Goal: Task Accomplishment & Management: Complete application form

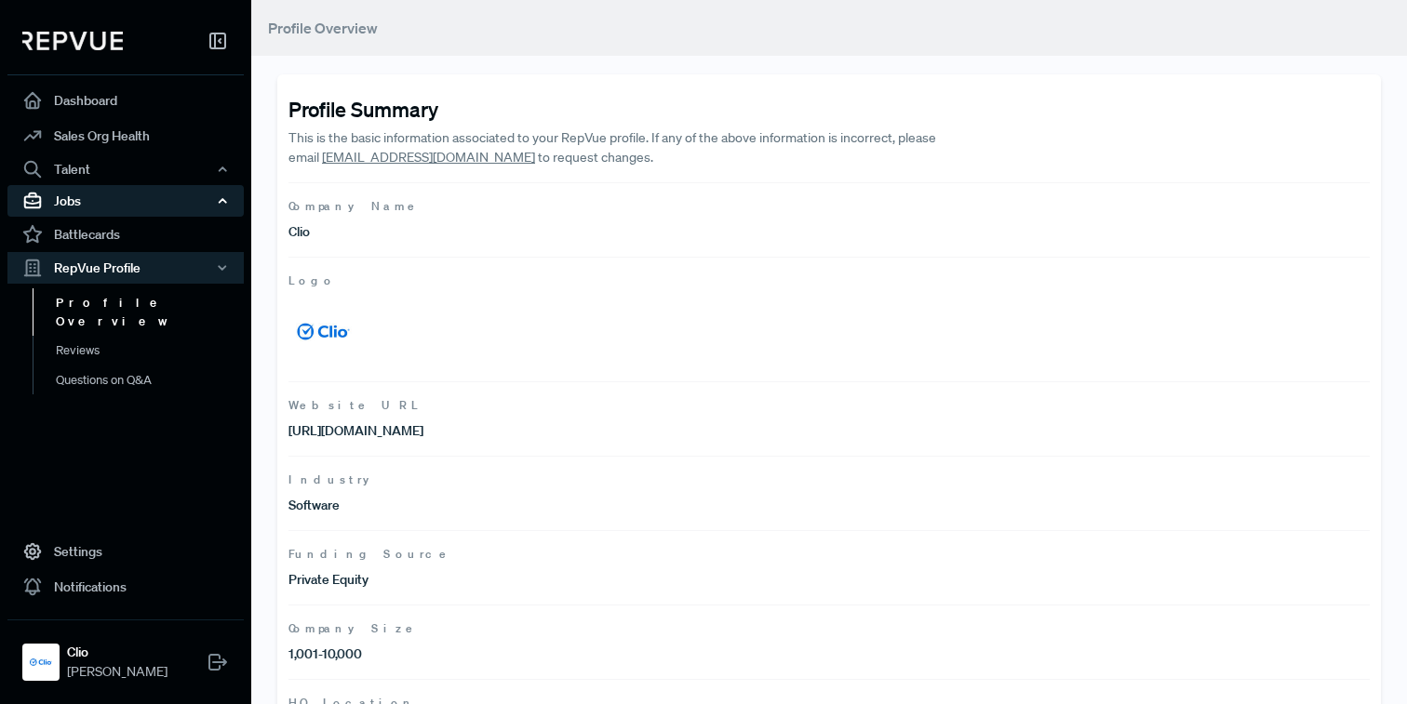
click at [168, 205] on div "Jobs" at bounding box center [125, 201] width 236 height 32
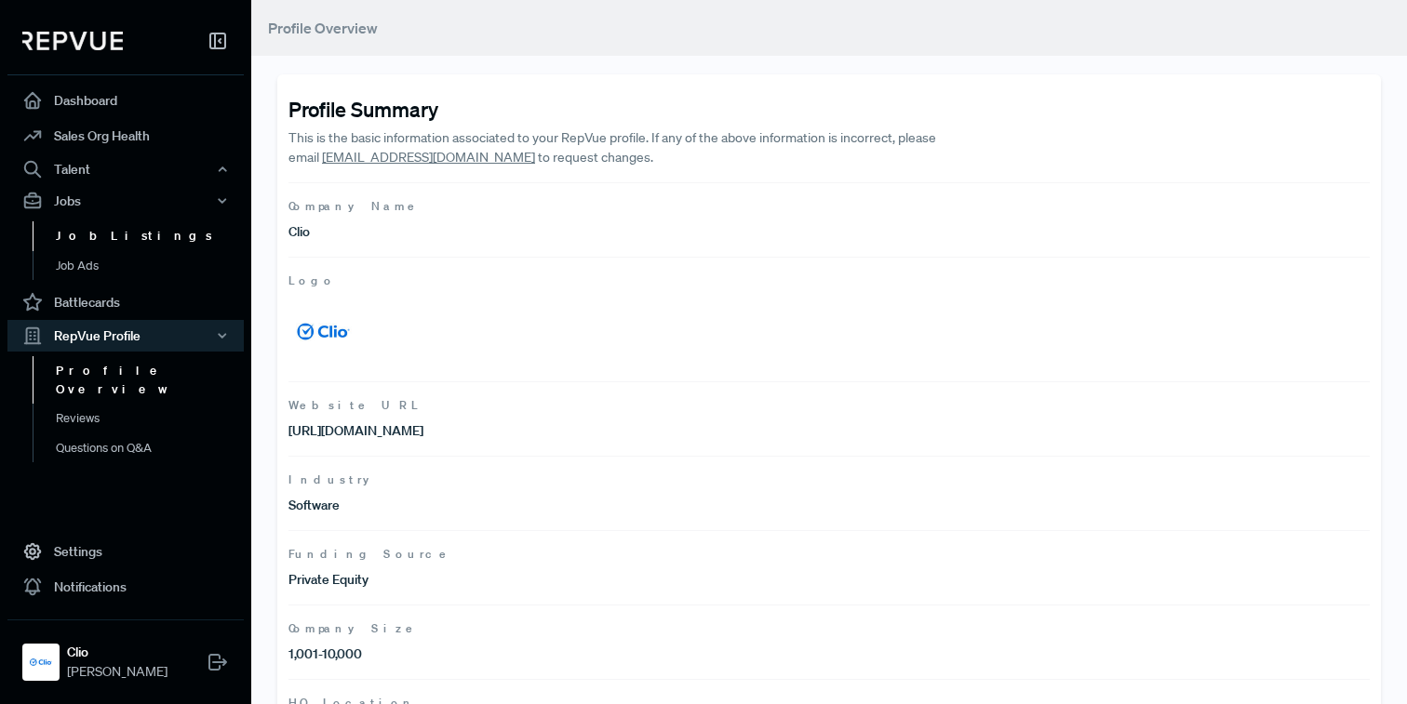
click at [123, 243] on link "Job Listings" at bounding box center [151, 236] width 236 height 30
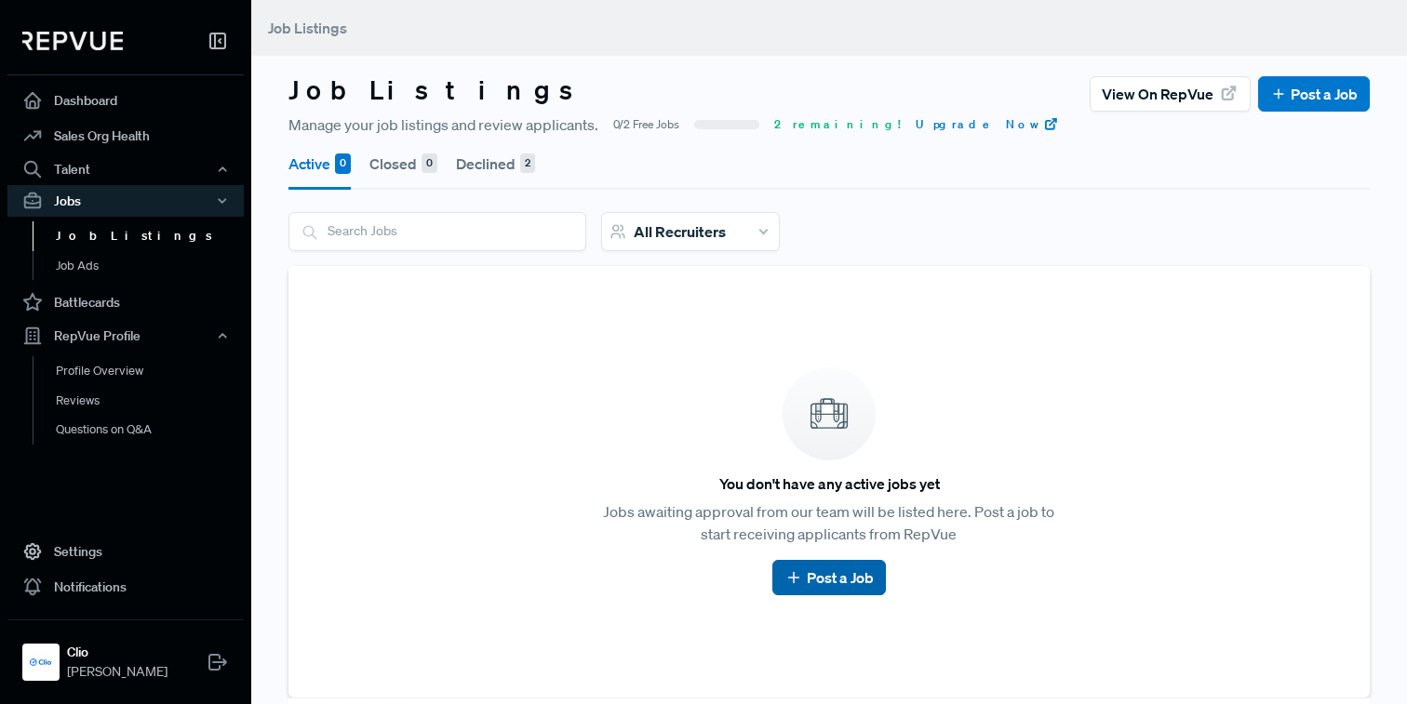
click at [834, 576] on link "Post a Job" at bounding box center [828, 578] width 88 height 22
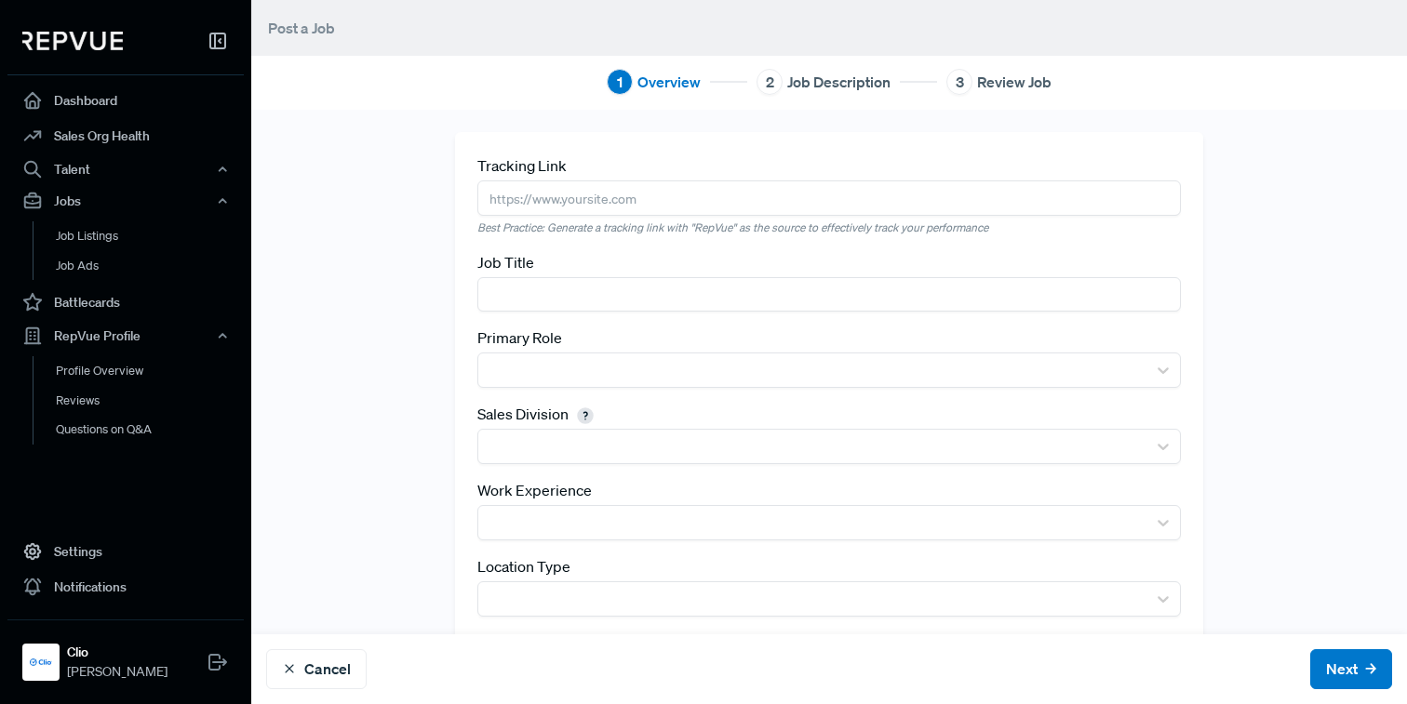
click at [539, 203] on input "text" at bounding box center [828, 197] width 703 height 34
paste input "[URL][DOMAIN_NAME]"
type input "[URL][DOMAIN_NAME]"
click at [400, 284] on div "Tracking Link [URL][DOMAIN_NAME] Best Practice: Generate a tracking link with "…" at bounding box center [828, 430] width 1155 height 597
click at [532, 304] on input "text" at bounding box center [828, 294] width 703 height 34
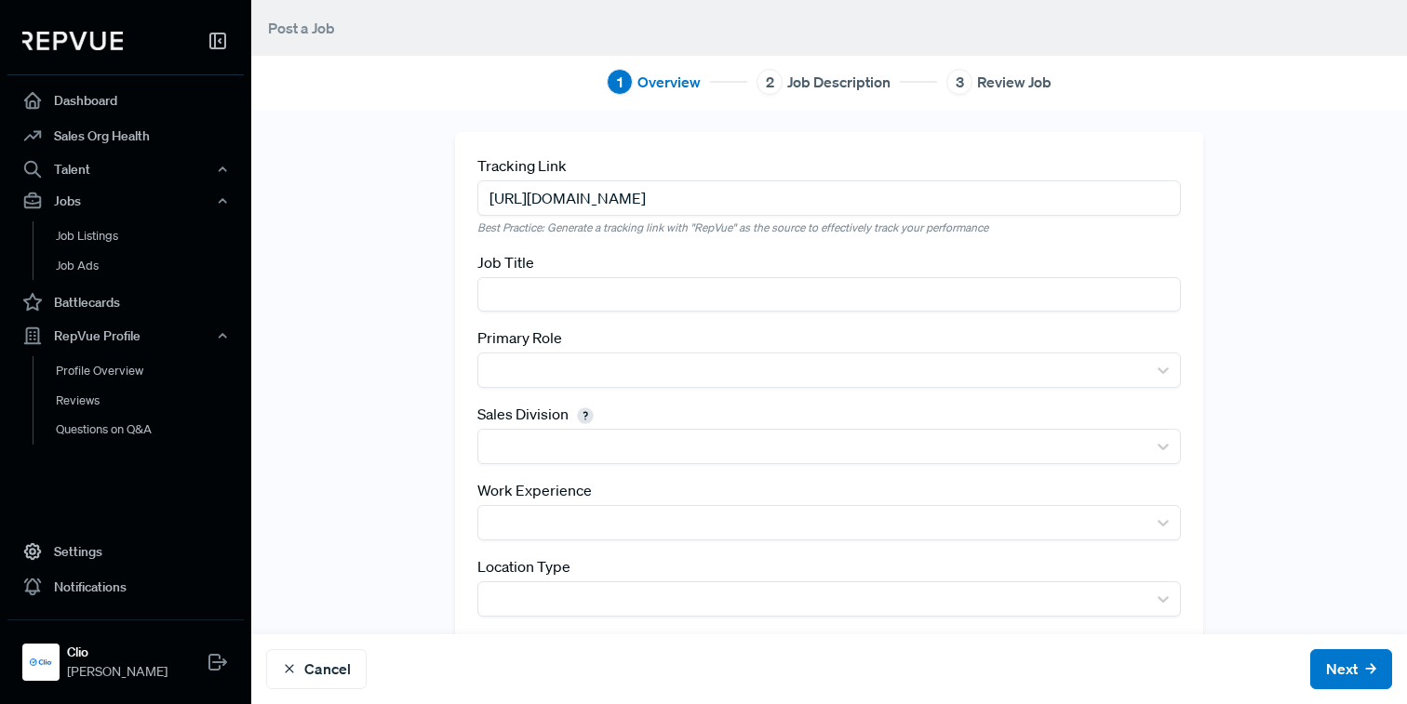
paste input "Senior Sales Manager, Enterprise"
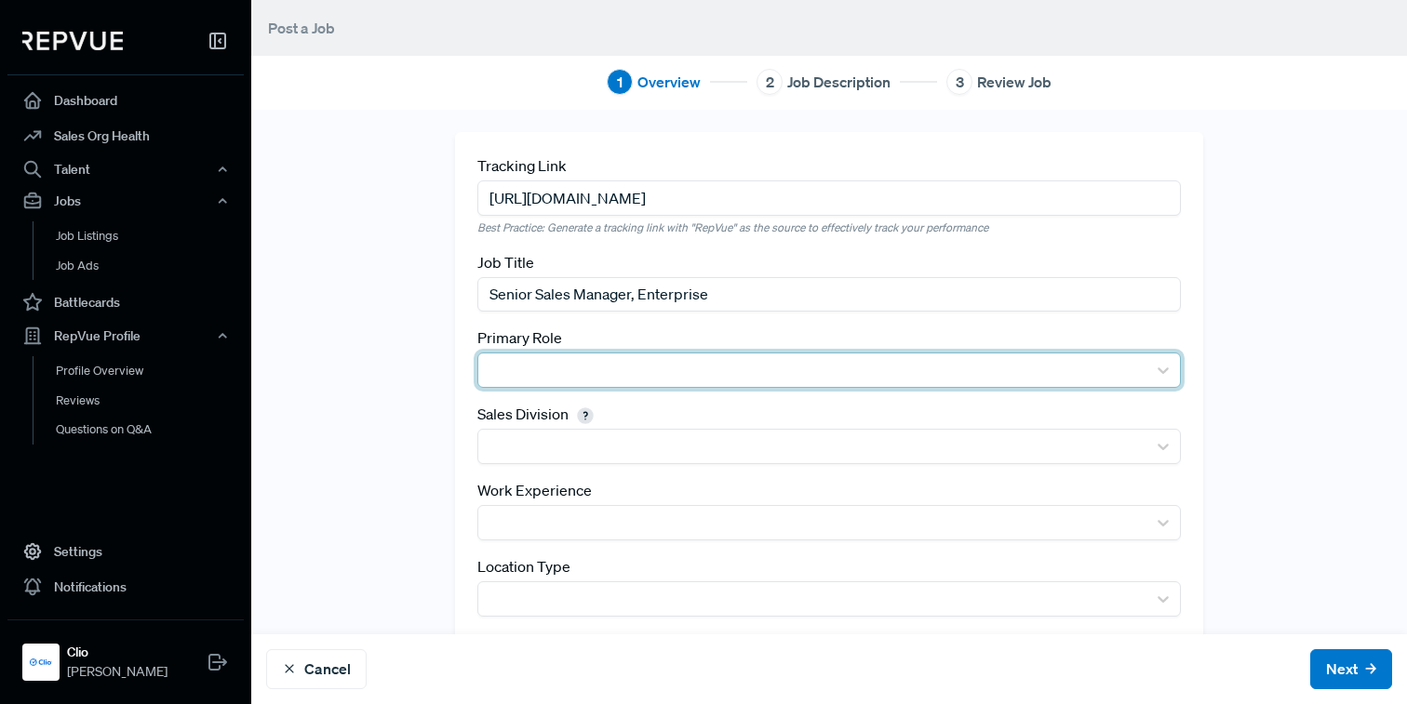
type input "Senior Sales Manager, Enterprise"
click at [594, 367] on div at bounding box center [811, 370] width 649 height 26
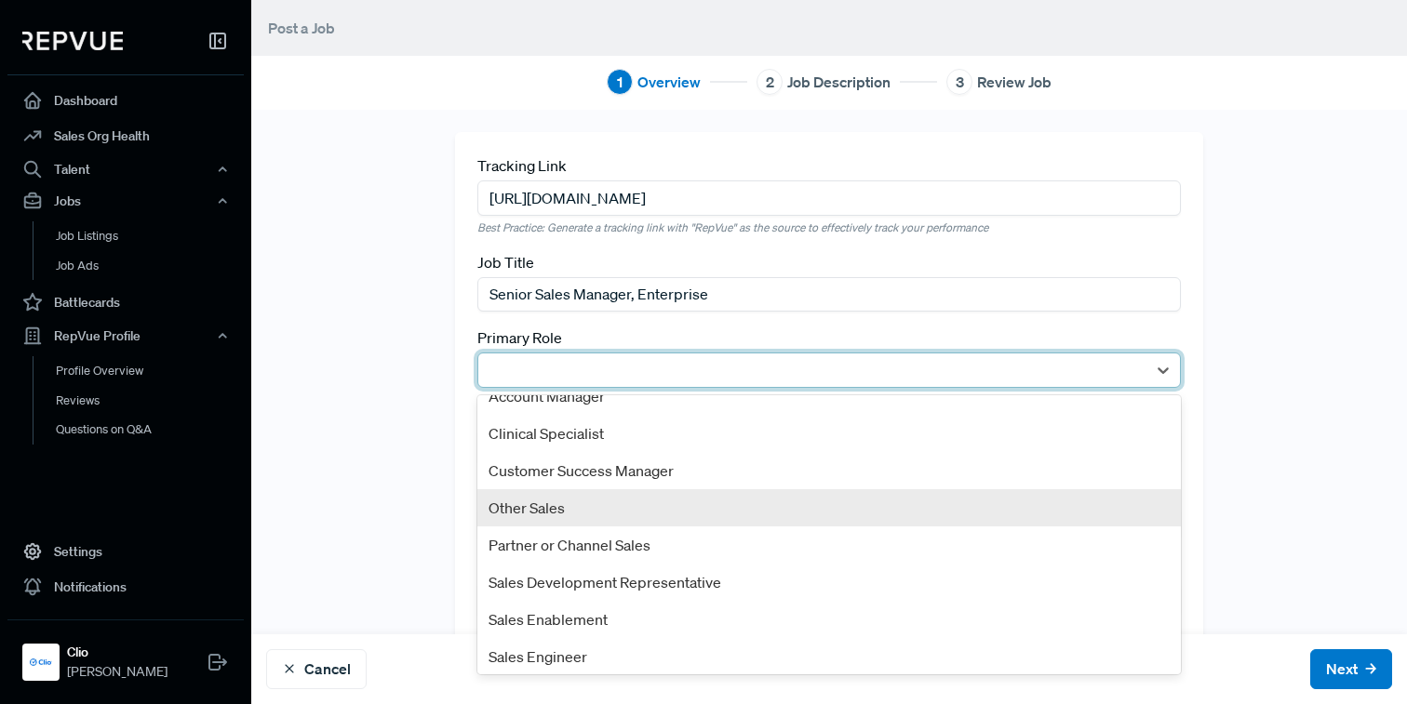
scroll to position [100, 0]
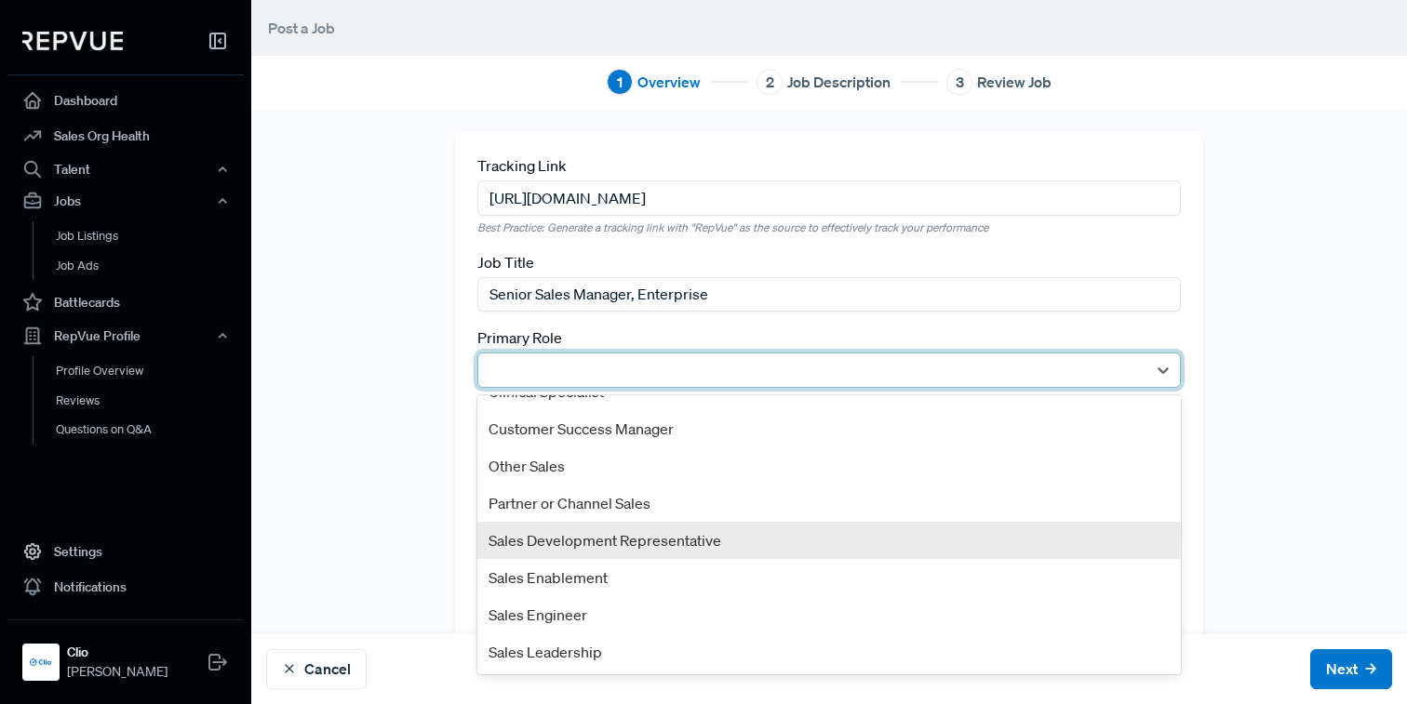
click at [437, 511] on div "Tracking Link [URL][DOMAIN_NAME] Best Practice: Generate a tracking link with "…" at bounding box center [828, 430] width 1155 height 597
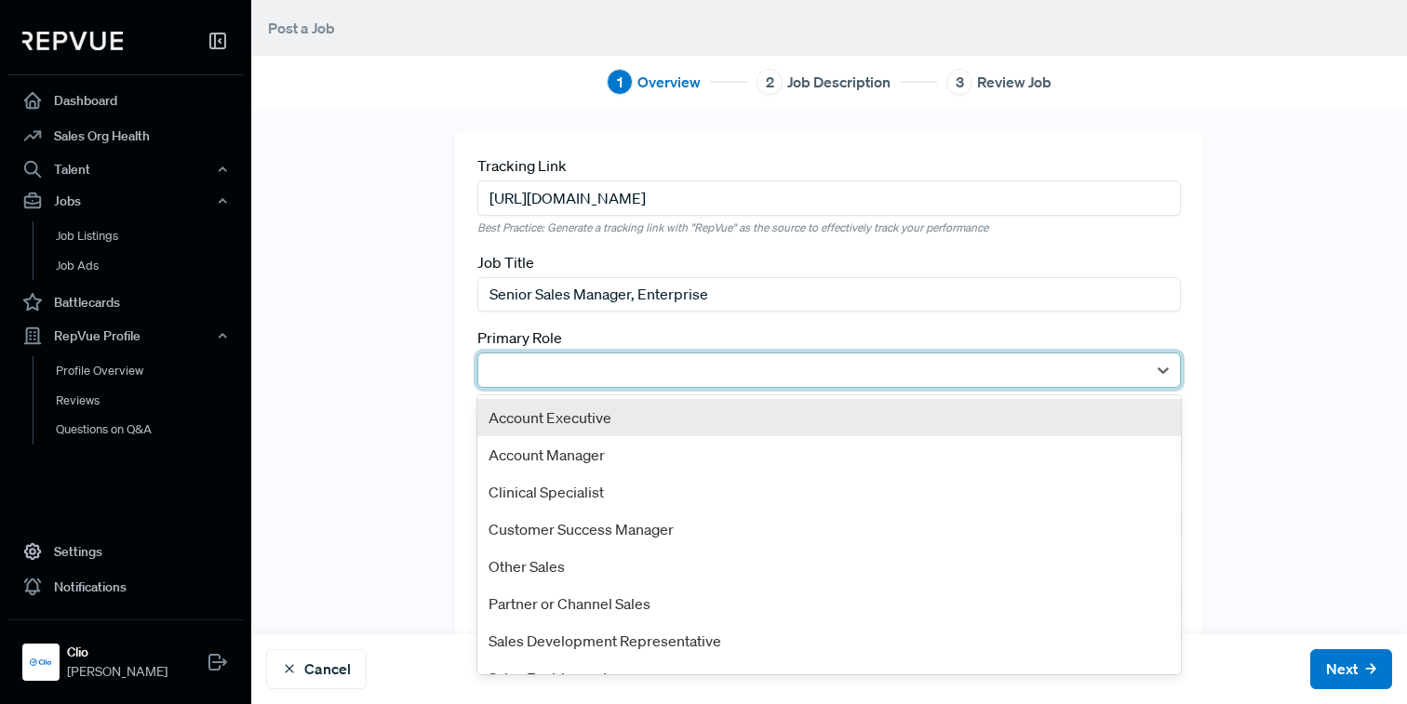
click at [565, 360] on div at bounding box center [811, 370] width 649 height 26
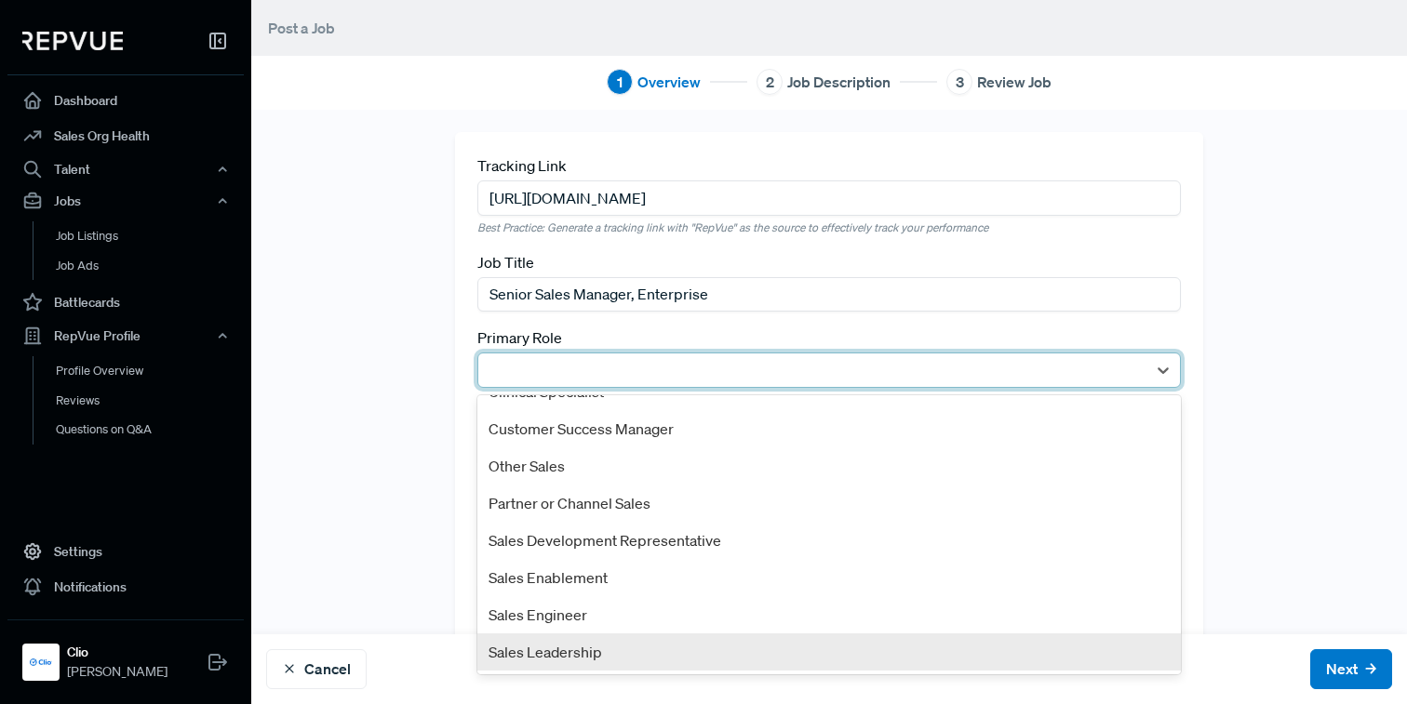
click at [539, 651] on div "Sales Leadership" at bounding box center [828, 652] width 703 height 37
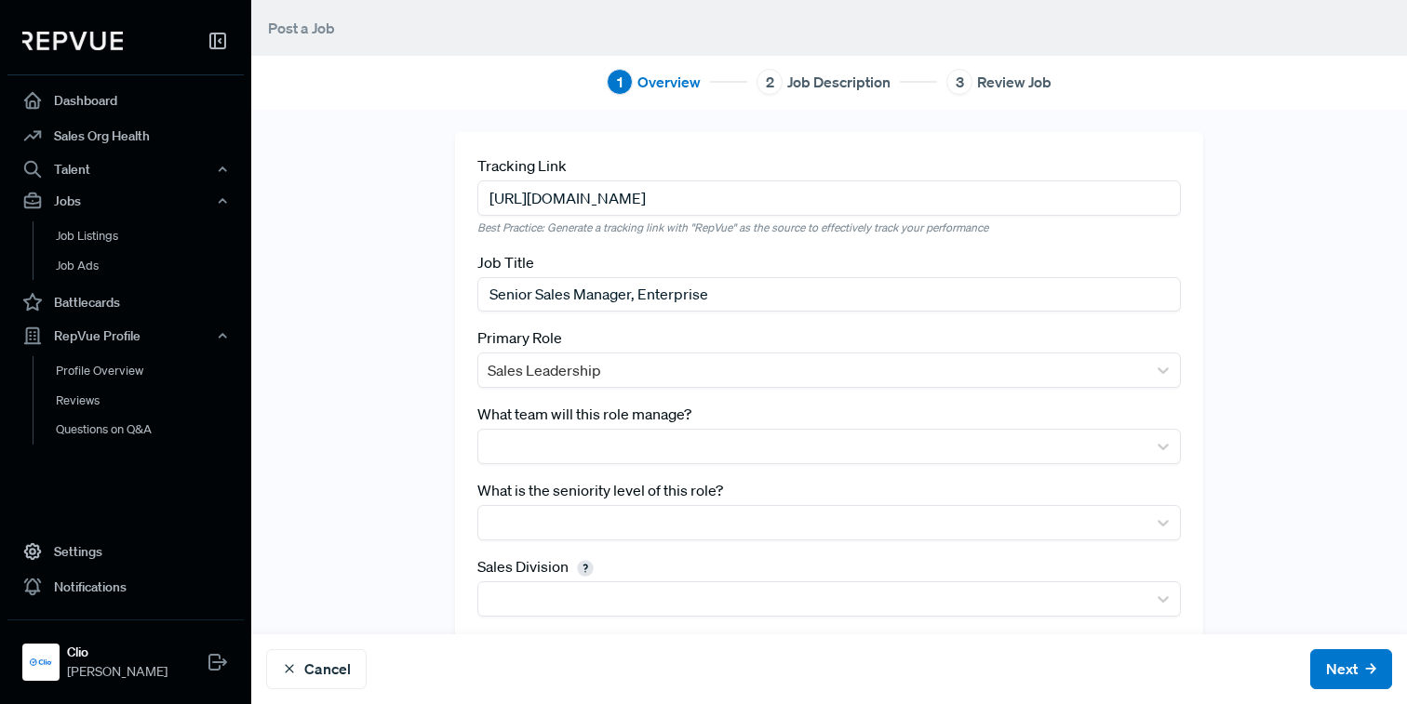
click at [380, 525] on div "Tracking Link [URL][DOMAIN_NAME] Best Practice: Generate a tracking link with "…" at bounding box center [828, 507] width 1155 height 750
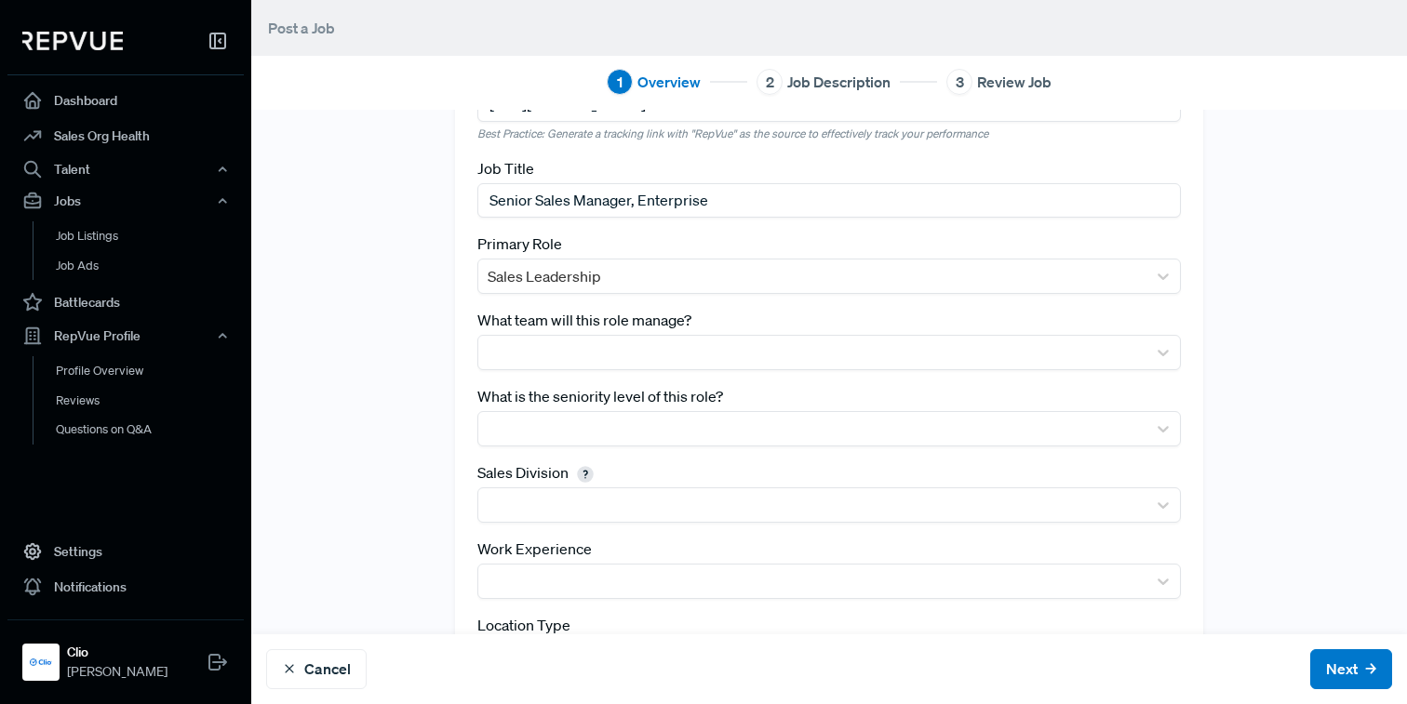
scroll to position [261, 0]
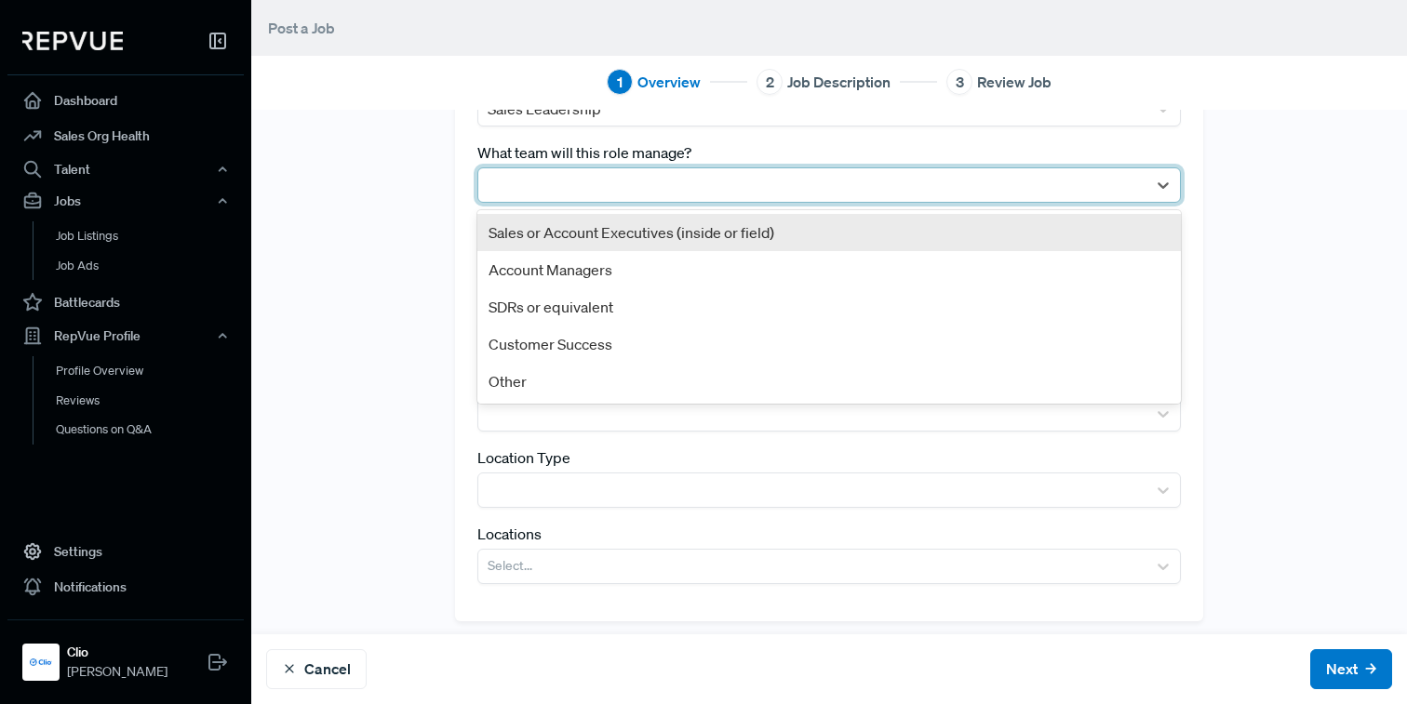
click at [589, 180] on div at bounding box center [811, 185] width 649 height 26
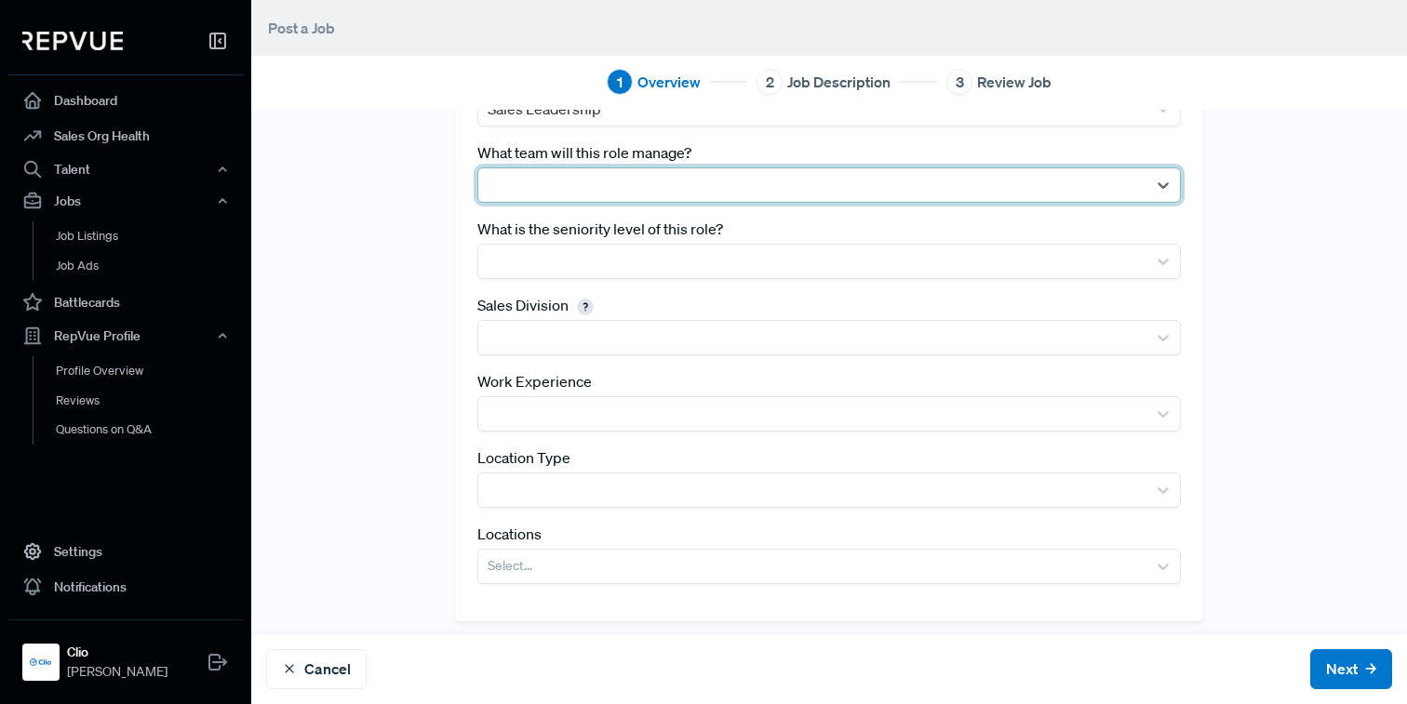
click at [571, 172] on div at bounding box center [811, 185] width 649 height 26
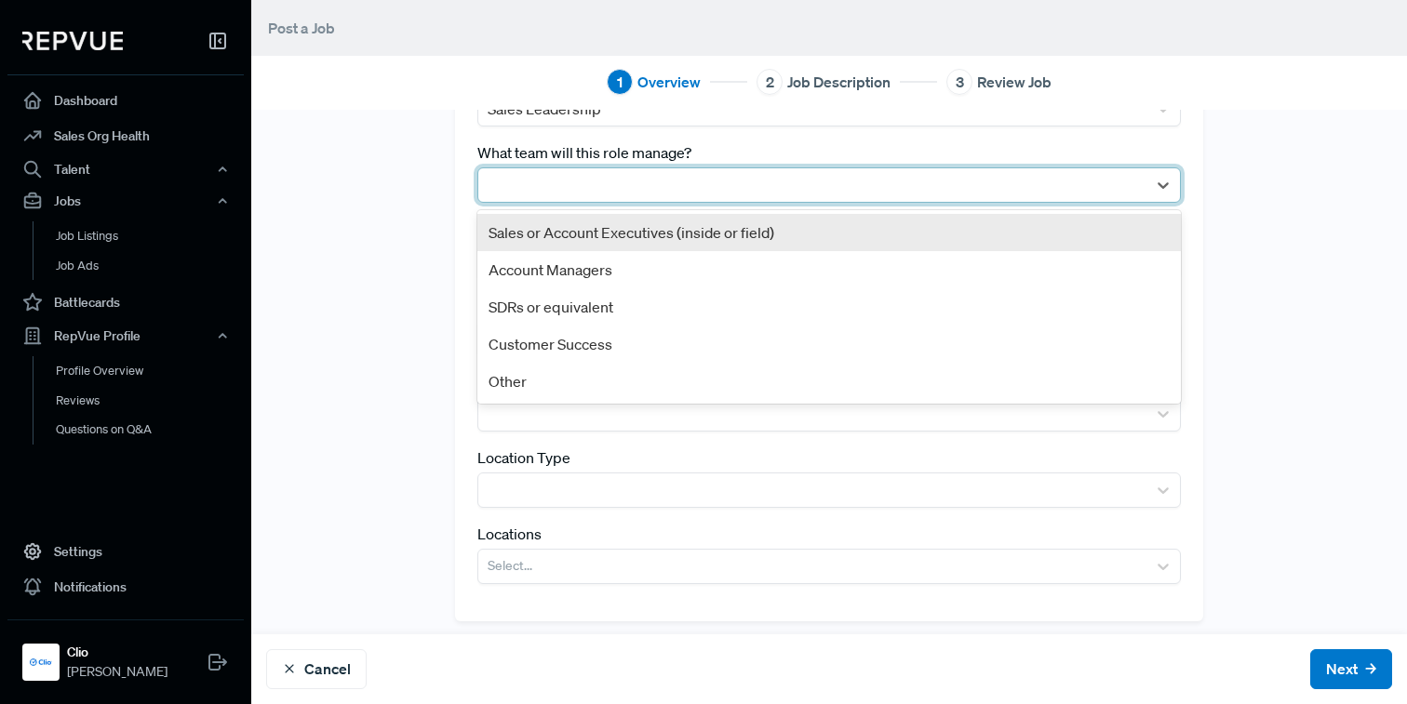
click at [562, 233] on div "Sales or Account Executives (inside or field)" at bounding box center [828, 232] width 703 height 37
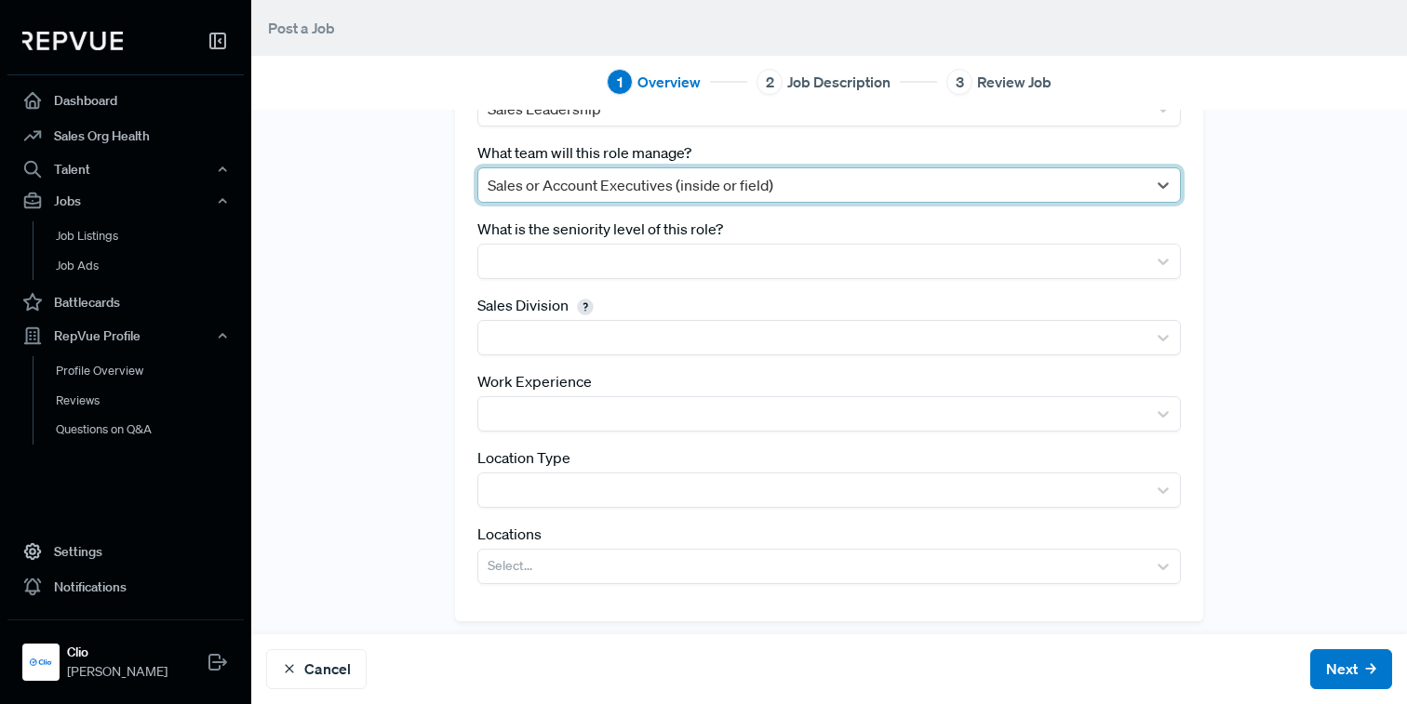
scroll to position [271, 0]
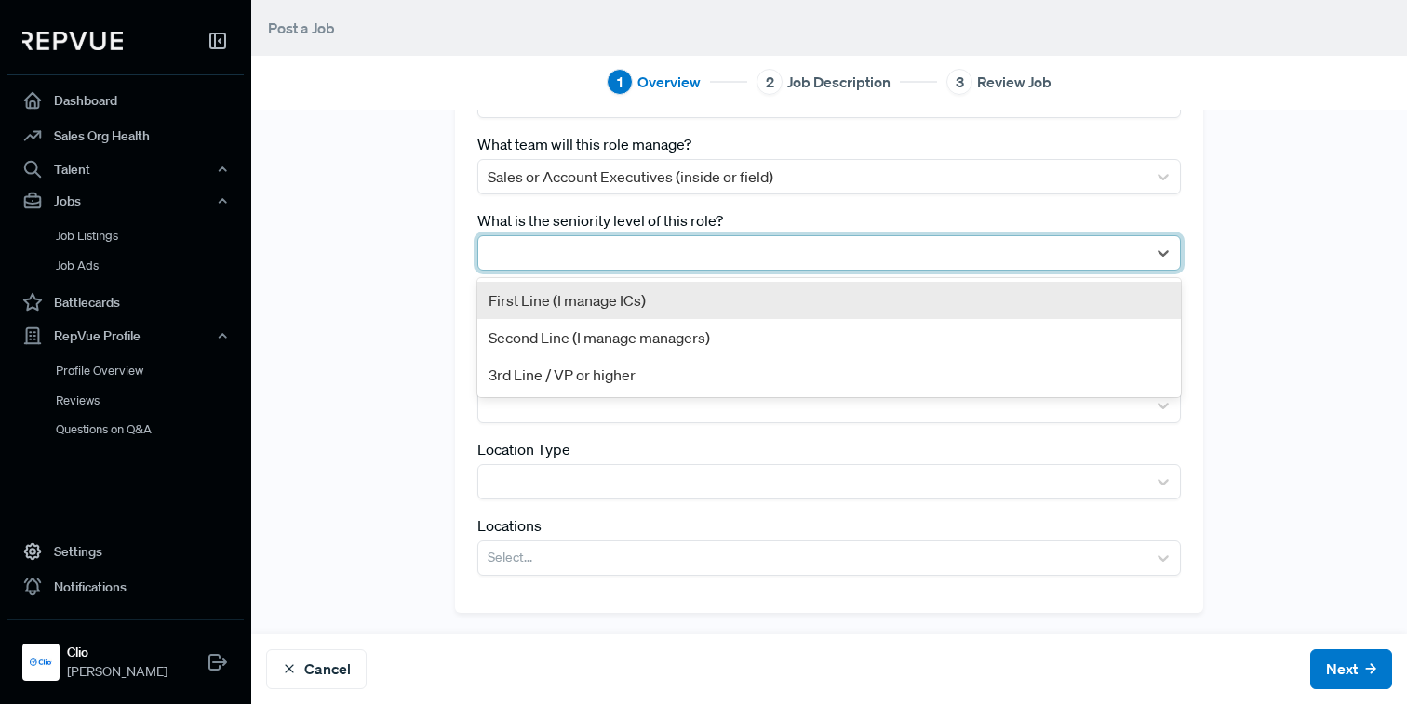
click at [562, 235] on div at bounding box center [828, 252] width 703 height 35
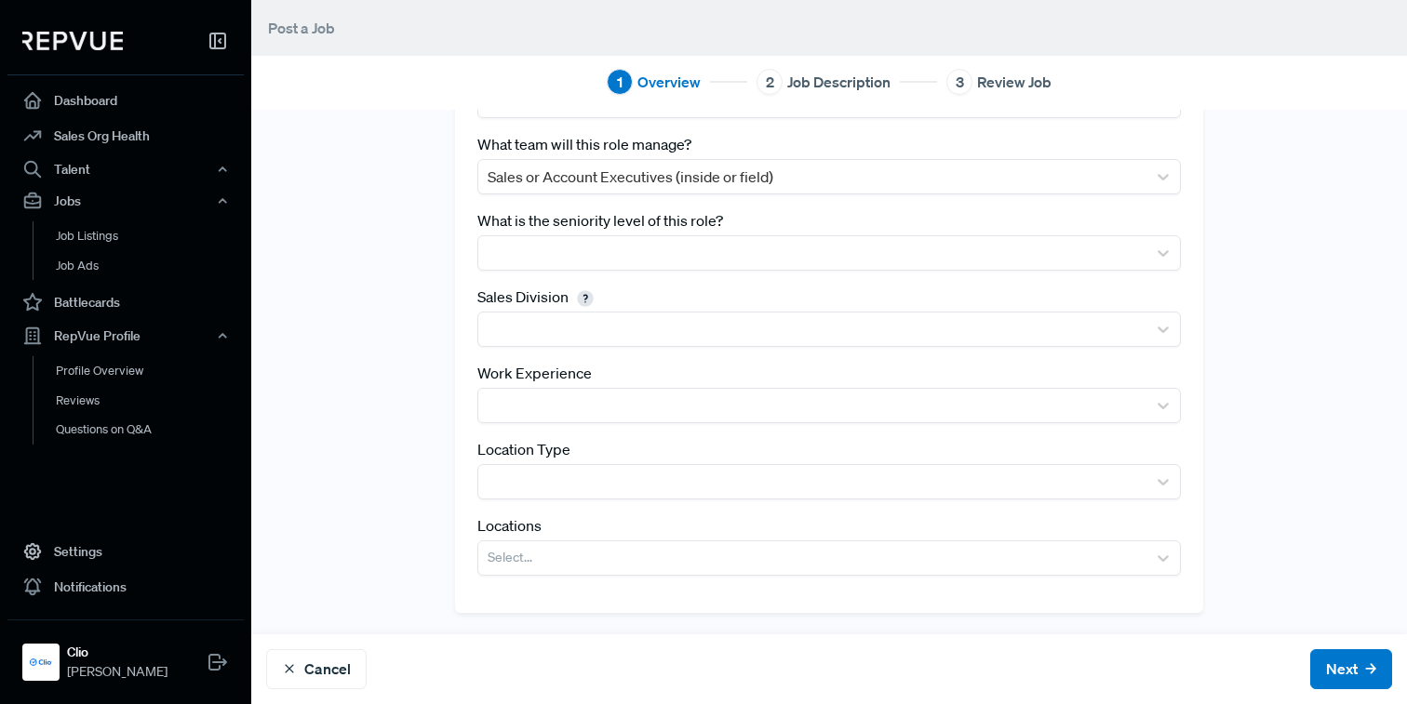
click at [421, 212] on div "Tracking Link [URL][DOMAIN_NAME] Best Practice: Generate a tracking link with "…" at bounding box center [828, 237] width 1155 height 750
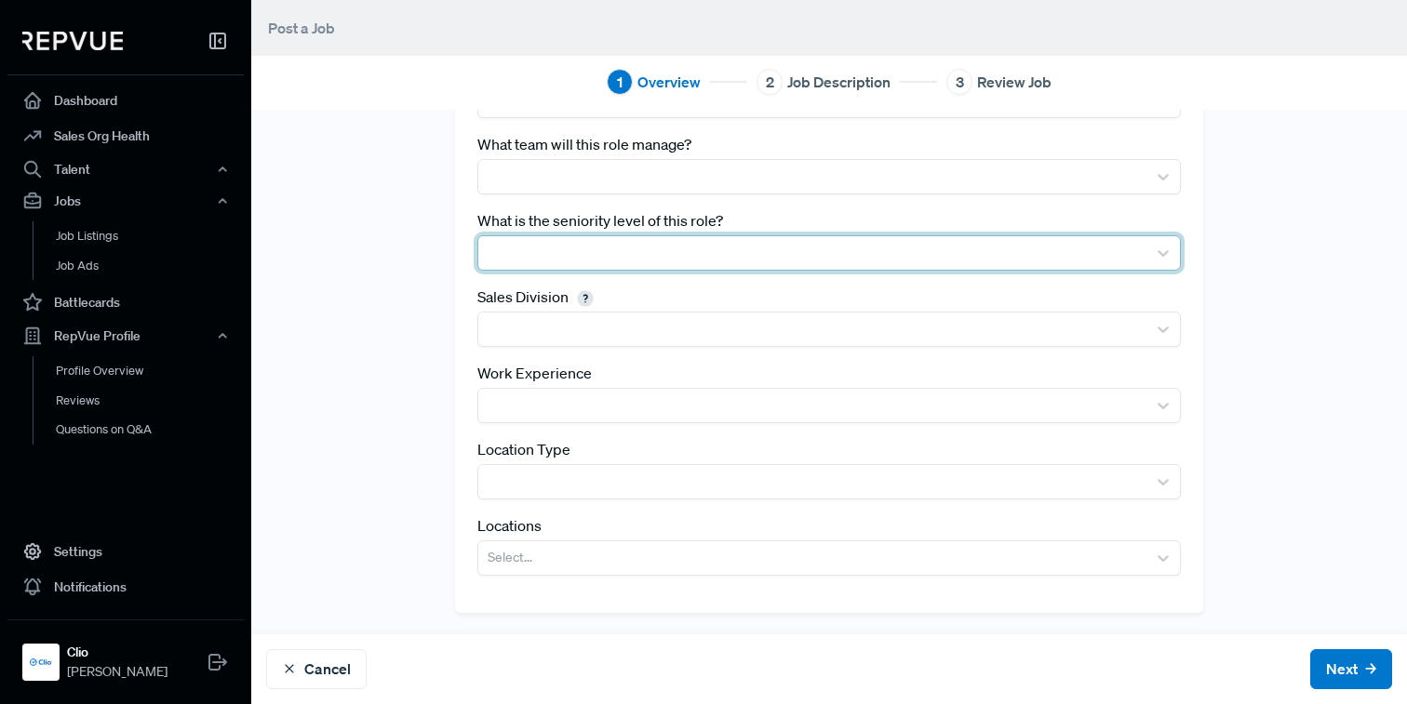
click at [504, 240] on div at bounding box center [811, 253] width 649 height 26
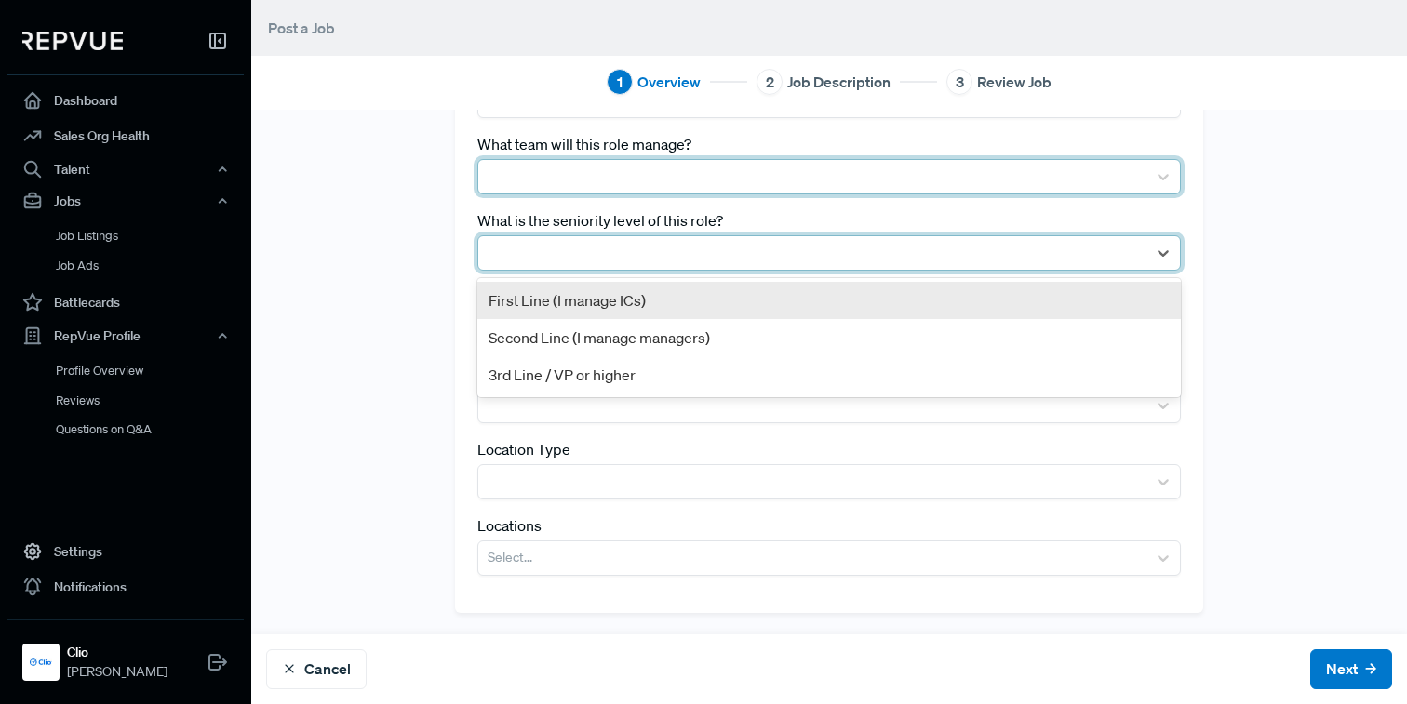
click at [527, 177] on div at bounding box center [811, 177] width 649 height 26
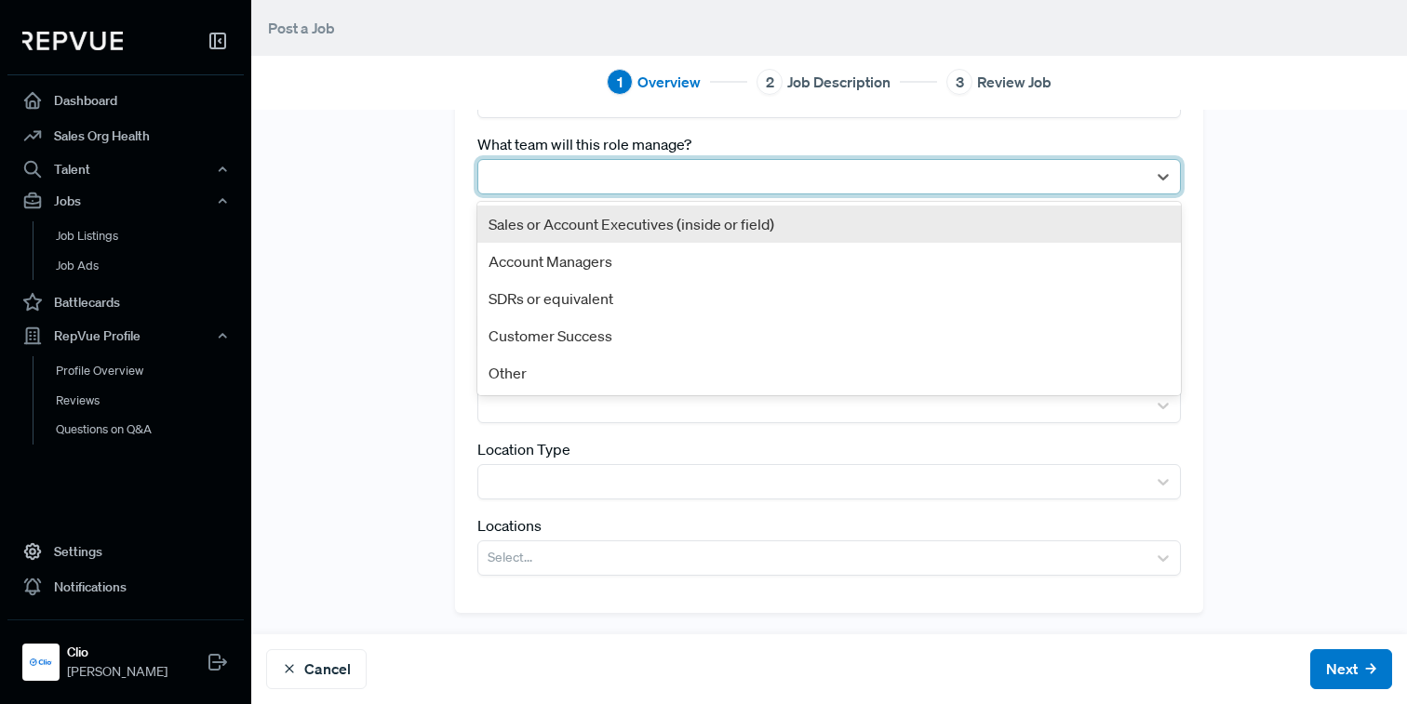
click at [523, 221] on div "Sales or Account Executives (inside or field)" at bounding box center [828, 224] width 703 height 37
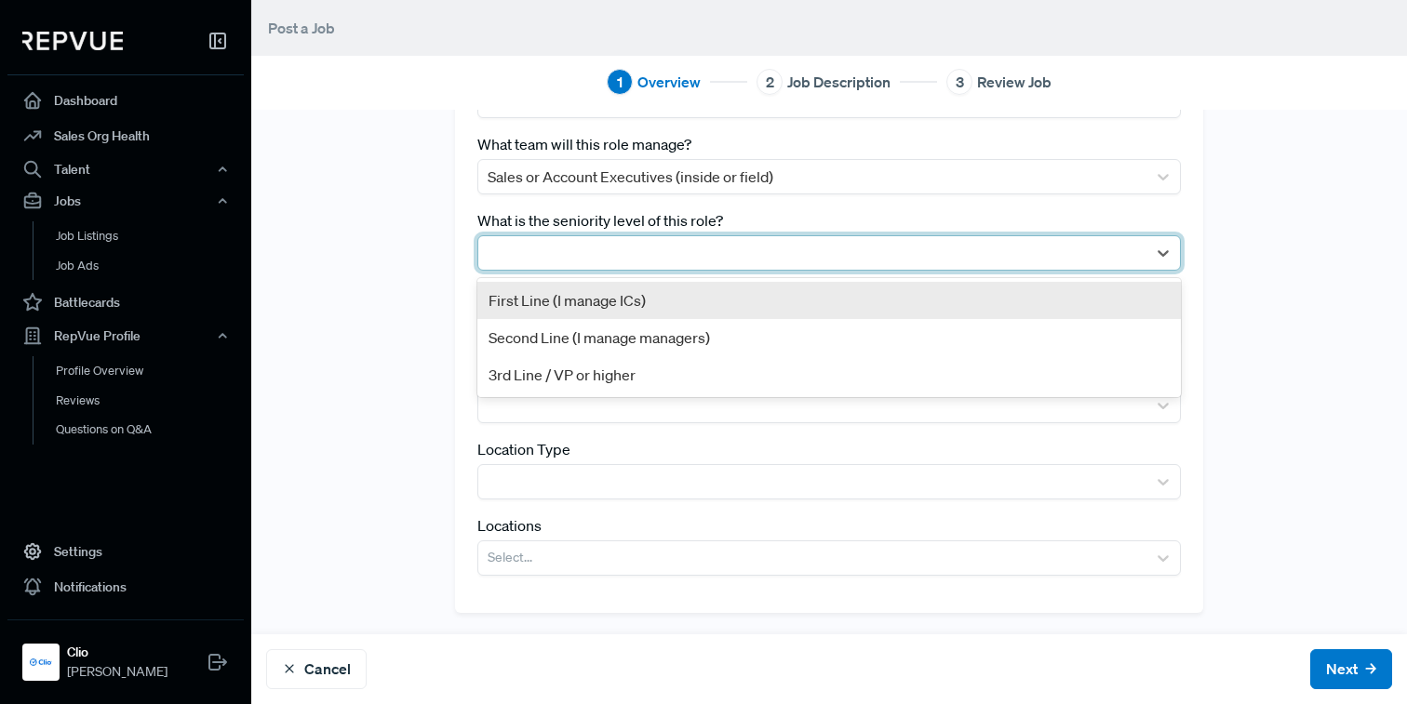
click at [523, 240] on div at bounding box center [811, 253] width 649 height 26
click at [515, 299] on div "First Line (I manage ICs)" at bounding box center [828, 300] width 703 height 37
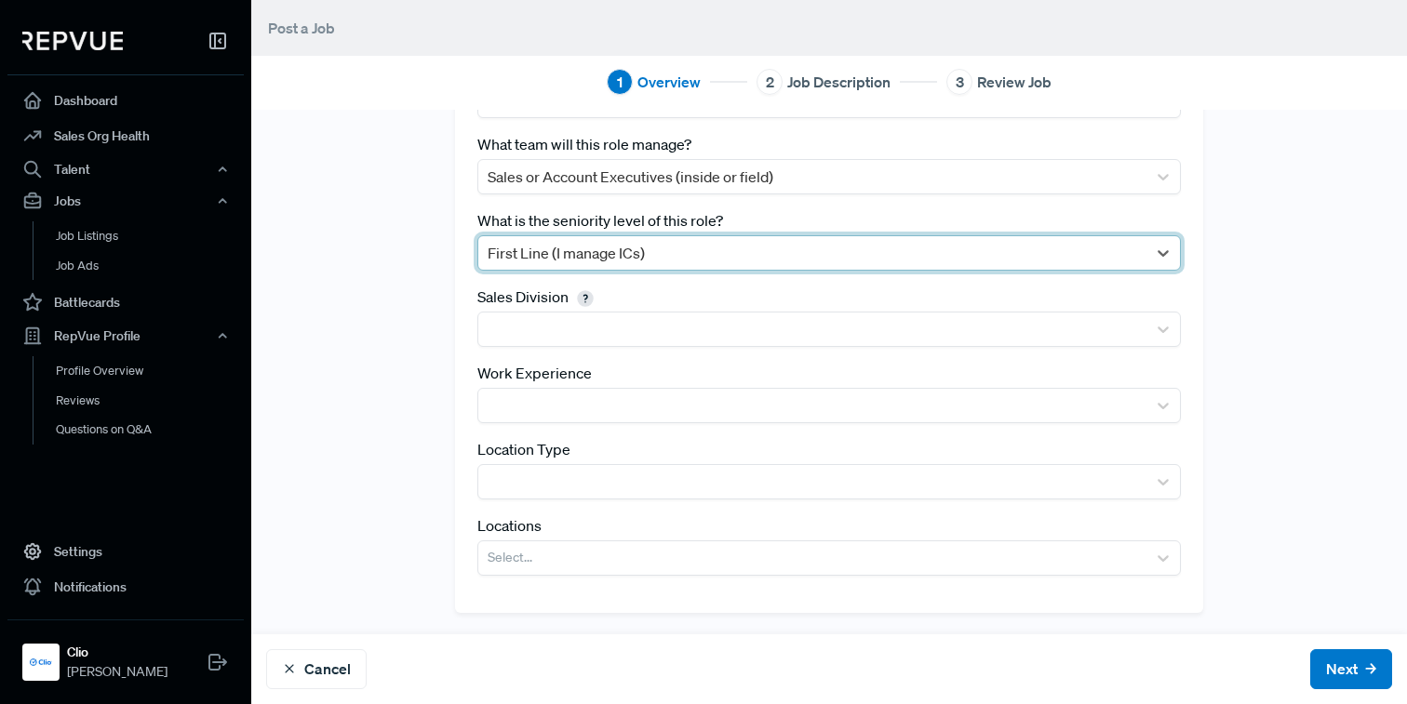
click at [412, 244] on div "Tracking Link [URL][DOMAIN_NAME] Best Practice: Generate a tracking link with "…" at bounding box center [828, 237] width 1155 height 750
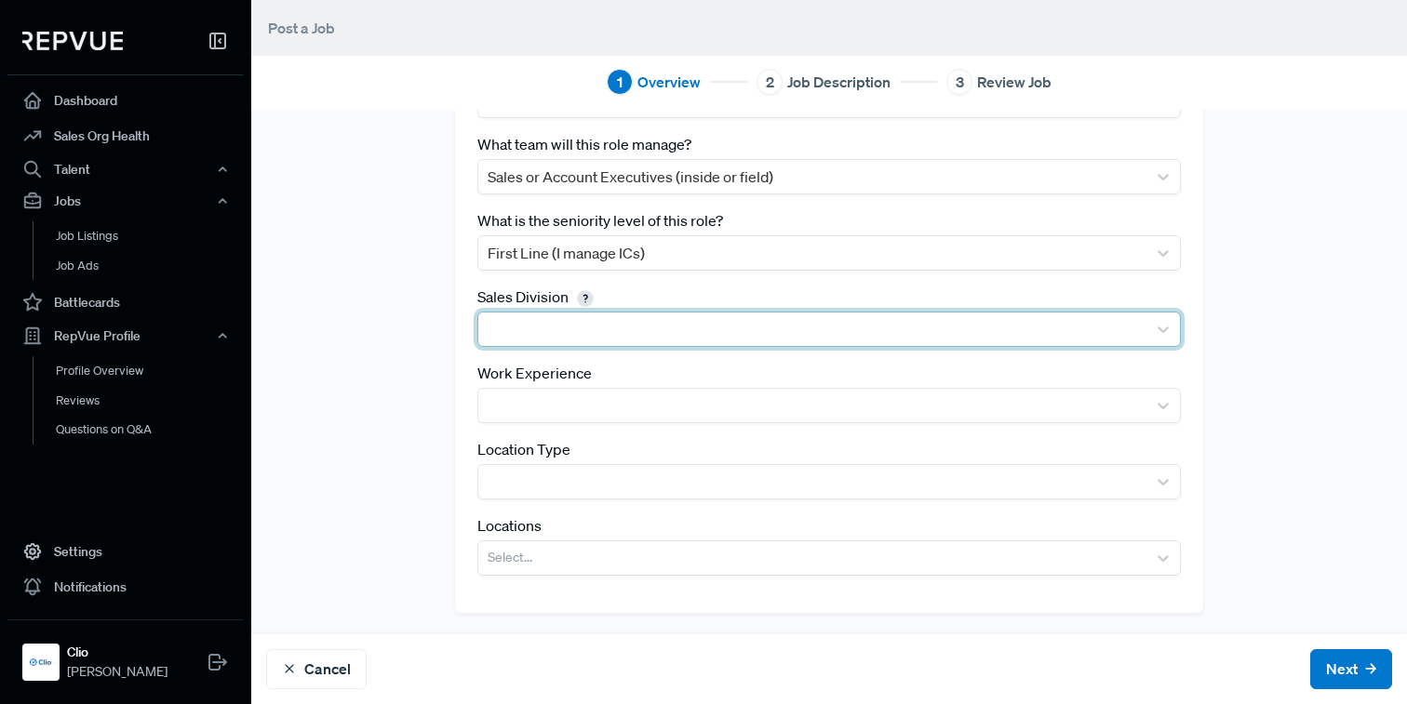
click at [648, 332] on div at bounding box center [811, 329] width 649 height 26
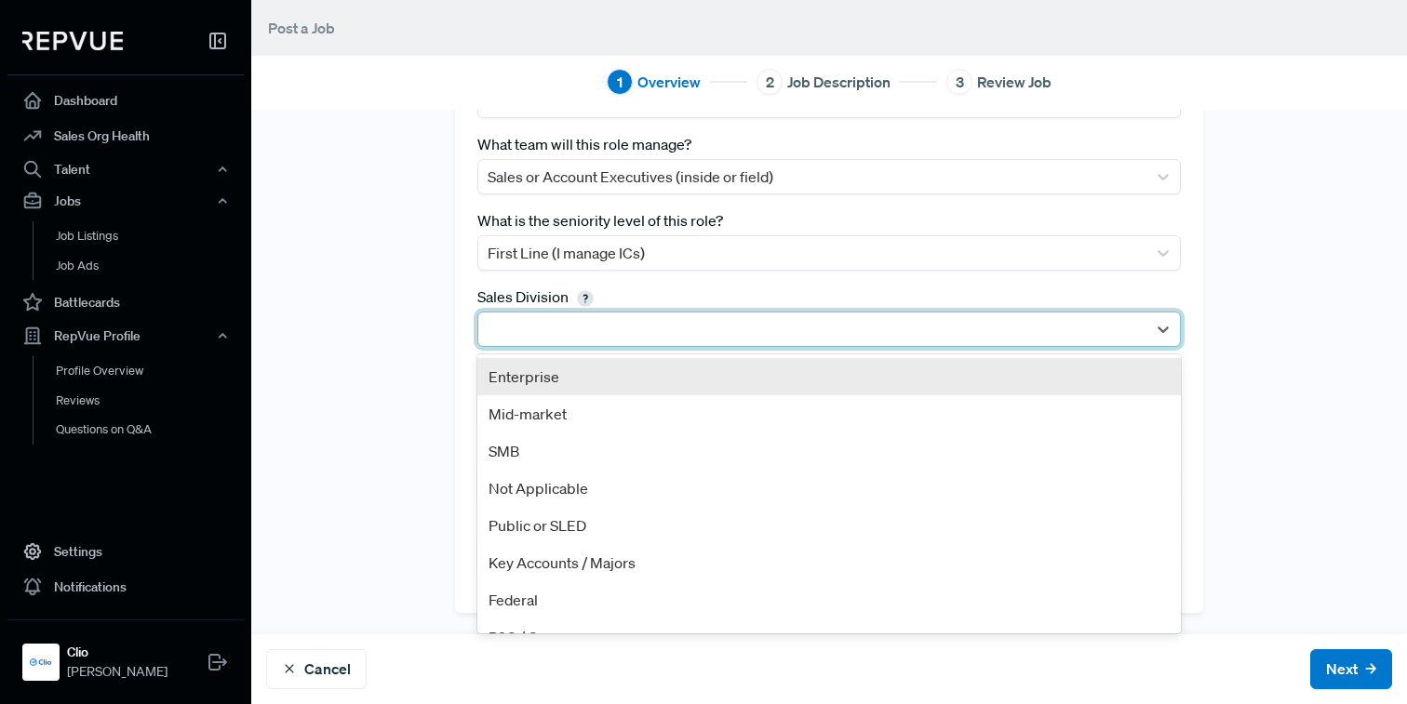
click at [620, 384] on div "Enterprise" at bounding box center [828, 376] width 703 height 37
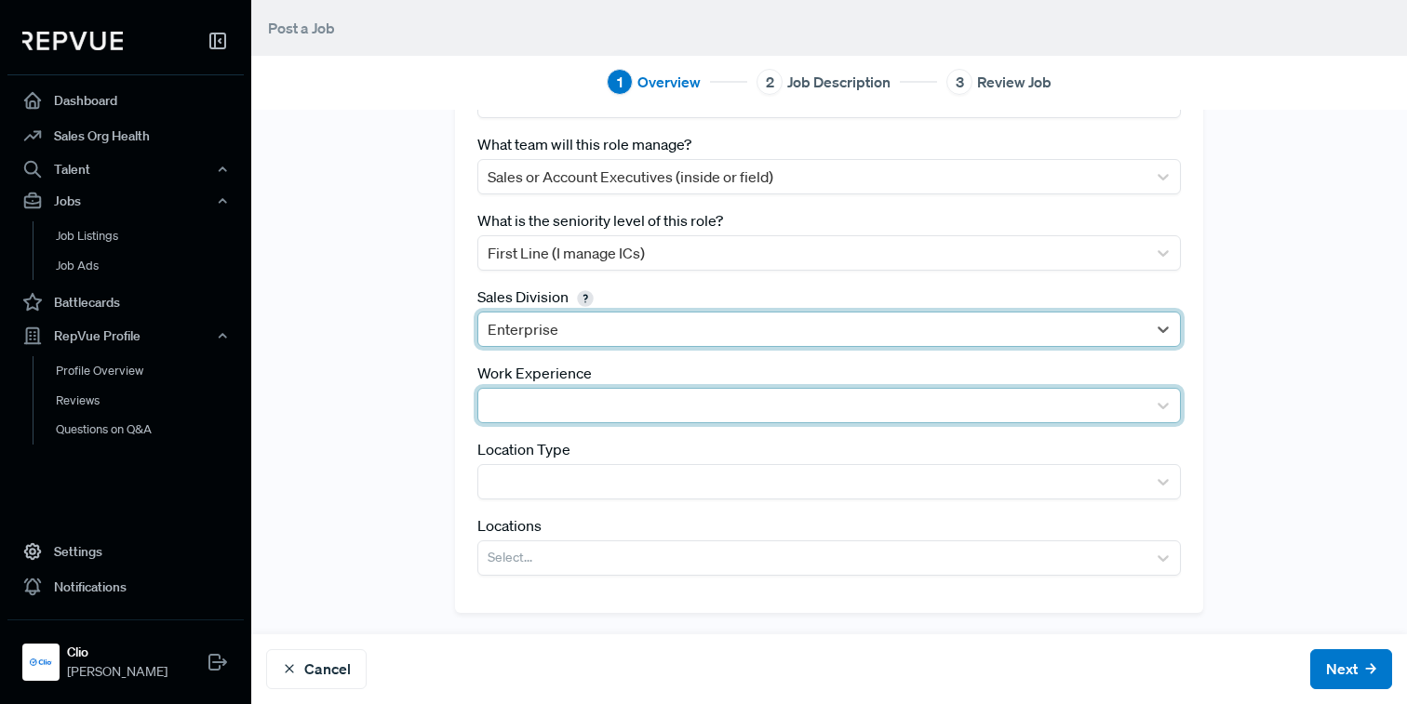
click at [611, 390] on div at bounding box center [812, 405] width 668 height 33
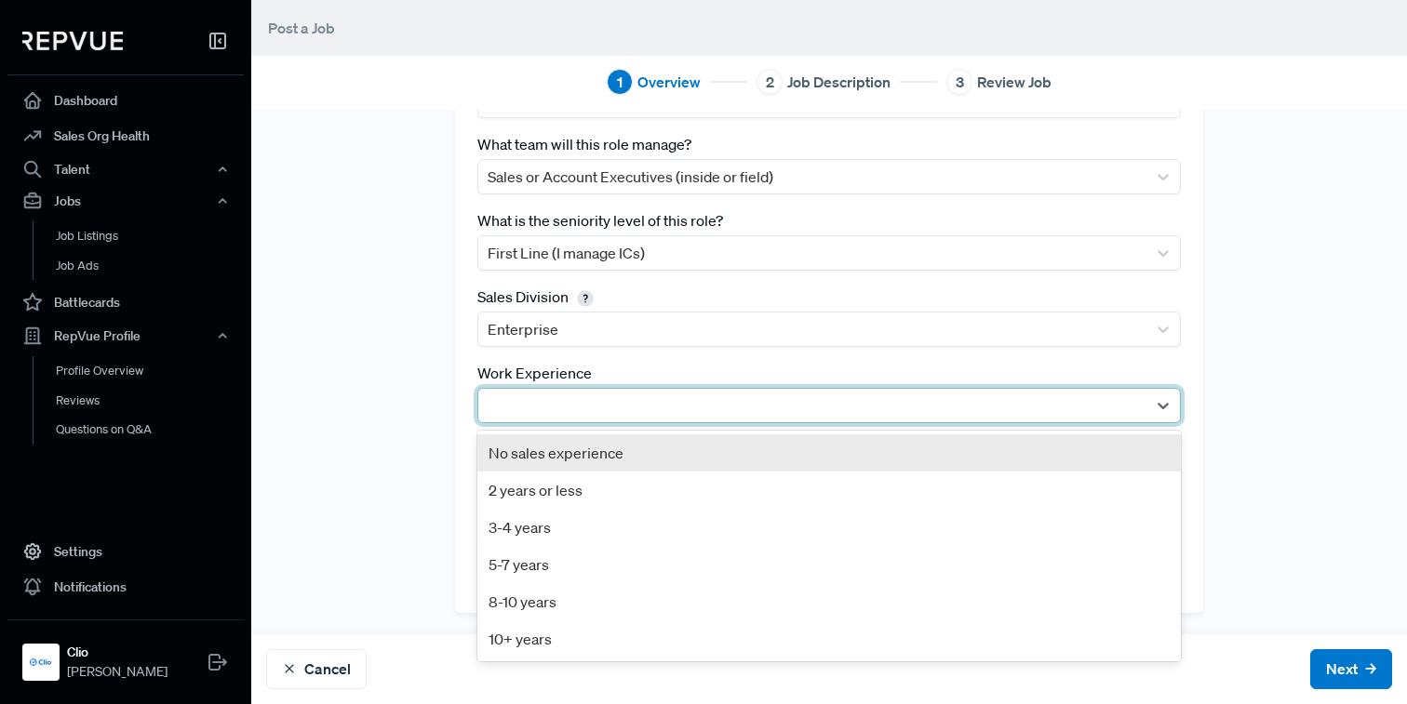
click at [504, 404] on div at bounding box center [811, 406] width 649 height 26
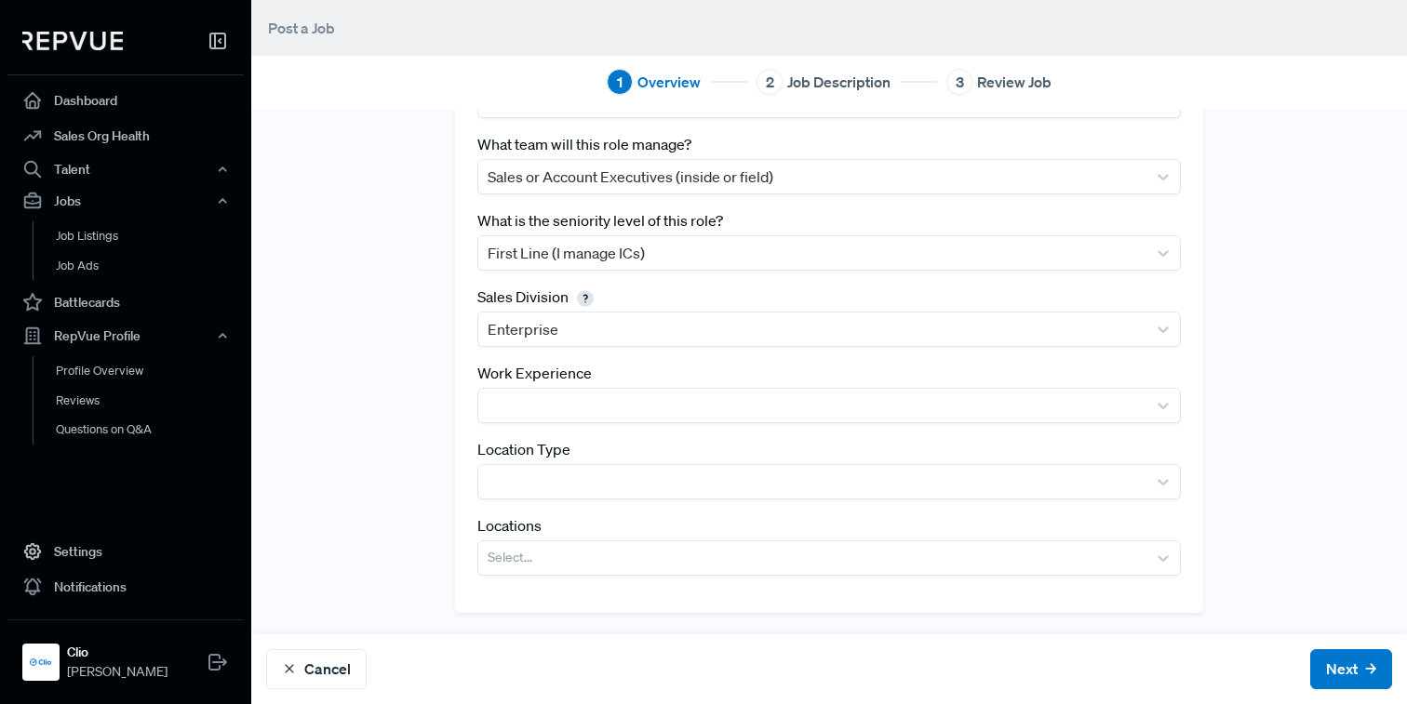
click at [422, 488] on div "Tracking Link [URL][DOMAIN_NAME] Best Practice: Generate a tracking link with "…" at bounding box center [828, 237] width 1155 height 750
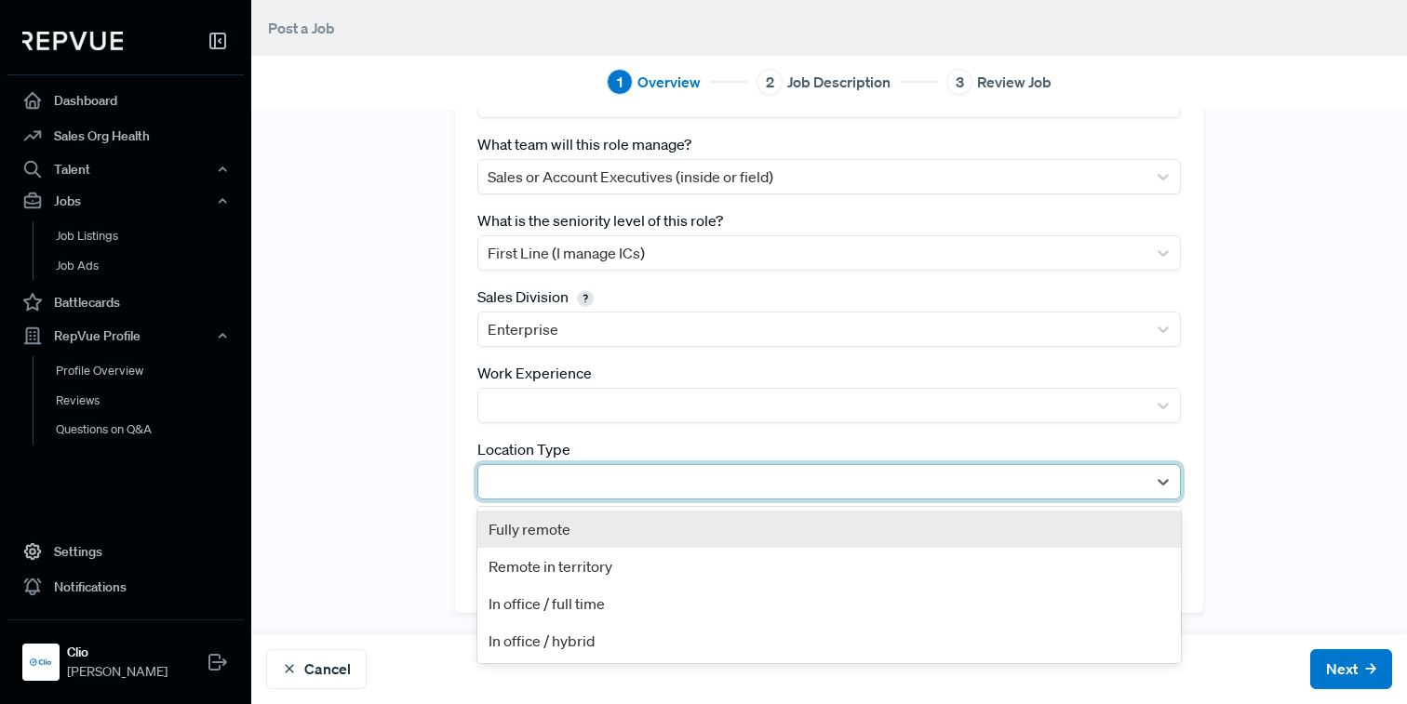
click at [520, 488] on div at bounding box center [811, 482] width 649 height 26
click at [420, 505] on div "Tracking Link [URL][DOMAIN_NAME] Best Practice: Generate a tracking link with "…" at bounding box center [828, 237] width 1155 height 750
click at [517, 465] on div at bounding box center [812, 481] width 668 height 33
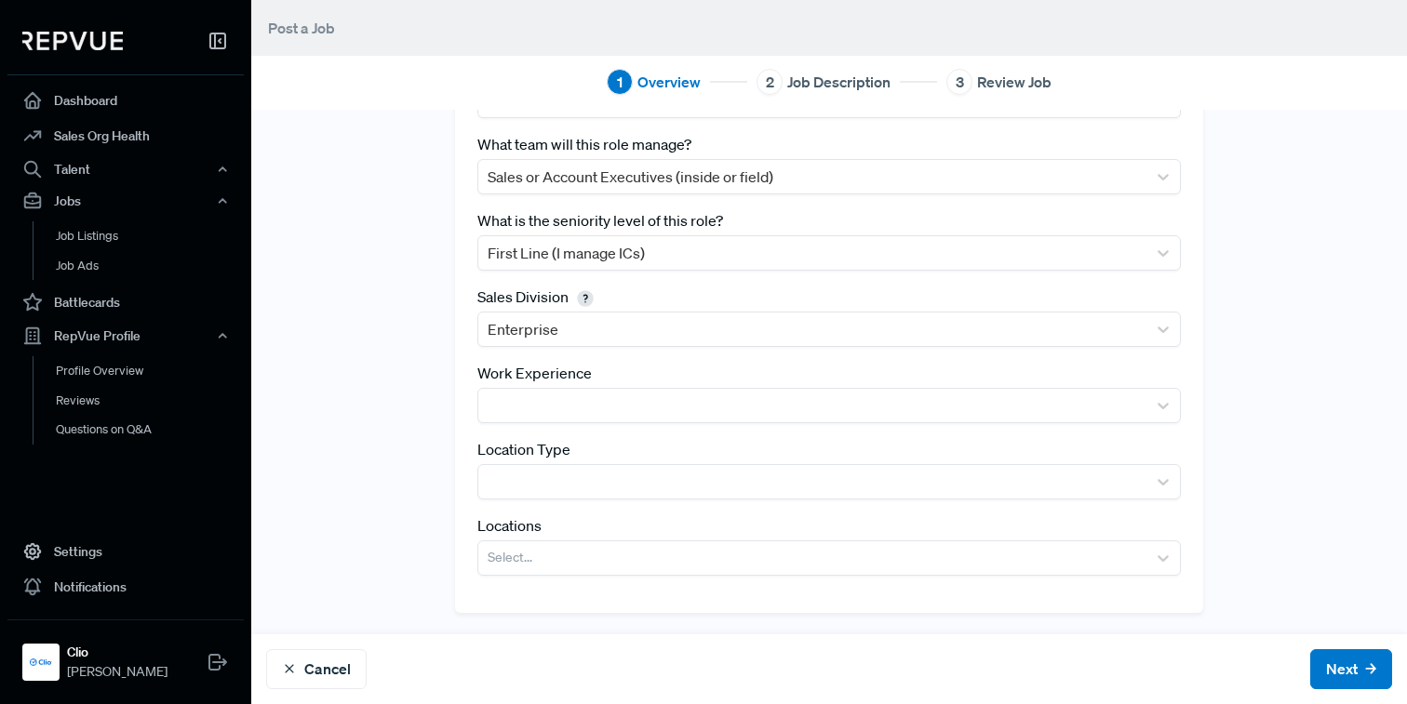
click at [424, 494] on div "Tracking Link [URL][DOMAIN_NAME] Best Practice: Generate a tracking link with "…" at bounding box center [828, 237] width 1155 height 750
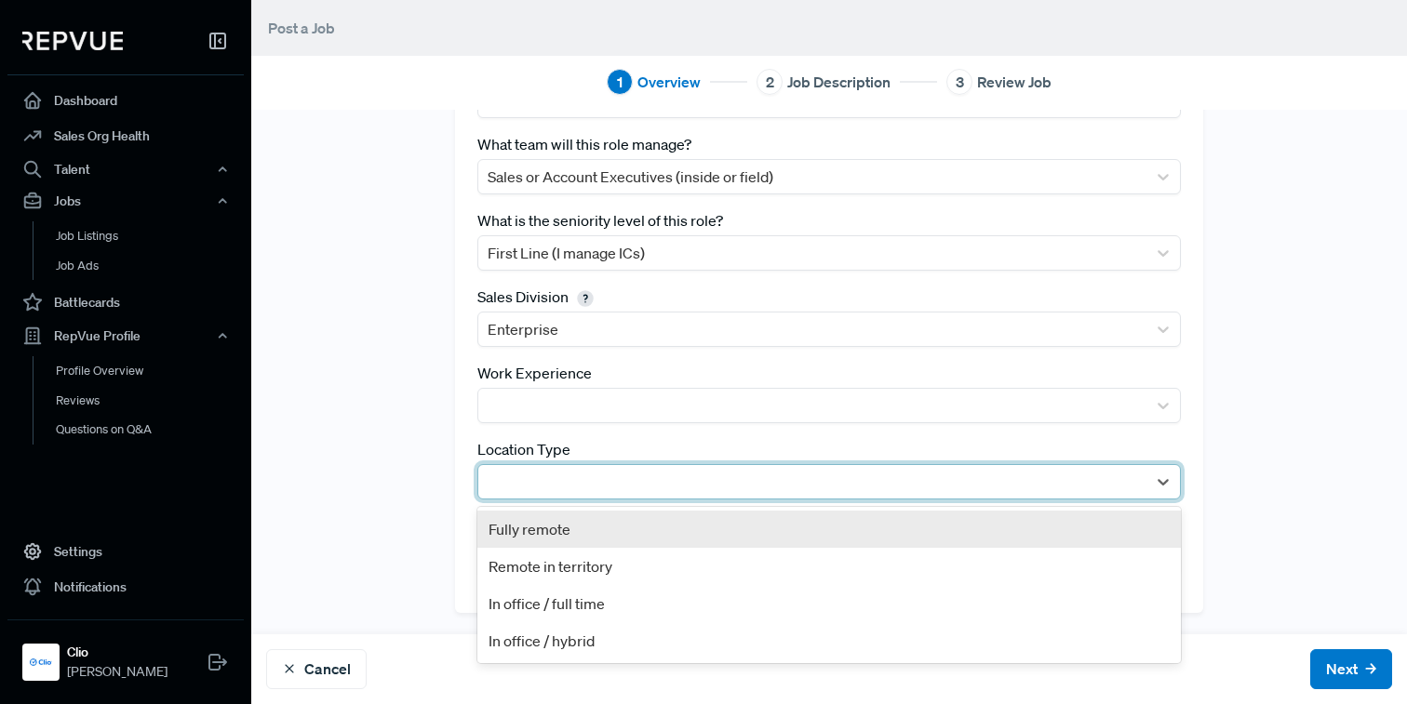
click at [514, 475] on div at bounding box center [811, 482] width 649 height 26
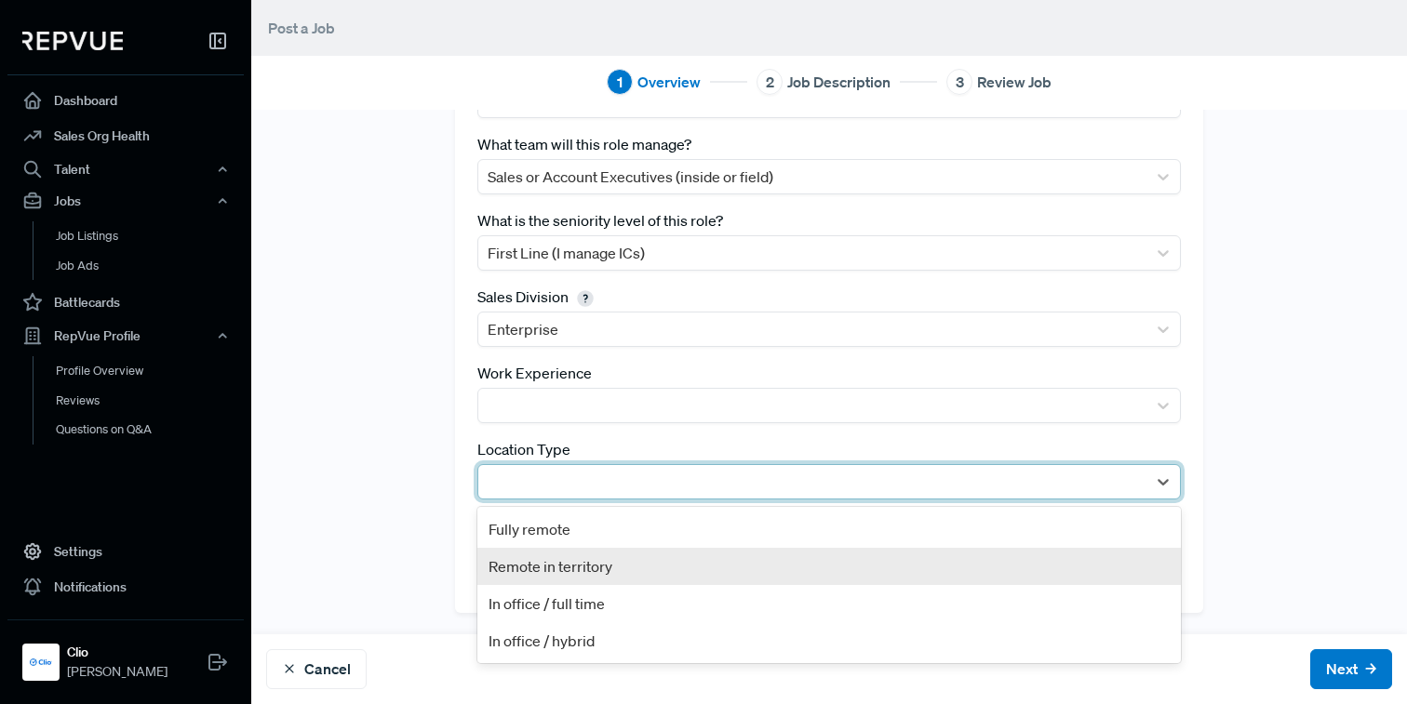
click at [518, 565] on div "Remote in territory" at bounding box center [828, 566] width 703 height 37
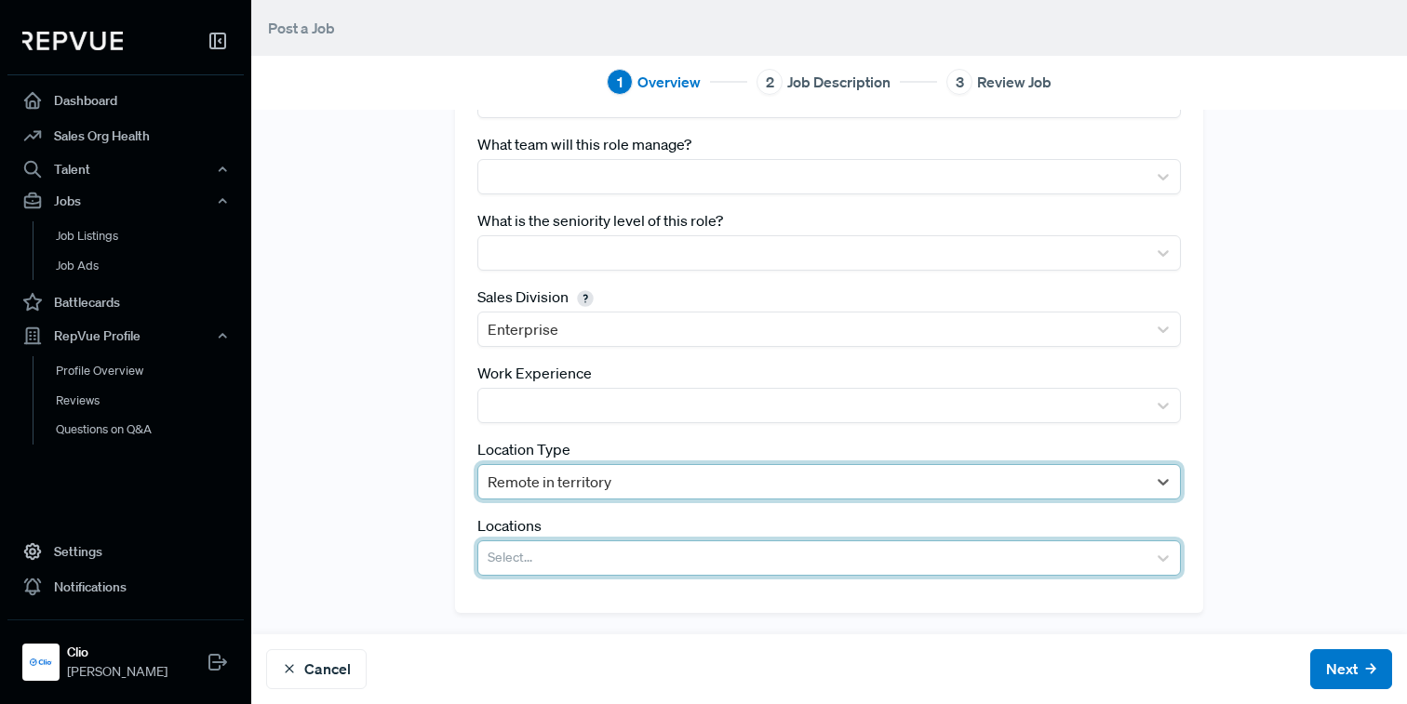
click at [518, 564] on div at bounding box center [811, 558] width 649 height 26
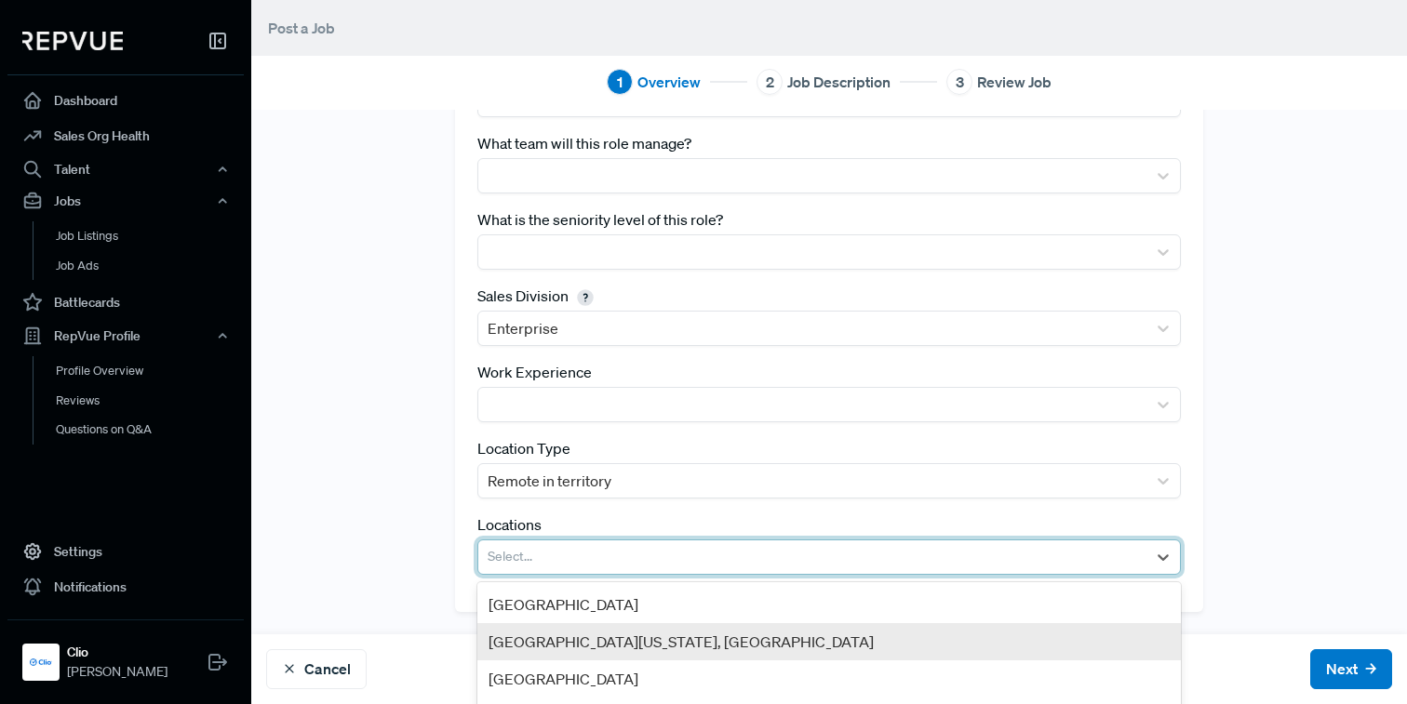
click at [563, 648] on div "[GEOGRAPHIC_DATA][US_STATE], [GEOGRAPHIC_DATA]" at bounding box center [828, 641] width 703 height 37
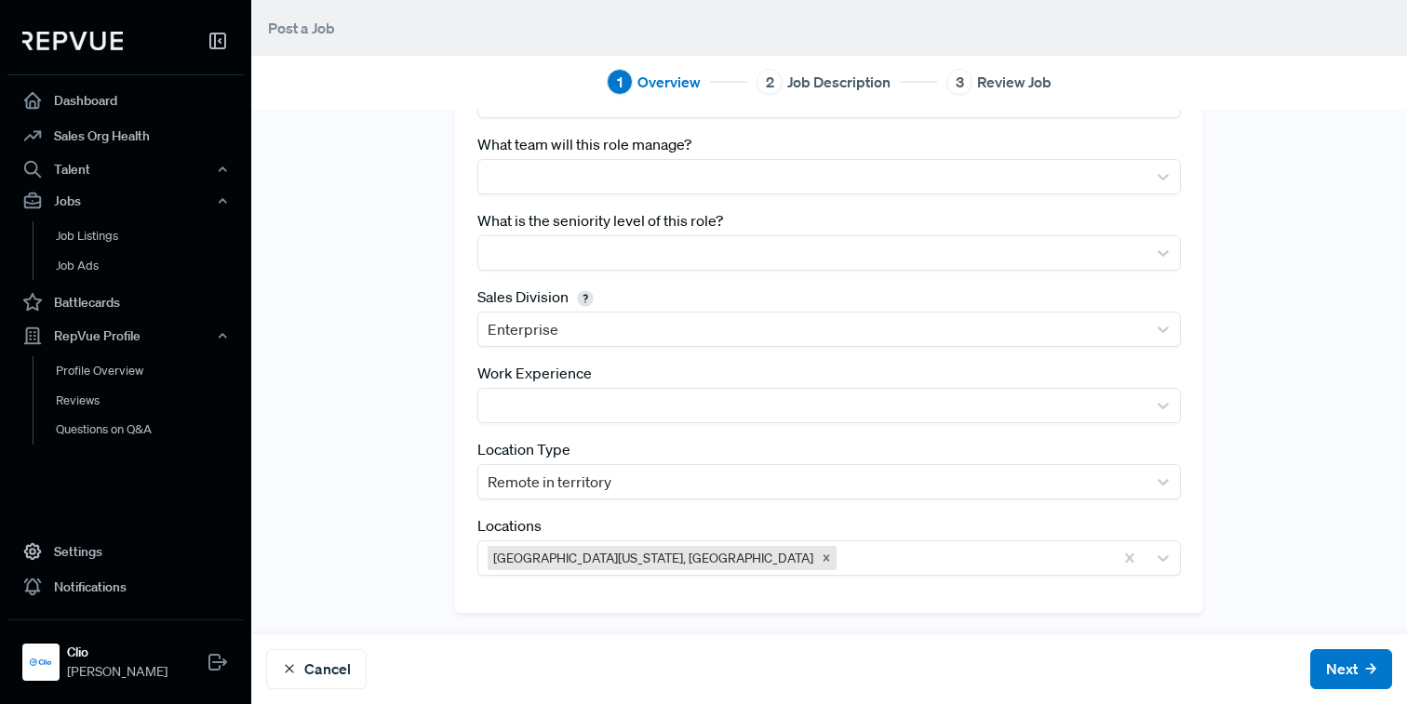
click at [377, 536] on div "Tracking Link [URL][DOMAIN_NAME] Best Practice: Generate a tracking link with "…" at bounding box center [828, 237] width 1155 height 750
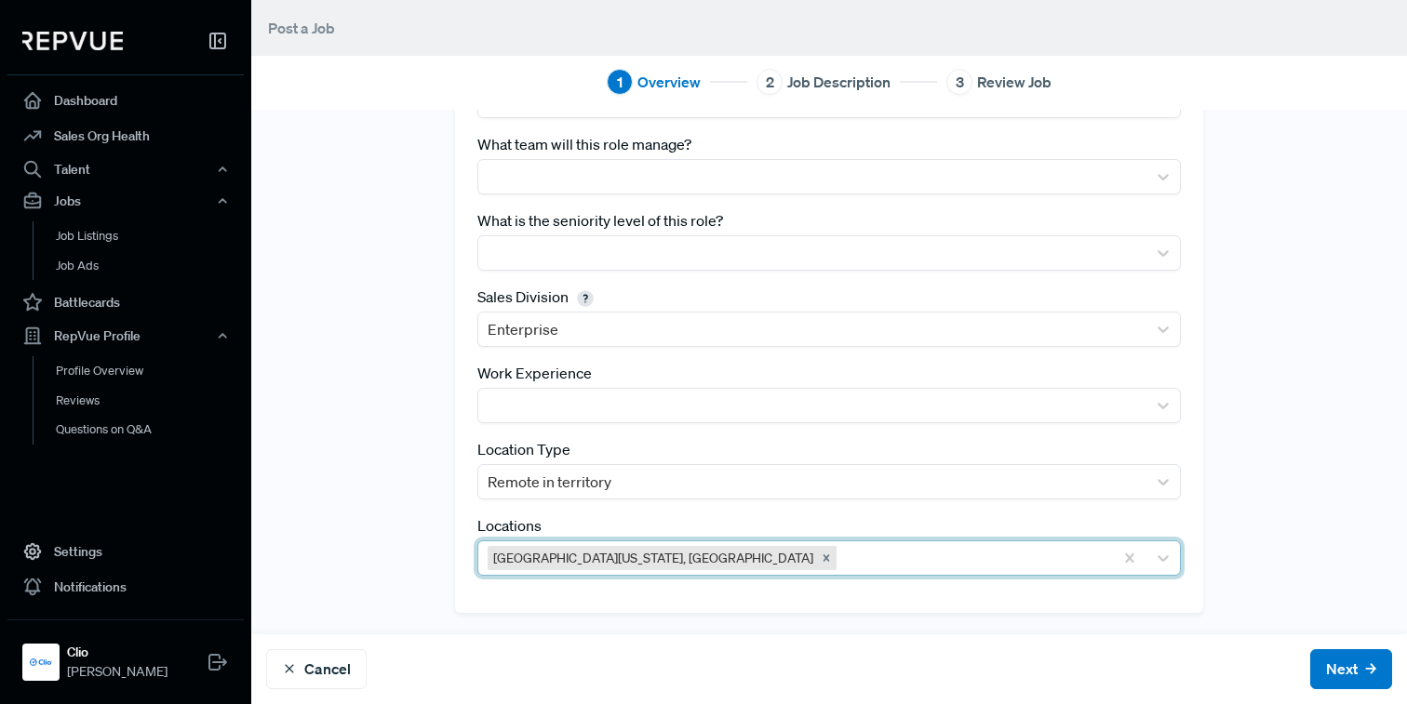
click at [964, 550] on div at bounding box center [971, 558] width 263 height 26
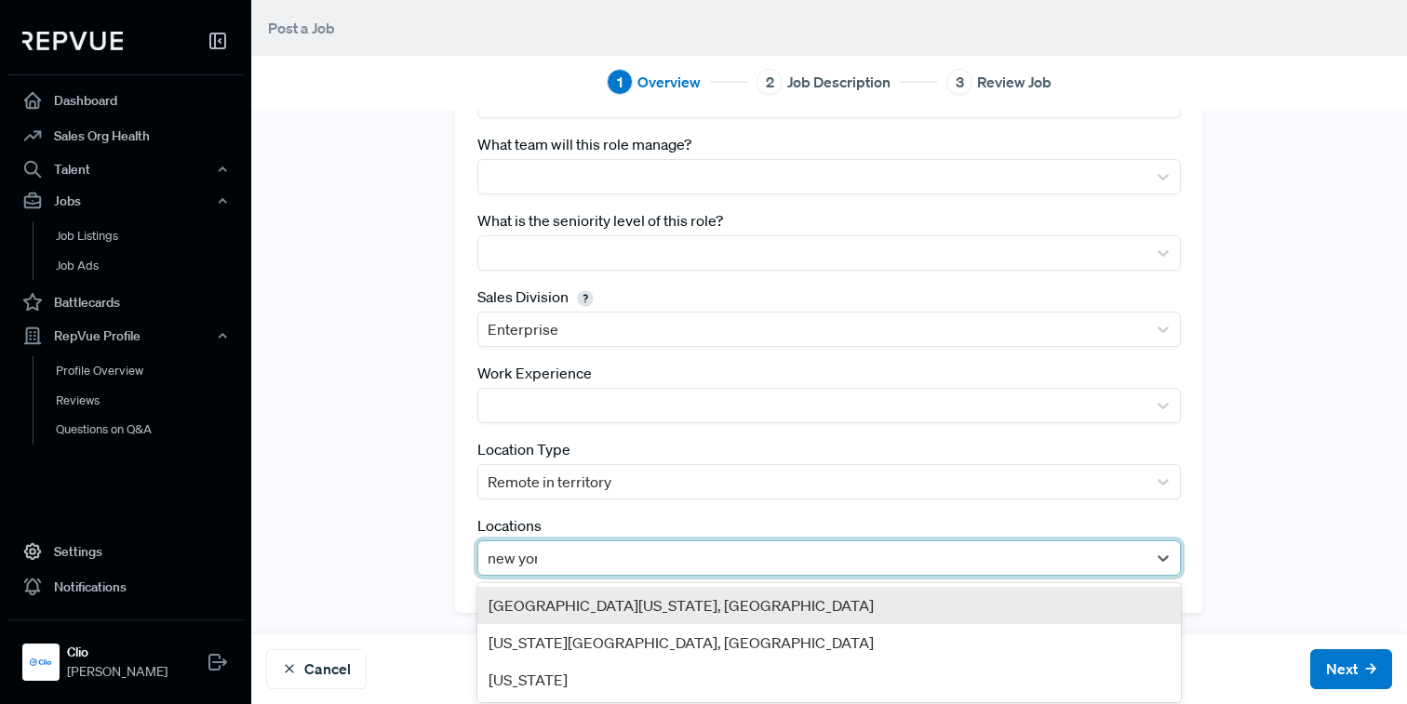
type input "[US_STATE]"
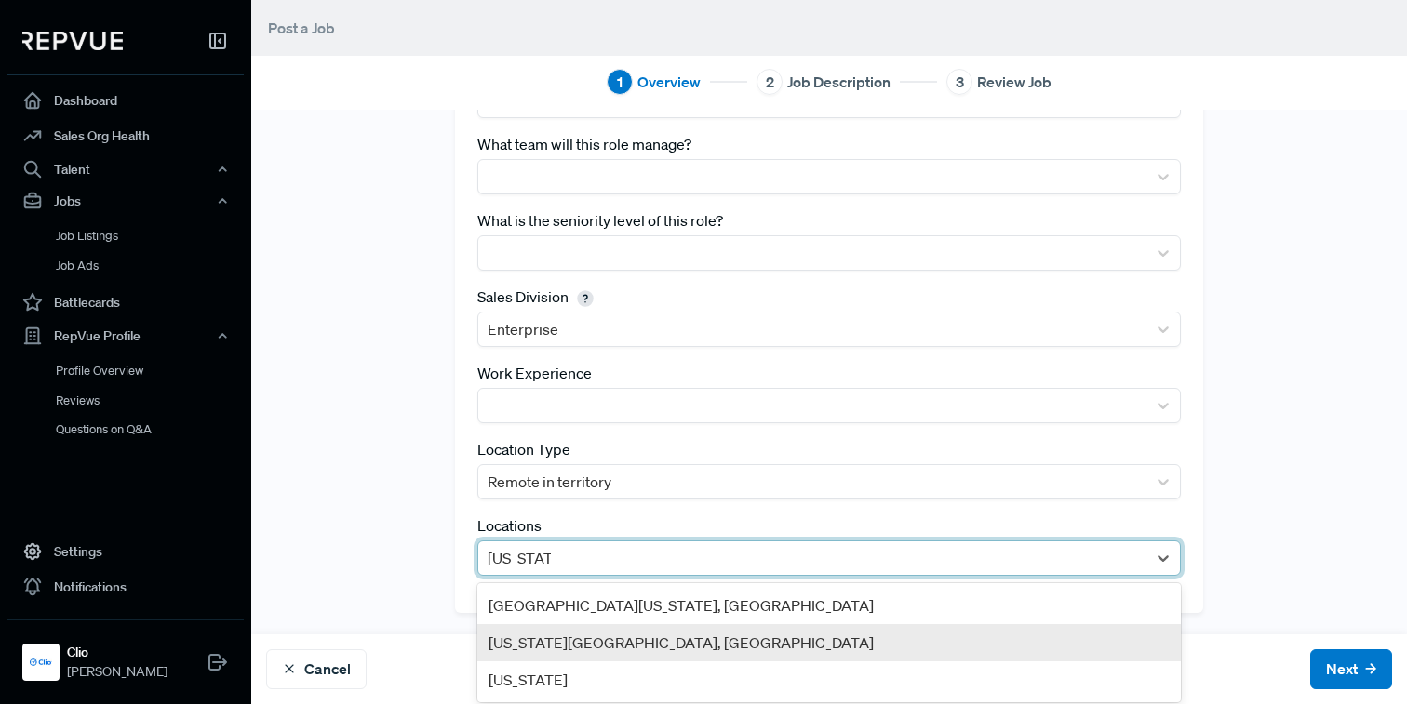
click at [845, 632] on div "[US_STATE][GEOGRAPHIC_DATA], [GEOGRAPHIC_DATA]" at bounding box center [828, 642] width 703 height 37
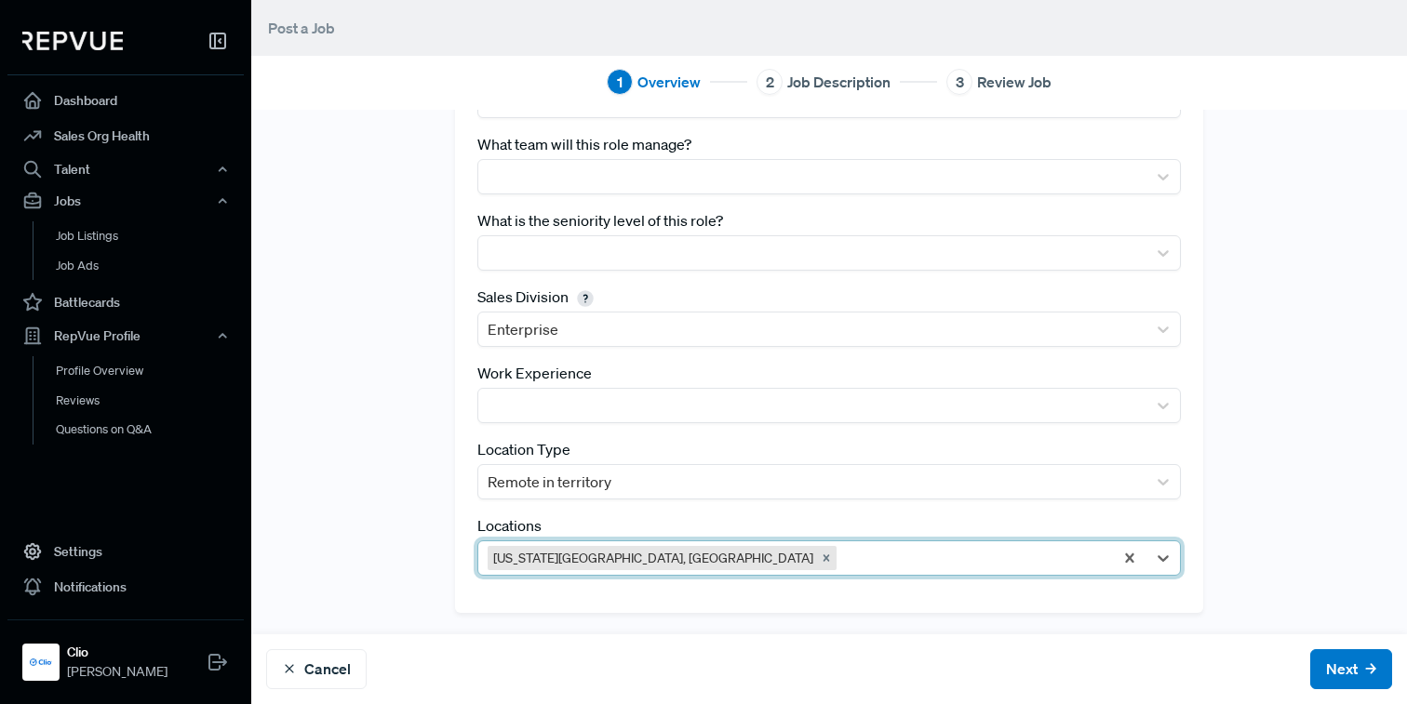
click at [435, 414] on div "Tracking Link [URL][DOMAIN_NAME] Best Practice: Generate a tracking link with "…" at bounding box center [828, 237] width 1155 height 750
click at [820, 563] on icon "Remove New York City, NY" at bounding box center [826, 558] width 13 height 13
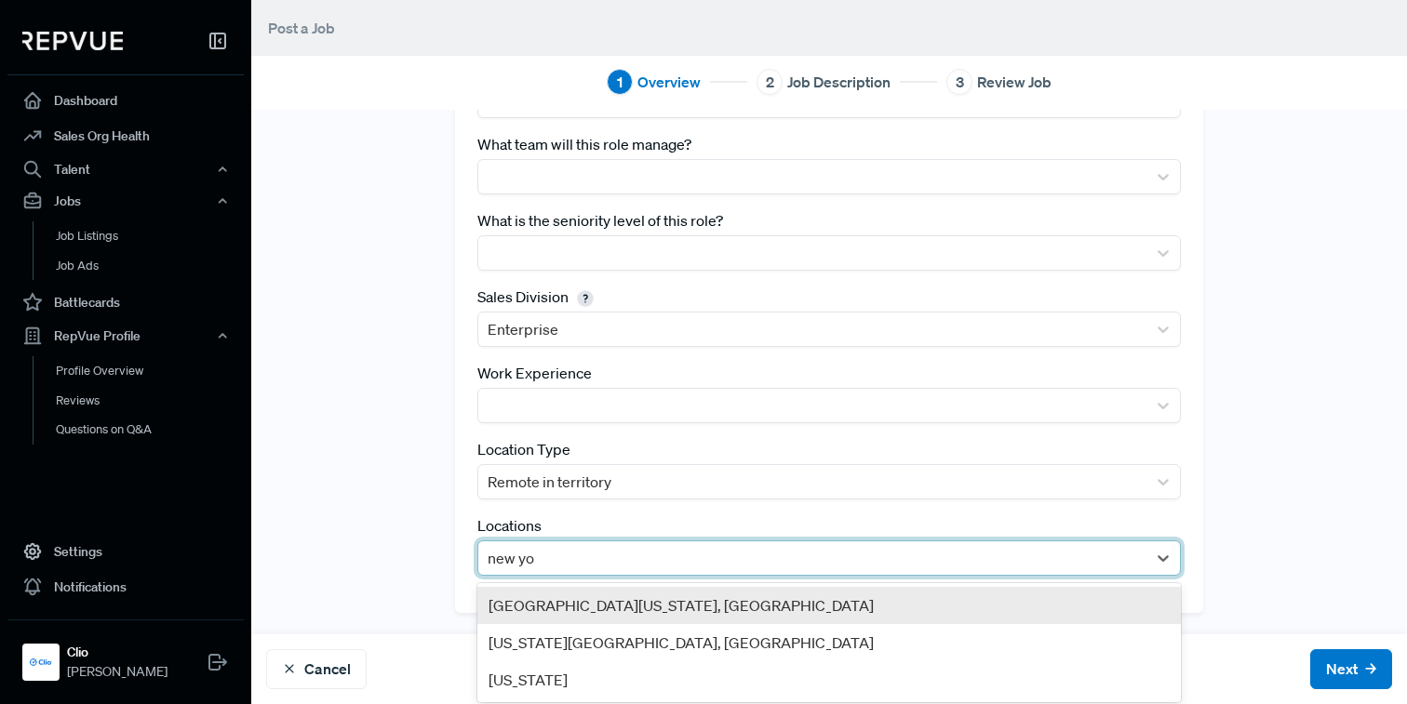
type input "new yor"
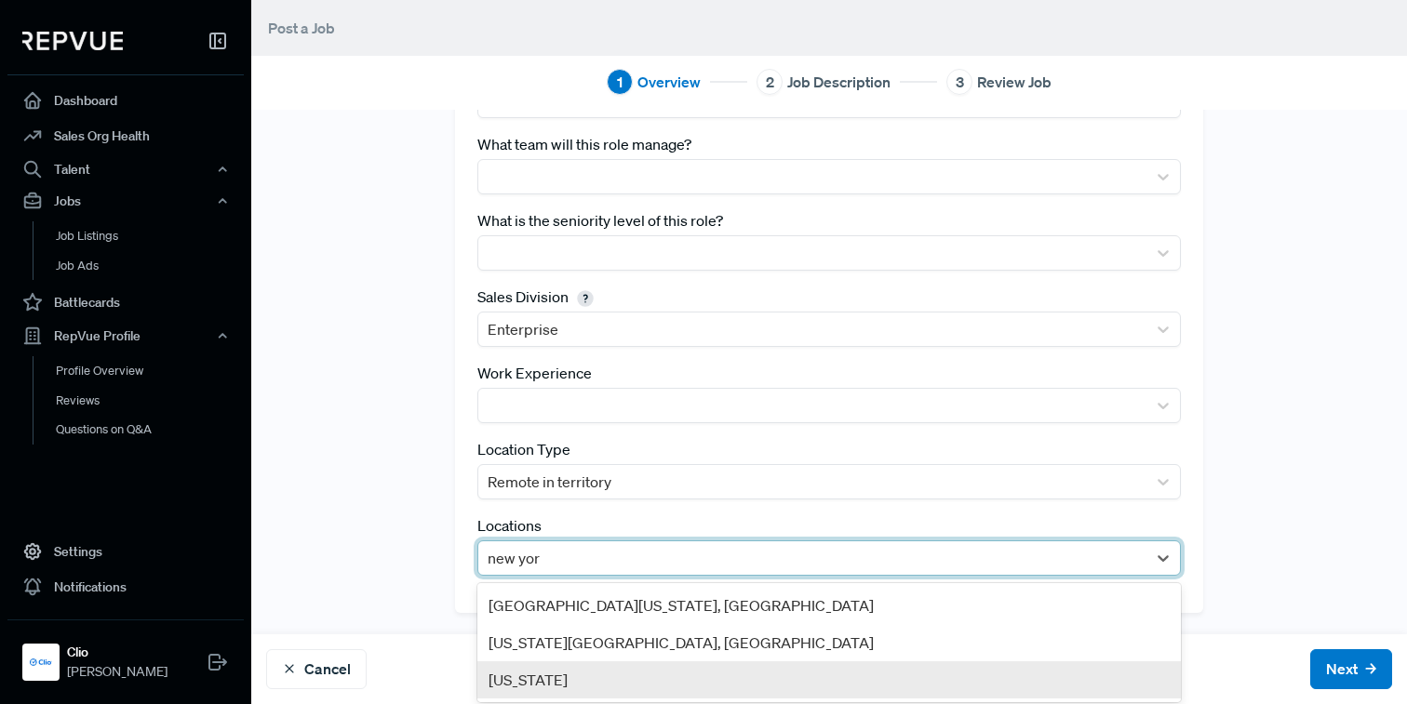
click at [558, 674] on div "[US_STATE]" at bounding box center [828, 679] width 703 height 37
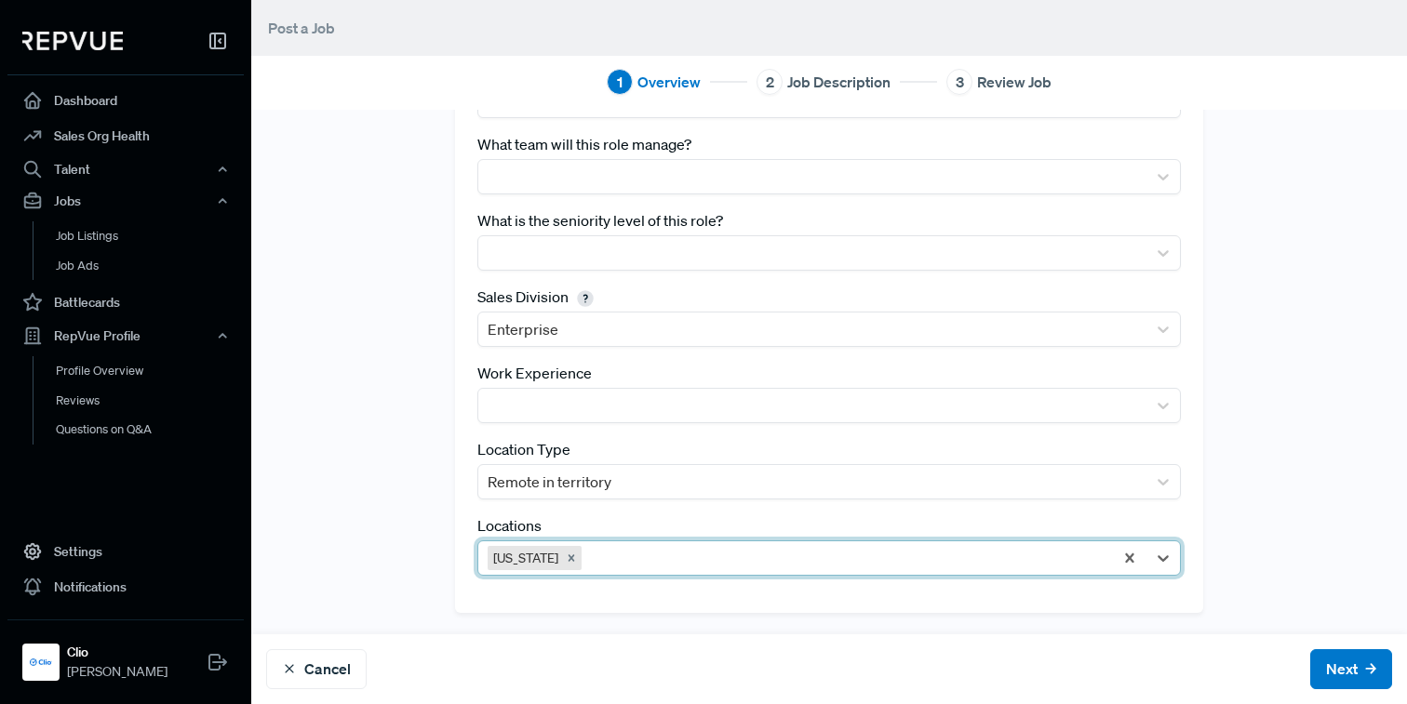
click at [376, 566] on div "Tracking Link [URL][DOMAIN_NAME] Best Practice: Generate a tracking link with "…" at bounding box center [828, 237] width 1155 height 750
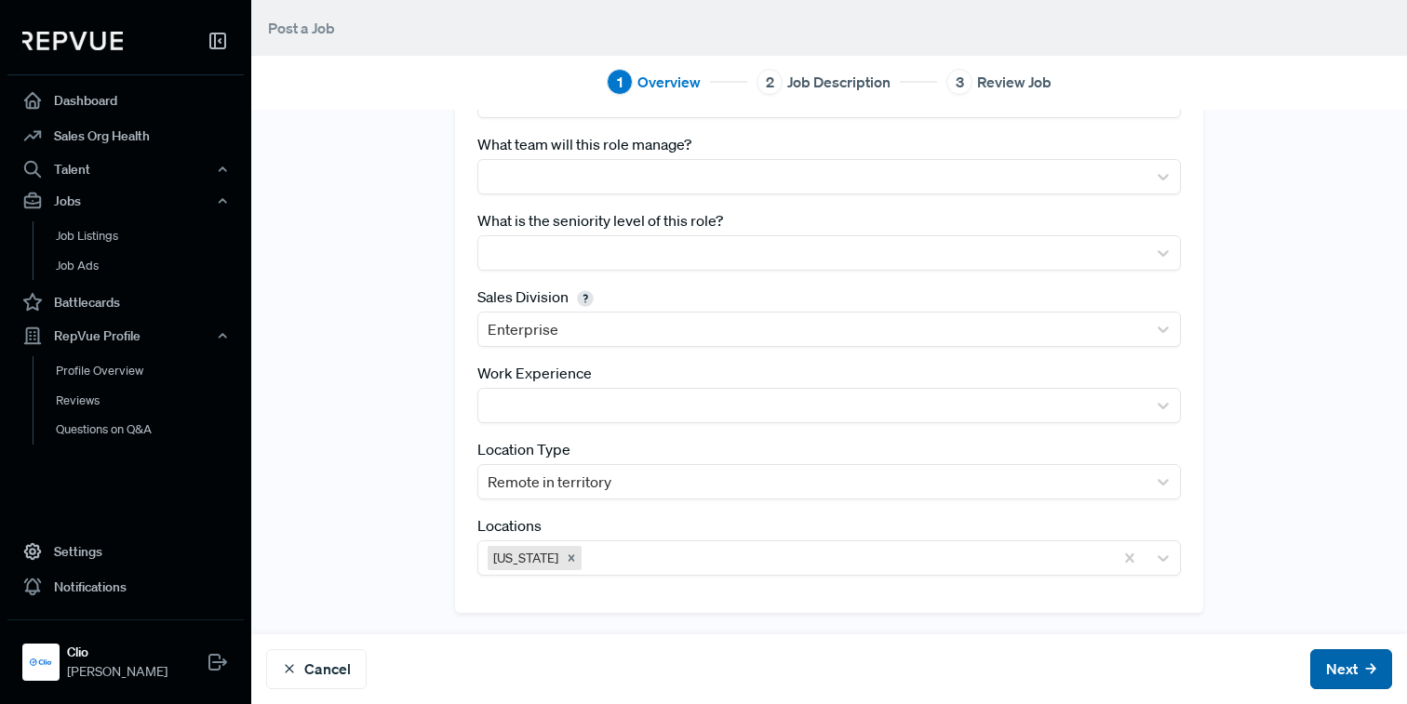
click at [1354, 680] on button "Next" at bounding box center [1351, 669] width 82 height 40
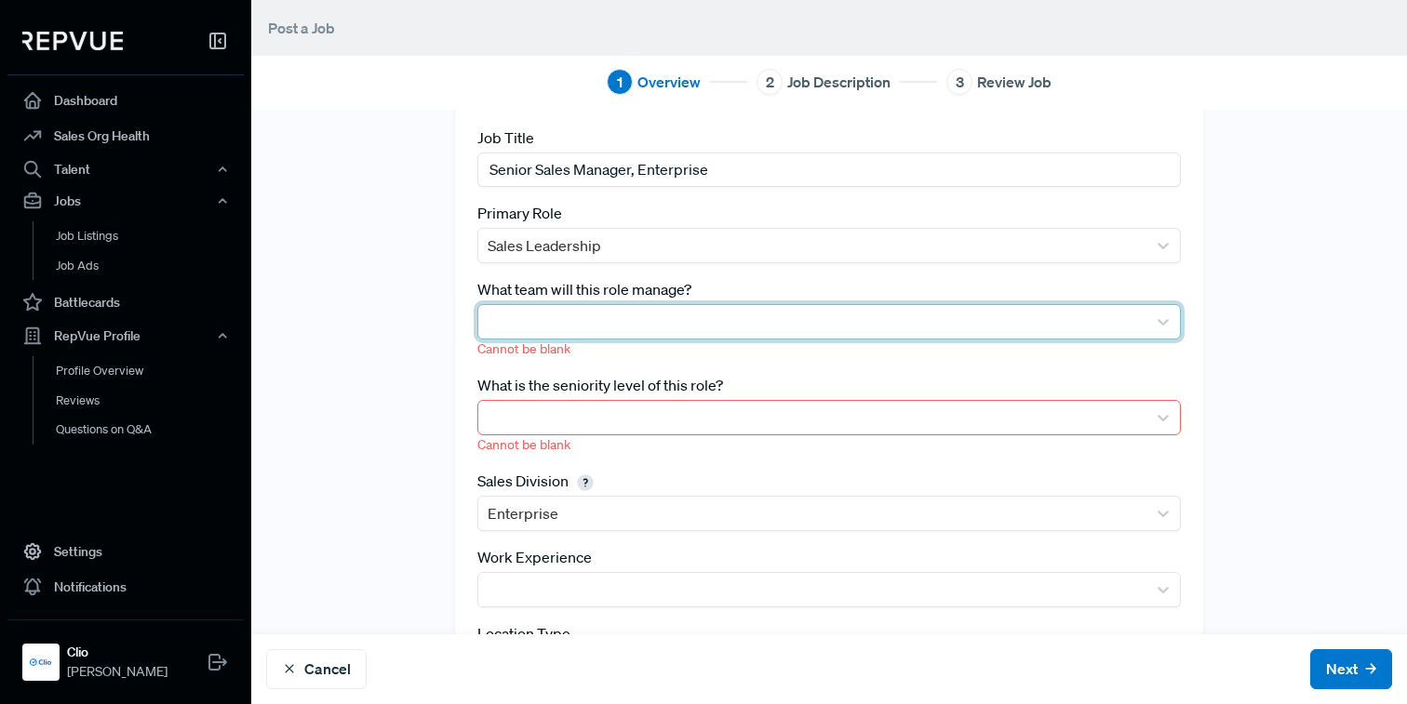
scroll to position [137, 0]
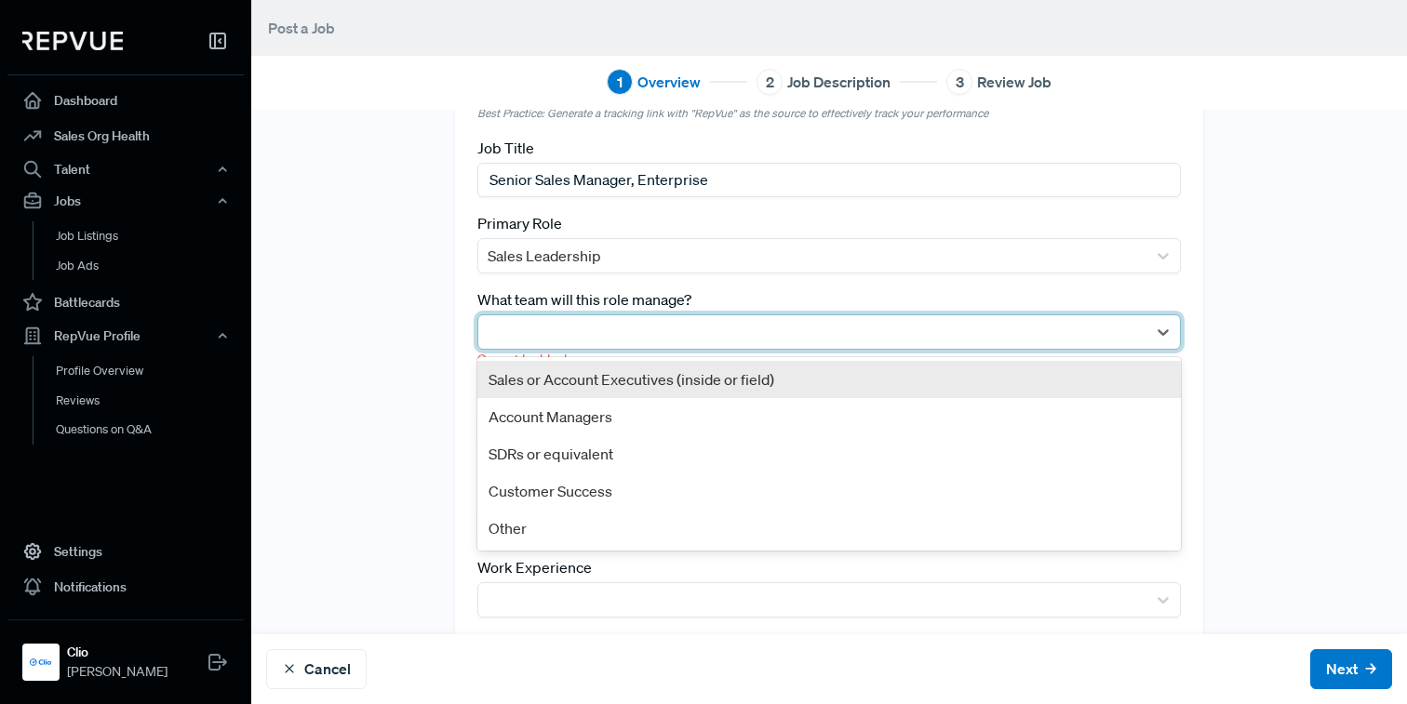
click at [727, 336] on div at bounding box center [811, 332] width 649 height 26
click at [692, 382] on div "Sales or Account Executives (inside or field)" at bounding box center [828, 379] width 703 height 37
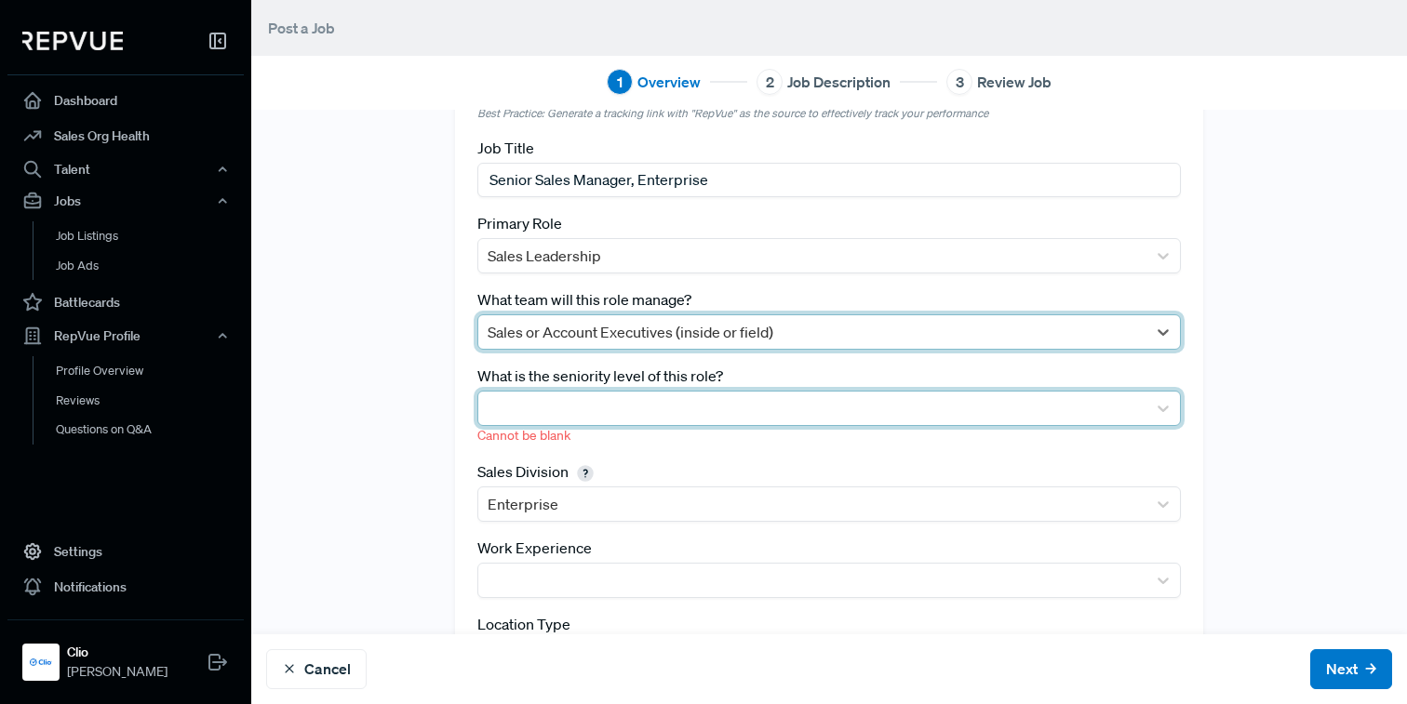
click at [674, 406] on div at bounding box center [811, 408] width 649 height 26
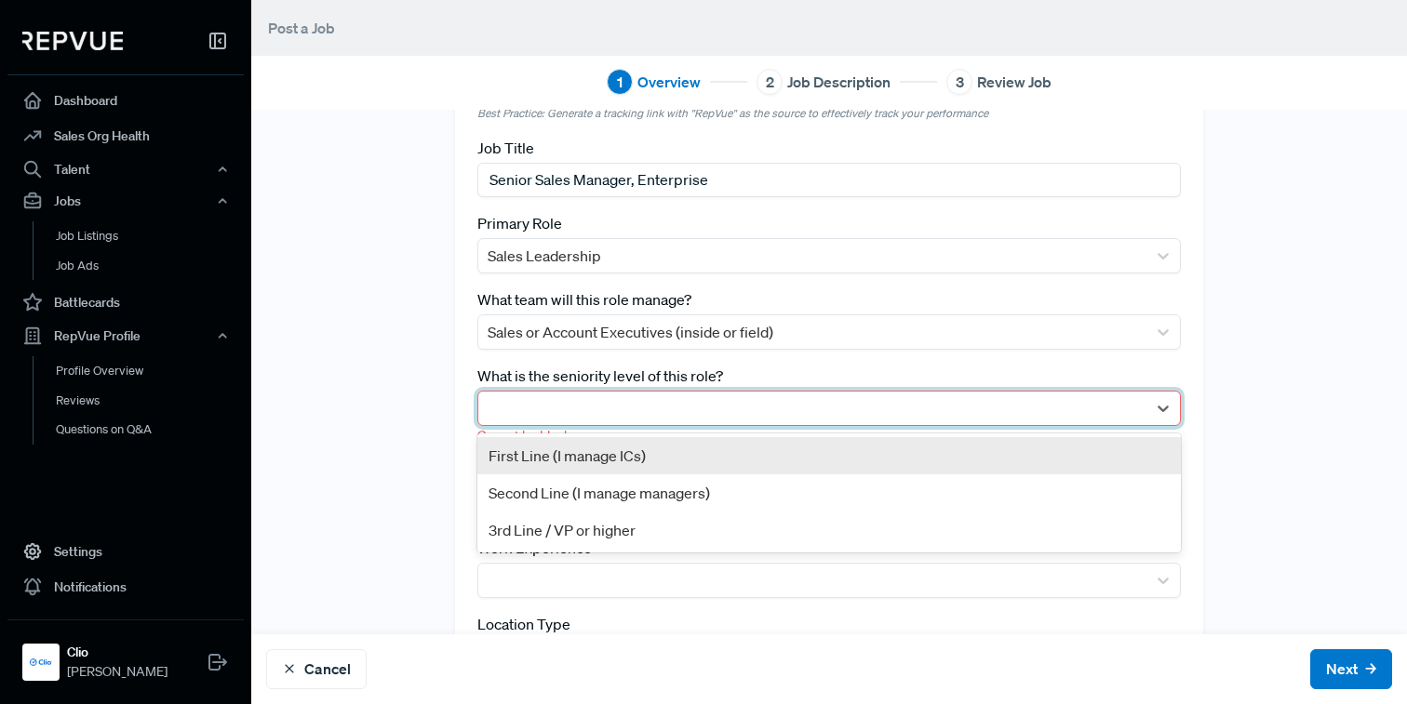
click at [638, 466] on div "First Line (I manage ICs)" at bounding box center [828, 455] width 703 height 37
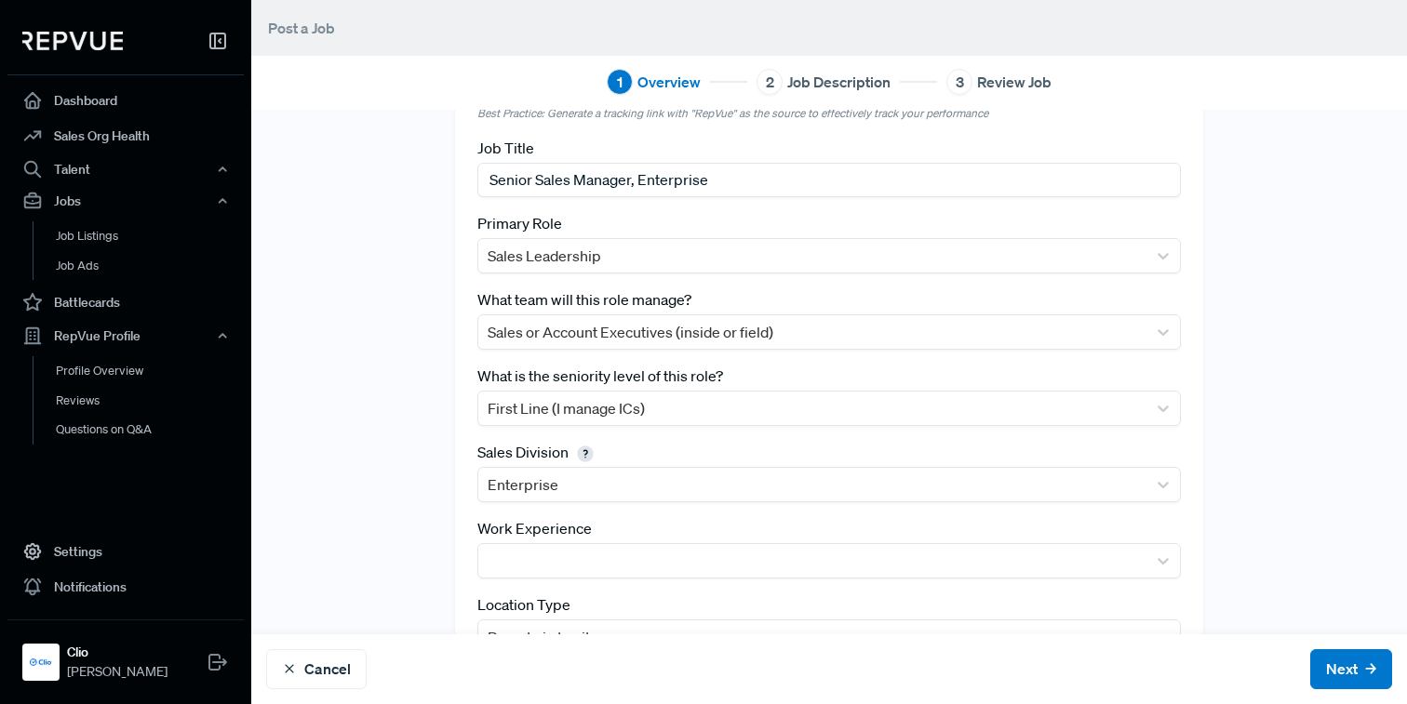
click at [1218, 502] on div "Tracking Link [URL][DOMAIN_NAME] URL format is invalid Best Practice: Generate …" at bounding box center [828, 381] width 1155 height 772
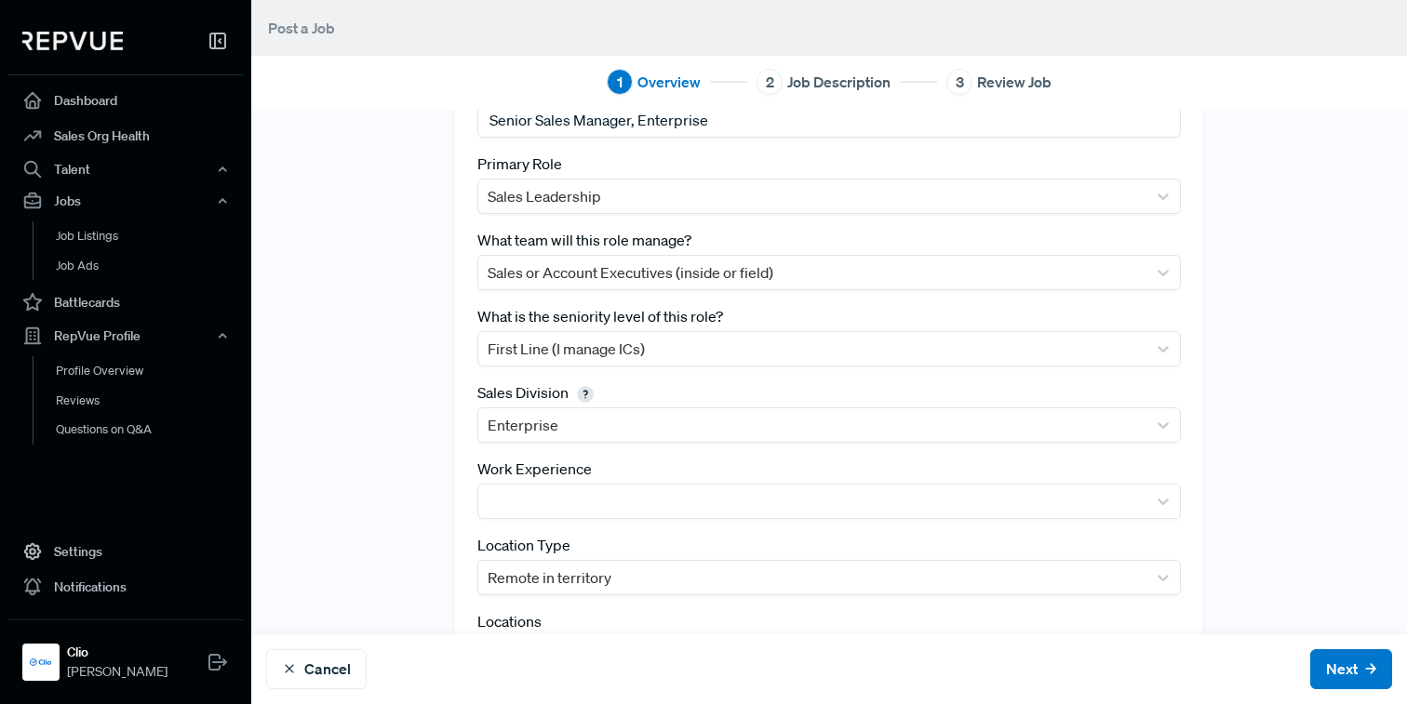
scroll to position [293, 0]
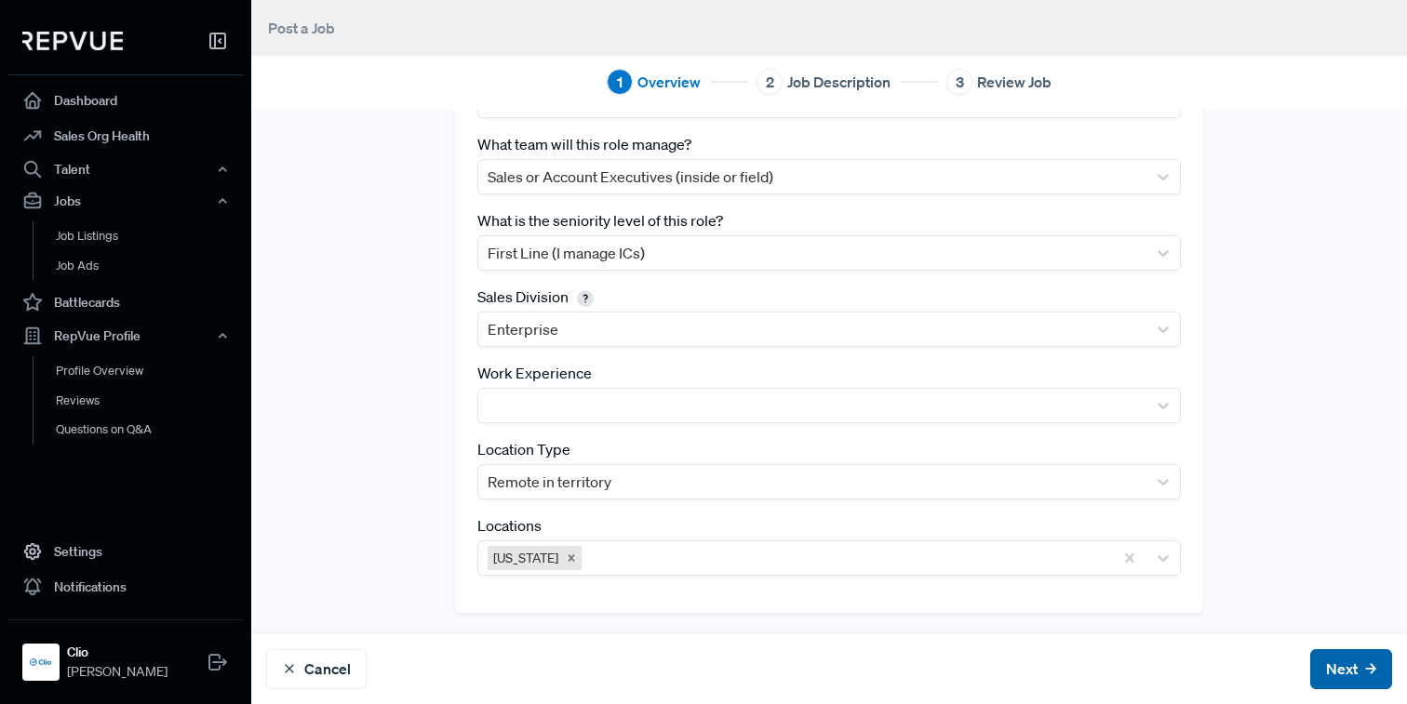
click at [1361, 669] on button "Next" at bounding box center [1351, 669] width 82 height 40
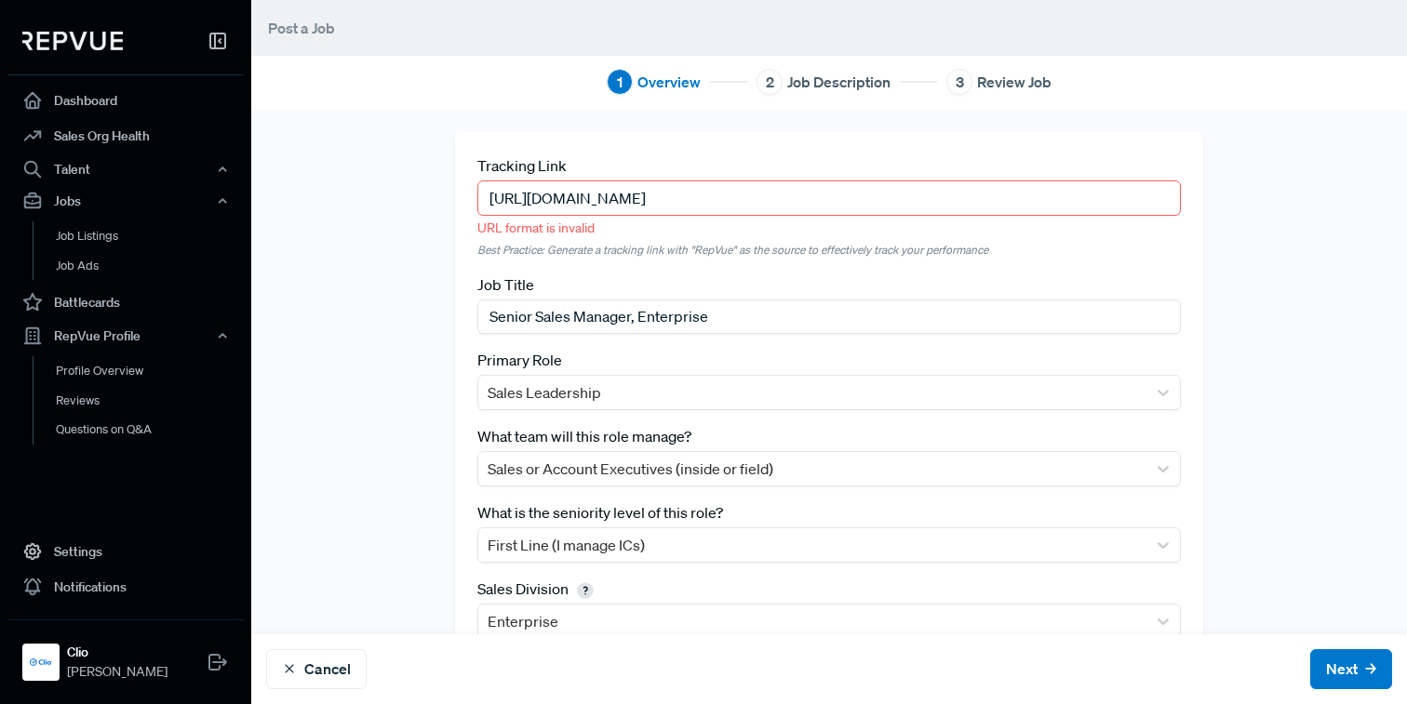
click at [1029, 197] on input "[URL][DOMAIN_NAME]" at bounding box center [828, 197] width 703 height 34
click at [1029, 201] on input "[URL][DOMAIN_NAME]" at bounding box center [828, 197] width 703 height 34
drag, startPoint x: 965, startPoint y: 190, endPoint x: 447, endPoint y: 191, distance: 517.2
click at [447, 191] on div "Tracking Link [URL][DOMAIN_NAME] URL format is invalid Best Practice: Generate …" at bounding box center [829, 518] width 770 height 772
paste input "[DOMAIN_NAME][URL][GEOGRAPHIC_DATA][GEOGRAPHIC_DATA]"
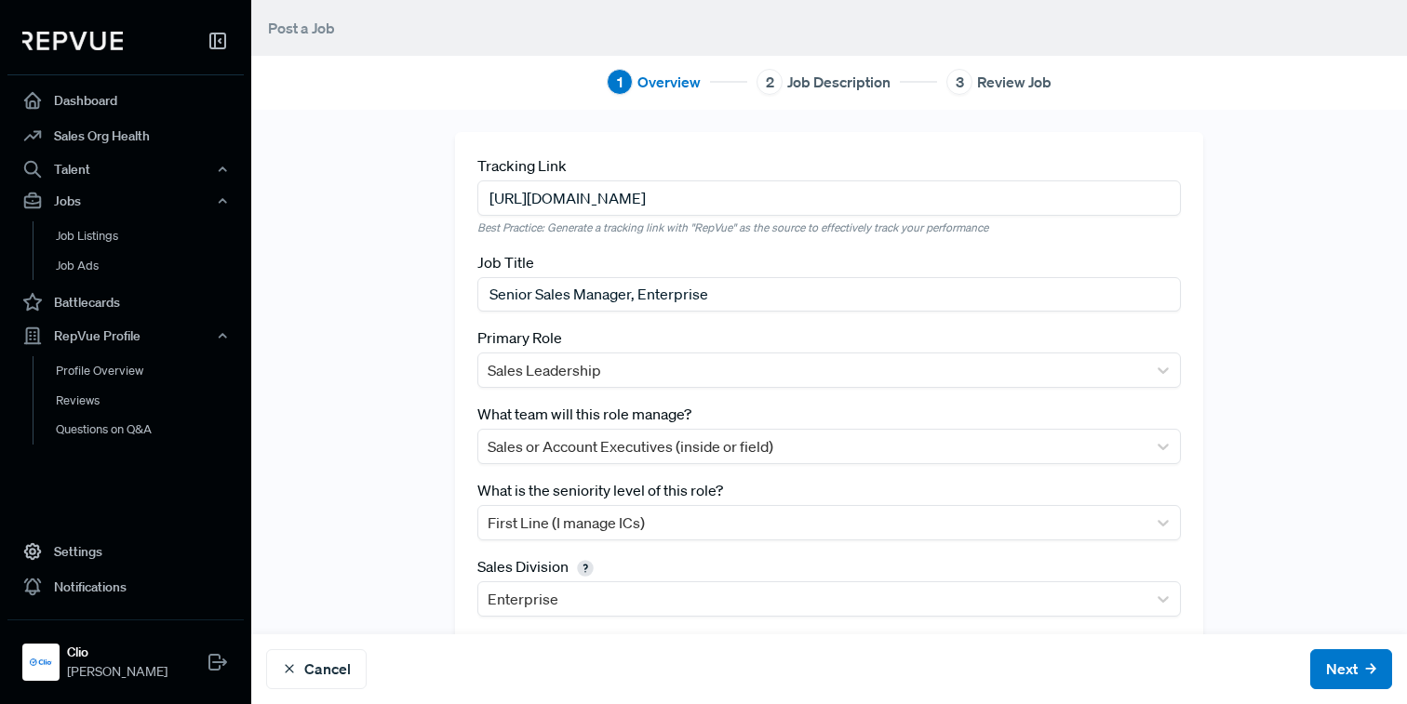
scroll to position [0, 232]
type input "[URL][DOMAIN_NAME]"
click at [416, 231] on div "Tracking Link [URL][DOMAIN_NAME] Best Practice: Generate a tracking link with "…" at bounding box center [828, 507] width 1155 height 750
click at [1345, 671] on button "Next" at bounding box center [1351, 669] width 82 height 40
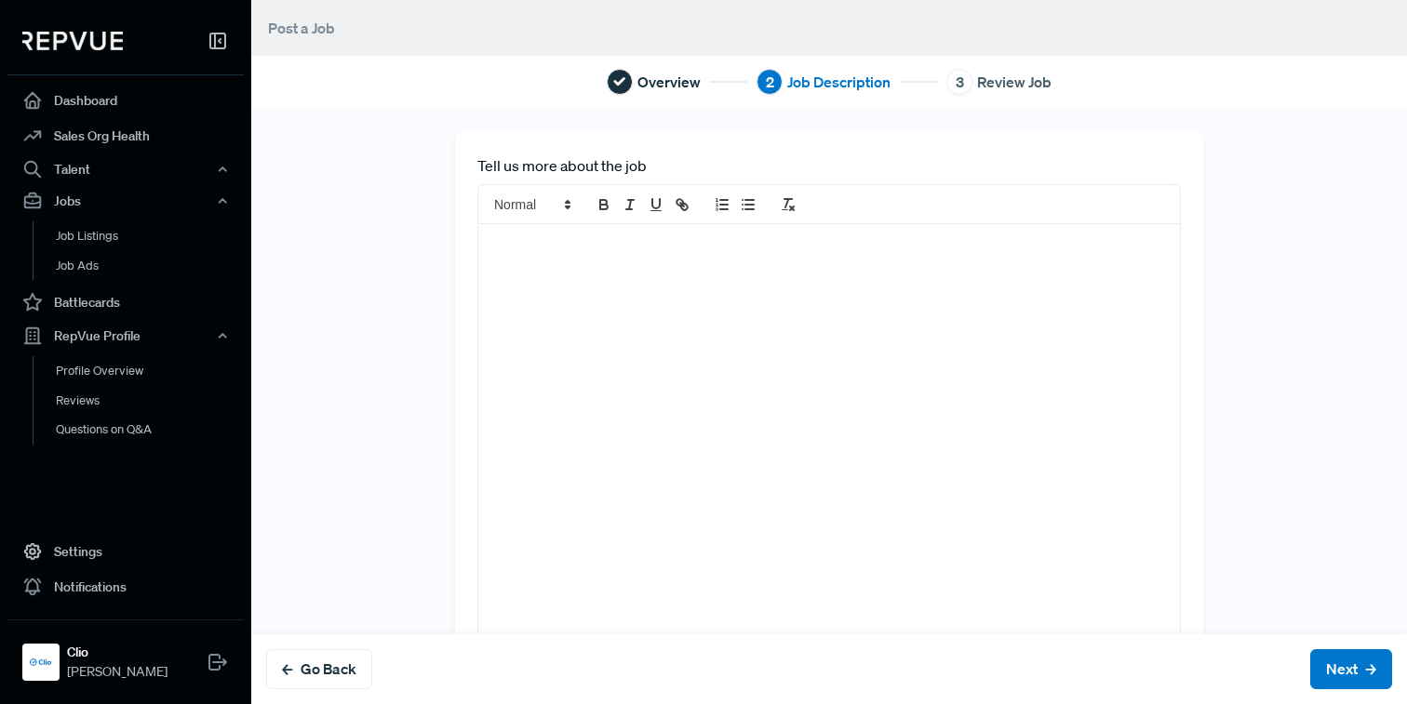
click at [989, 326] on div at bounding box center [828, 446] width 701 height 444
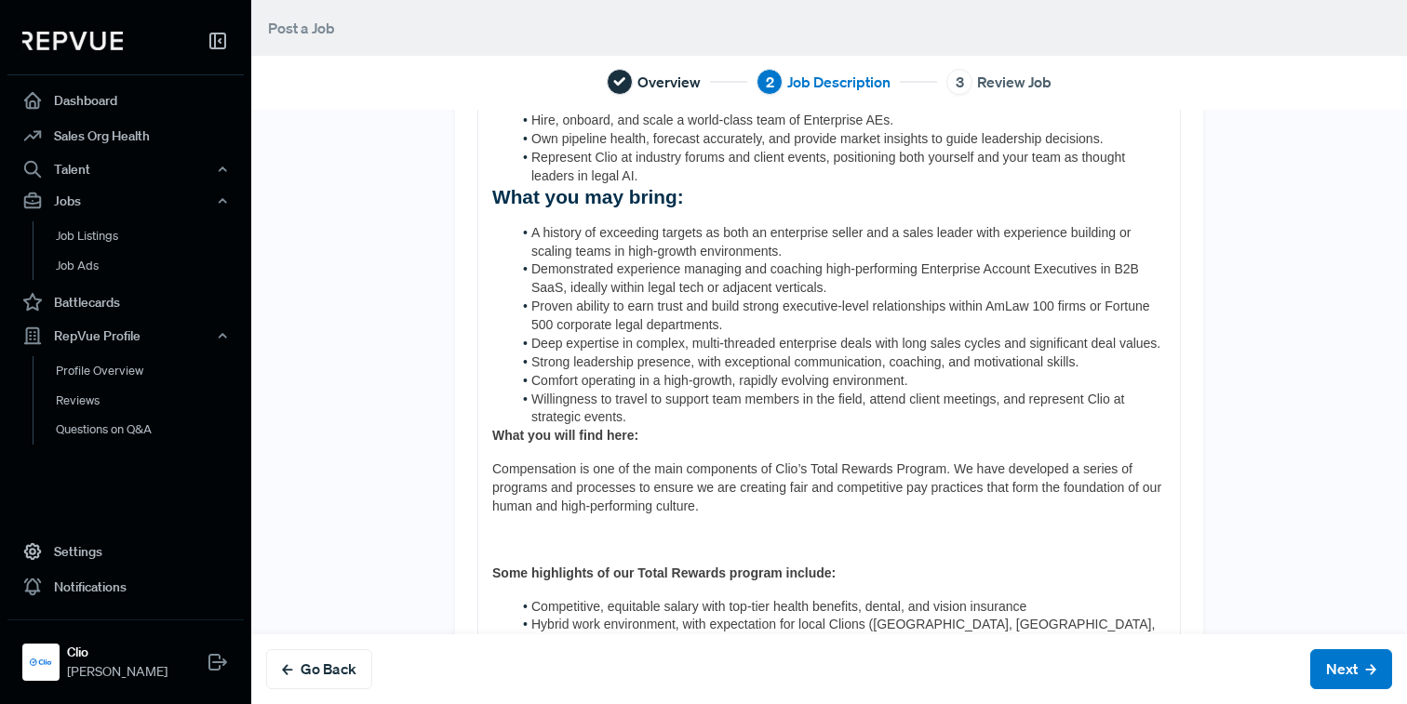
scroll to position [661, 0]
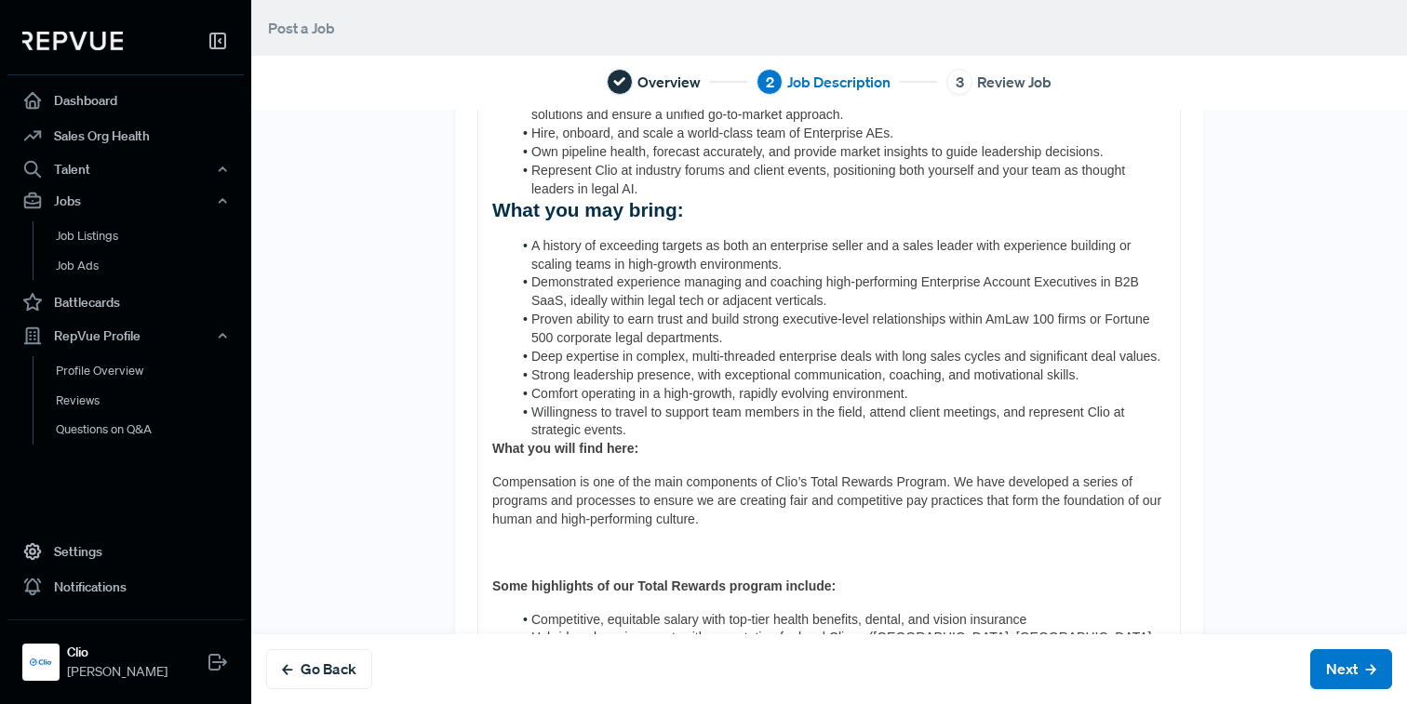
click at [493, 447] on strong "What you will find here:" at bounding box center [565, 448] width 146 height 15
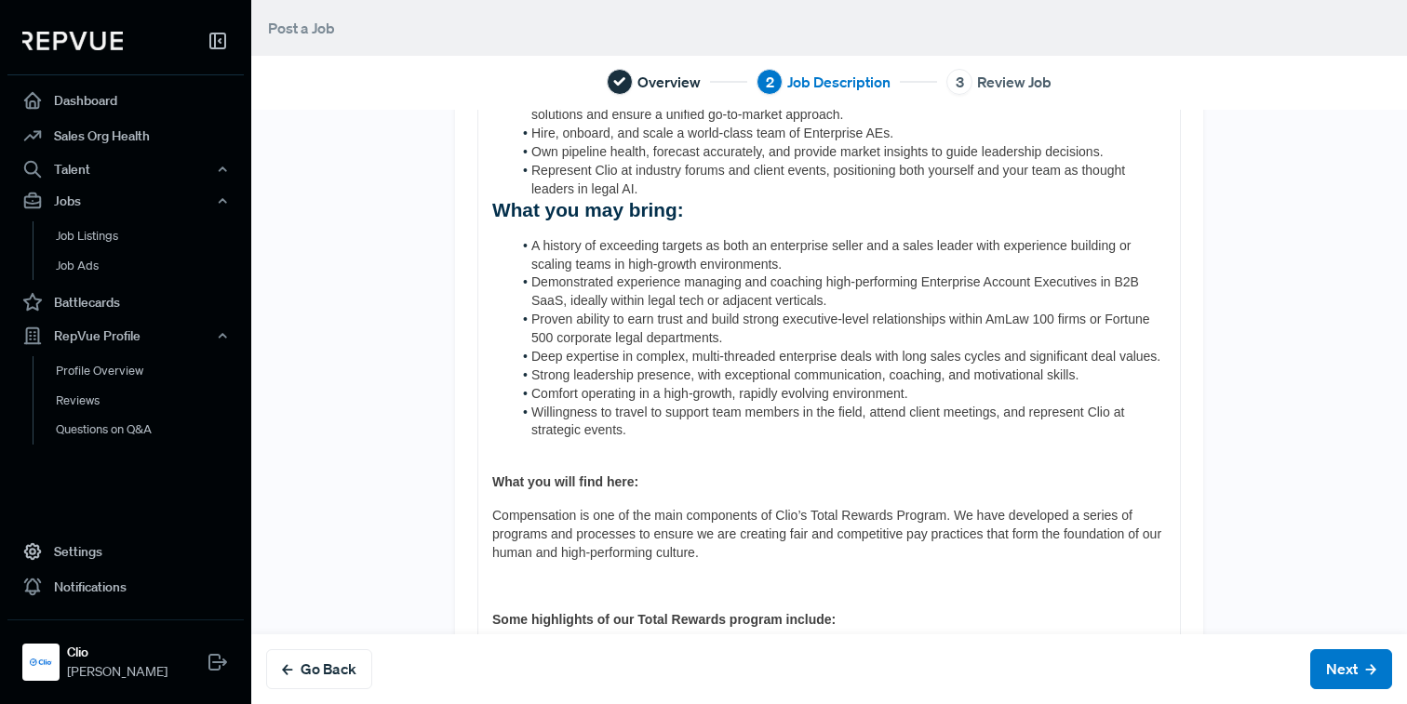
click at [525, 585] on p at bounding box center [829, 587] width 674 height 19
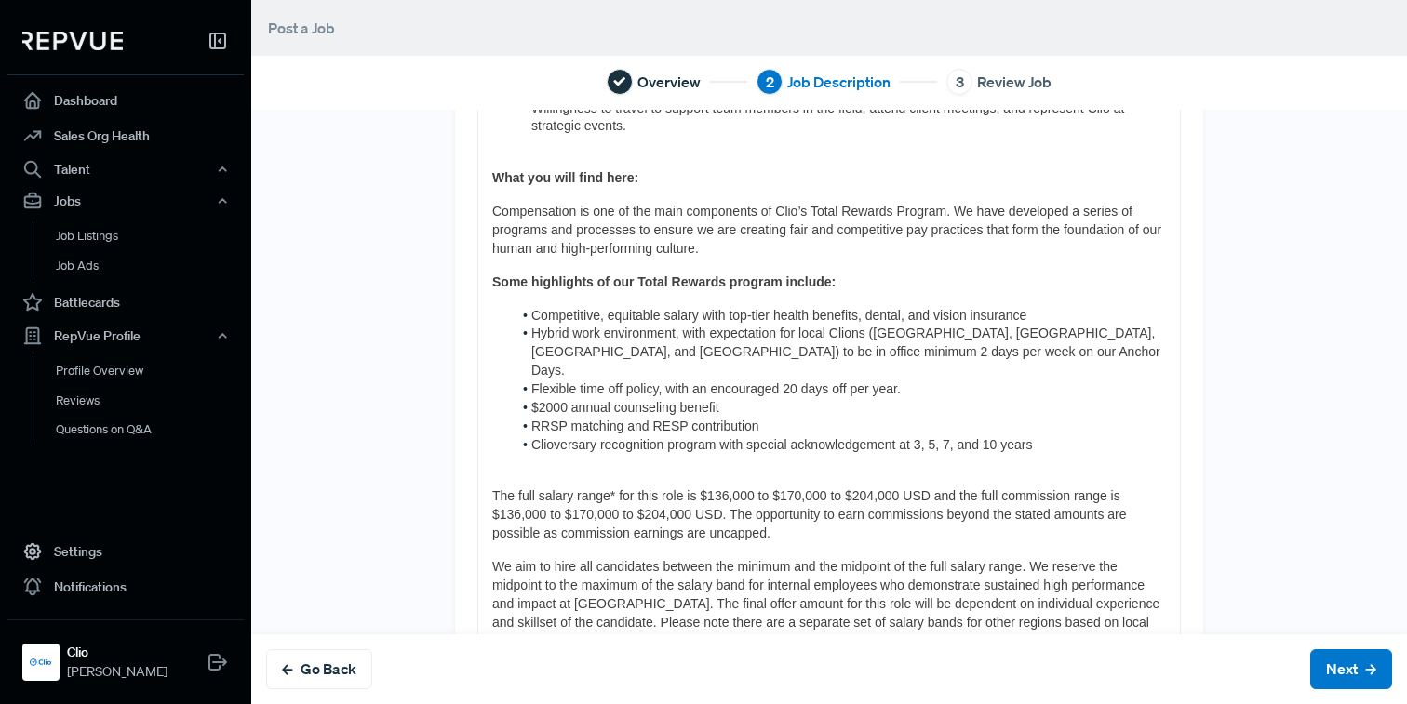
scroll to position [968, 0]
click at [533, 452] on p "​" at bounding box center [829, 461] width 674 height 19
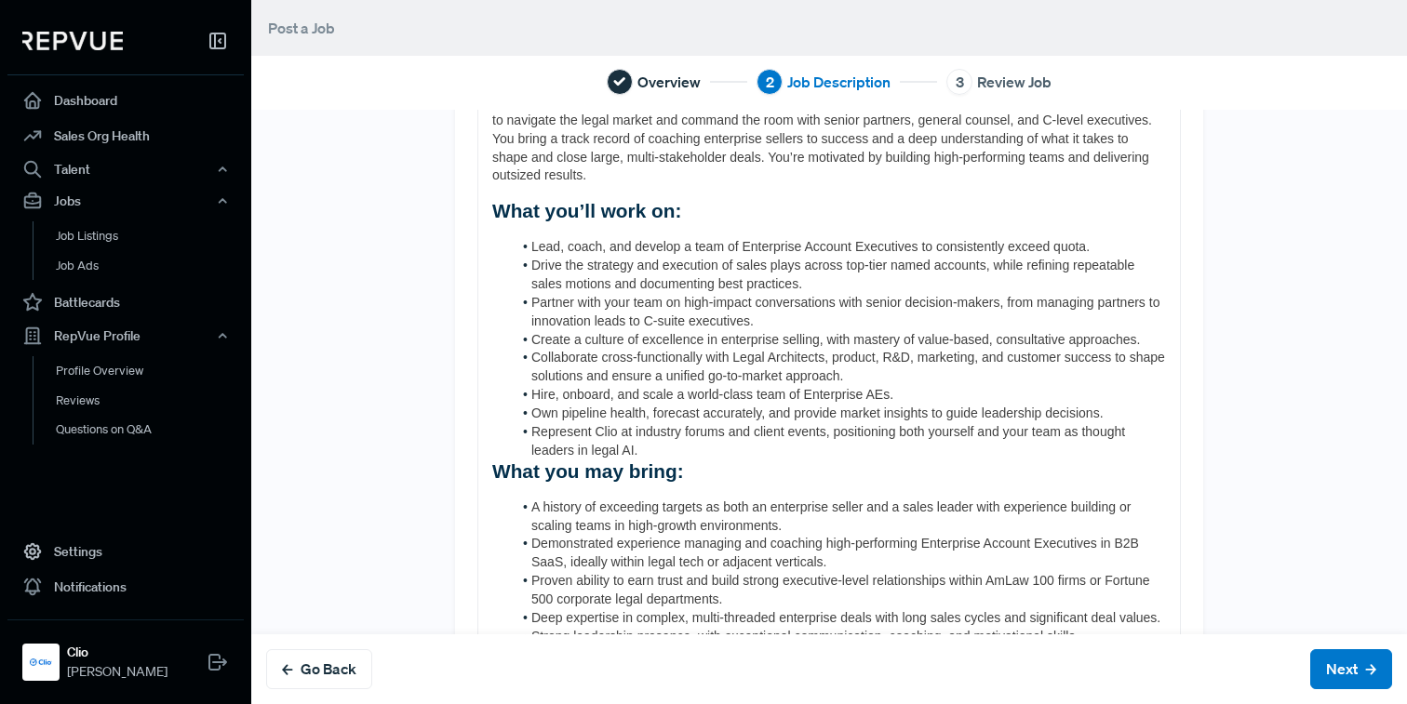
scroll to position [359, 0]
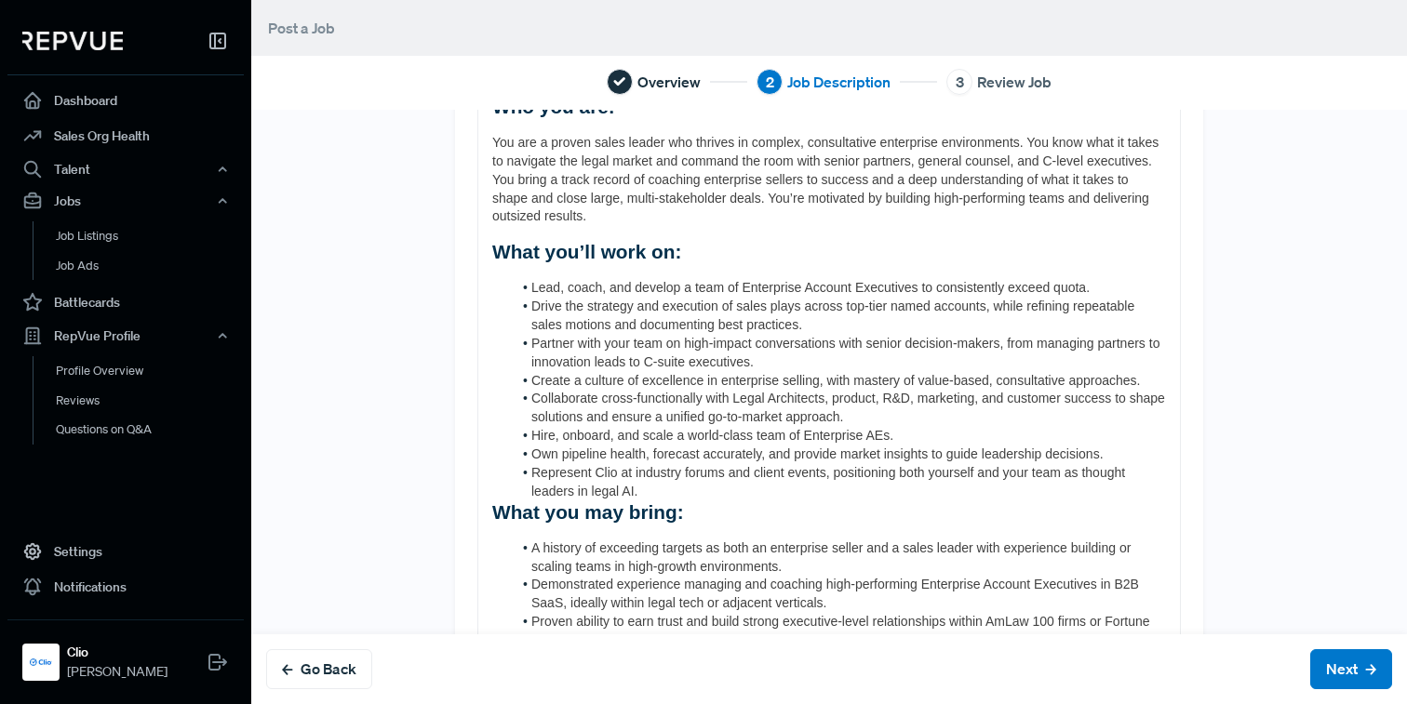
click at [495, 514] on span "What you may bring:" at bounding box center [588, 511] width 192 height 21
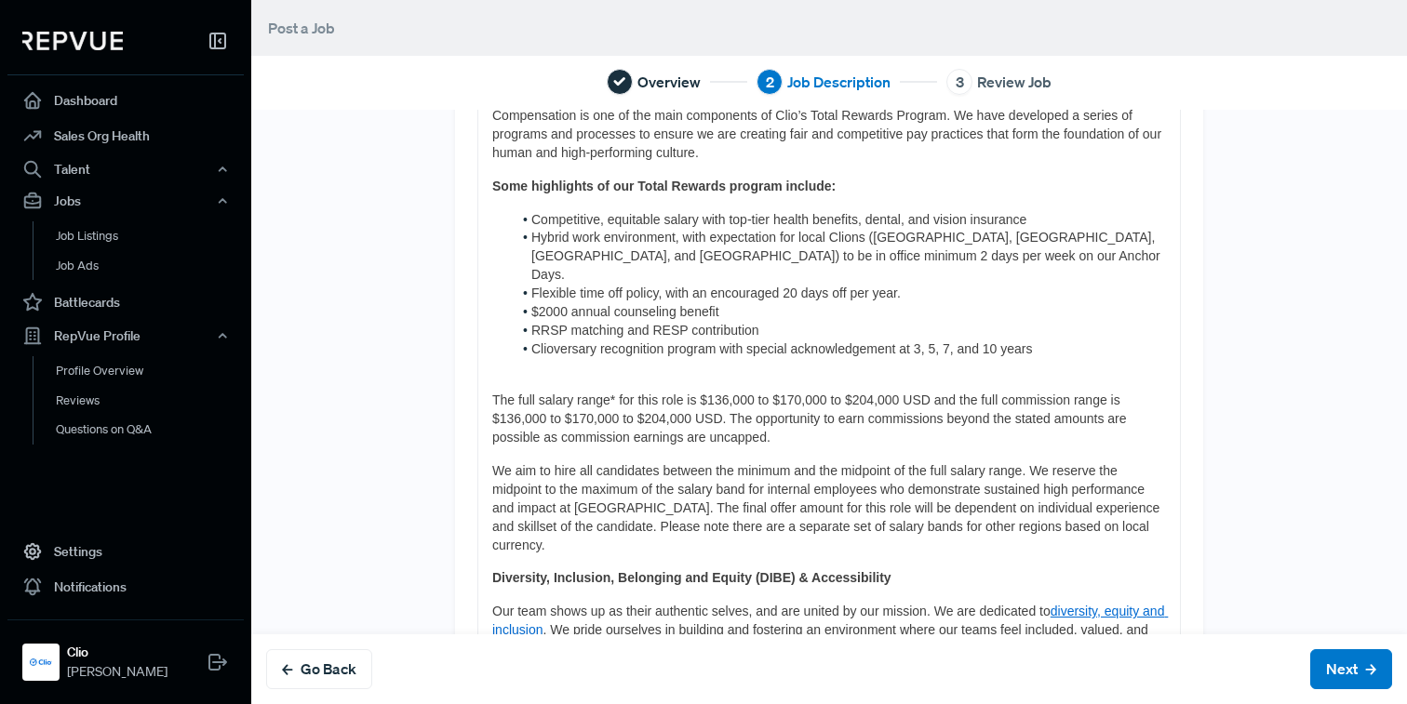
scroll to position [1300, 0]
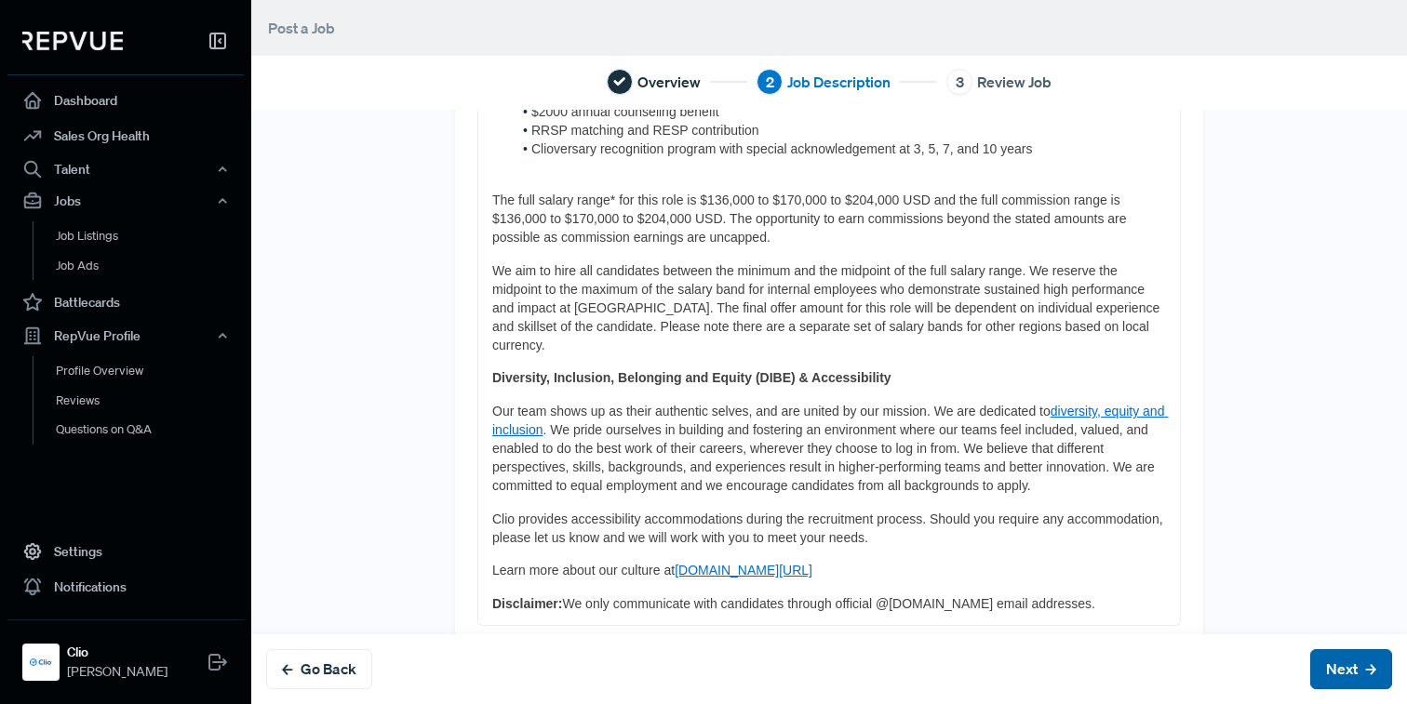
click at [1340, 660] on button "Next" at bounding box center [1351, 669] width 82 height 40
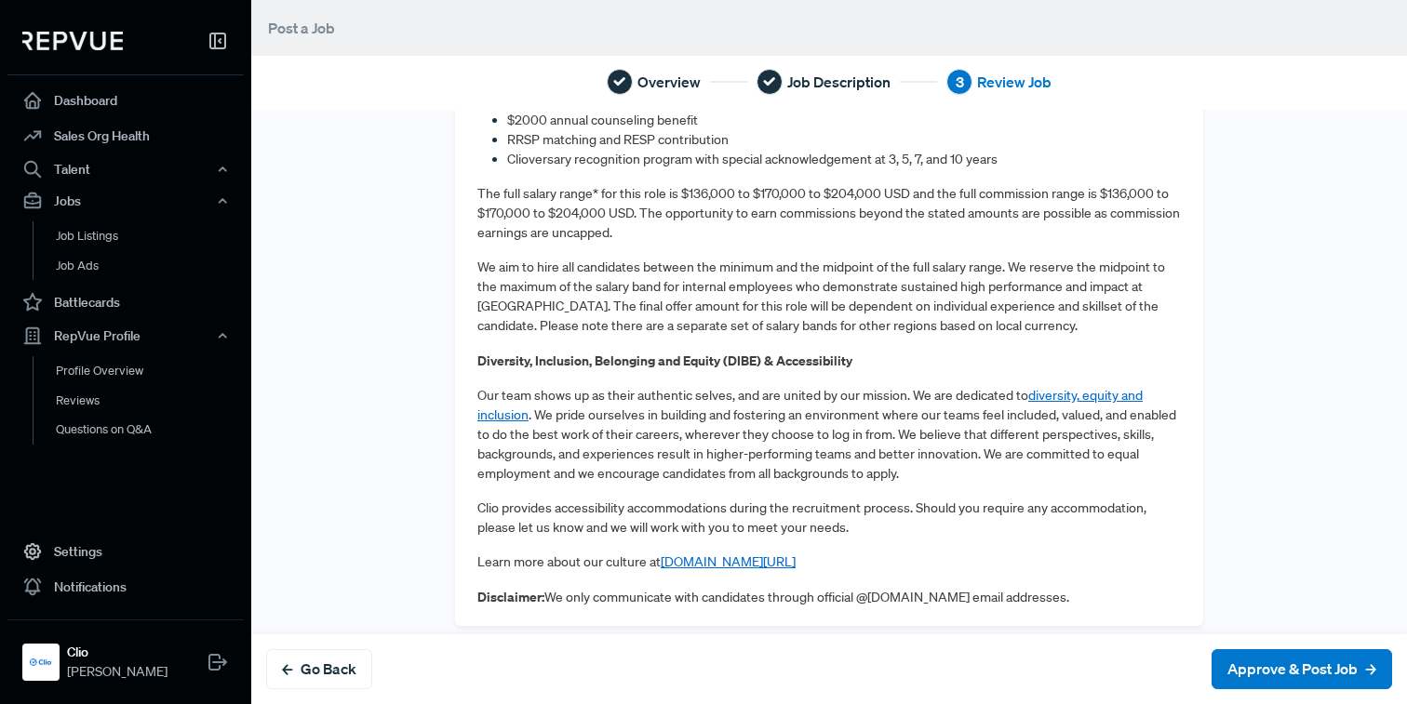
scroll to position [1596, 0]
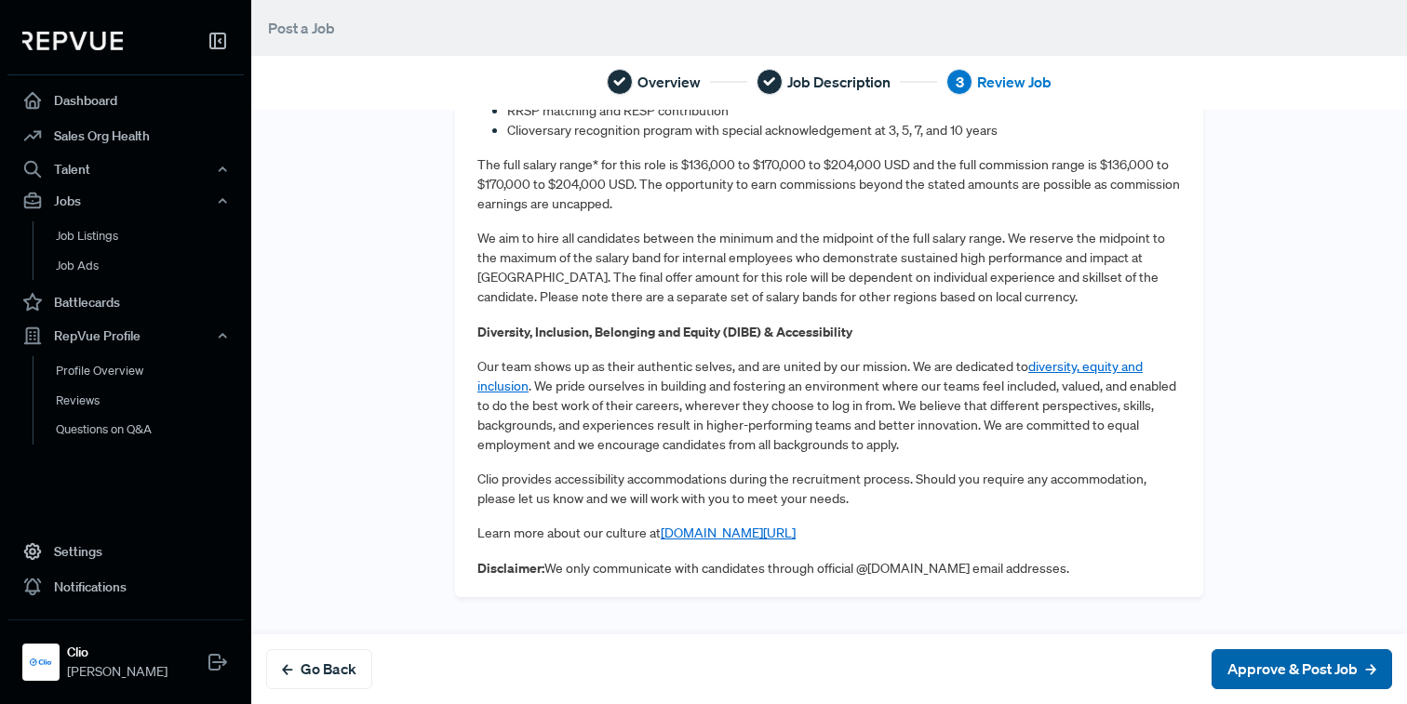
click at [1267, 676] on button "Approve & Post Job" at bounding box center [1301, 669] width 180 height 40
click at [1253, 664] on button "Approve & Post Job" at bounding box center [1301, 669] width 180 height 40
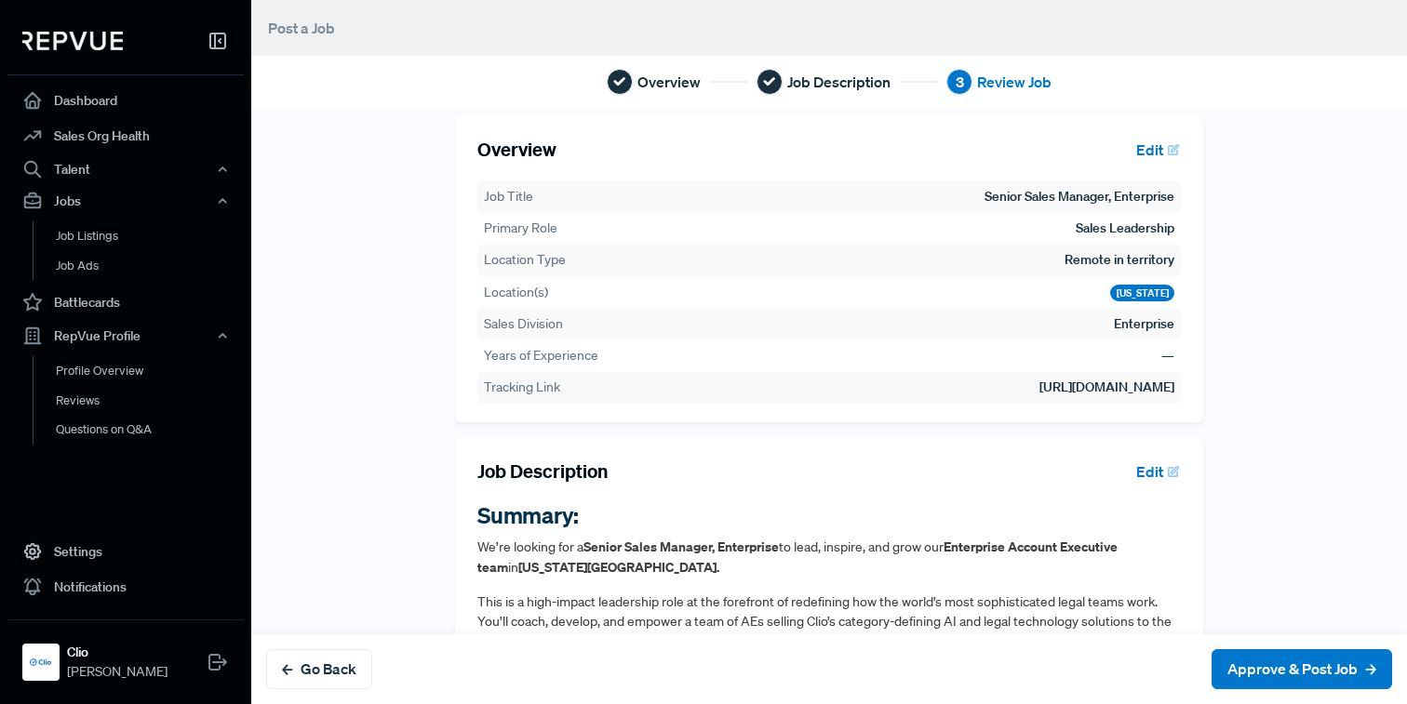
scroll to position [0, 0]
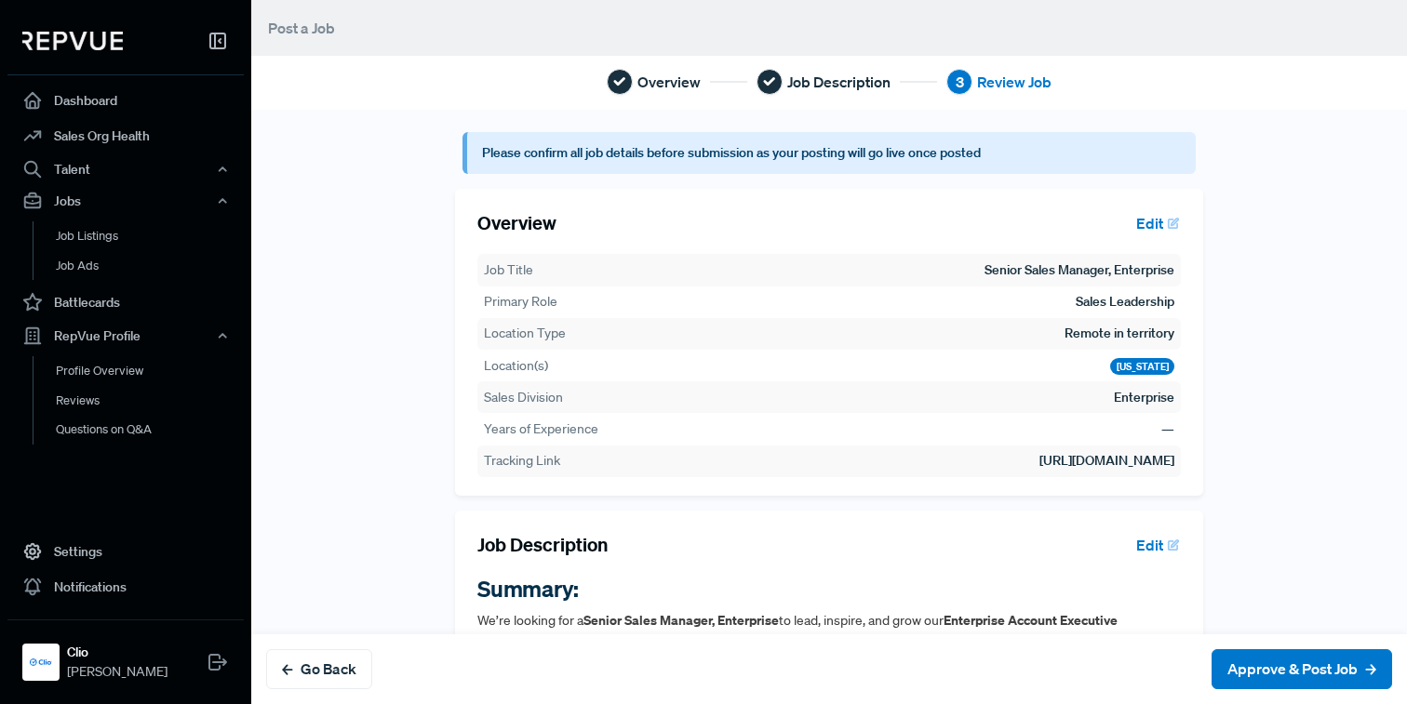
click at [1308, 666] on button "Approve & Post Job" at bounding box center [1301, 669] width 180 height 40
click at [1288, 670] on button "Approve & Post Job" at bounding box center [1301, 669] width 180 height 40
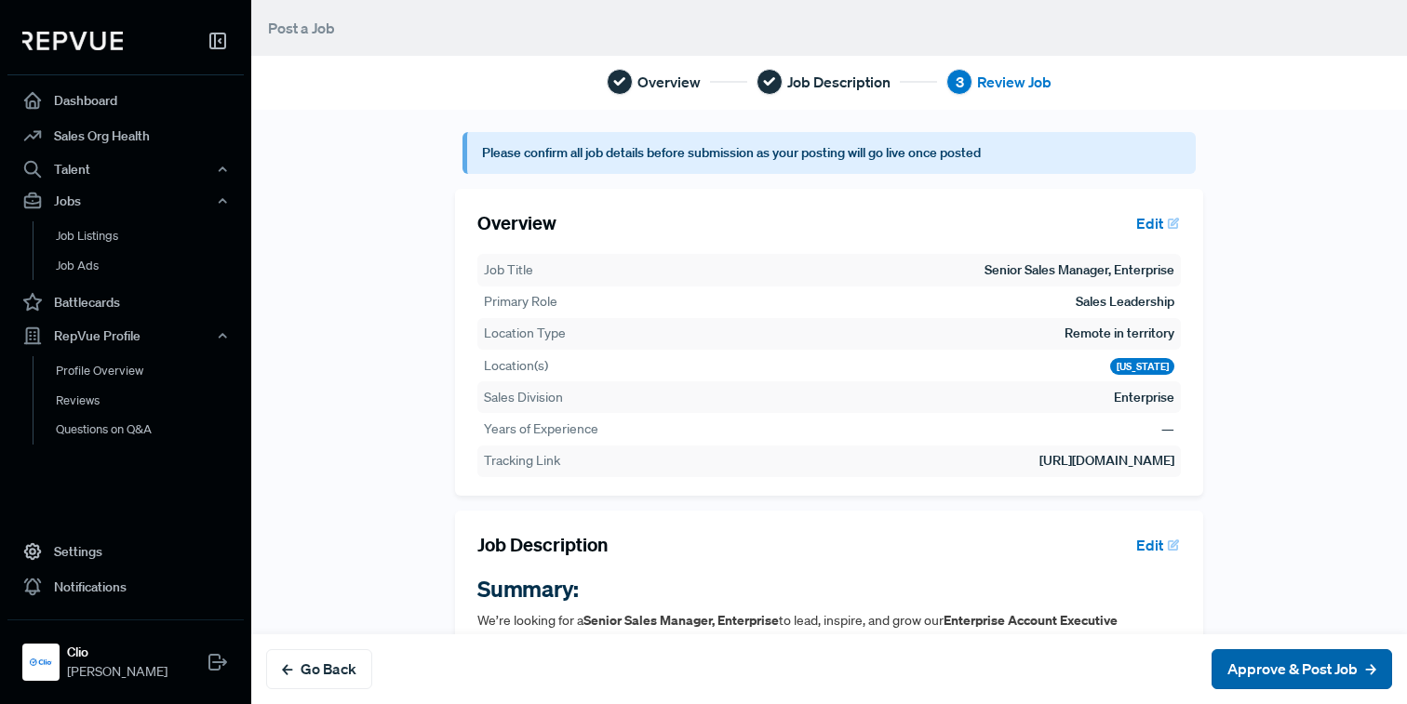
click at [1250, 673] on button "Approve & Post Job" at bounding box center [1301, 669] width 180 height 40
click at [1259, 660] on button "Approve & Post Job" at bounding box center [1301, 669] width 180 height 40
click at [1255, 663] on button "Approve & Post Job" at bounding box center [1301, 669] width 180 height 40
click at [1291, 667] on button "Approve & Post Job" at bounding box center [1301, 669] width 180 height 40
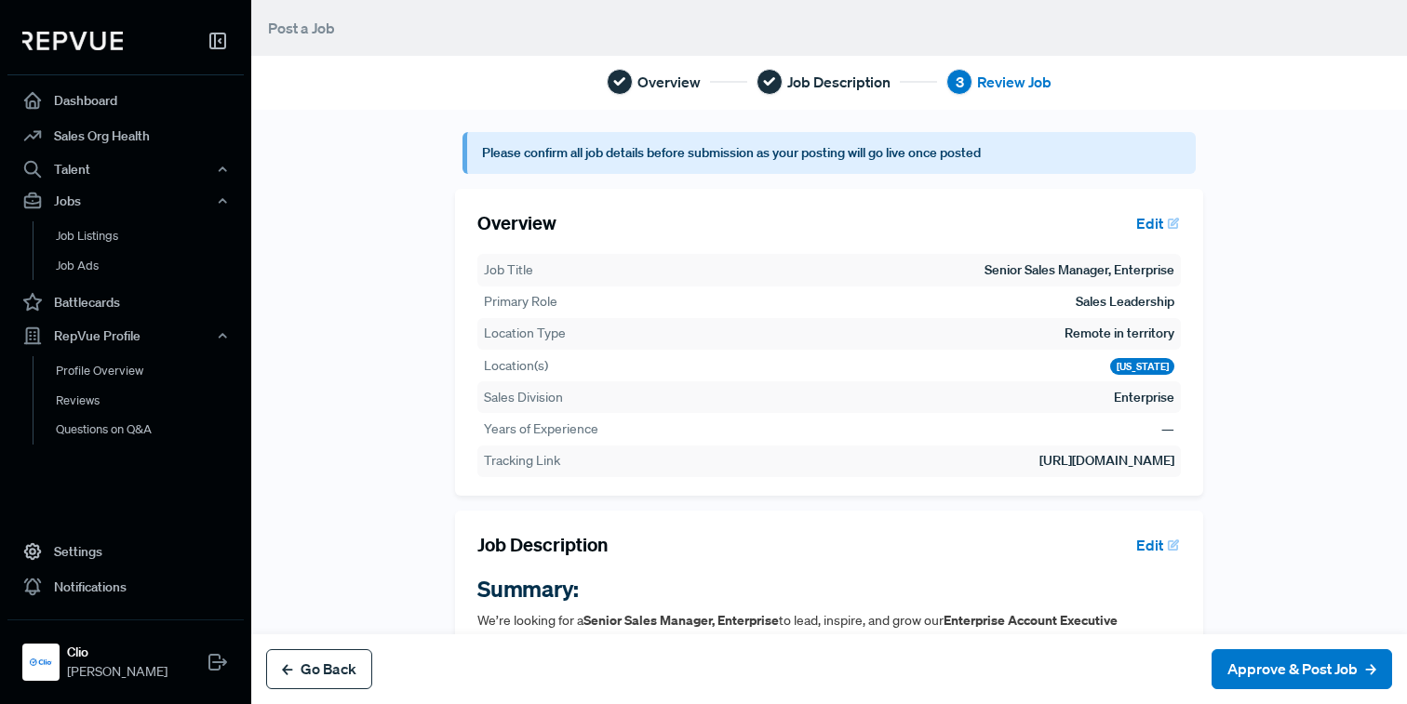
click at [327, 661] on button "Go Back" at bounding box center [319, 669] width 106 height 40
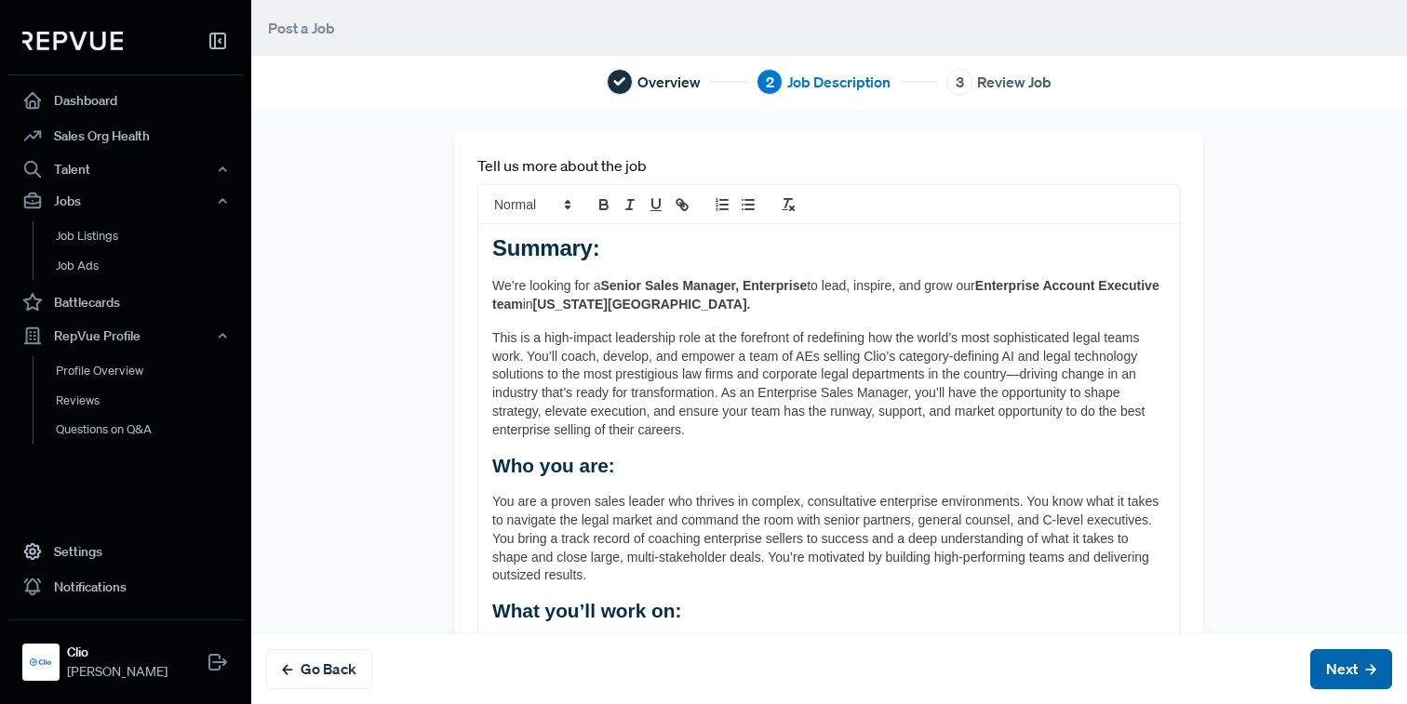
click at [1335, 673] on button "Next" at bounding box center [1351, 669] width 82 height 40
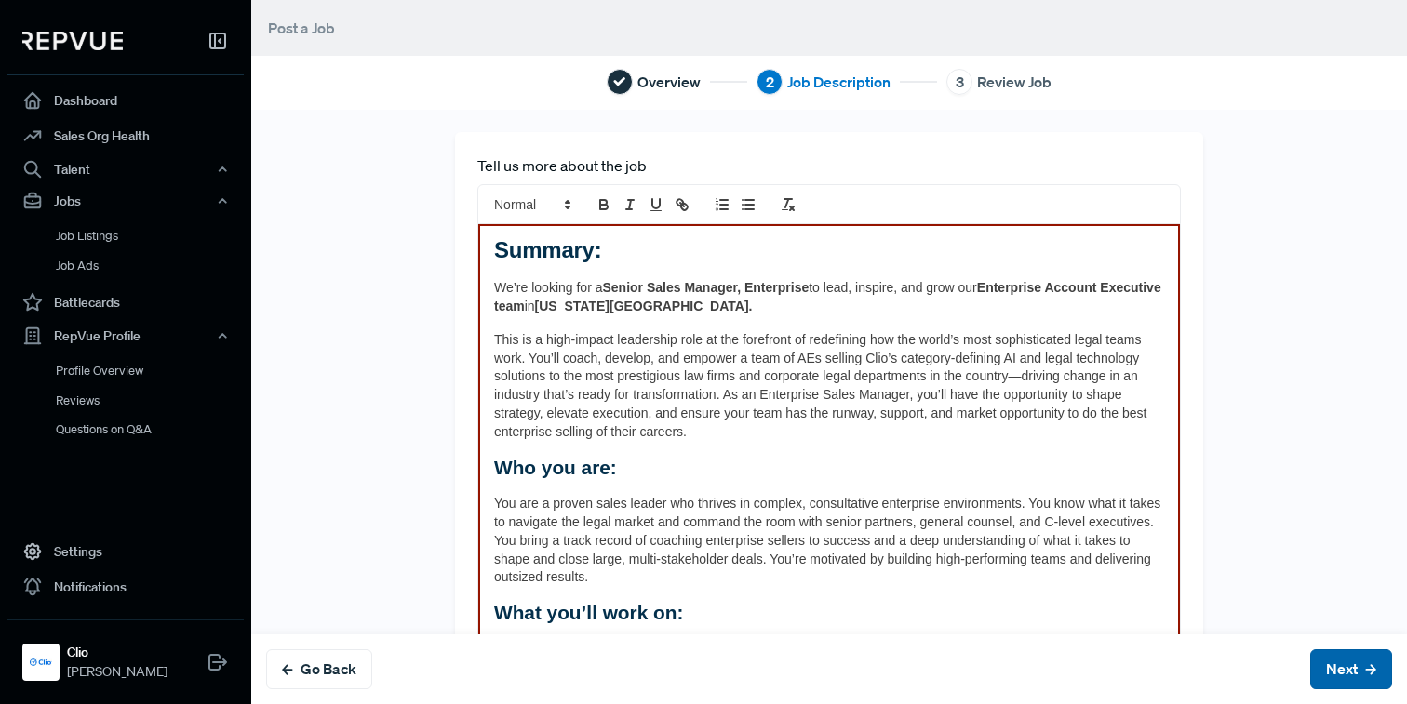
click at [1335, 673] on button "Next" at bounding box center [1351, 669] width 82 height 40
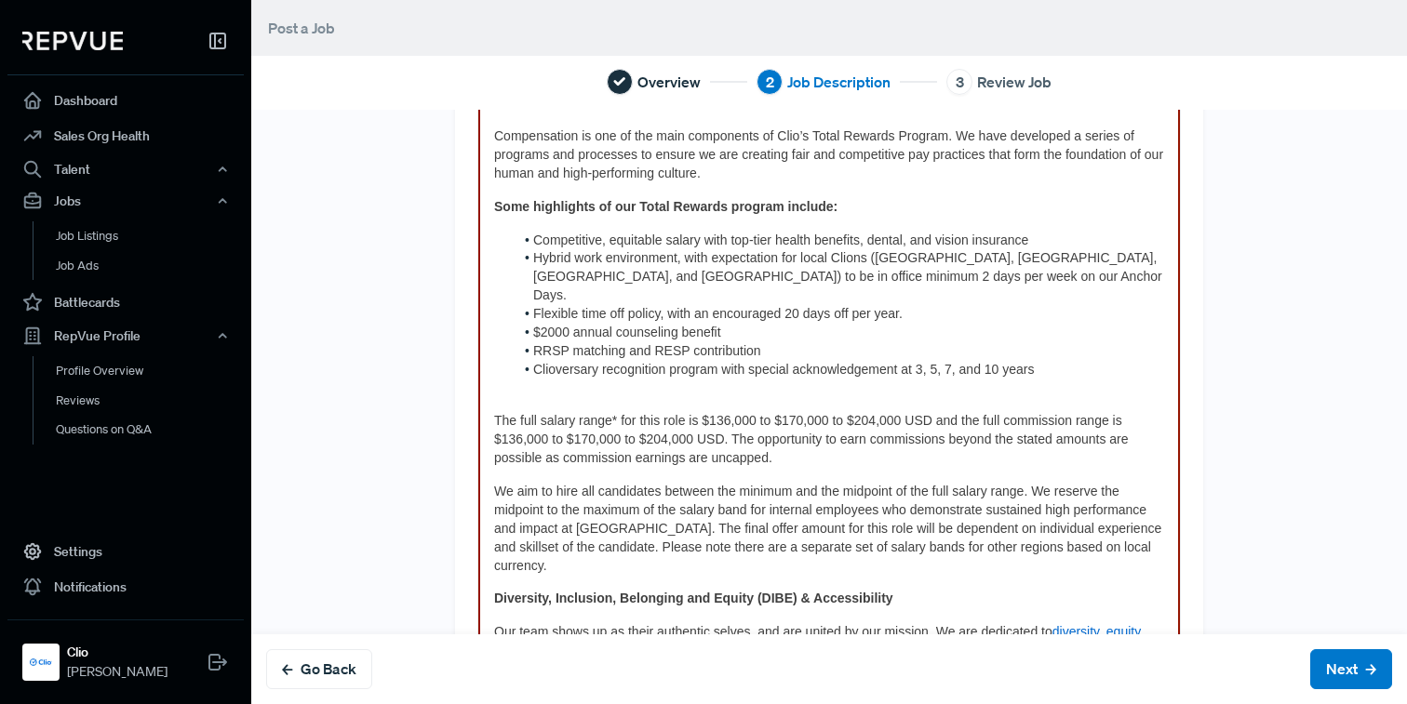
scroll to position [1340, 0]
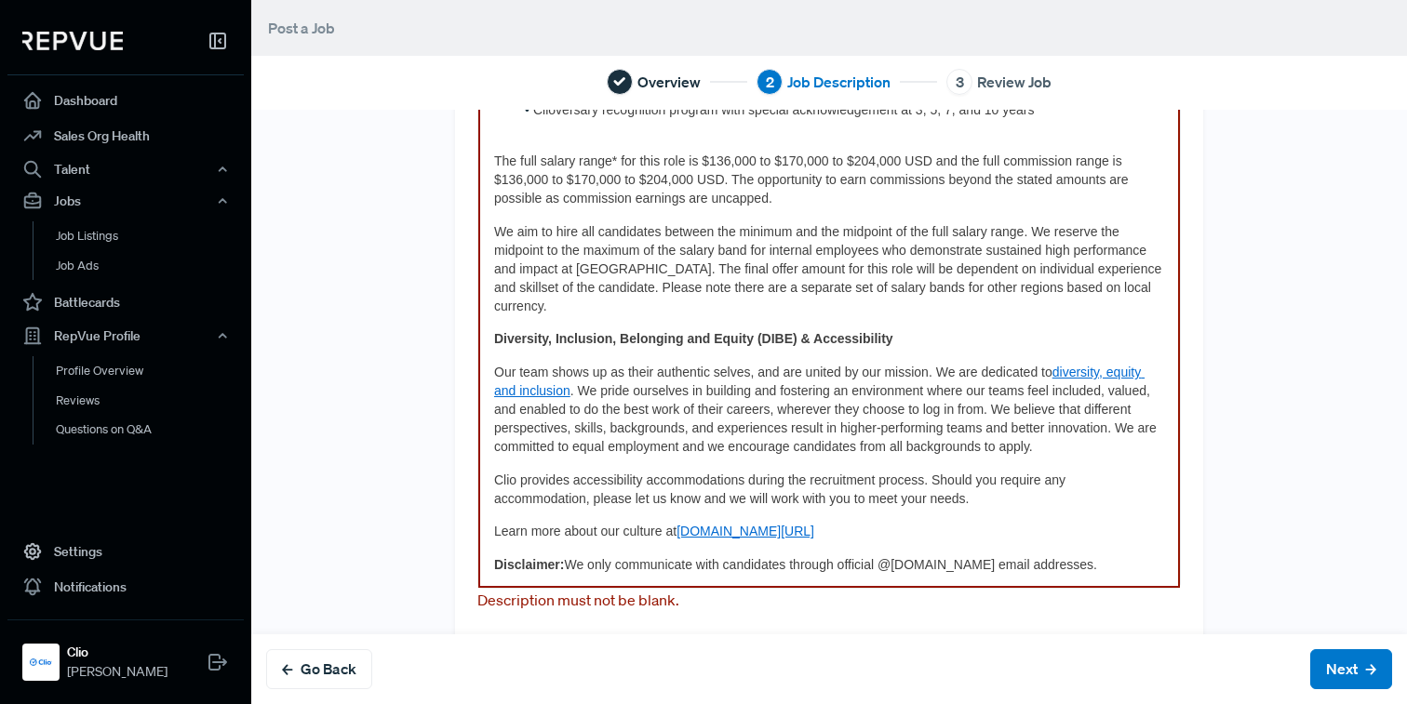
click at [1047, 556] on p "Disclaimer: We only communicate with candidates through official @[DOMAIN_NAME]…" at bounding box center [829, 565] width 670 height 19
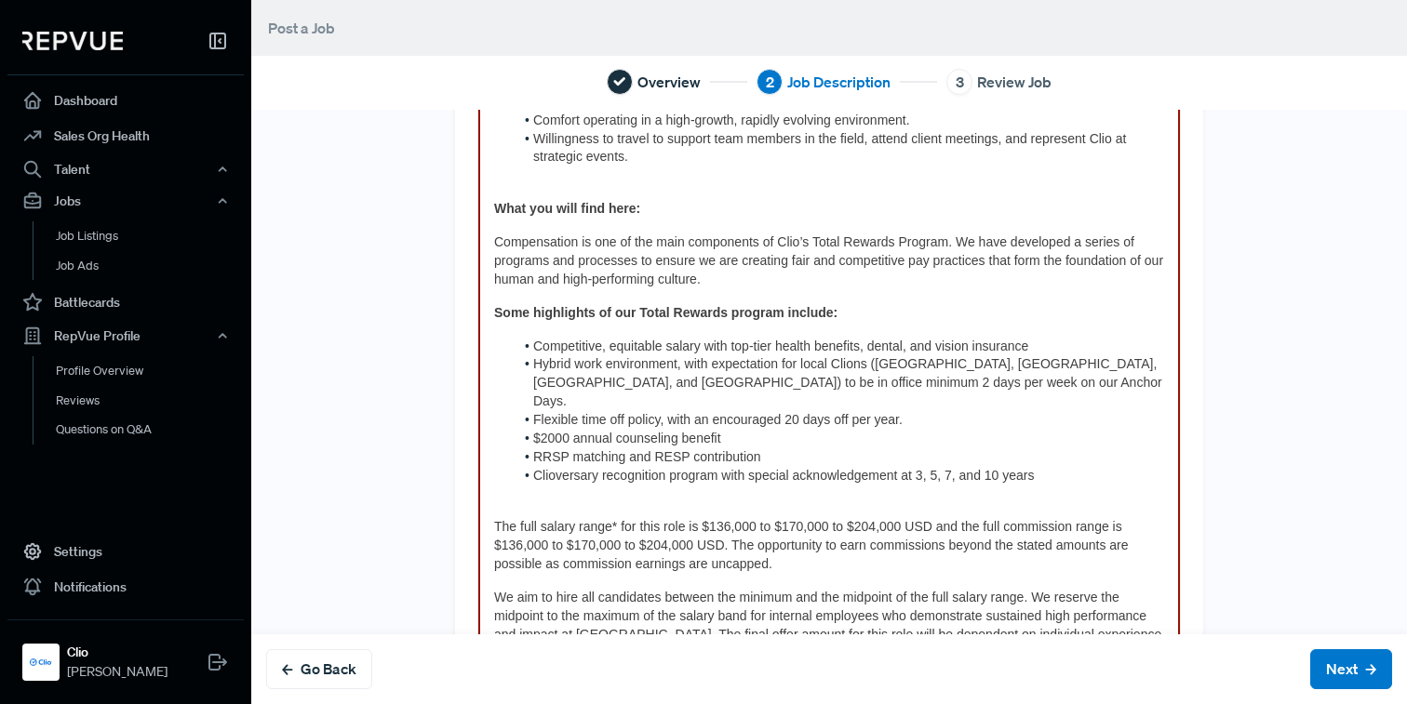
scroll to position [954, 0]
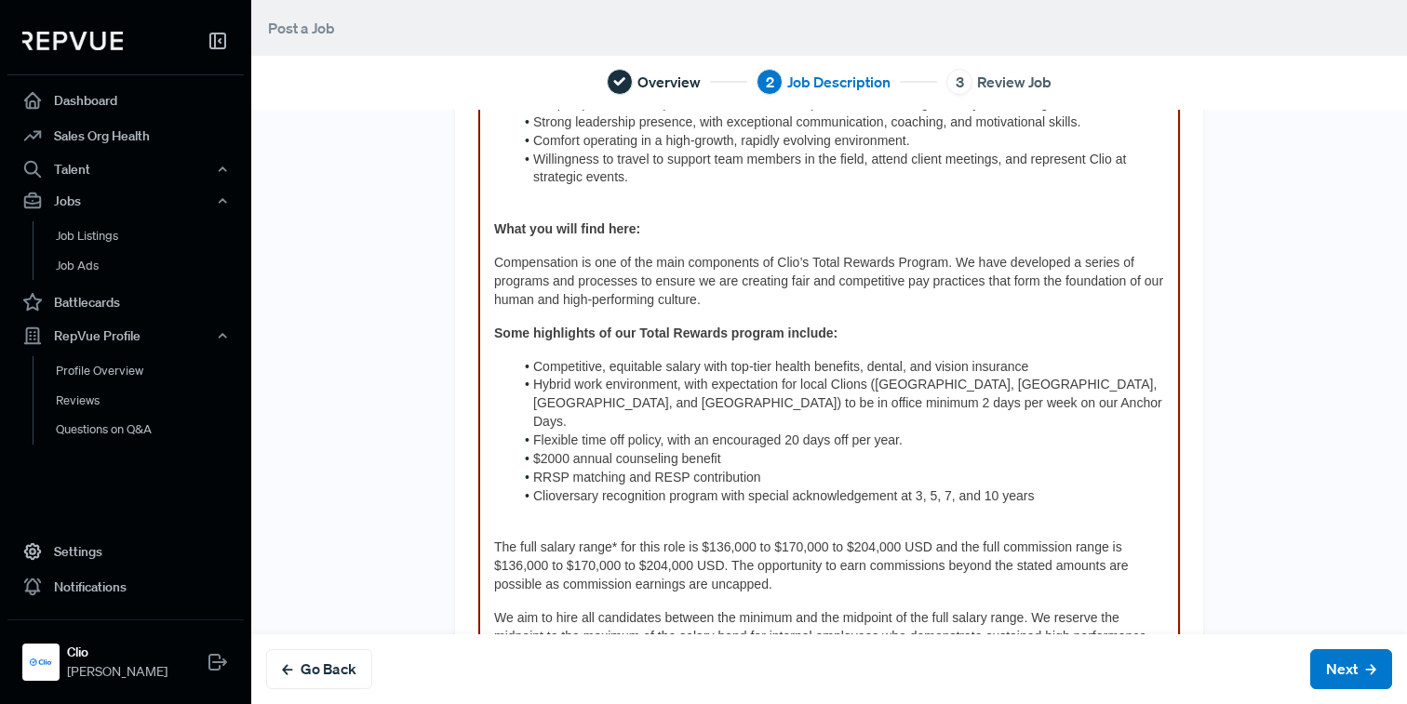
click at [941, 506] on p at bounding box center [829, 515] width 670 height 19
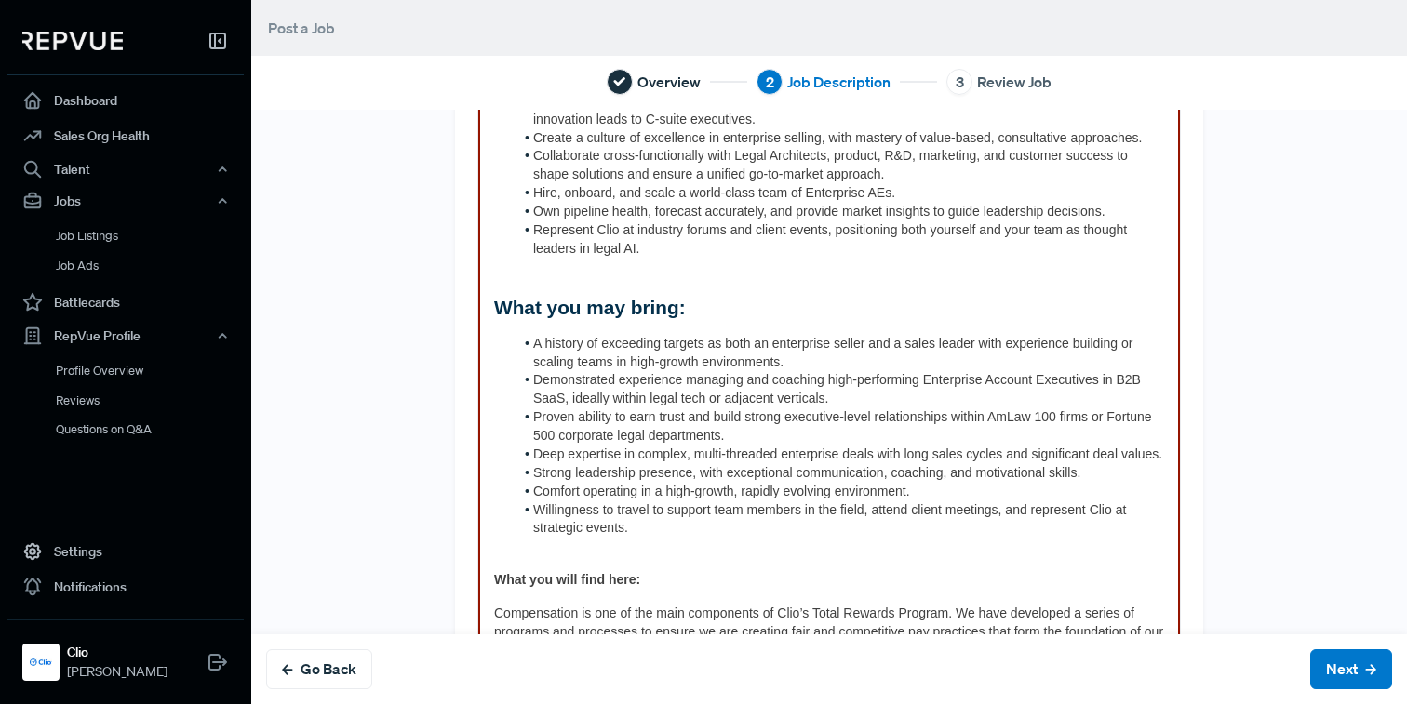
scroll to position [660, 0]
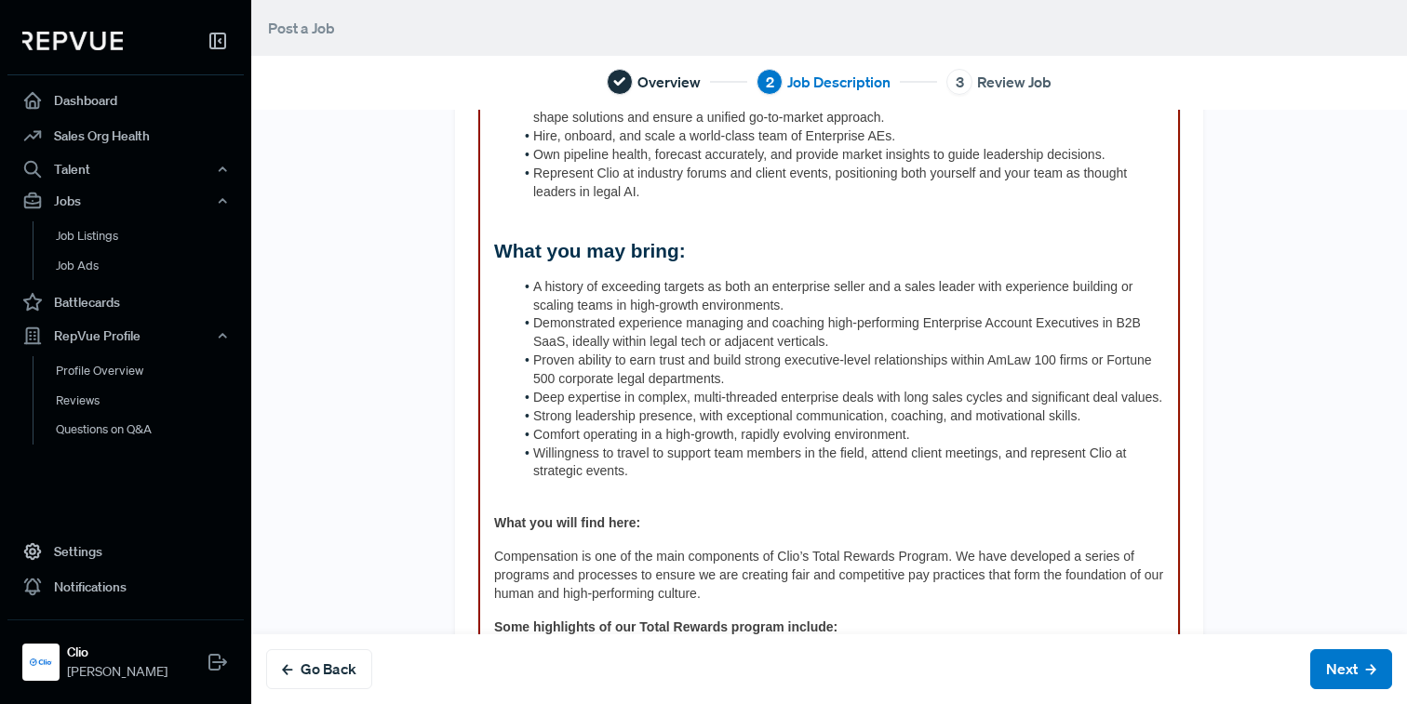
click at [490, 251] on div "Summary: We’re looking for a Senior Sales Manager, Enterprise to lead, inspire,…" at bounding box center [828, 416] width 701 height 1704
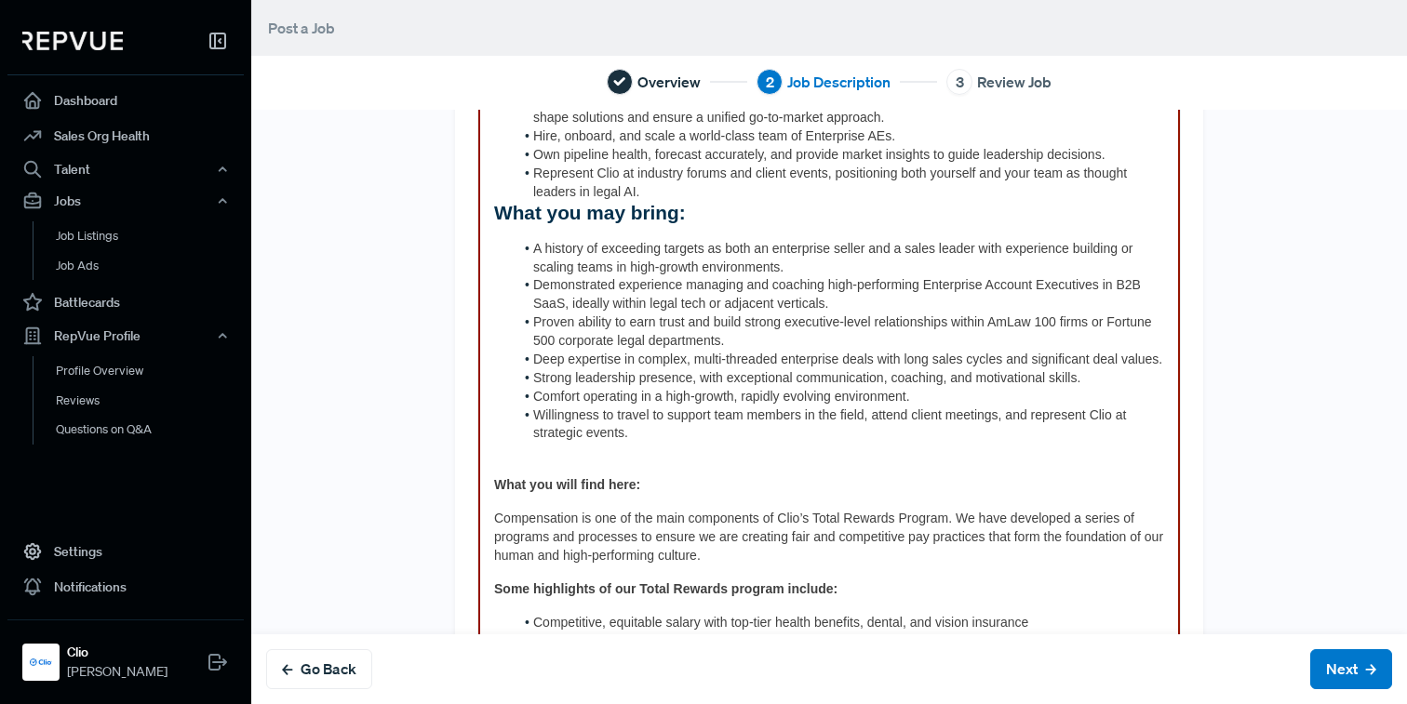
click at [490, 480] on div "Summary: We’re looking for a Senior Sales Manager, Enterprise to lead, inspire,…" at bounding box center [828, 397] width 701 height 1666
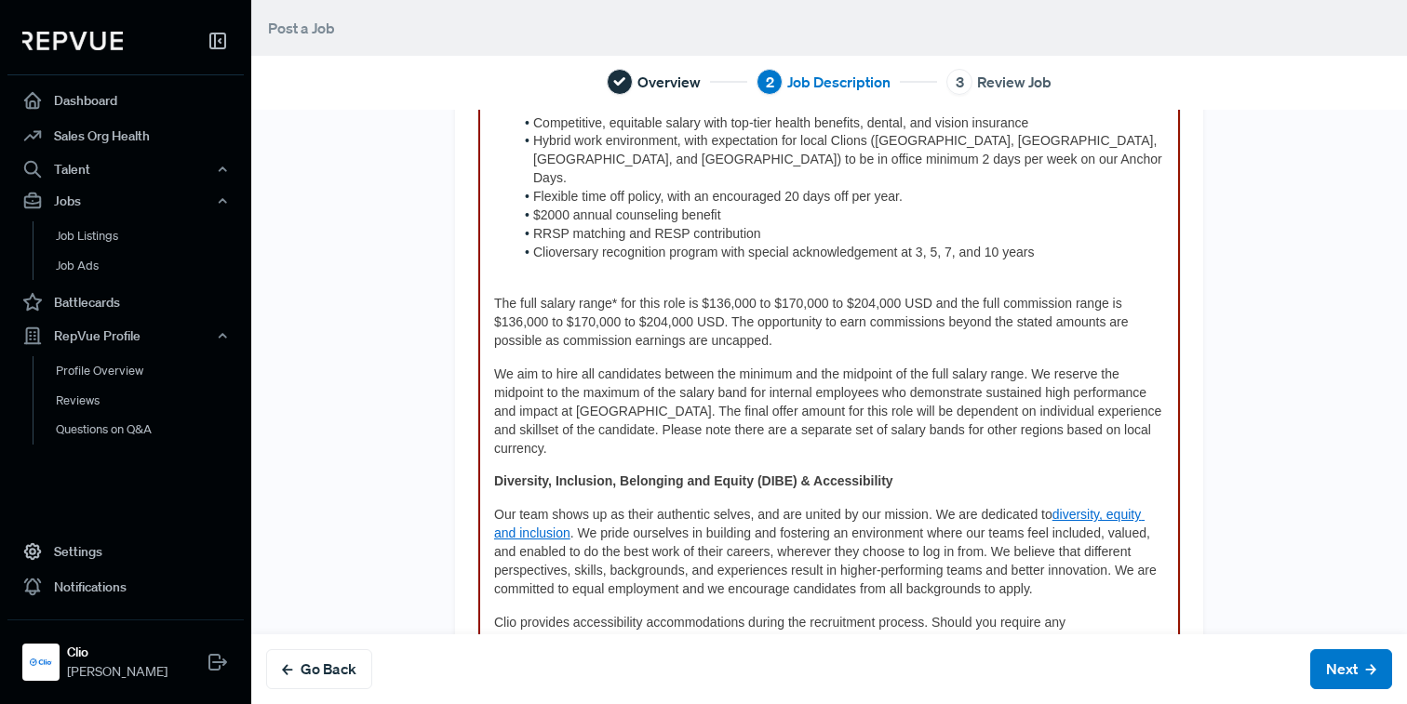
scroll to position [1302, 0]
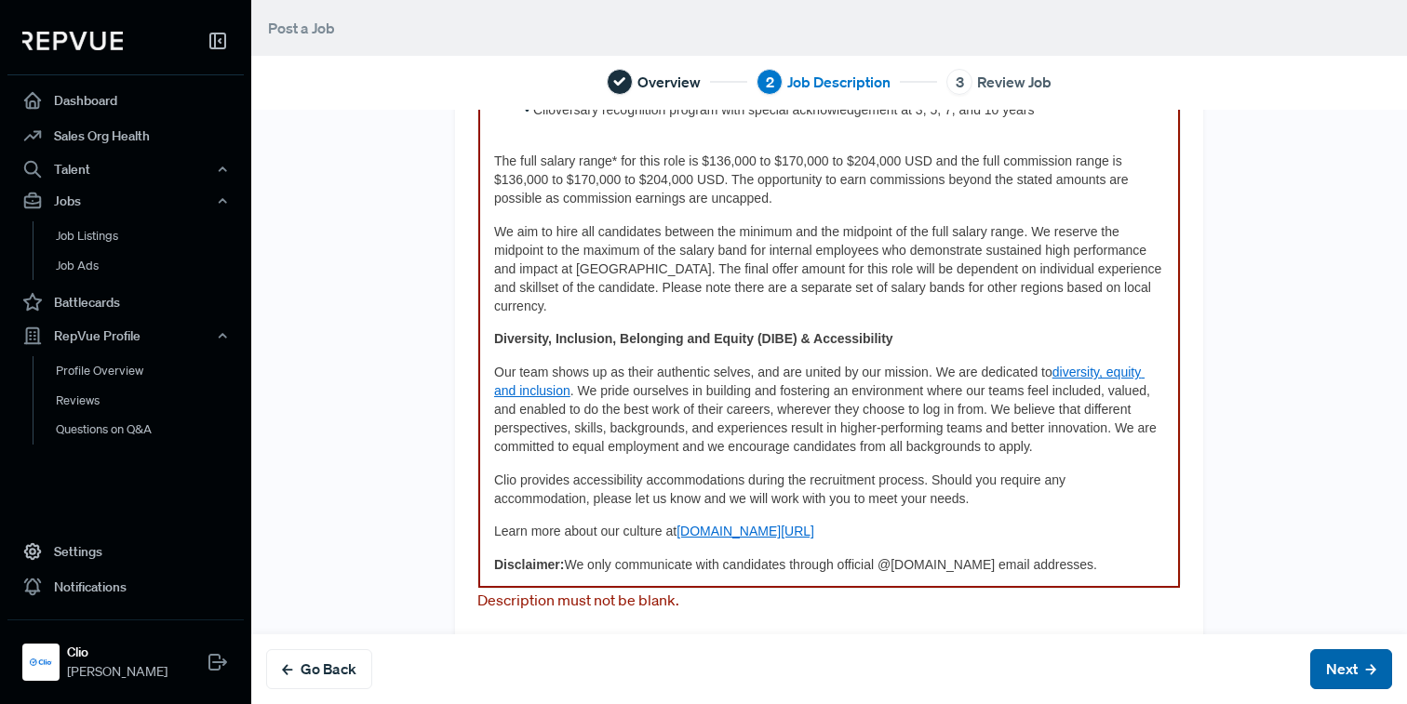
click at [1333, 662] on button "Next" at bounding box center [1351, 669] width 82 height 40
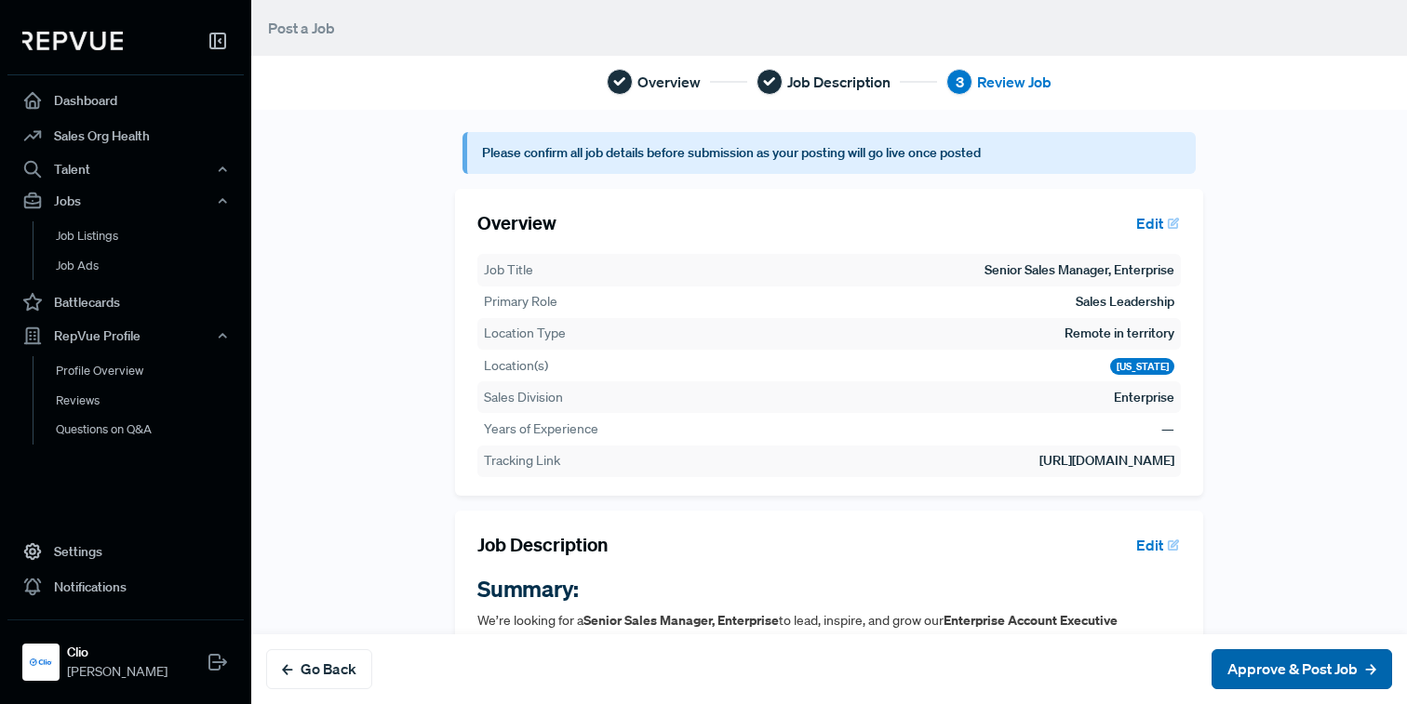
click at [1333, 662] on button "Approve & Post Job" at bounding box center [1301, 669] width 180 height 40
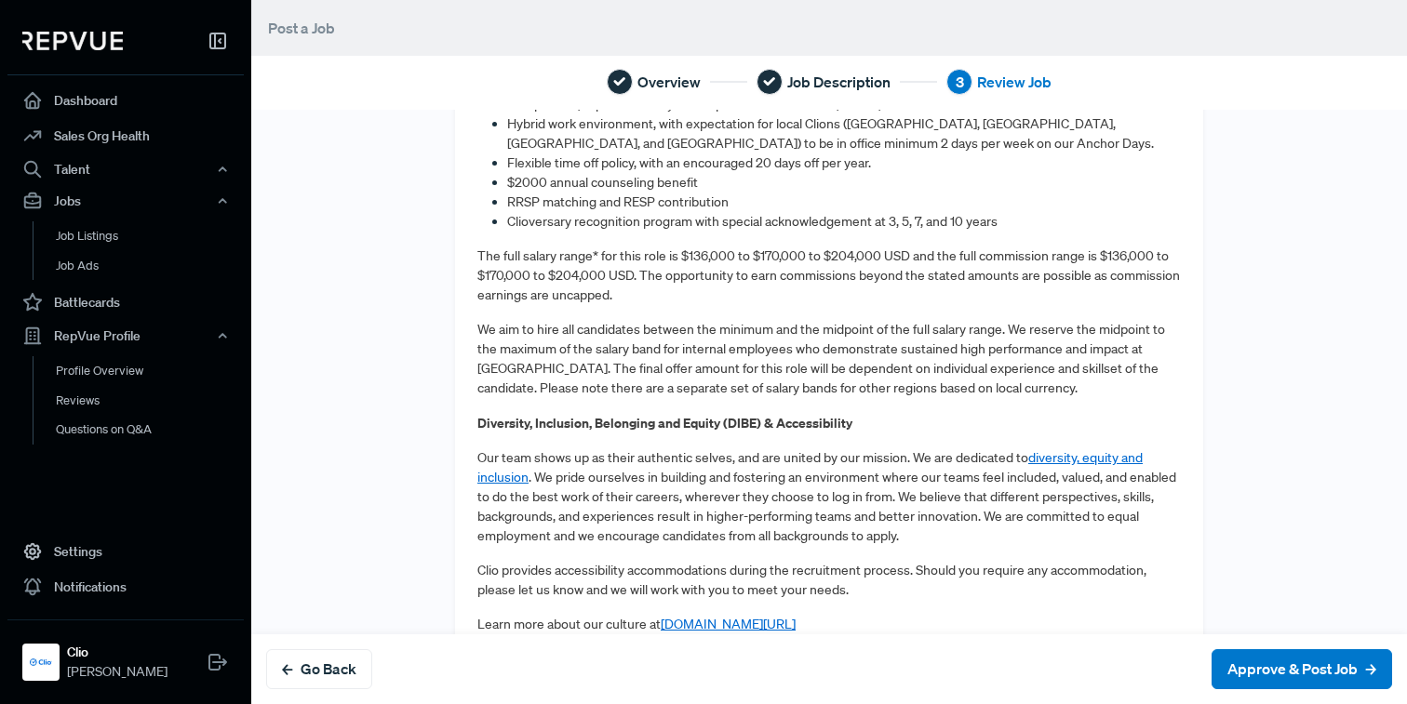
scroll to position [1596, 0]
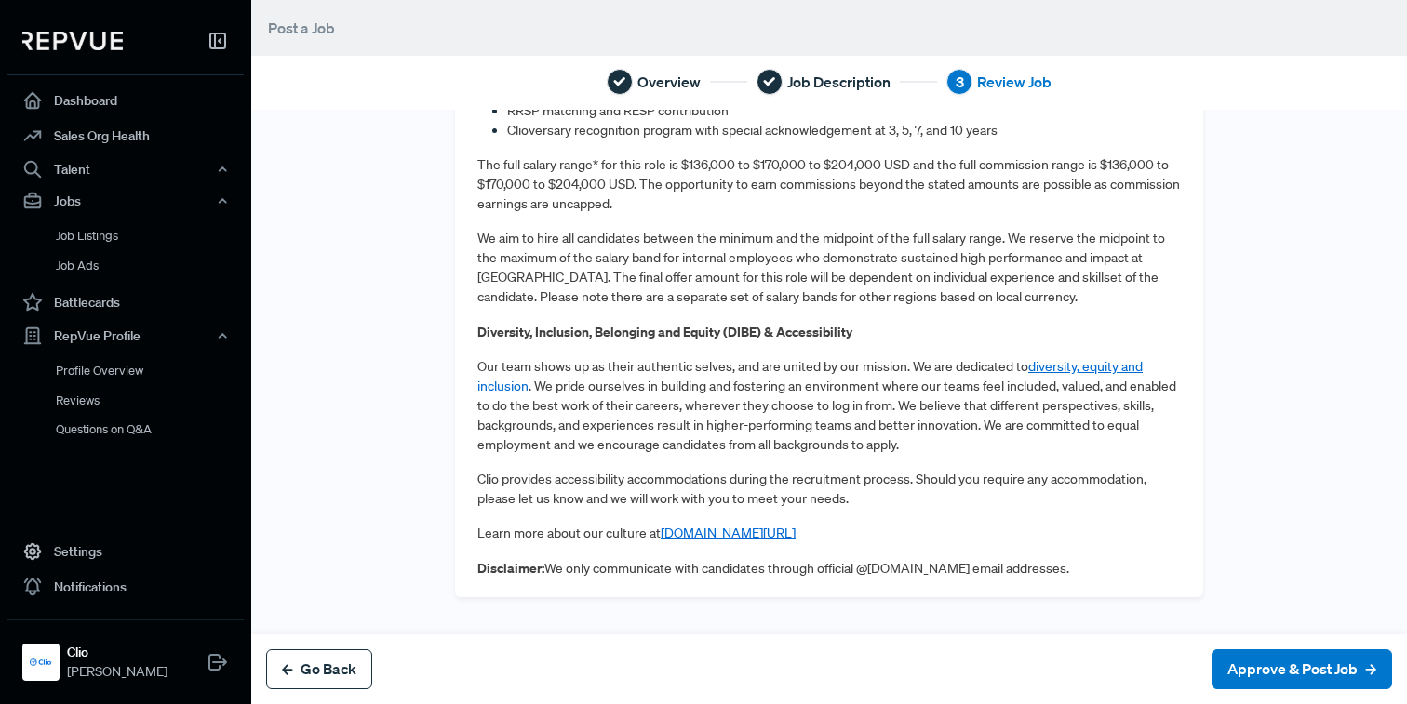
click at [304, 674] on button "Go Back" at bounding box center [319, 669] width 106 height 40
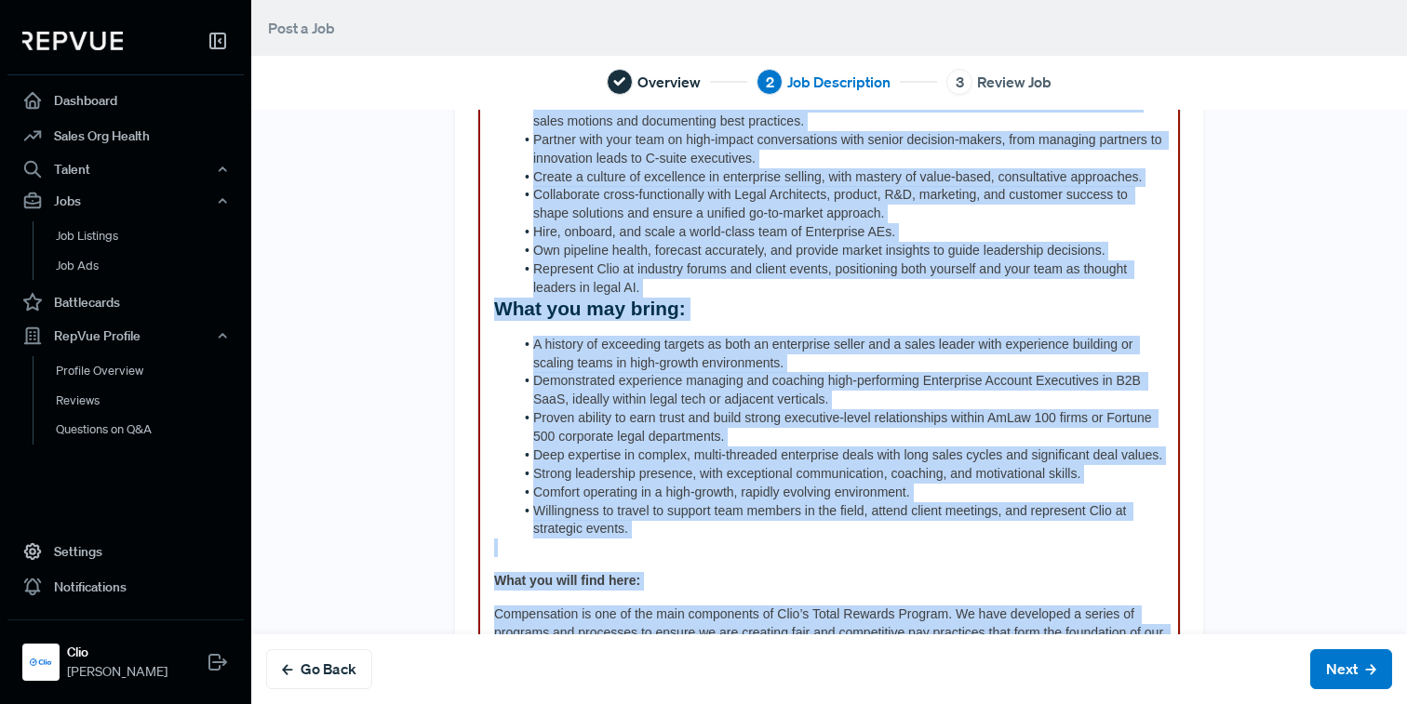
scroll to position [0, 0]
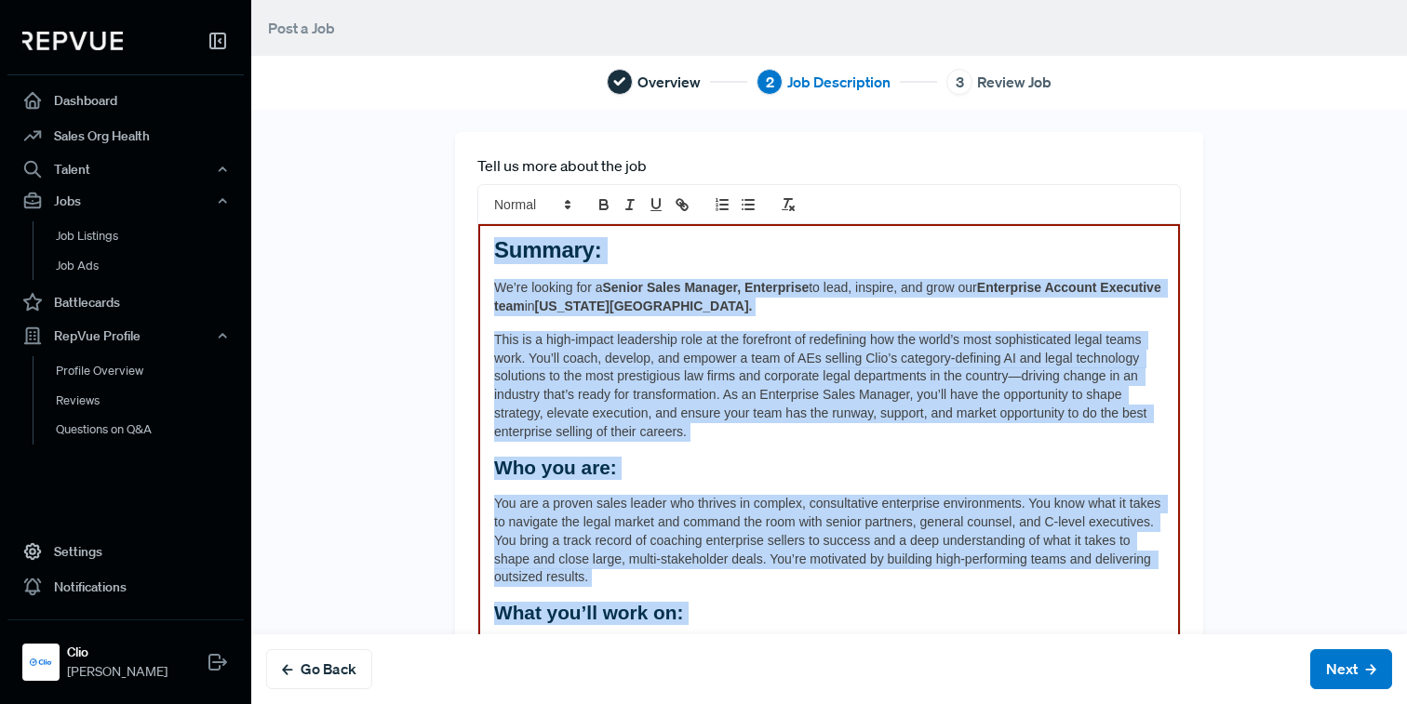
drag, startPoint x: 1053, startPoint y: 533, endPoint x: 522, endPoint y: 66, distance: 707.3
click at [522, 66] on div "Overview 2 Job Description 3 Review Job Tell us more about the job Summary: We’…" at bounding box center [828, 352] width 1155 height 704
copy div "Loremip: Do’si ametcon adi e Seddoe Tempo Incidid, Utlaboreet do magn, aliquae,…"
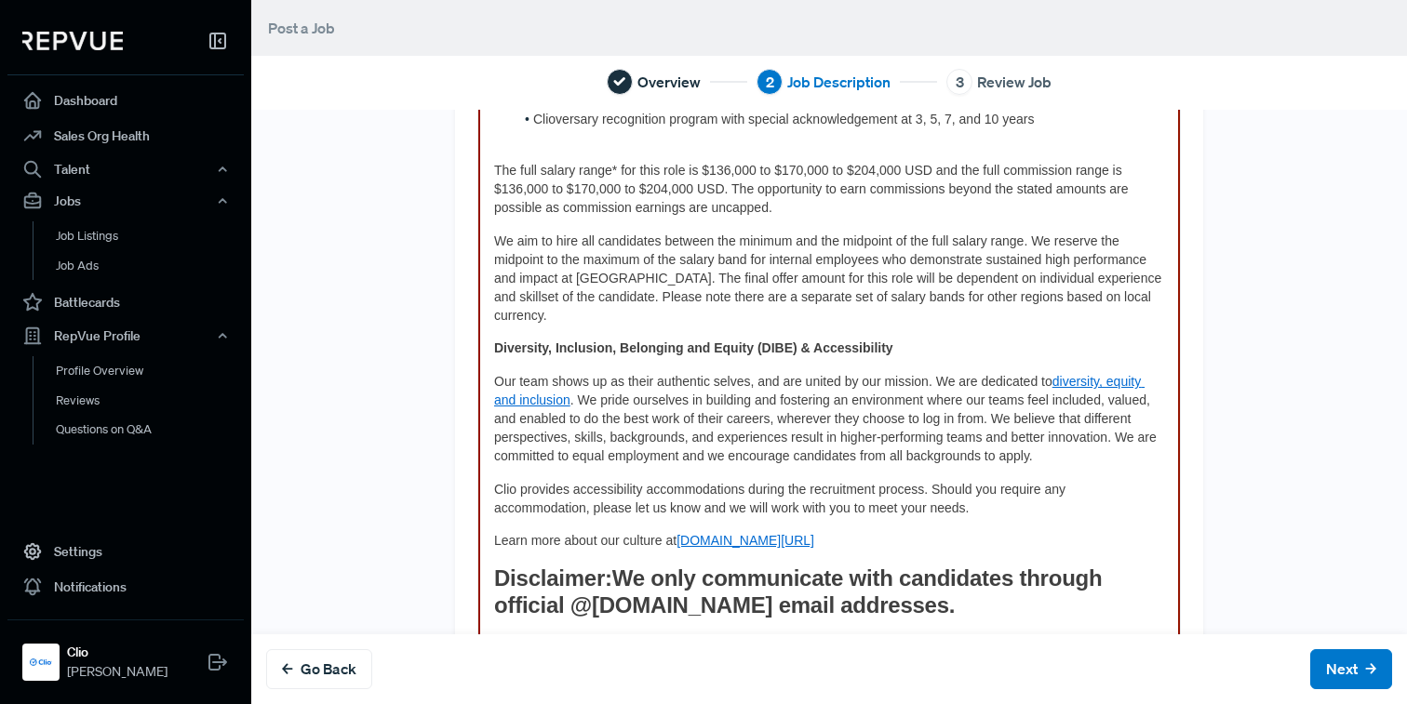
scroll to position [1353, 0]
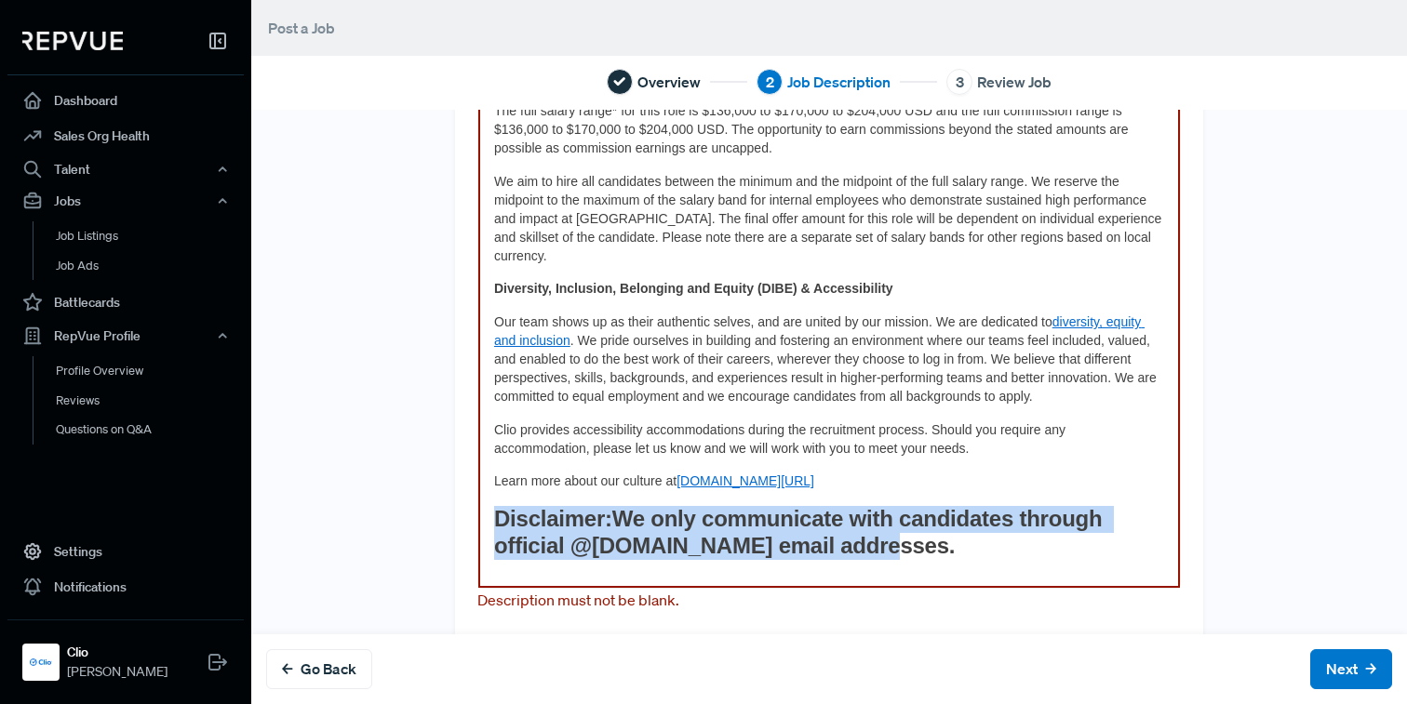
drag, startPoint x: 890, startPoint y: 517, endPoint x: 460, endPoint y: 489, distance: 430.7
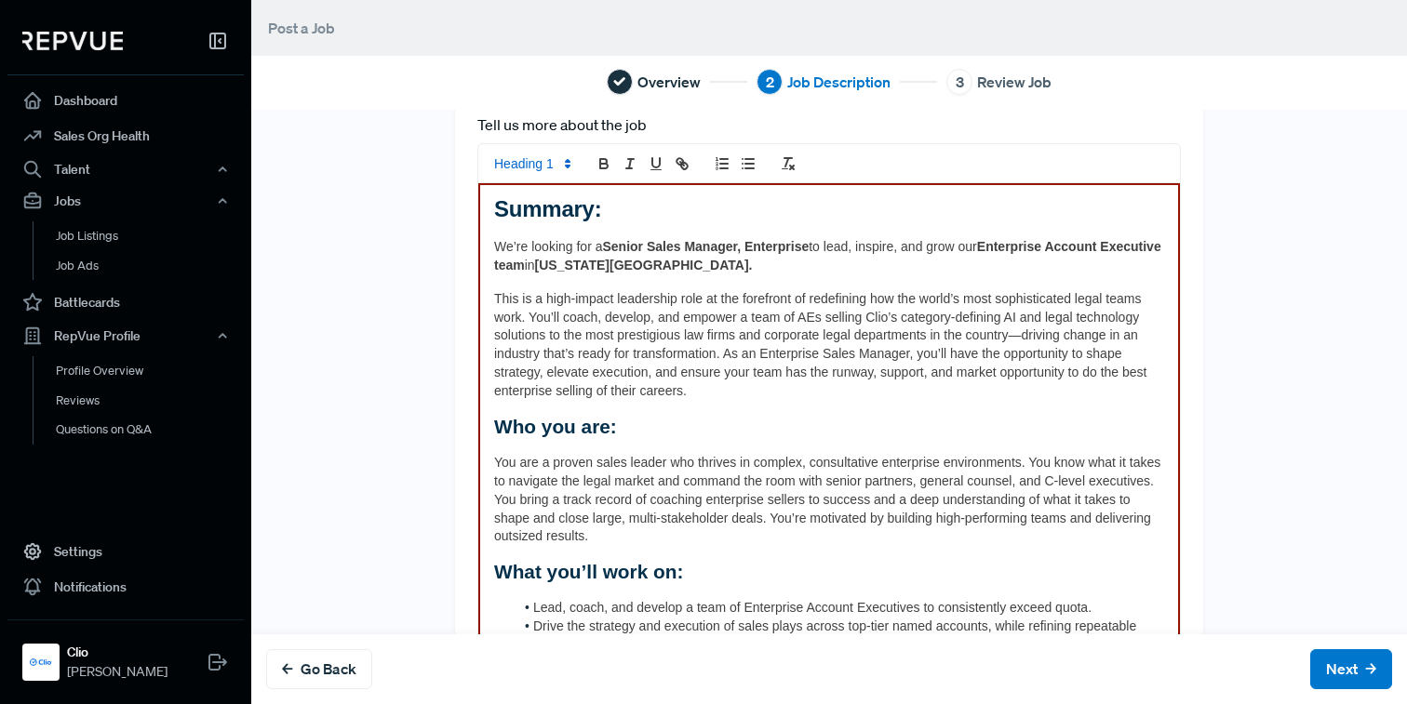
scroll to position [0, 0]
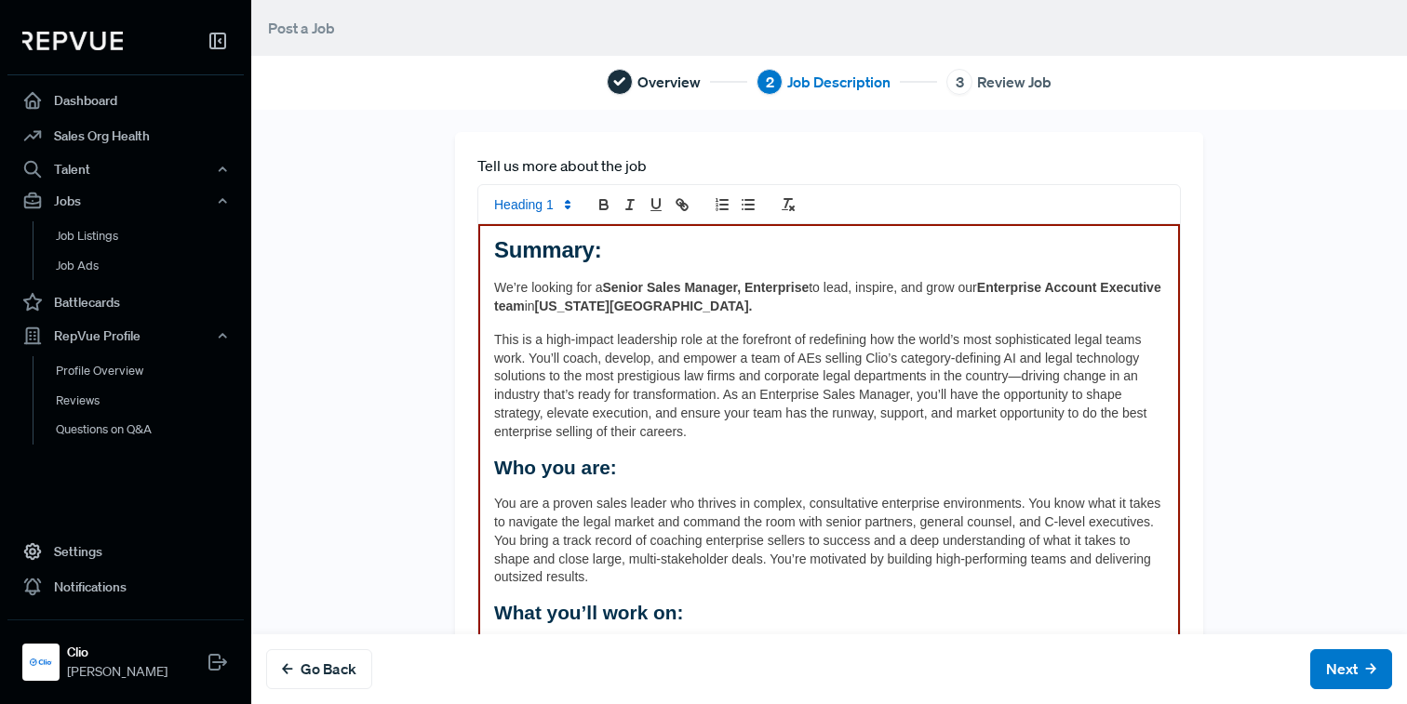
click at [549, 205] on span at bounding box center [531, 204] width 91 height 22
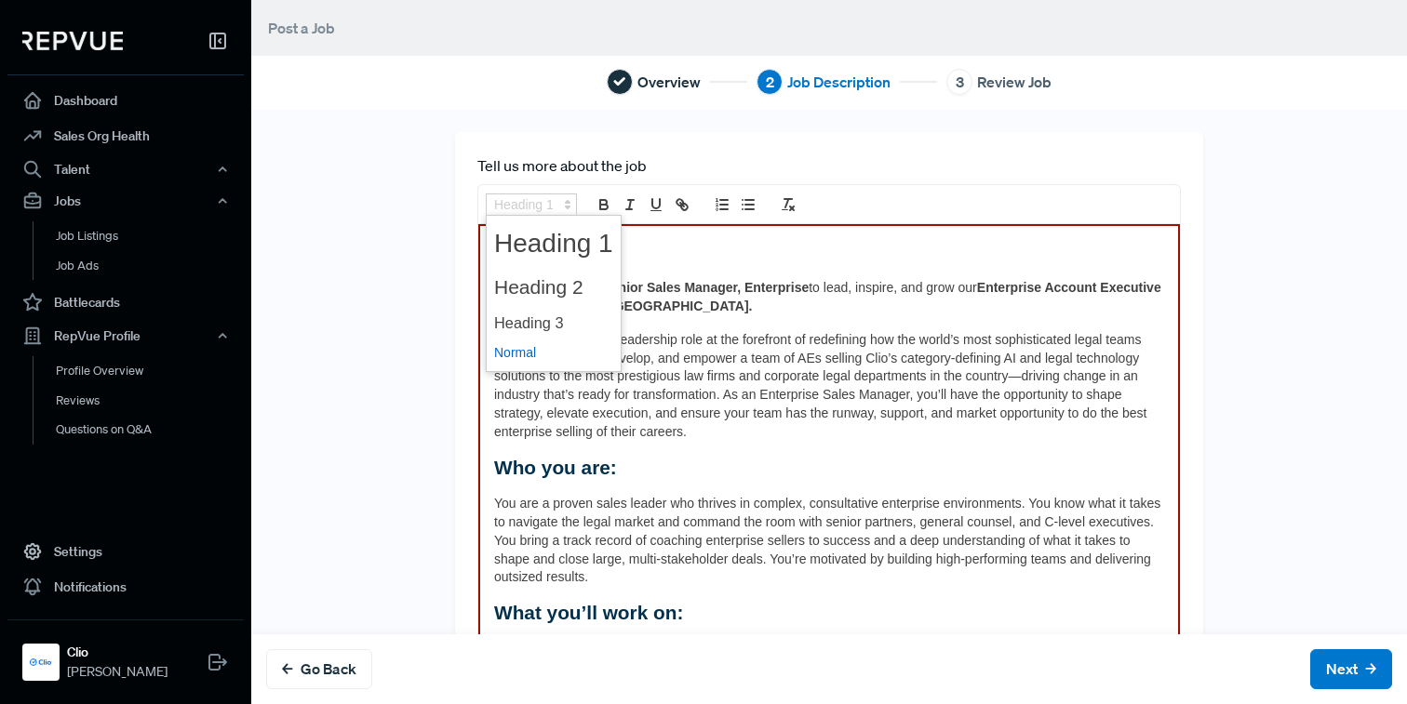
click at [547, 353] on span at bounding box center [553, 353] width 119 height 29
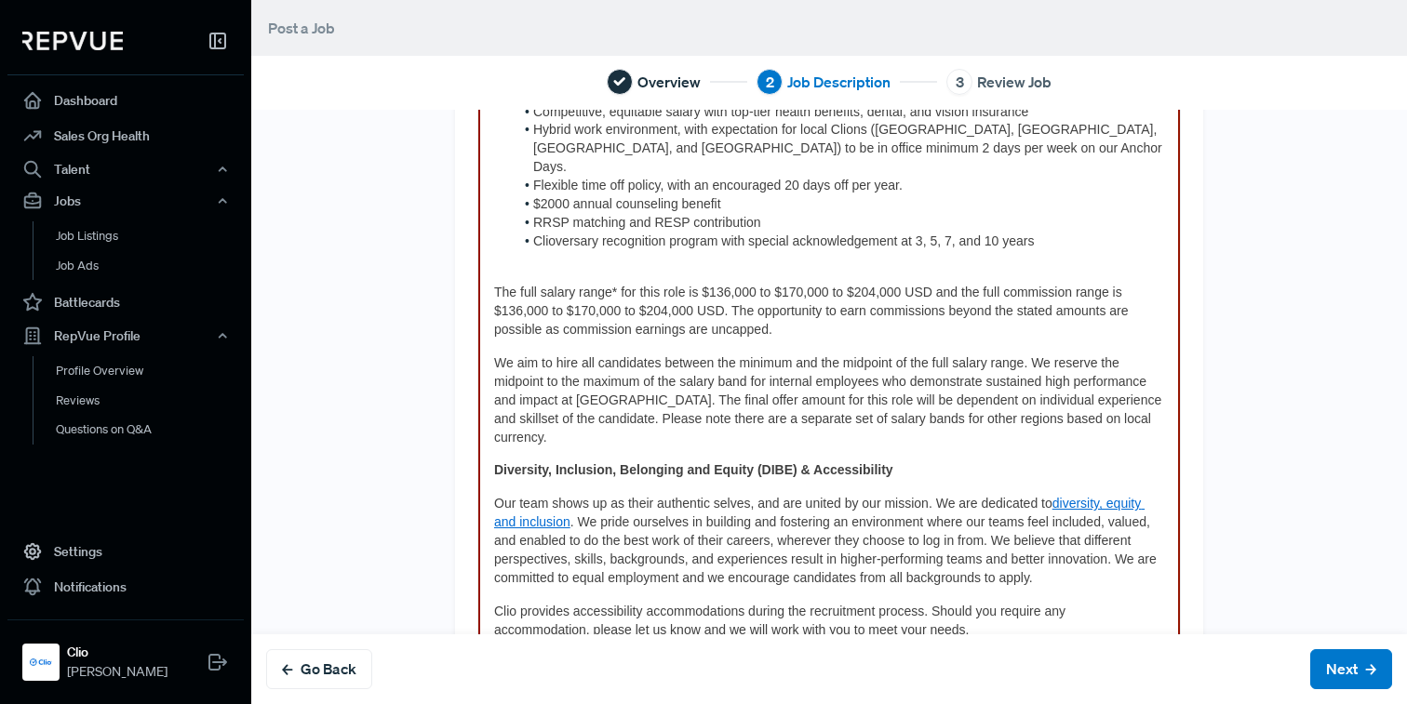
scroll to position [1302, 0]
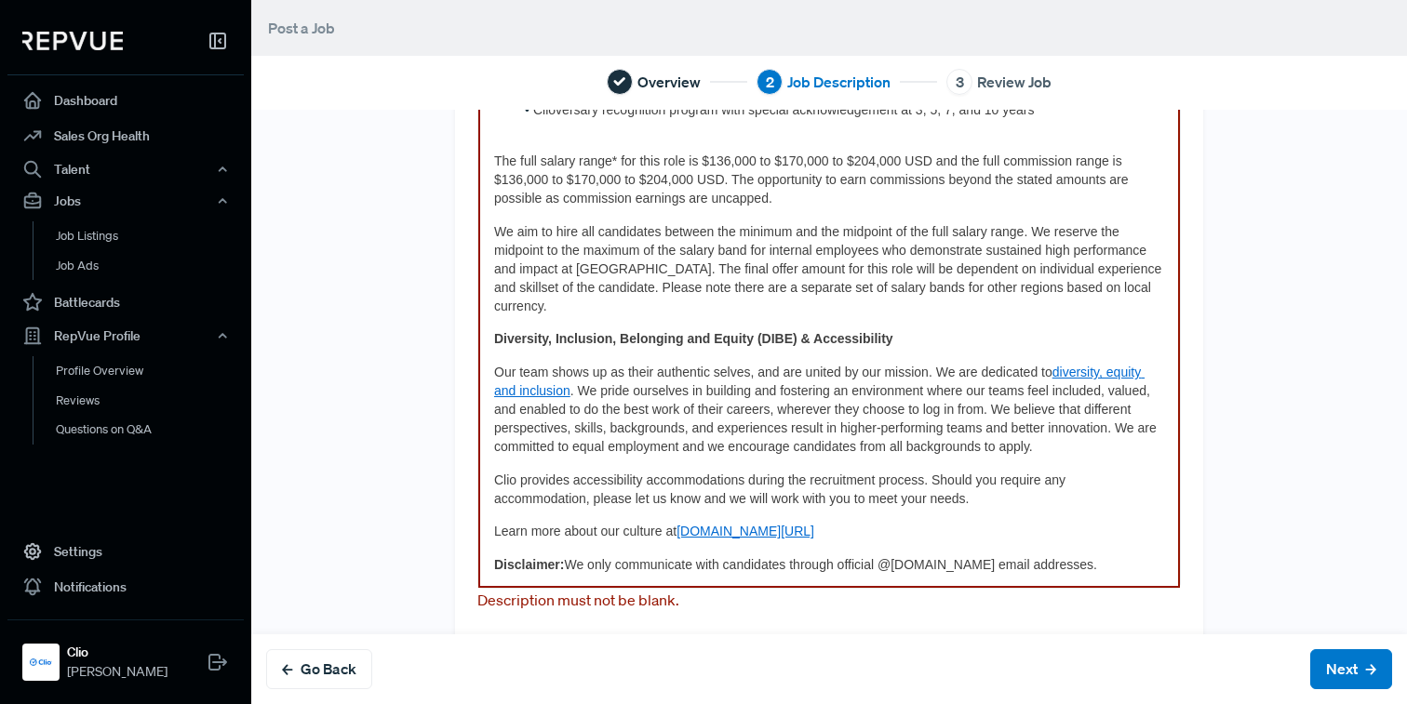
click at [570, 557] on span "We only communicate with candidates through official @[DOMAIN_NAME] email addre…" at bounding box center [830, 564] width 532 height 15
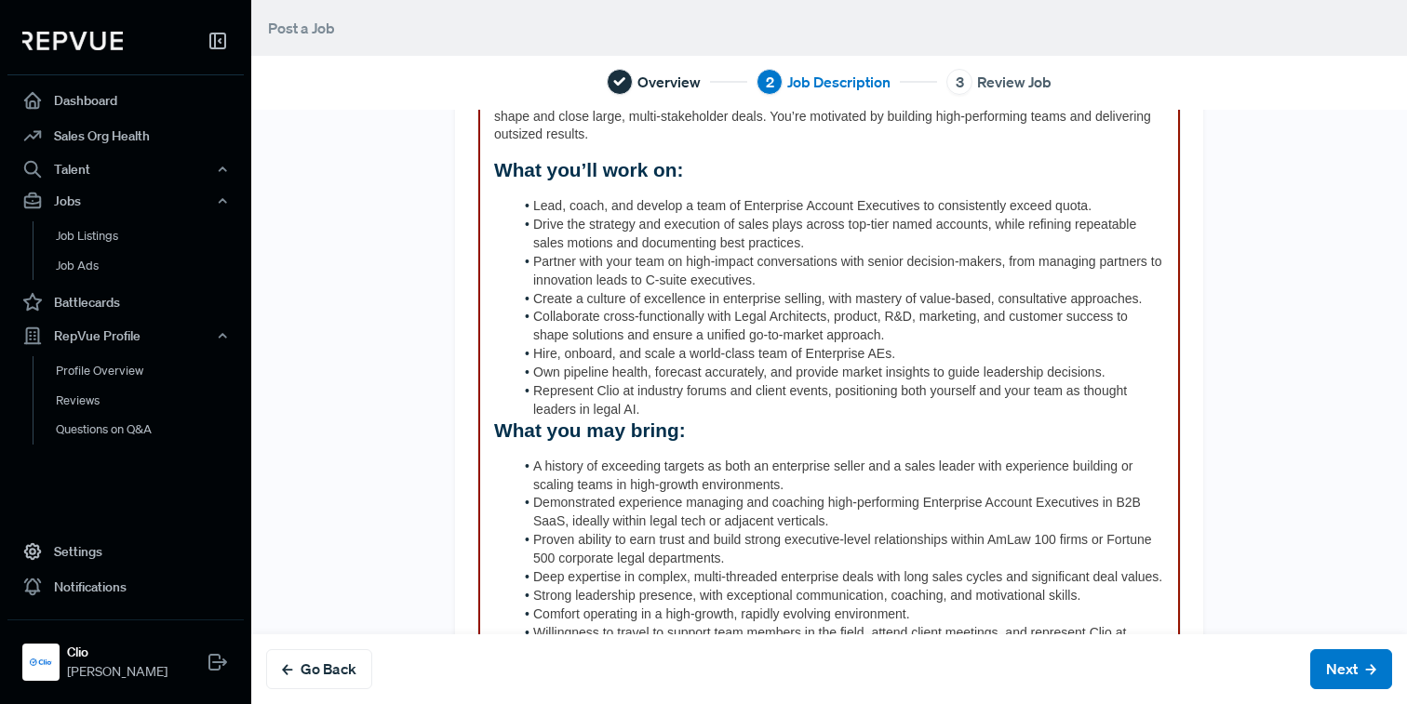
scroll to position [415, 0]
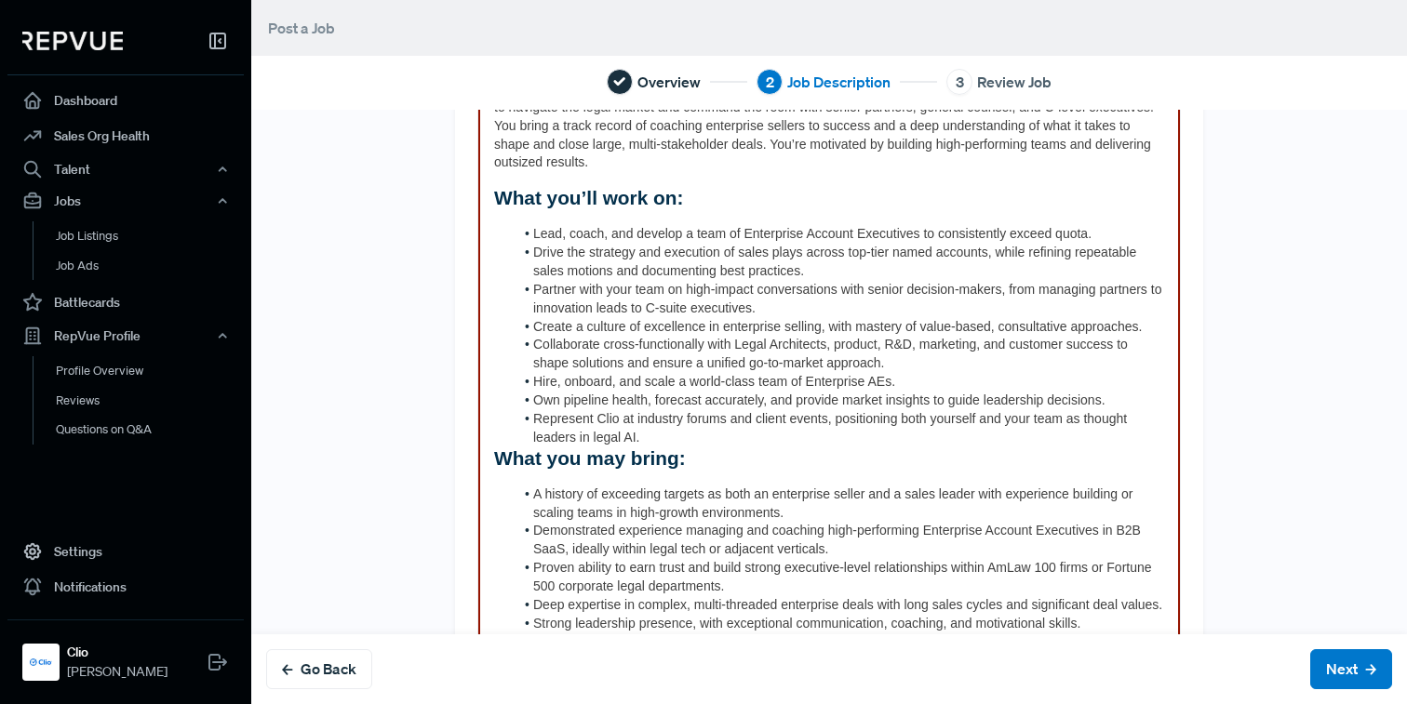
click at [488, 452] on div "Summary: We’re looking for a Senior Sales Manager, Enterprise to lead, inspire,…" at bounding box center [828, 642] width 701 height 1666
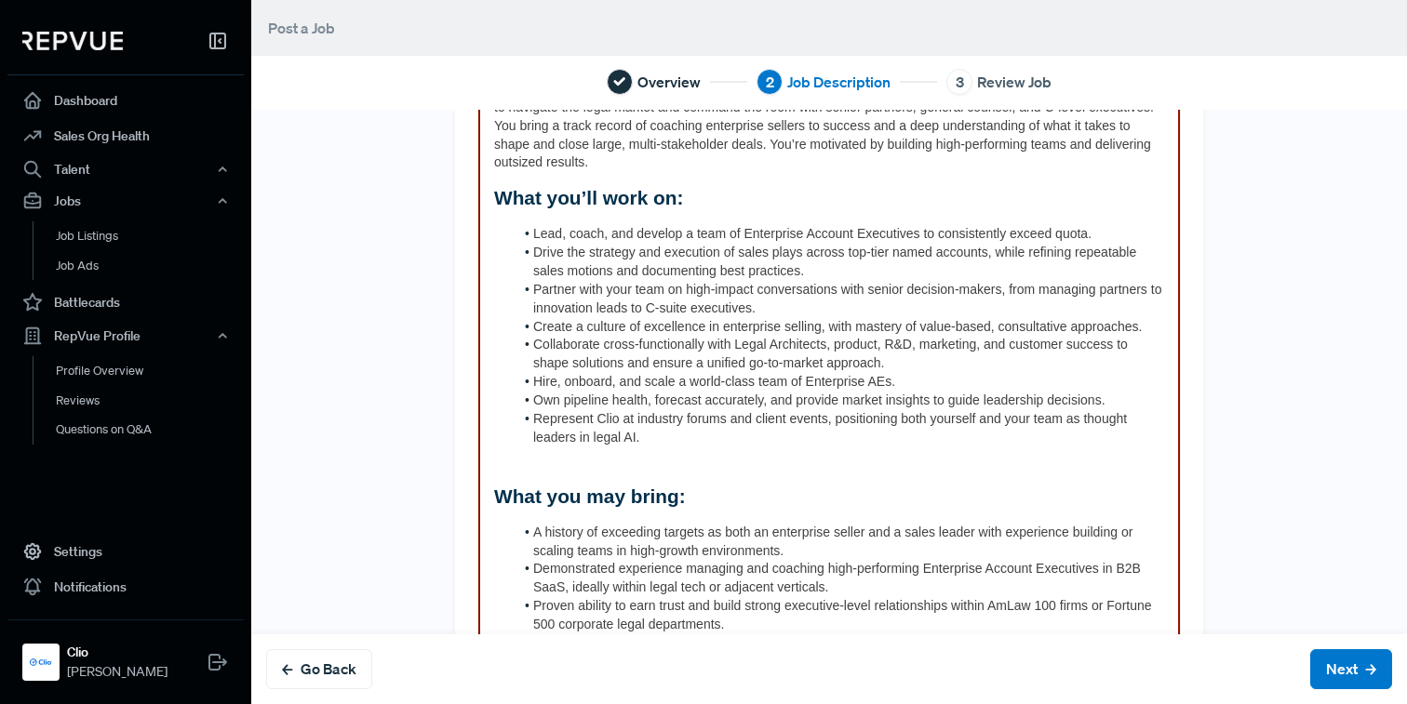
drag, startPoint x: 517, startPoint y: 464, endPoint x: 611, endPoint y: 464, distance: 94.0
click at [611, 464] on h2 at bounding box center [829, 458] width 670 height 23
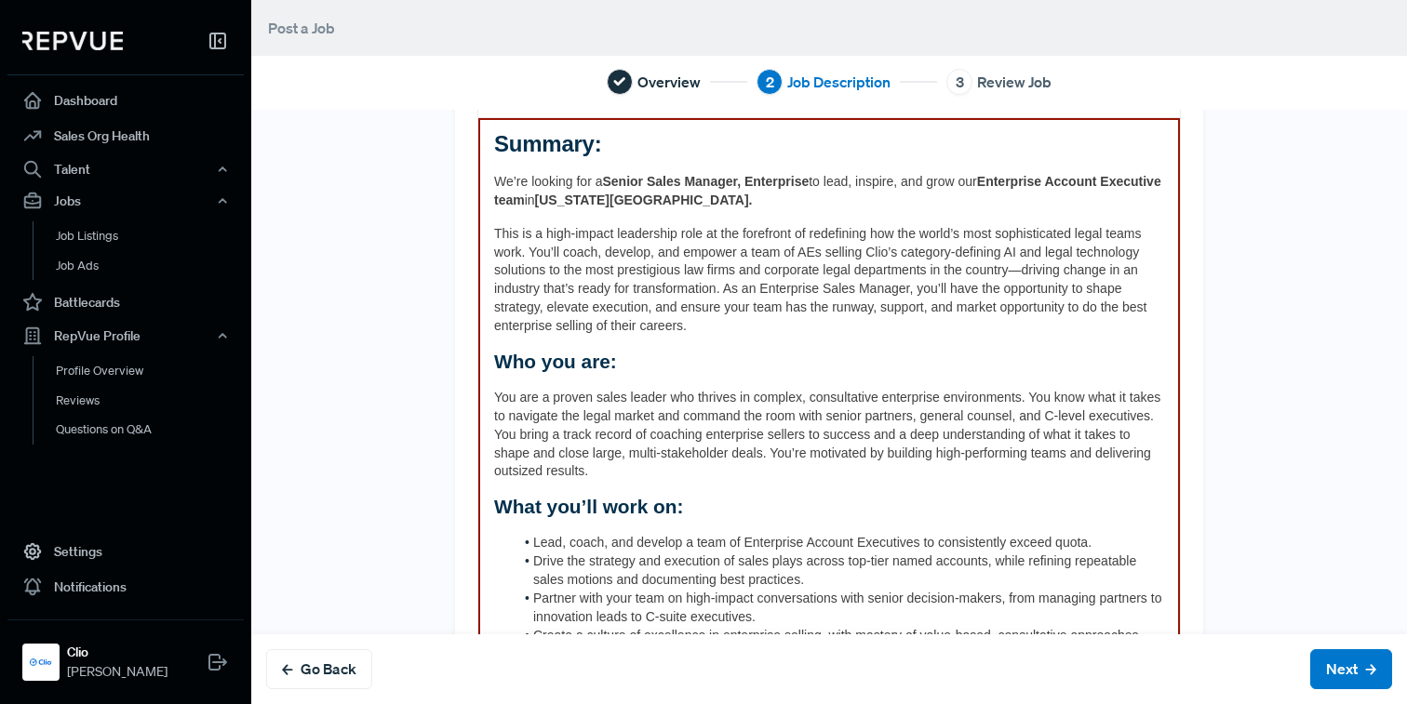
scroll to position [0, 0]
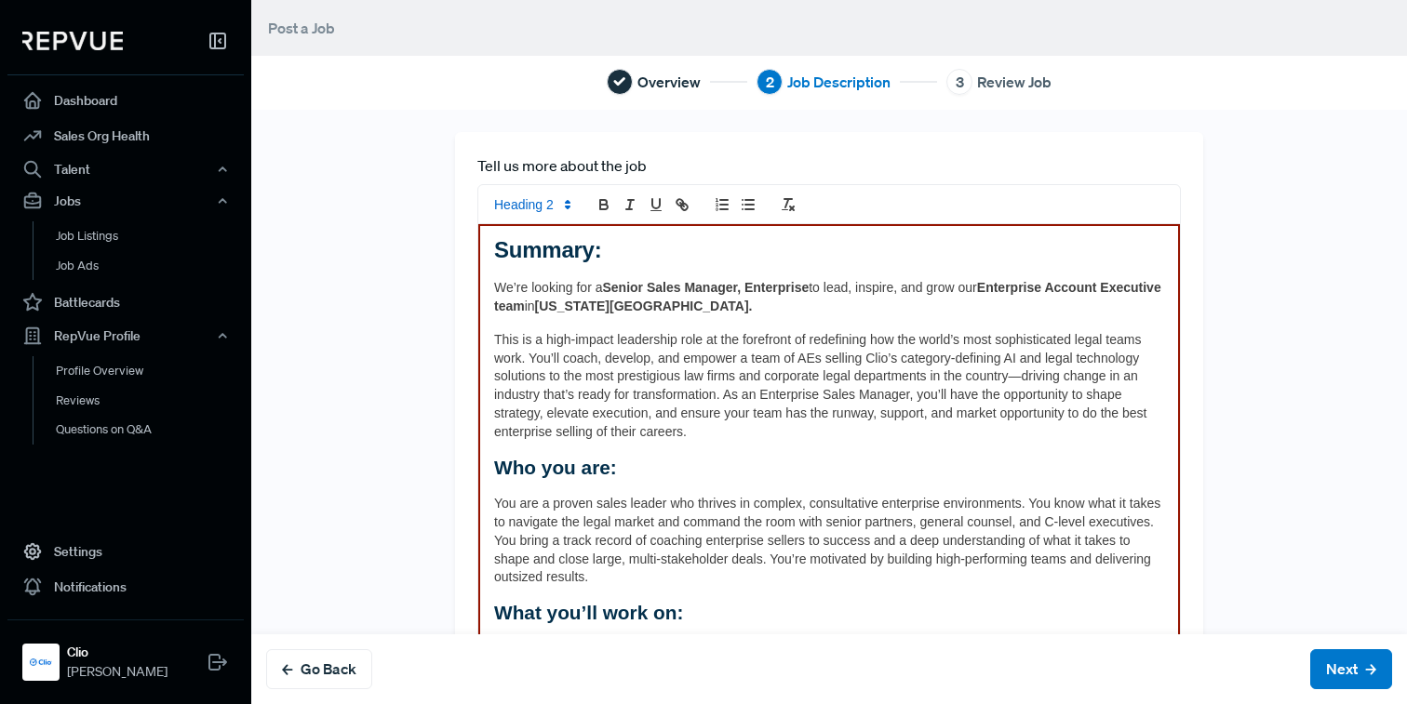
click at [559, 207] on icon at bounding box center [567, 204] width 17 height 17
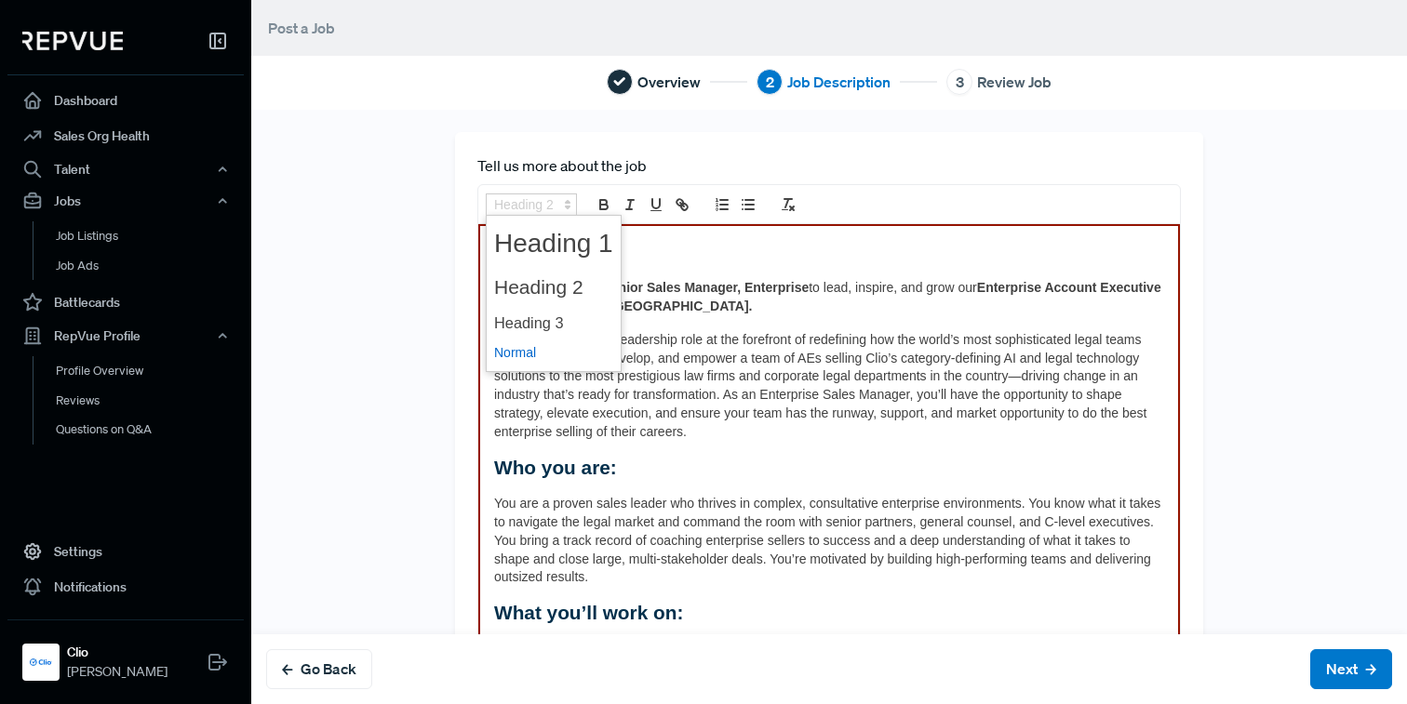
click at [532, 354] on span at bounding box center [553, 353] width 119 height 29
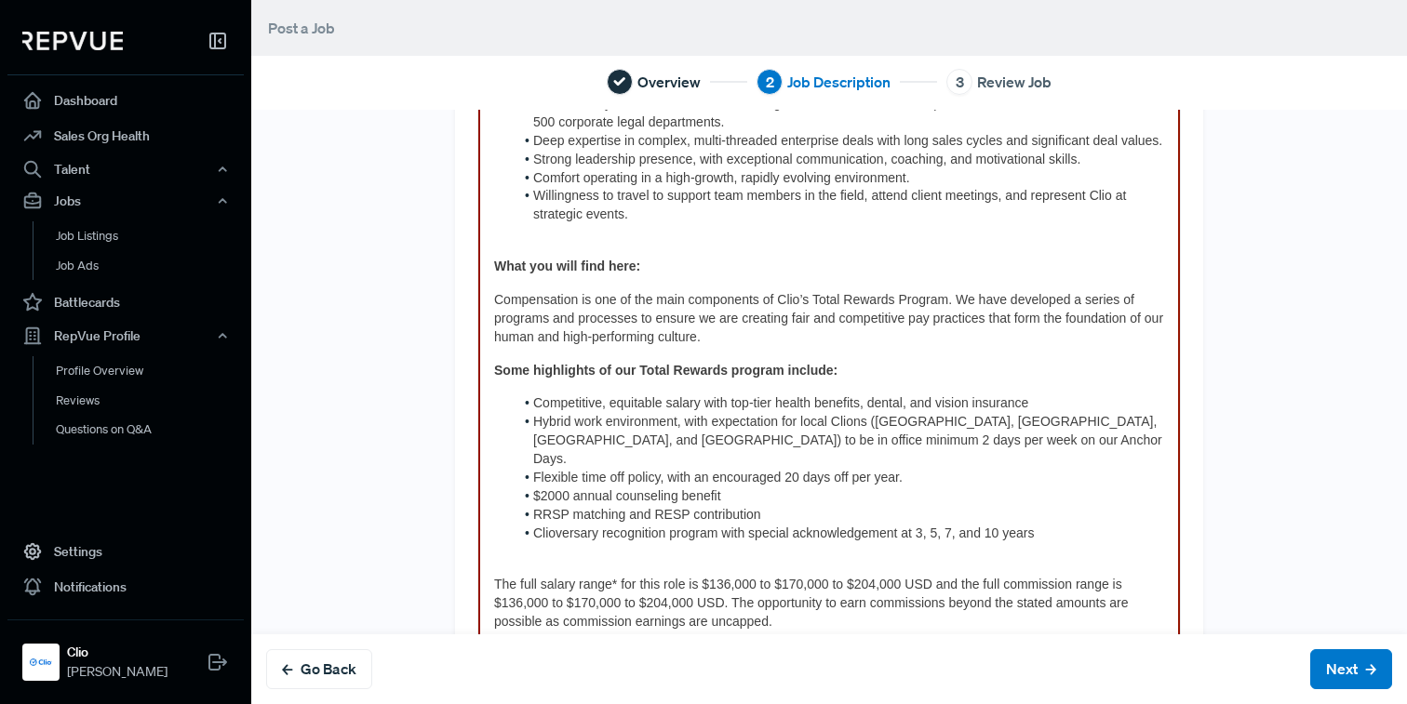
scroll to position [972, 0]
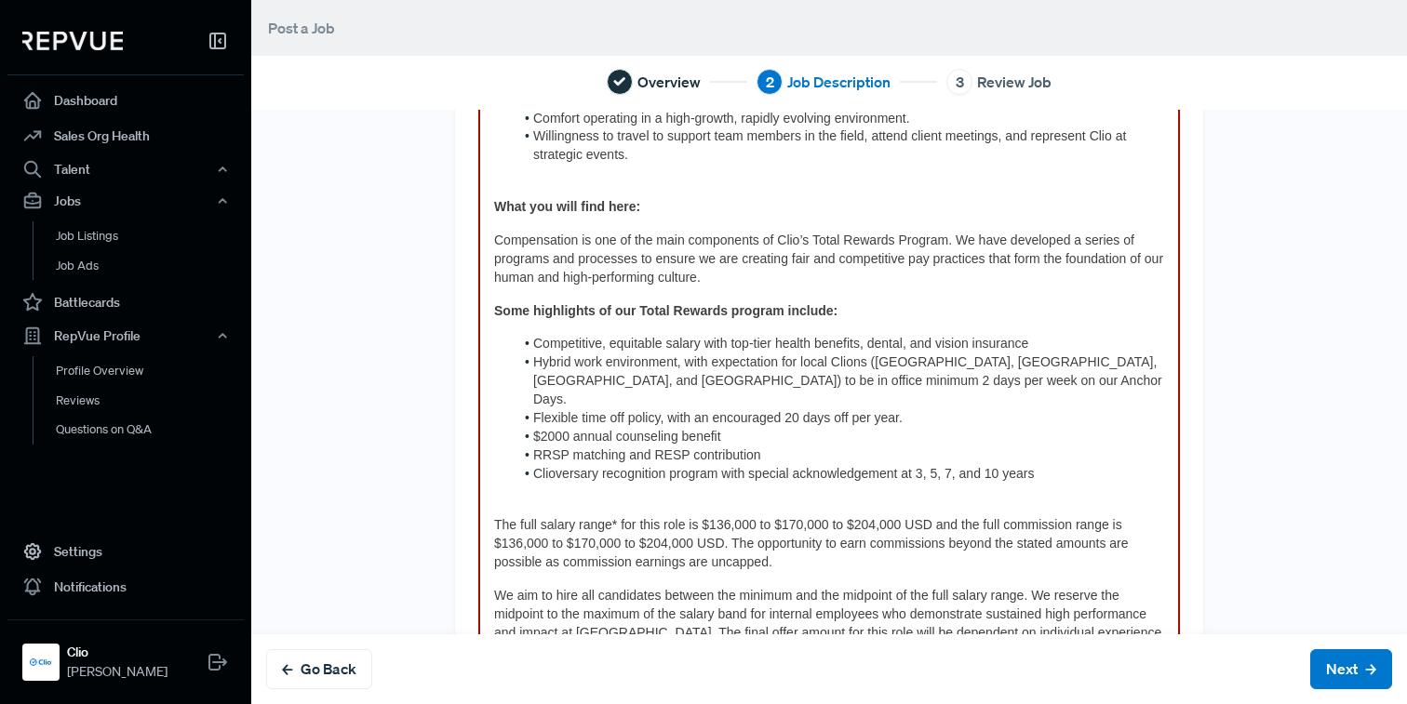
click at [524, 172] on p at bounding box center [829, 174] width 670 height 19
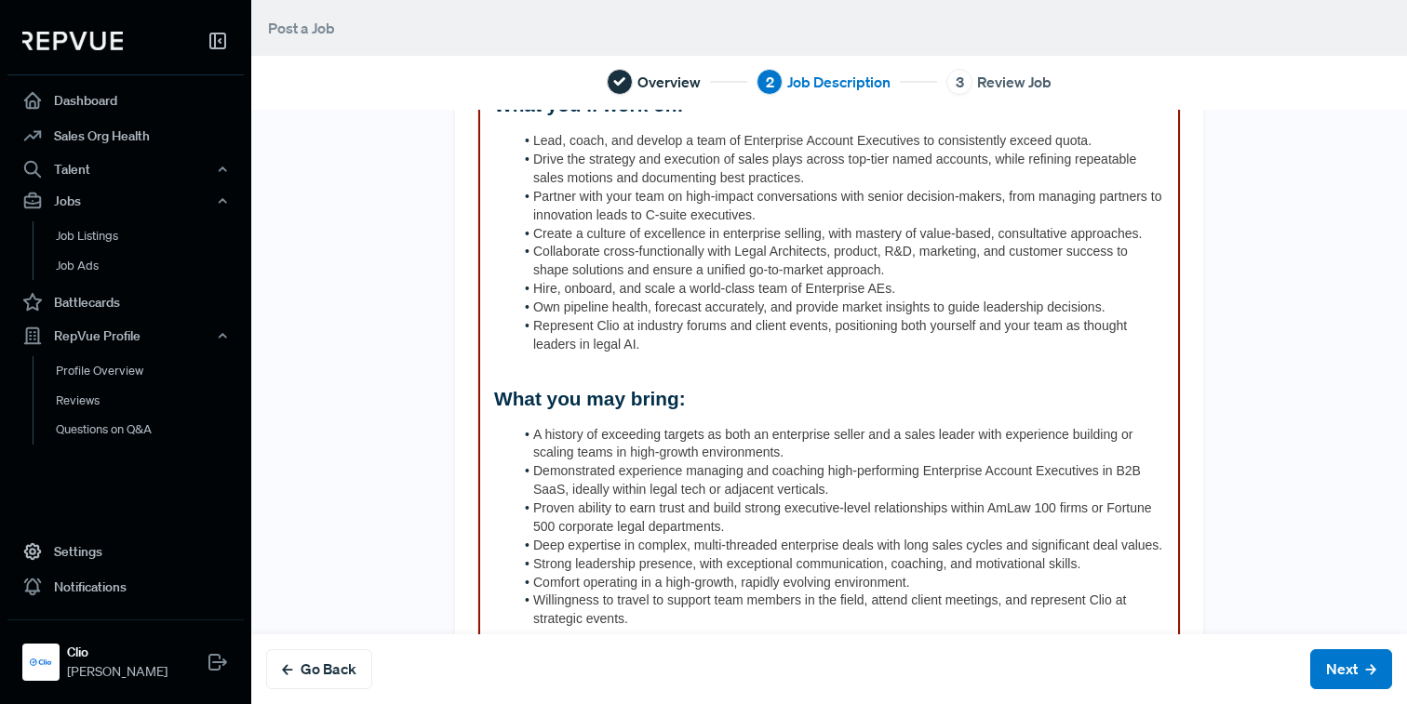
scroll to position [0, 0]
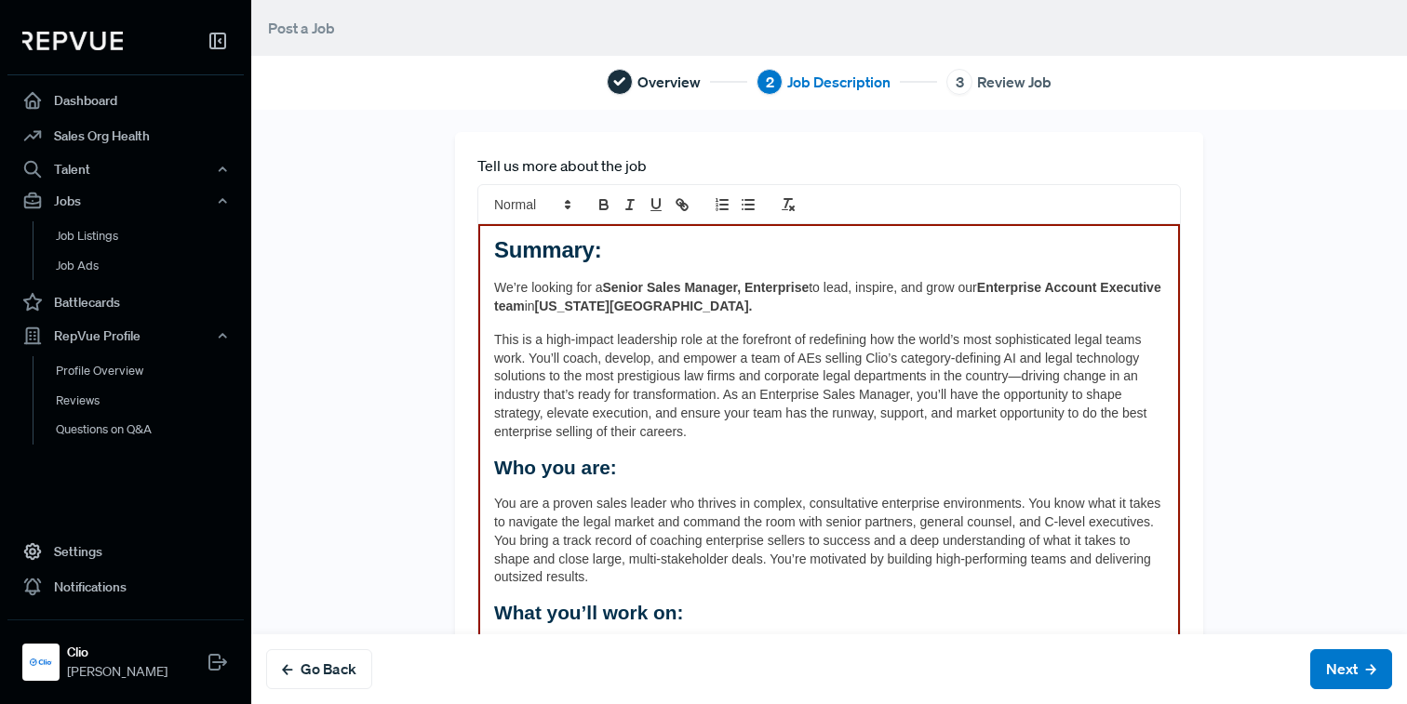
click at [665, 375] on span "This is a high-impact leadership role at the forefront of redefining how the wo…" at bounding box center [822, 385] width 656 height 107
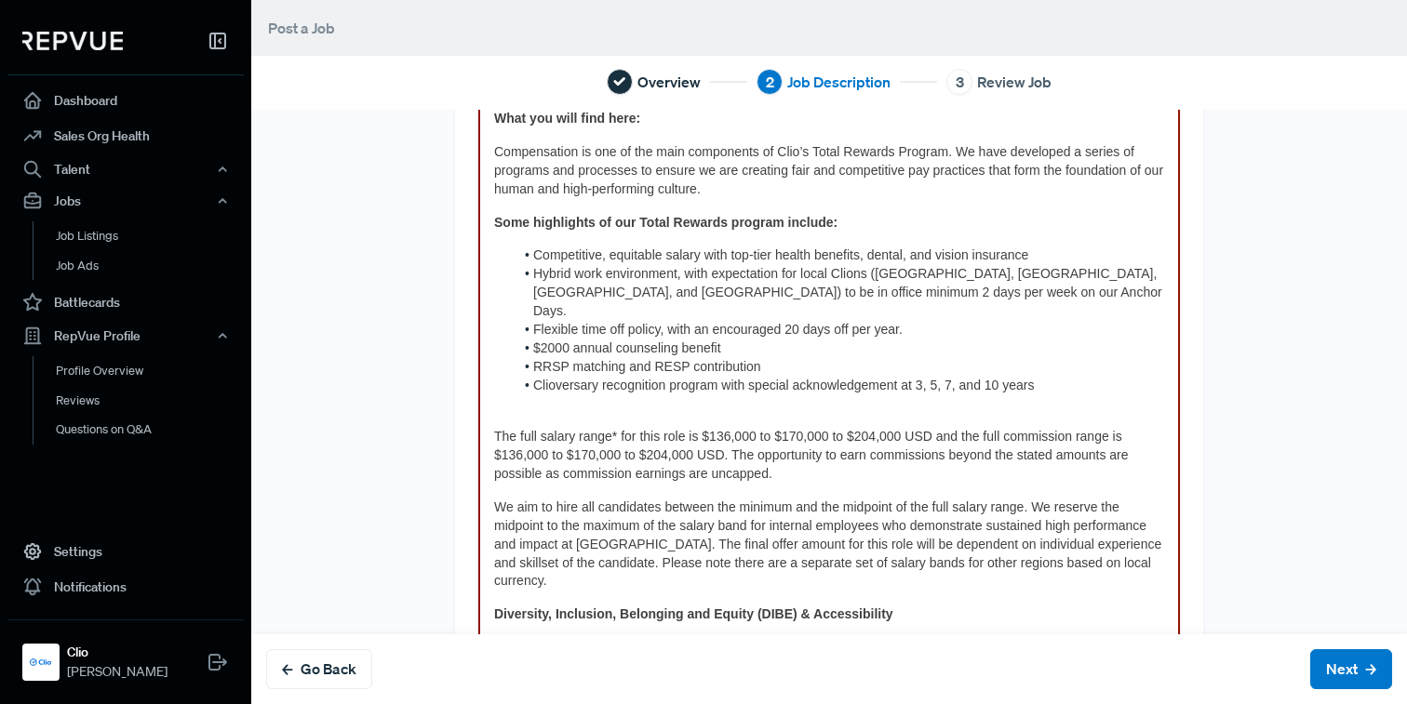
scroll to position [1336, 0]
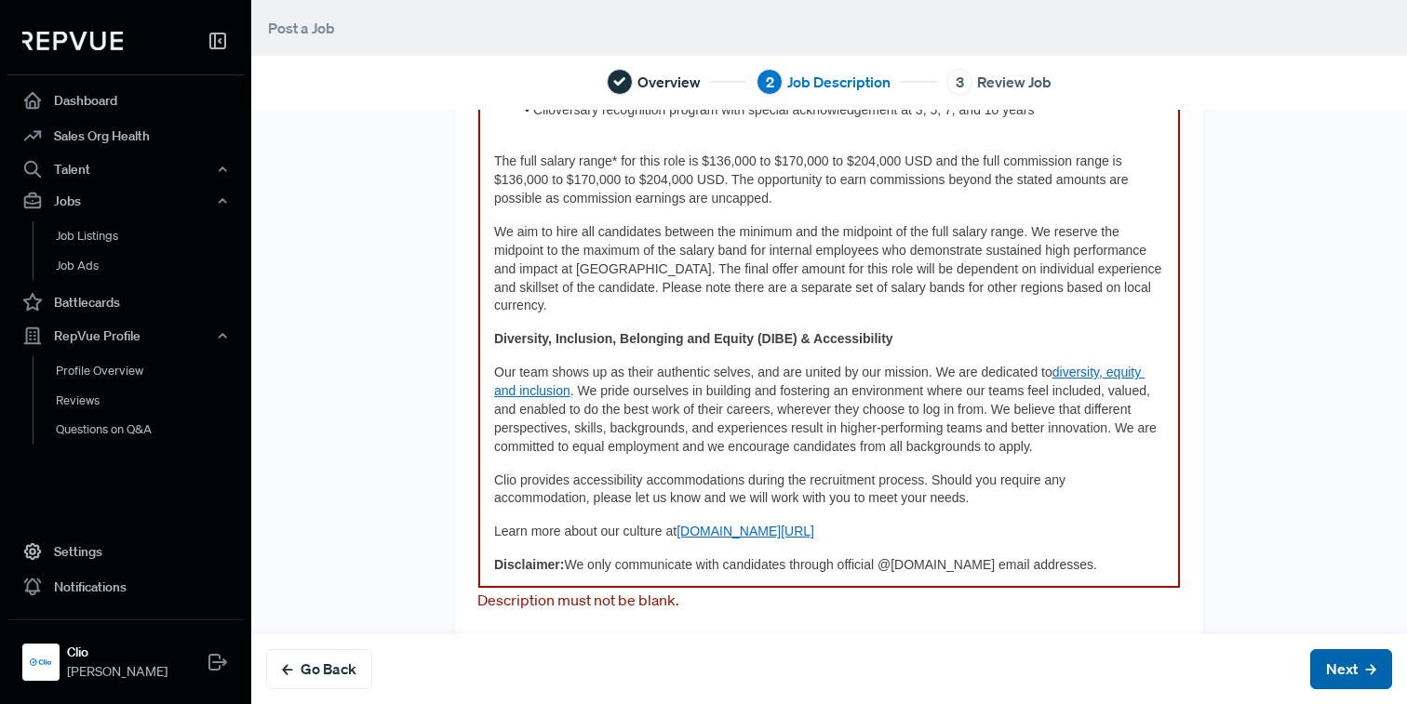
click at [1351, 659] on button "Next" at bounding box center [1351, 669] width 82 height 40
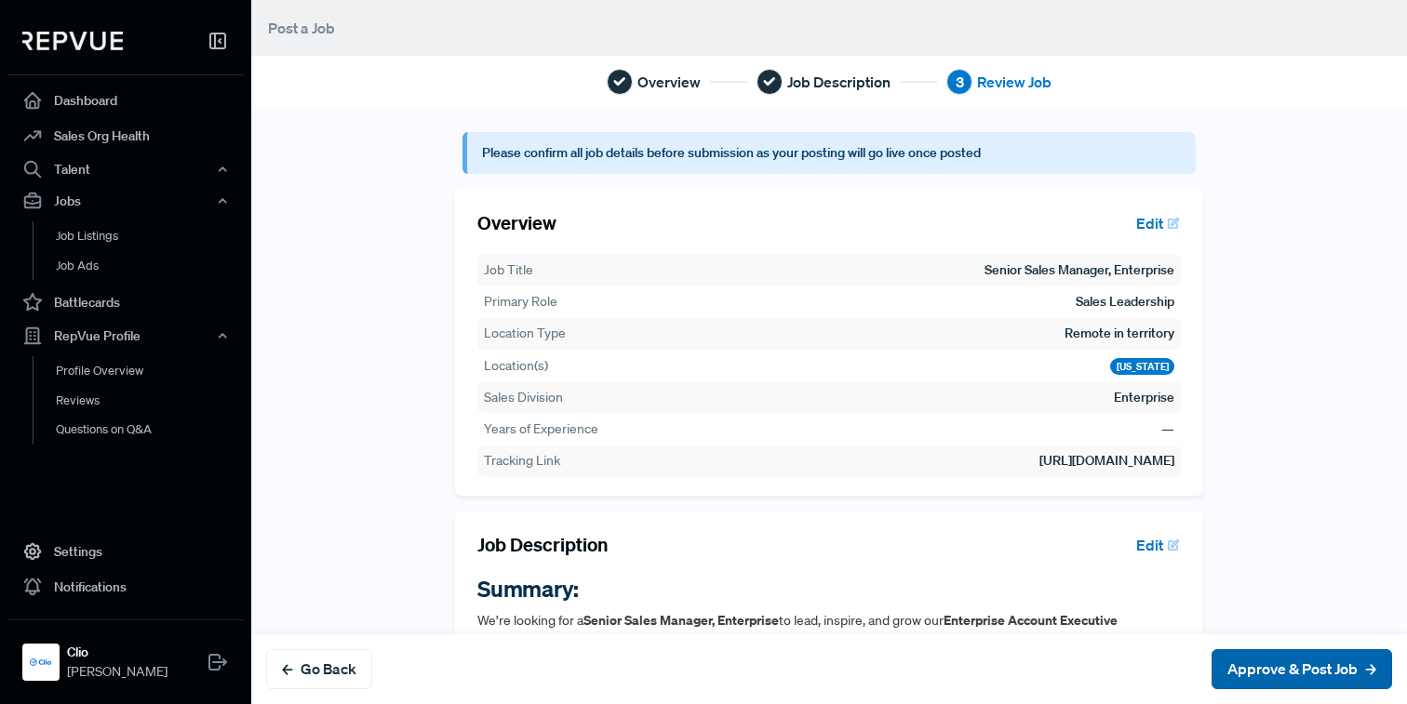
click at [1338, 669] on button "Approve & Post Job" at bounding box center [1301, 669] width 180 height 40
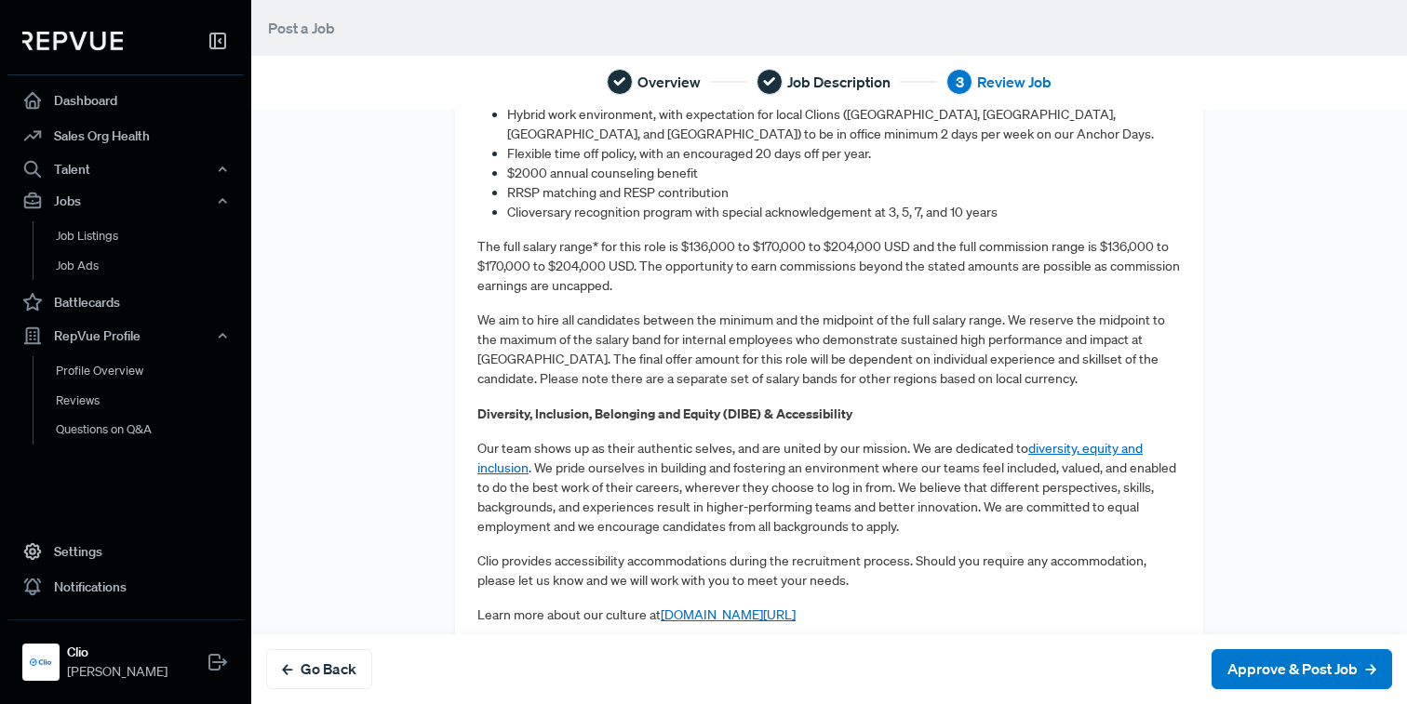
scroll to position [1596, 0]
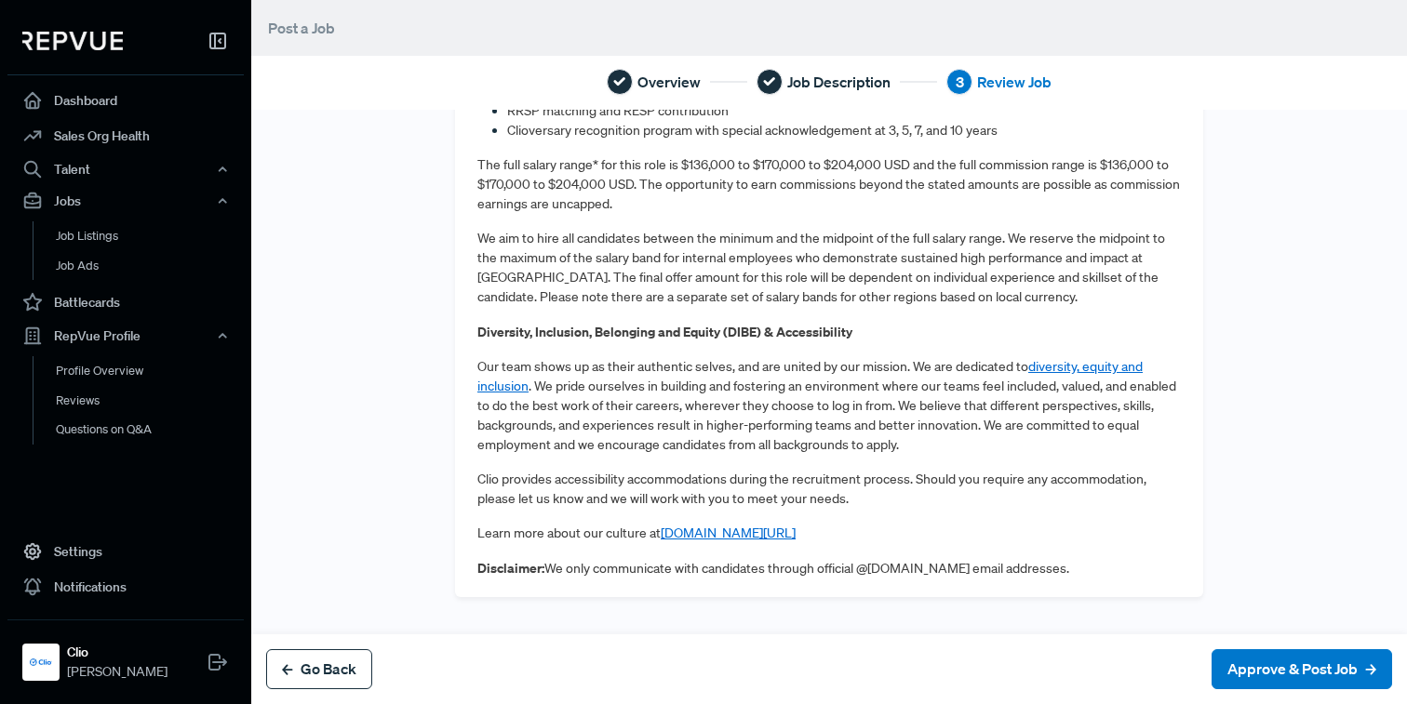
click at [353, 668] on button "Go Back" at bounding box center [319, 669] width 106 height 40
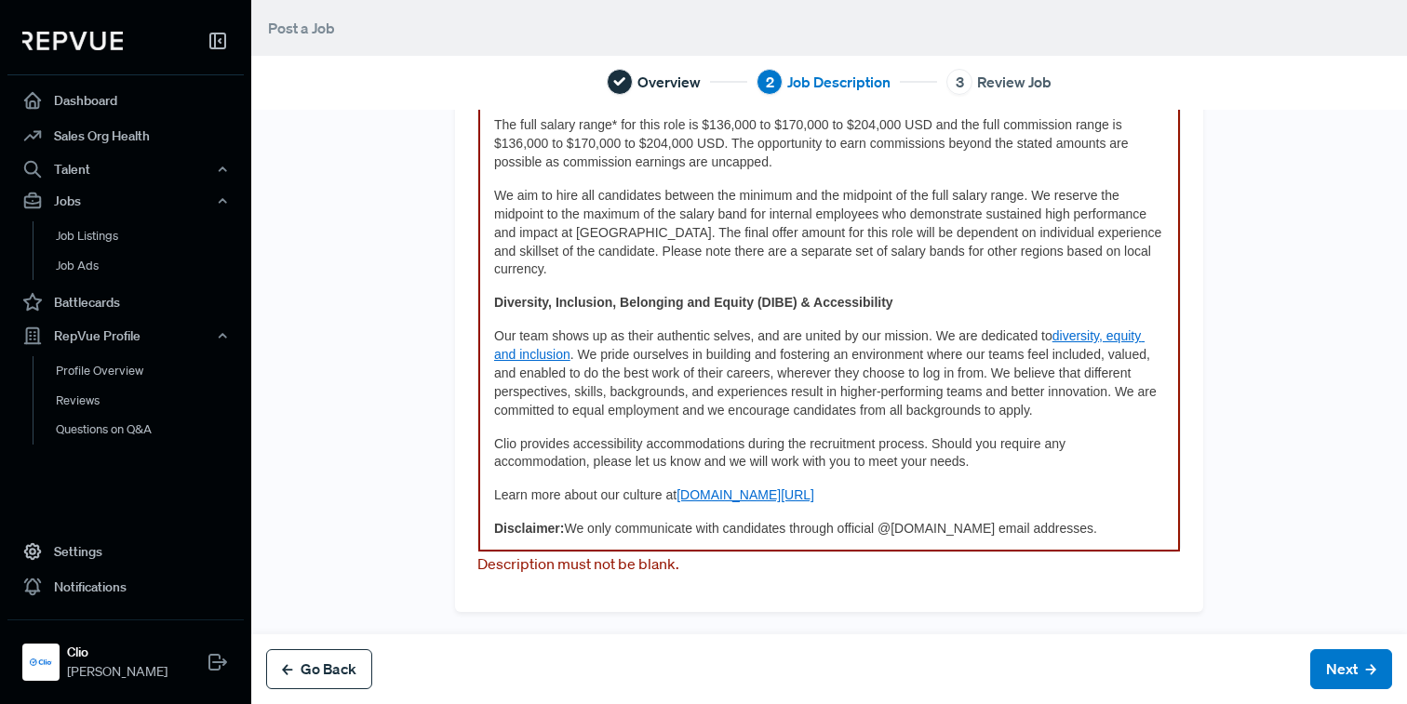
scroll to position [0, 0]
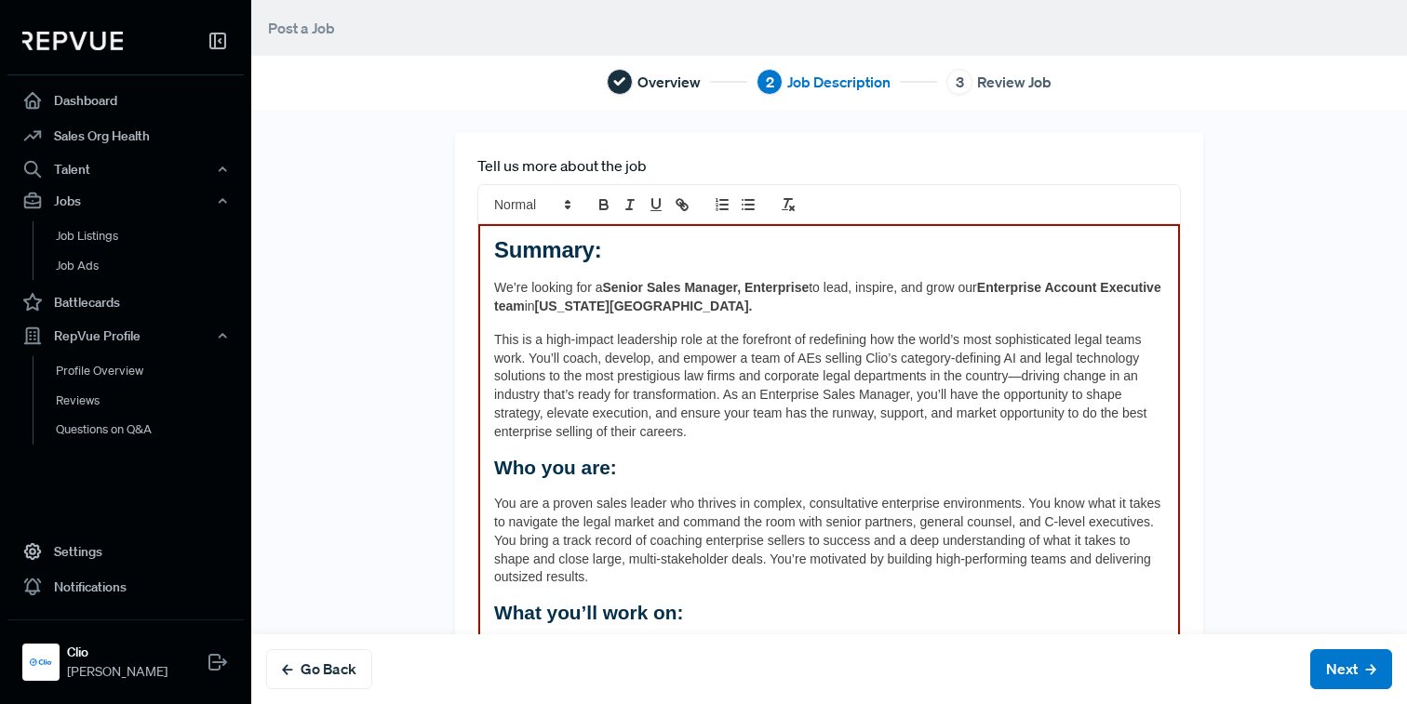
click at [663, 408] on span "This is a high-impact leadership role at the forefront of redefining how the wo…" at bounding box center [822, 385] width 656 height 107
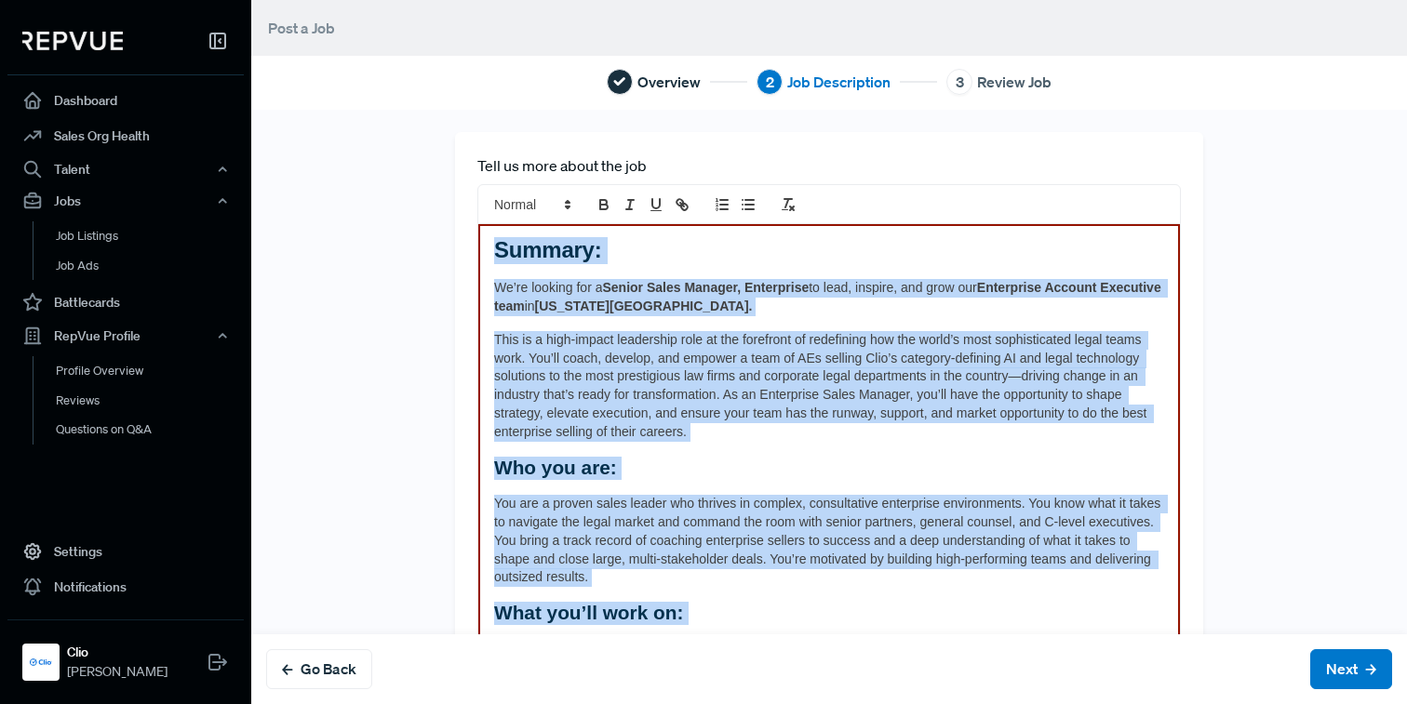
drag, startPoint x: 491, startPoint y: 248, endPoint x: 1017, endPoint y: 653, distance: 663.3
click at [1017, 653] on div "Tell us more about the job Summary: We’re looking for a Senior Sales Manager, E…" at bounding box center [828, 407] width 1155 height 594
click at [915, 537] on span "You are a proven sales leader who thrives in complex, consultative enterprise e…" at bounding box center [829, 540] width 670 height 89
drag, startPoint x: 1067, startPoint y: 527, endPoint x: 460, endPoint y: 254, distance: 665.8
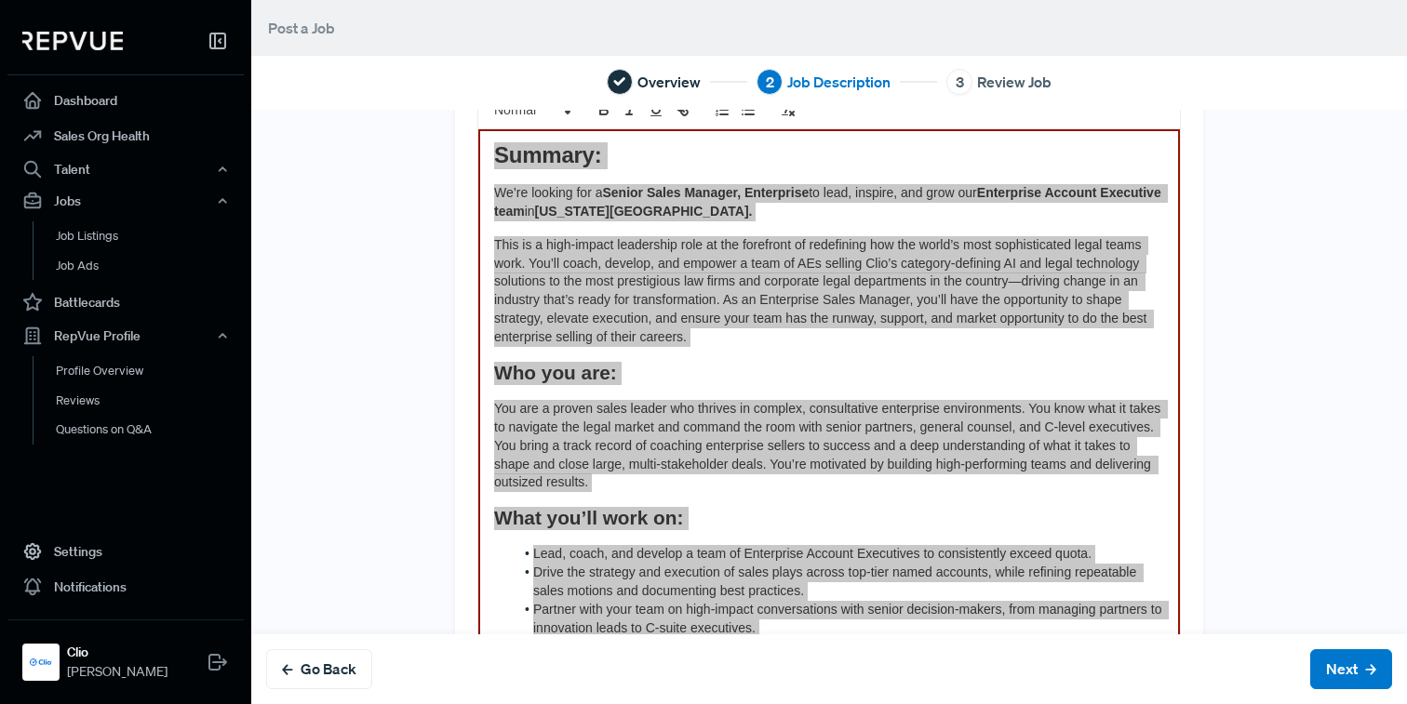
scroll to position [96, 0]
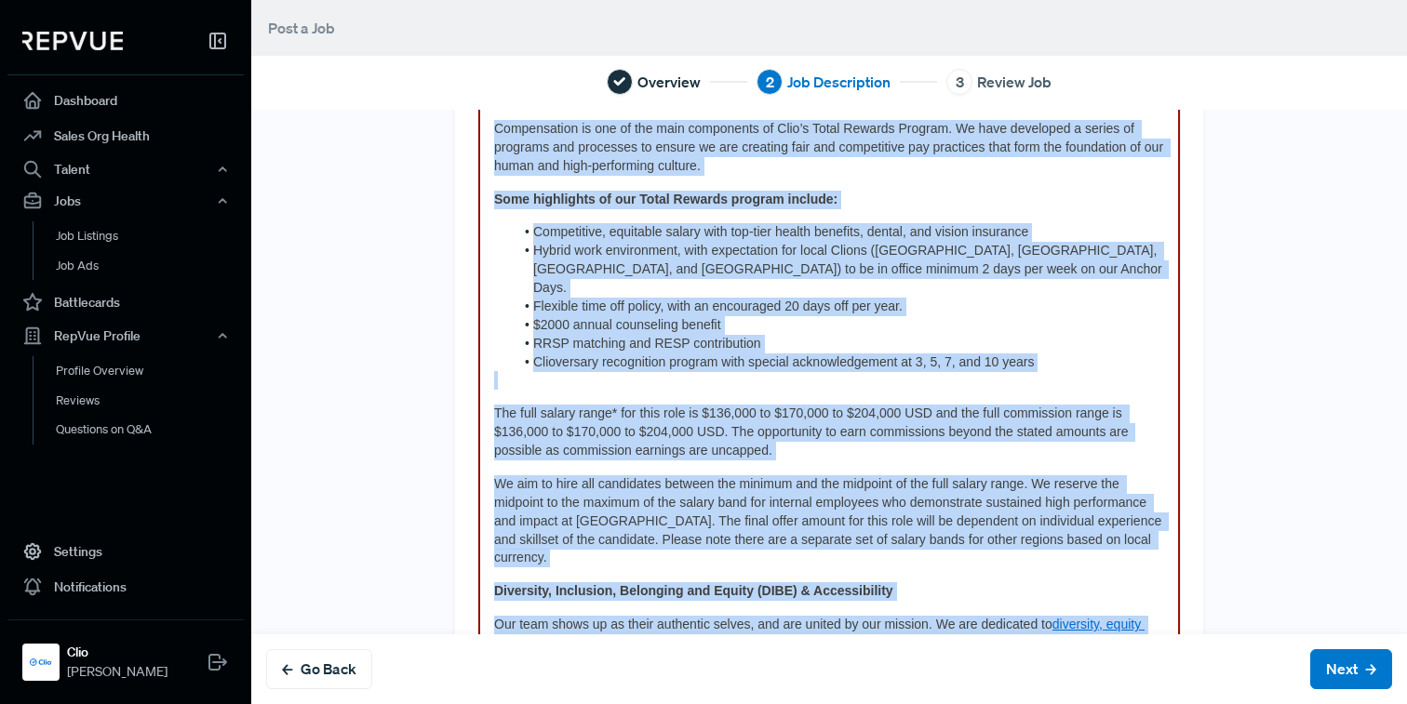
scroll to position [1075, 0]
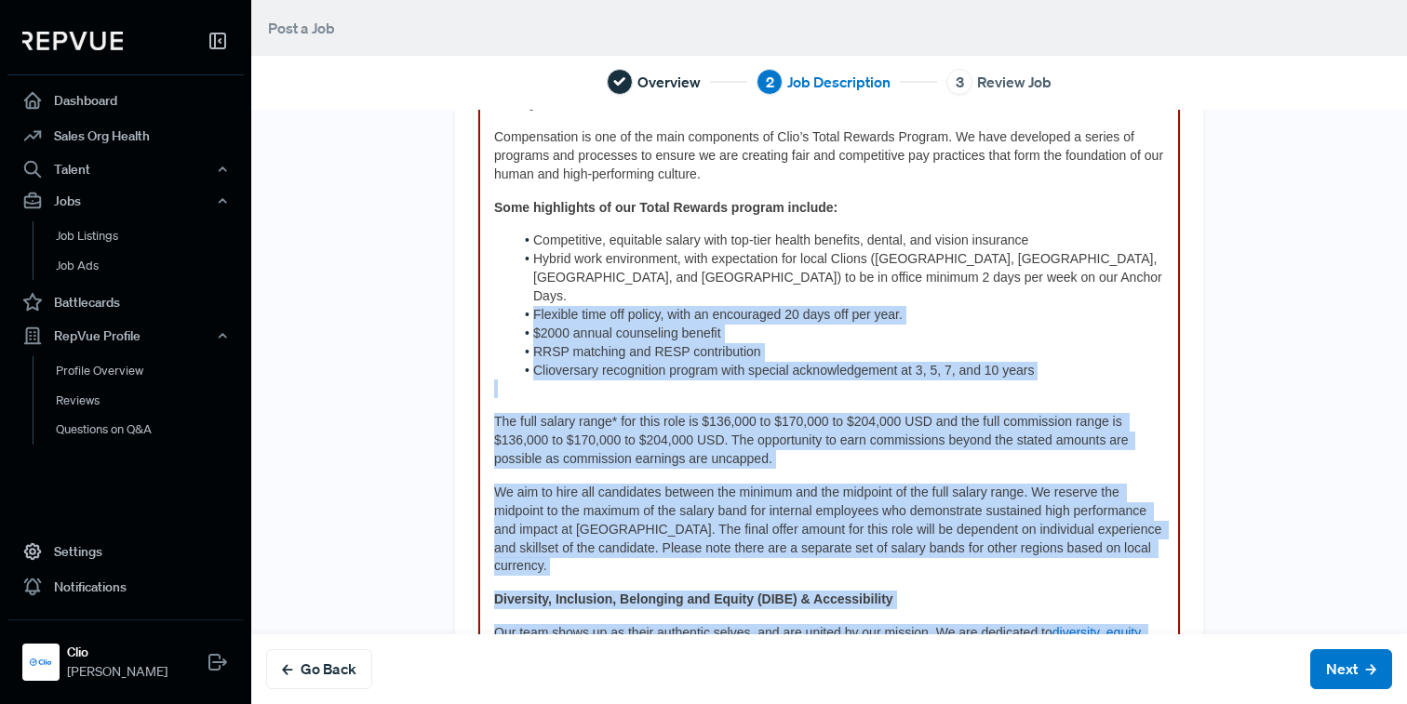
drag, startPoint x: 1060, startPoint y: 524, endPoint x: 498, endPoint y: 306, distance: 602.6
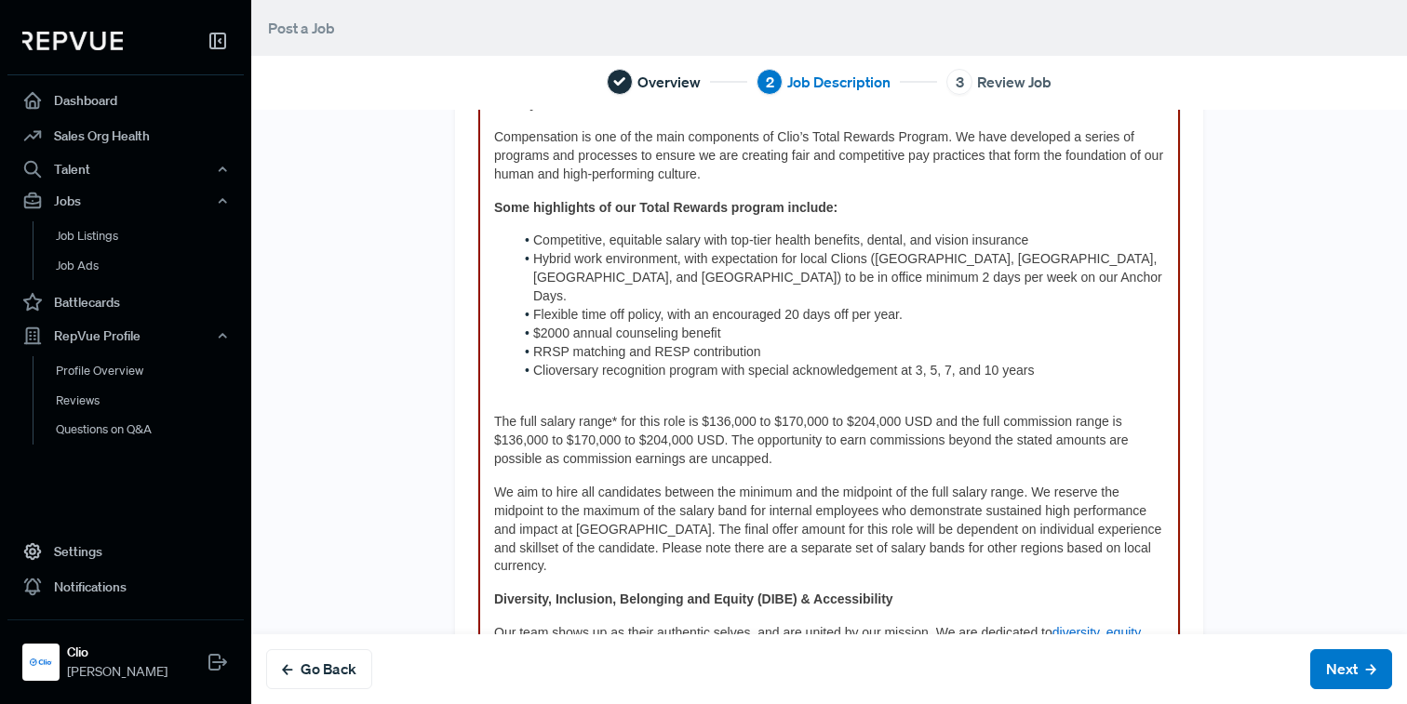
click at [513, 380] on p at bounding box center [829, 389] width 670 height 19
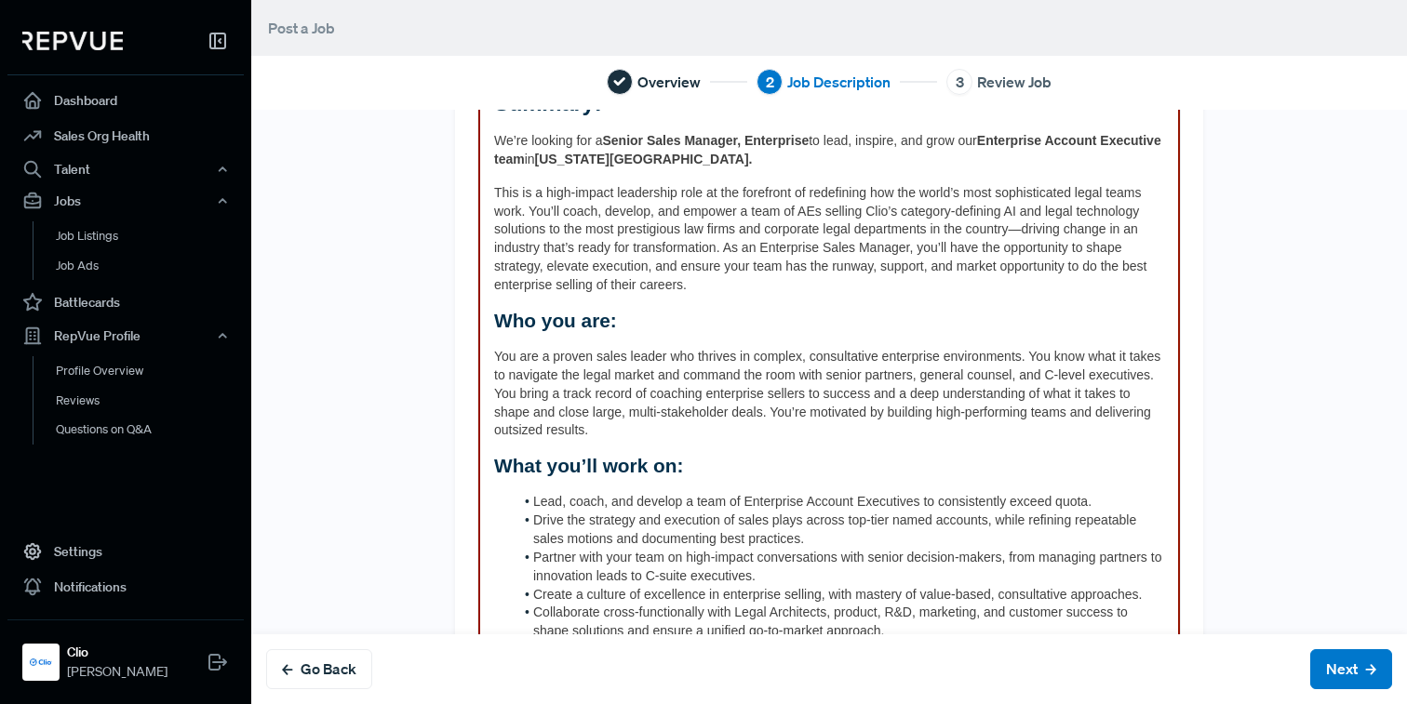
scroll to position [0, 0]
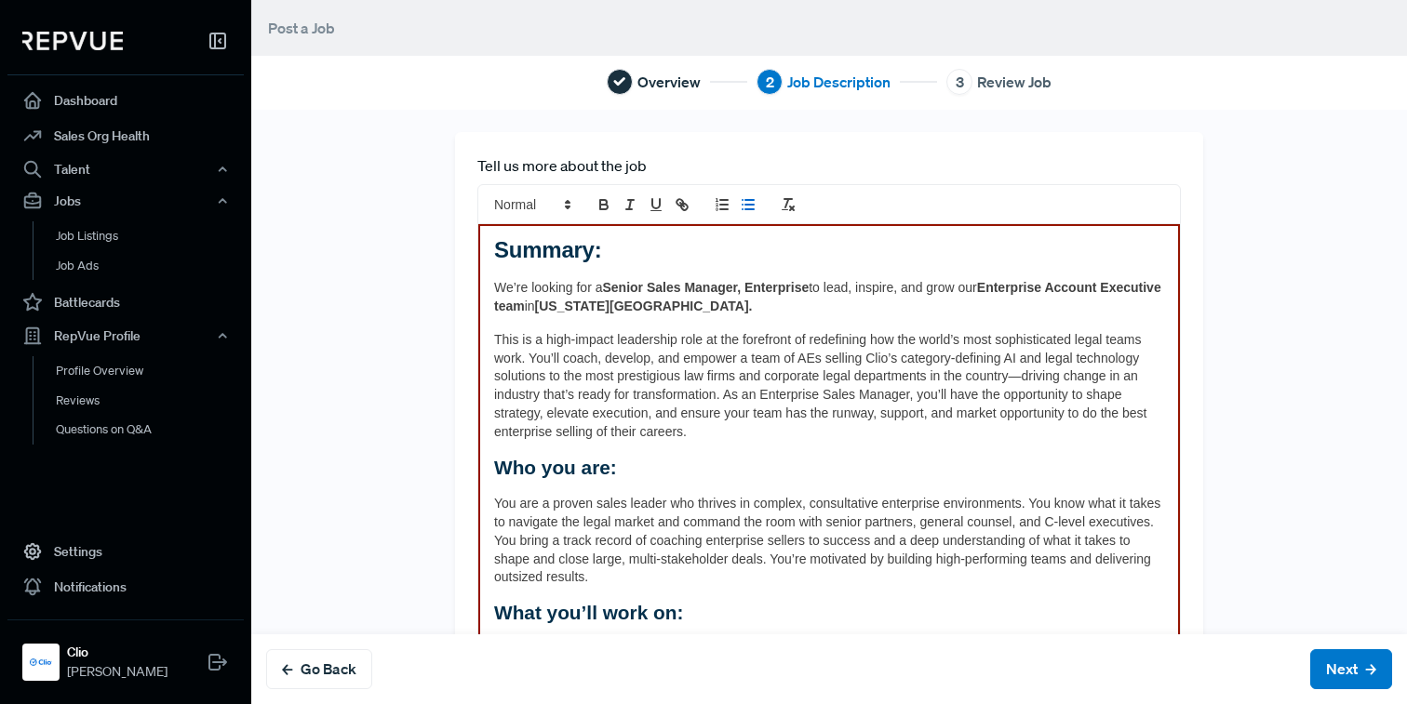
click at [746, 205] on line "list: bullet" at bounding box center [749, 205] width 8 height 0
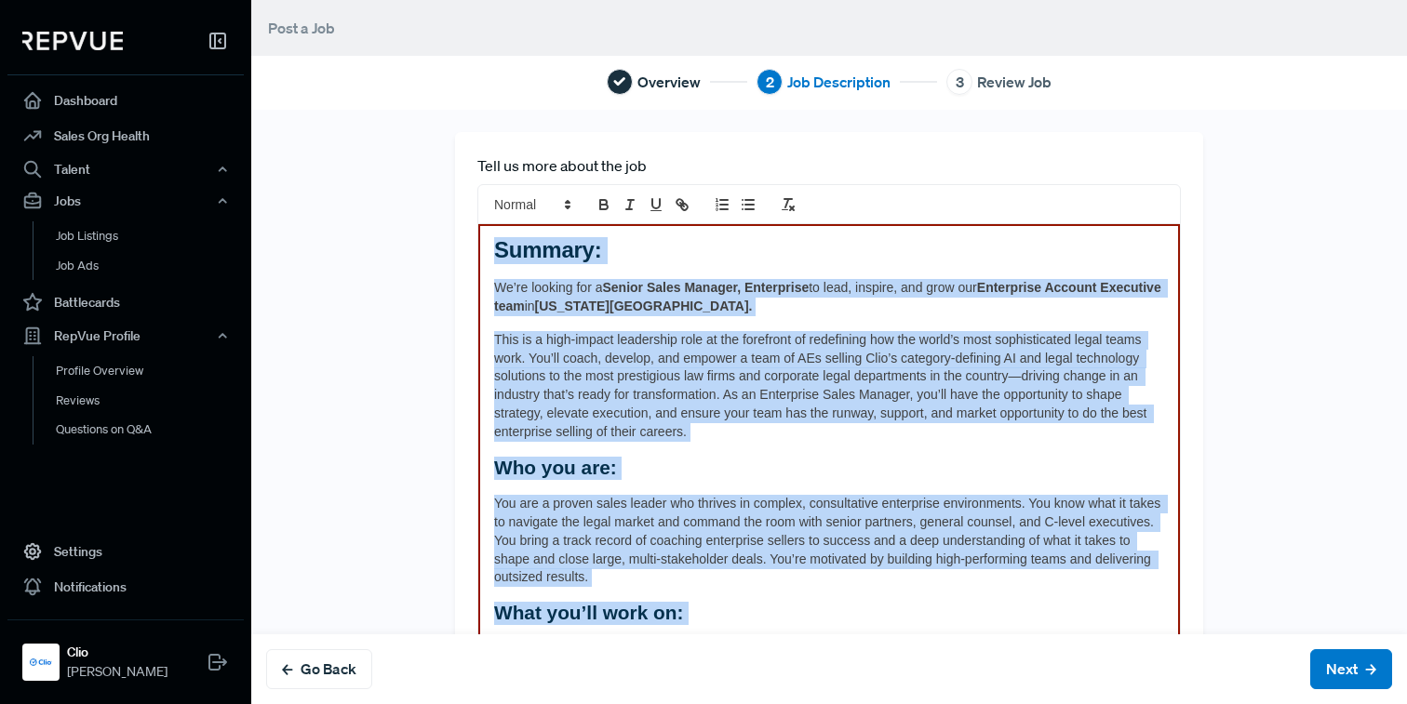
drag, startPoint x: 1079, startPoint y: 530, endPoint x: 476, endPoint y: -31, distance: 823.4
click at [476, 0] on html "Dashboard Sales Org Health Talent Talent Data Talent Profiles Talent Competitor…" at bounding box center [703, 352] width 1407 height 704
click at [787, 202] on line "clean" at bounding box center [786, 203] width 3 height 8
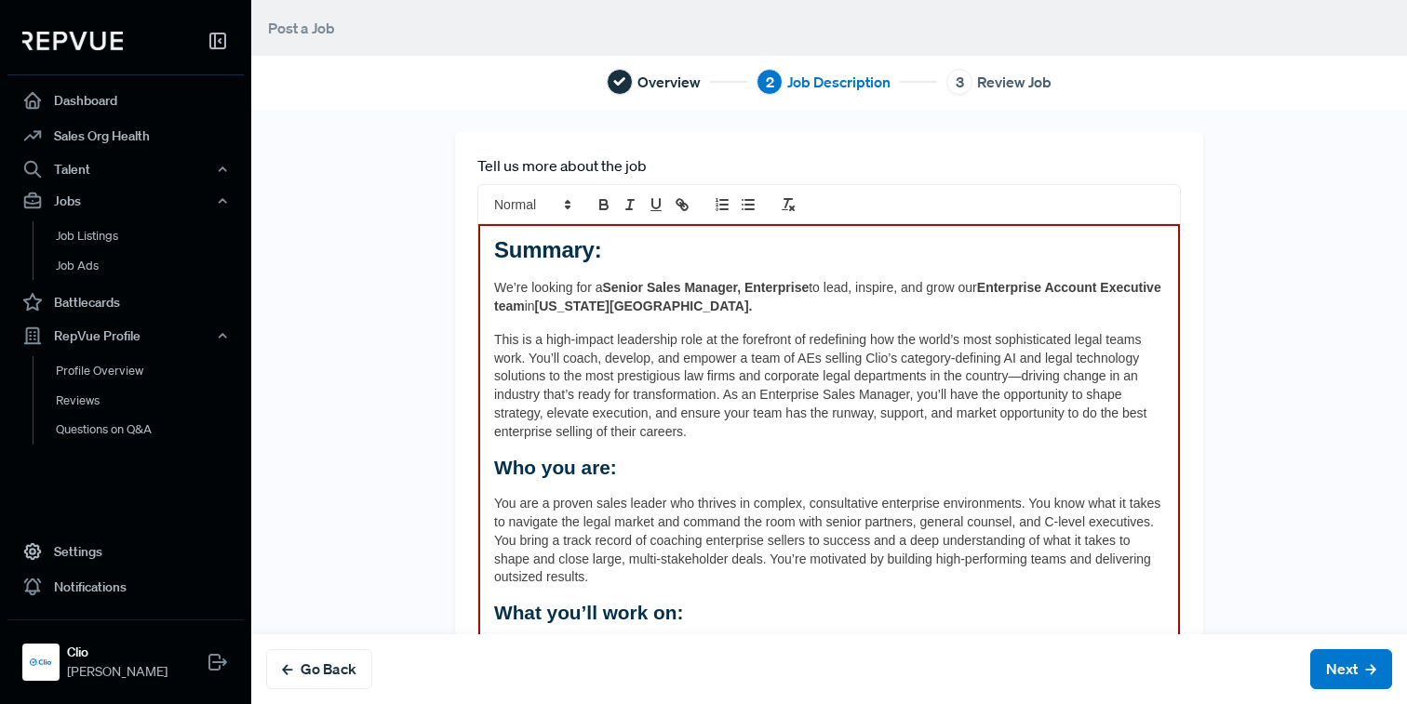
click at [810, 207] on div at bounding box center [828, 204] width 703 height 40
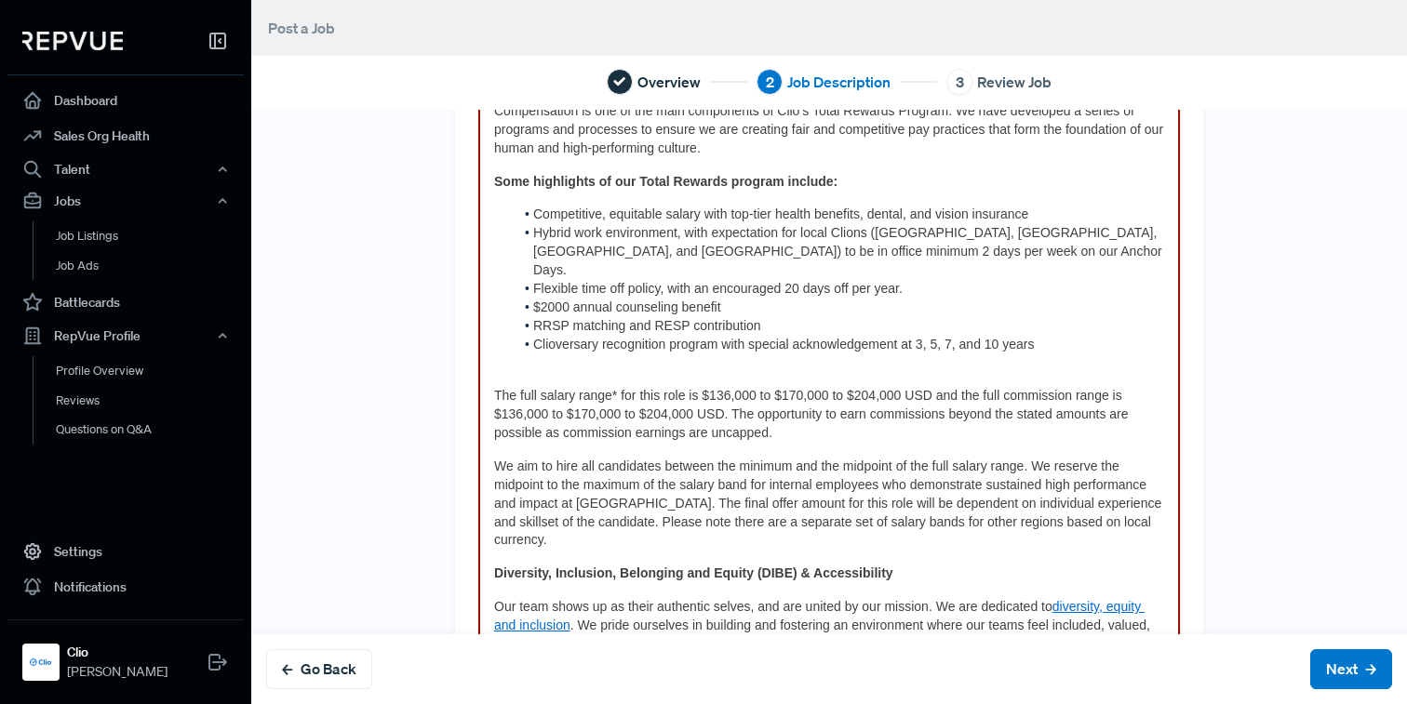
scroll to position [1336, 0]
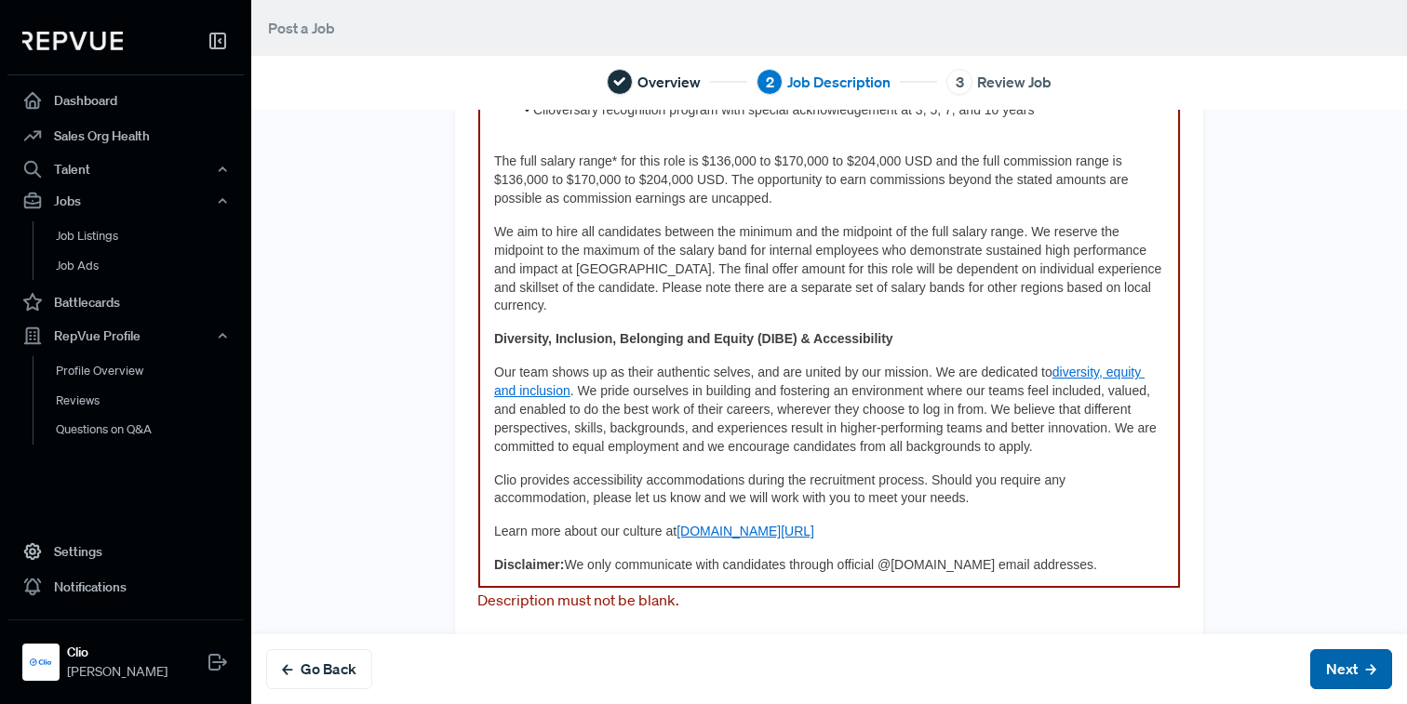
click at [1349, 655] on button "Next" at bounding box center [1351, 669] width 82 height 40
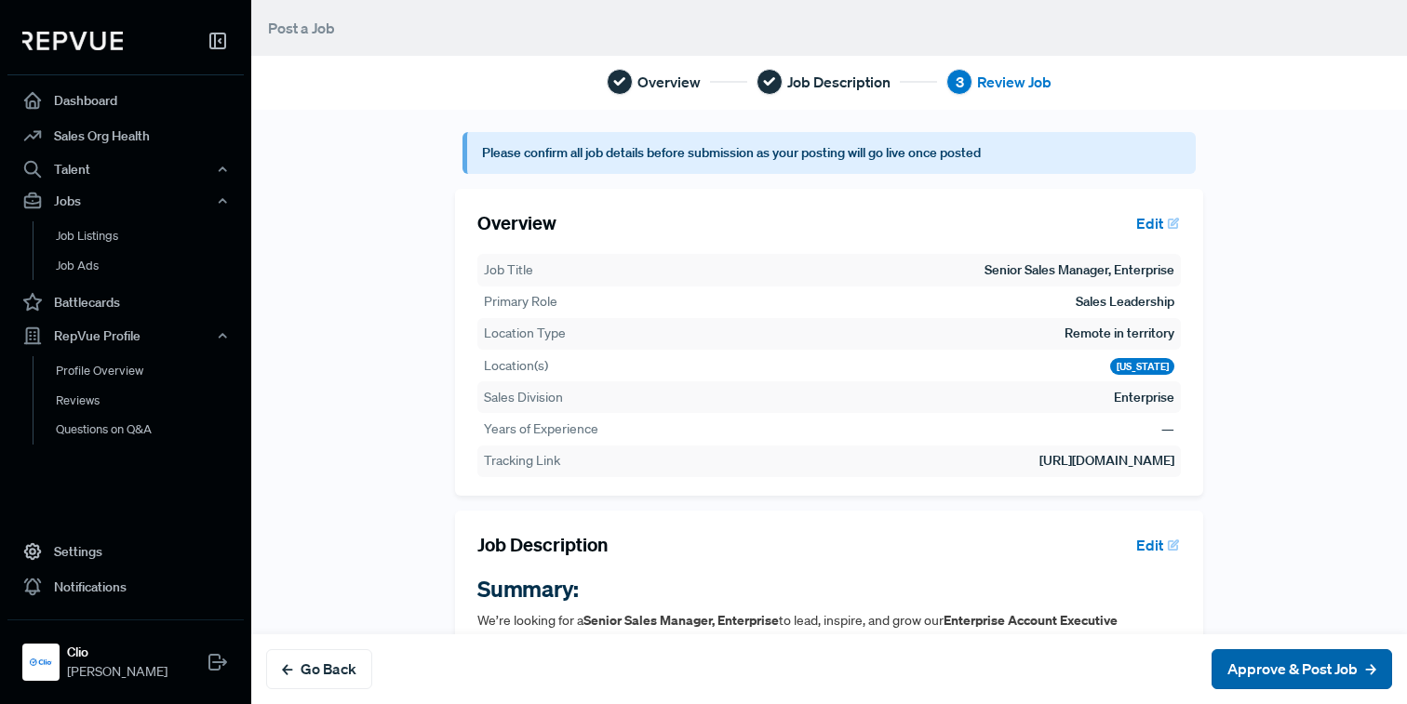
click at [1335, 654] on button "Approve & Post Job" at bounding box center [1301, 669] width 180 height 40
click at [1323, 662] on button "Approve & Post Job" at bounding box center [1301, 669] width 180 height 40
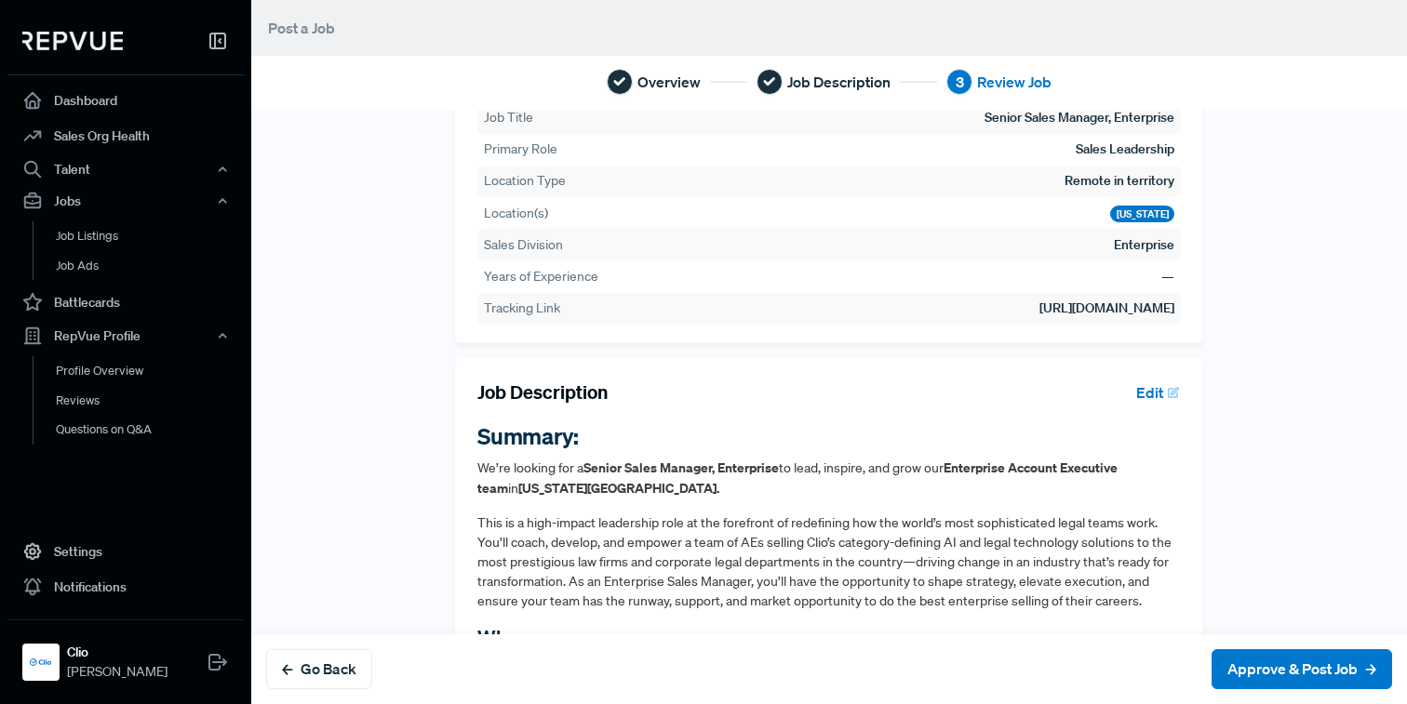
scroll to position [81, 0]
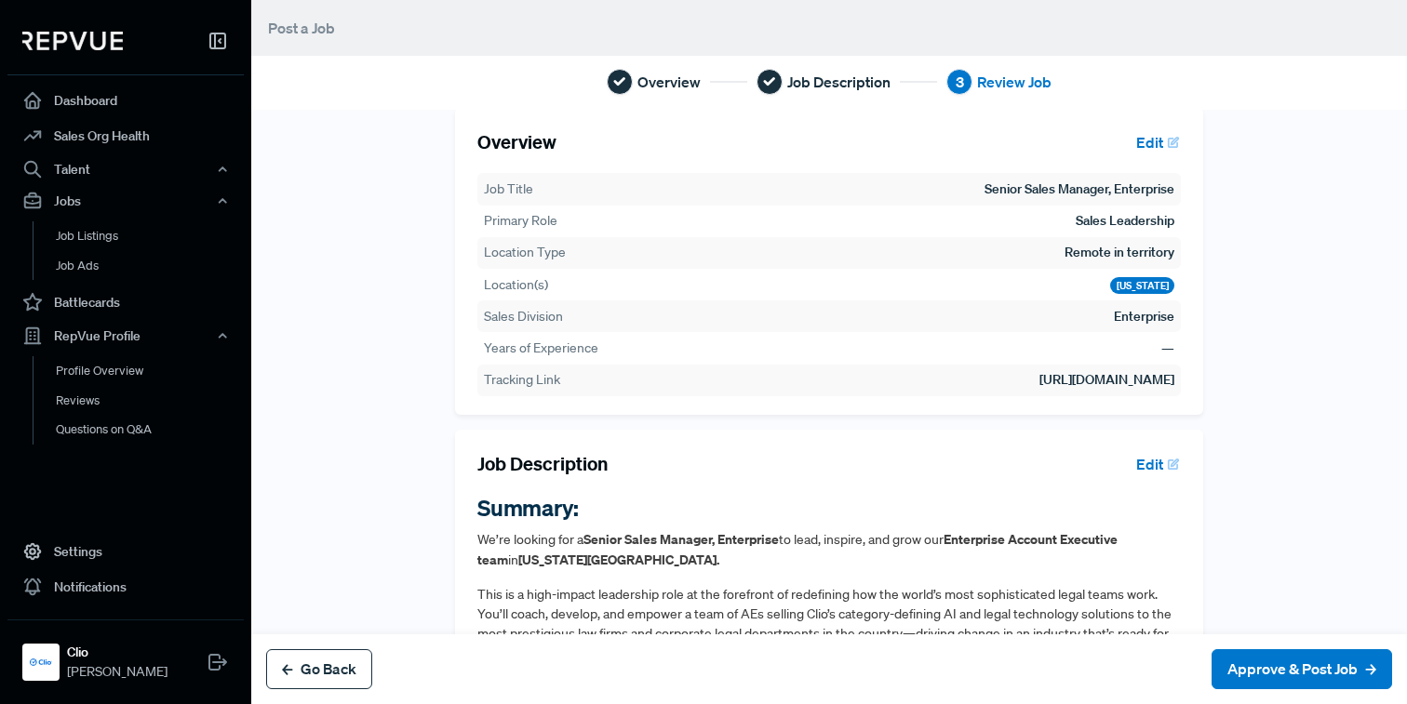
click at [331, 664] on button "Go Back" at bounding box center [319, 669] width 106 height 40
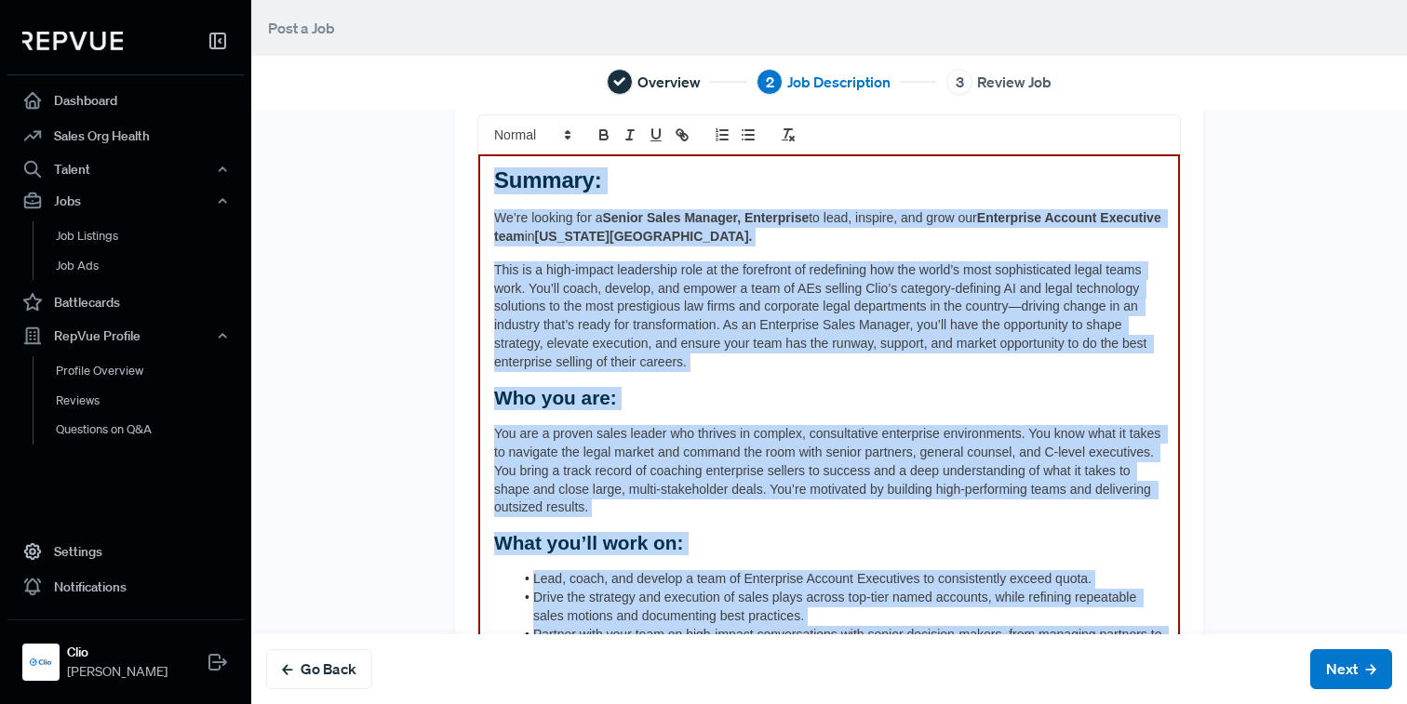
scroll to position [53, 0]
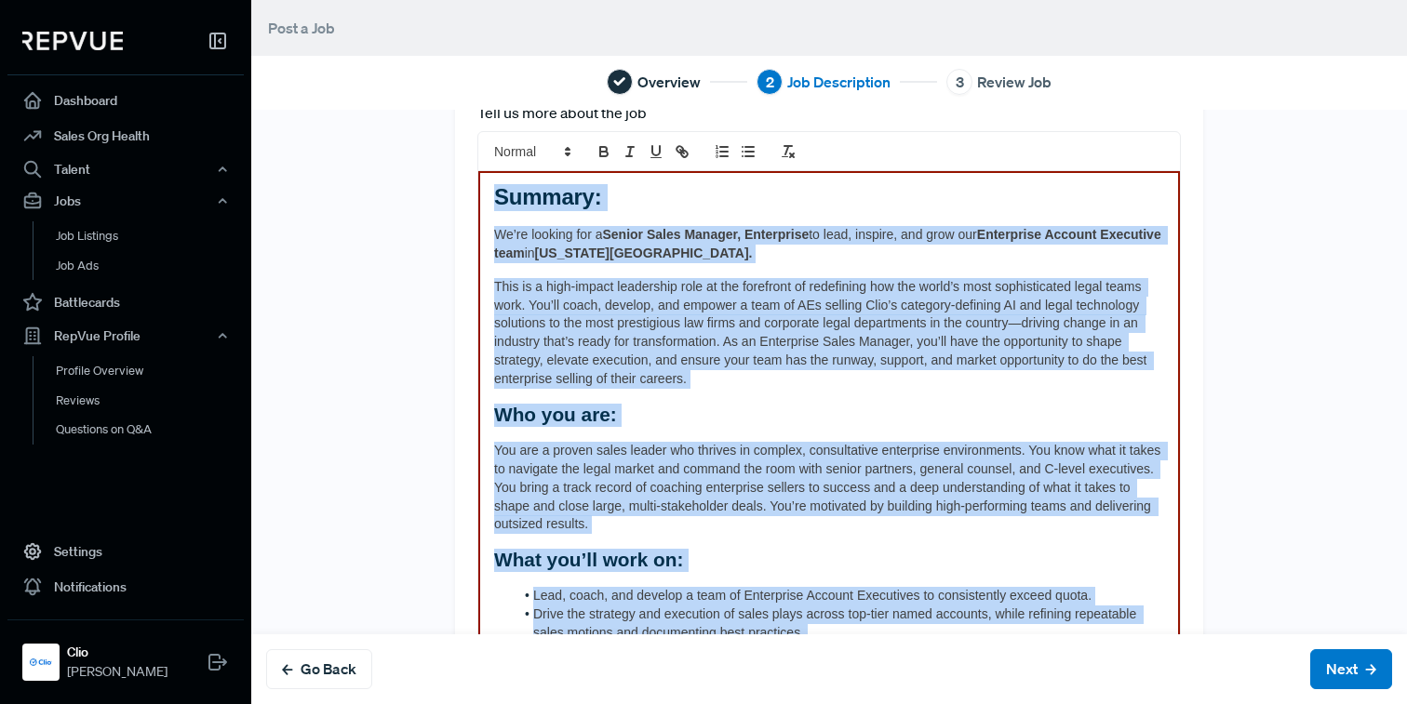
drag, startPoint x: 1064, startPoint y: 533, endPoint x: 470, endPoint y: 124, distance: 721.7
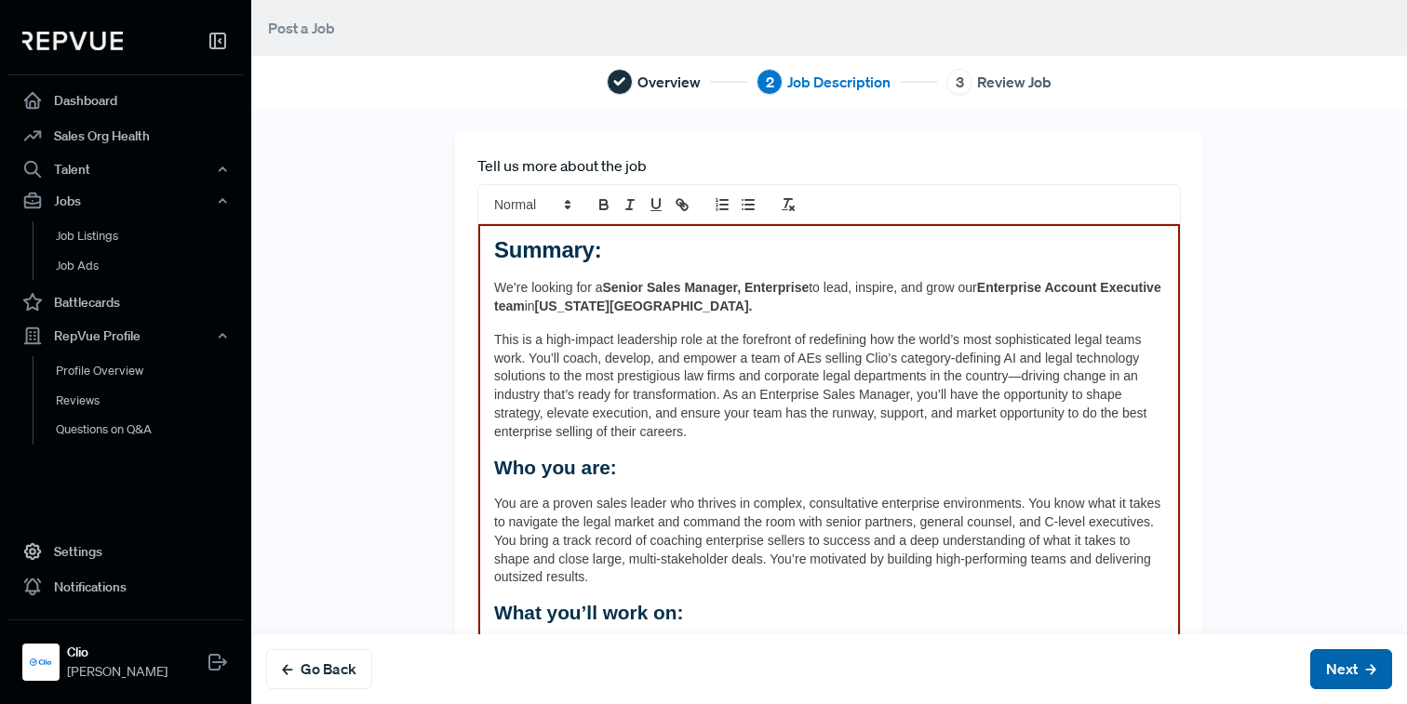
click at [1355, 672] on button "Next" at bounding box center [1351, 669] width 82 height 40
click at [1352, 669] on button "Next" at bounding box center [1351, 669] width 82 height 40
click at [1111, 470] on h2 "Who you are:" at bounding box center [829, 468] width 670 height 23
click at [497, 257] on strong "Summary:" at bounding box center [547, 249] width 107 height 25
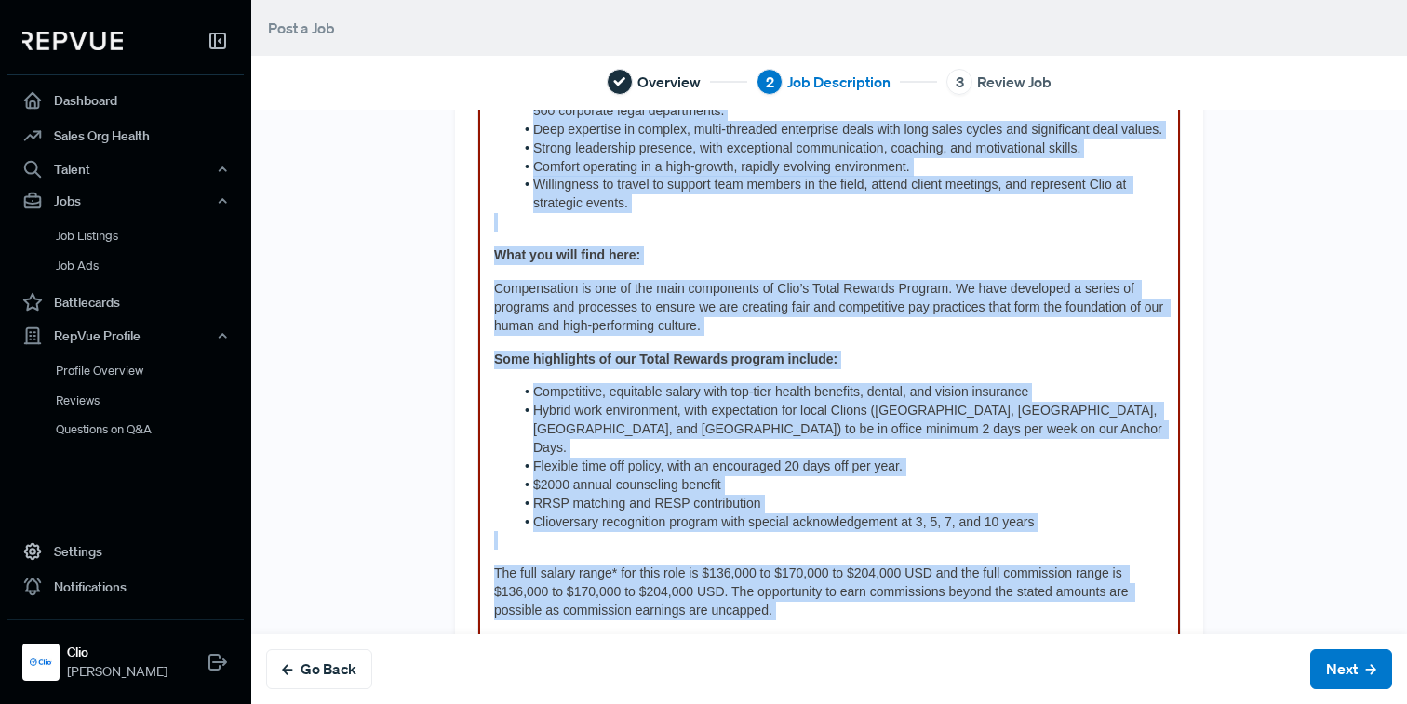
scroll to position [1336, 0]
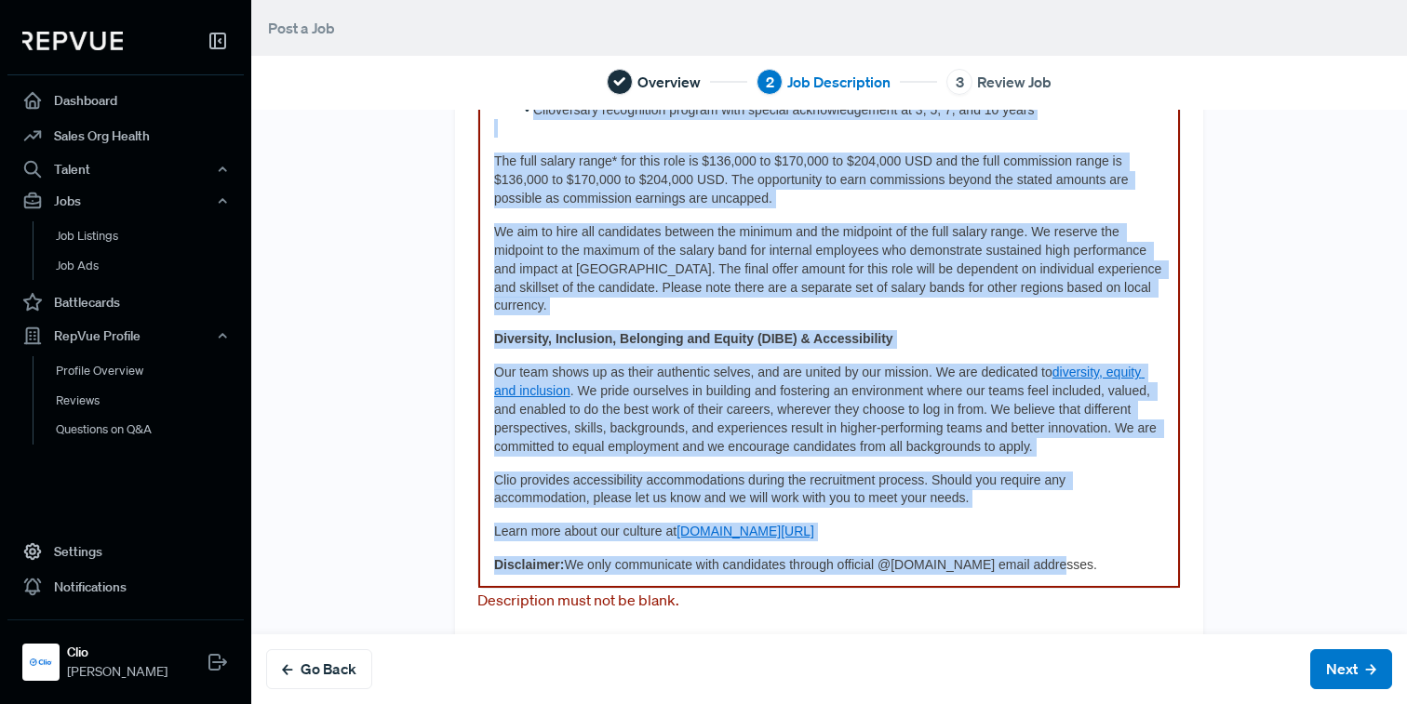
drag, startPoint x: 494, startPoint y: 253, endPoint x: 1171, endPoint y: 796, distance: 868.2
click at [1171, 703] on html "Dashboard Sales Org Health Talent Talent Data Talent Profiles Talent Competitor…" at bounding box center [703, 352] width 1407 height 704
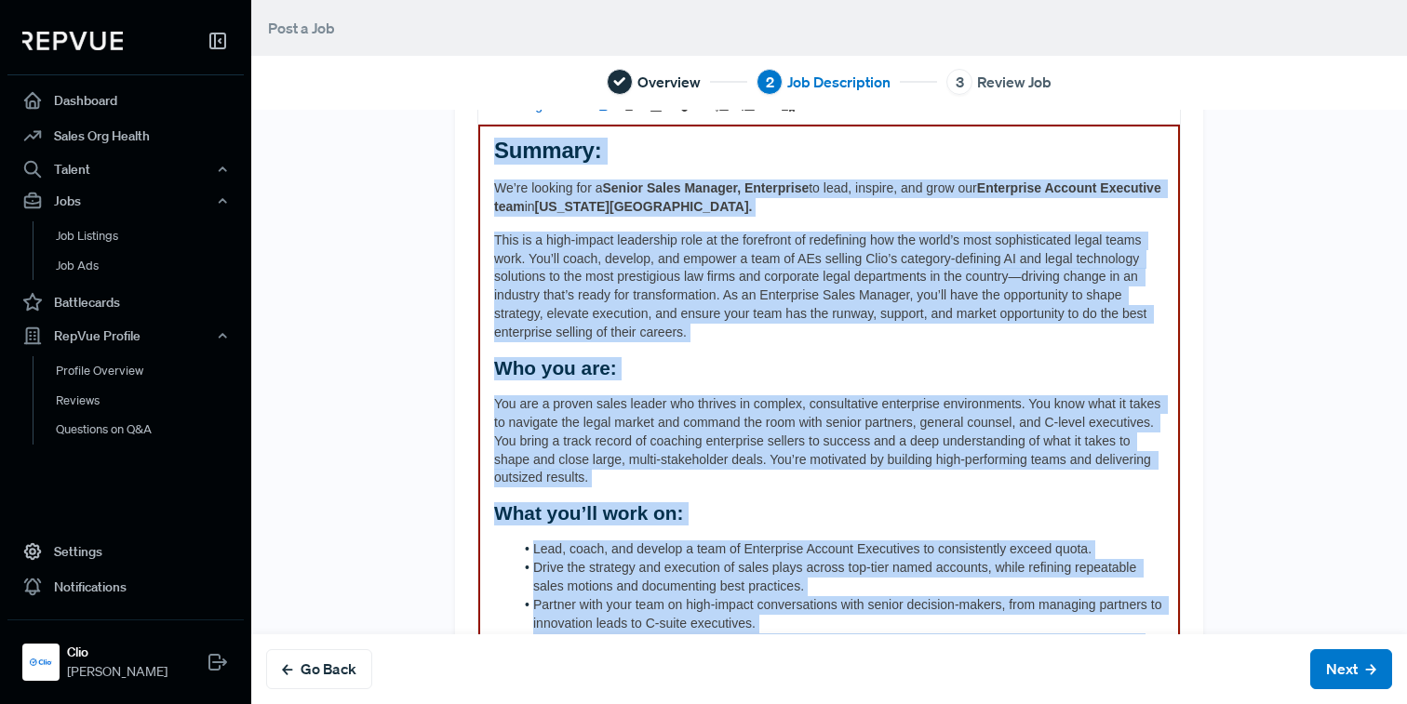
scroll to position [0, 0]
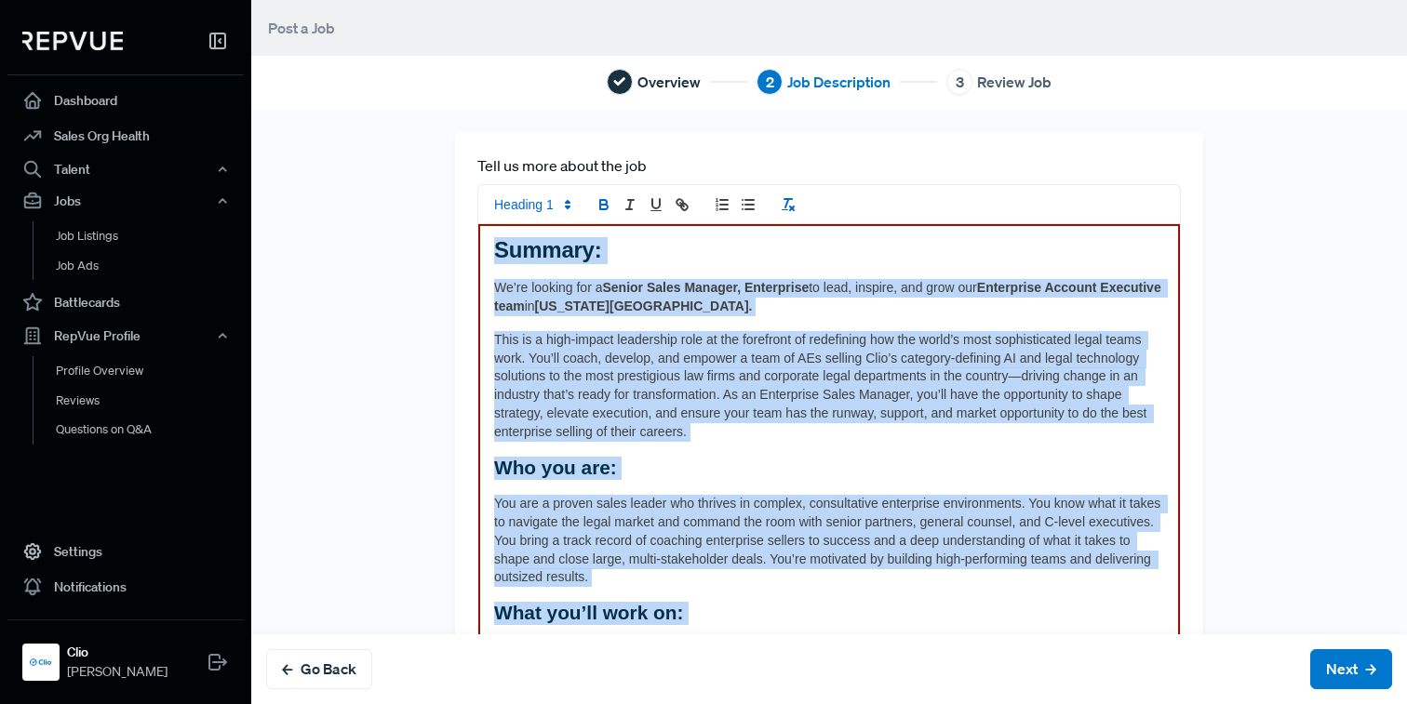
click at [778, 207] on button "clean" at bounding box center [788, 204] width 26 height 22
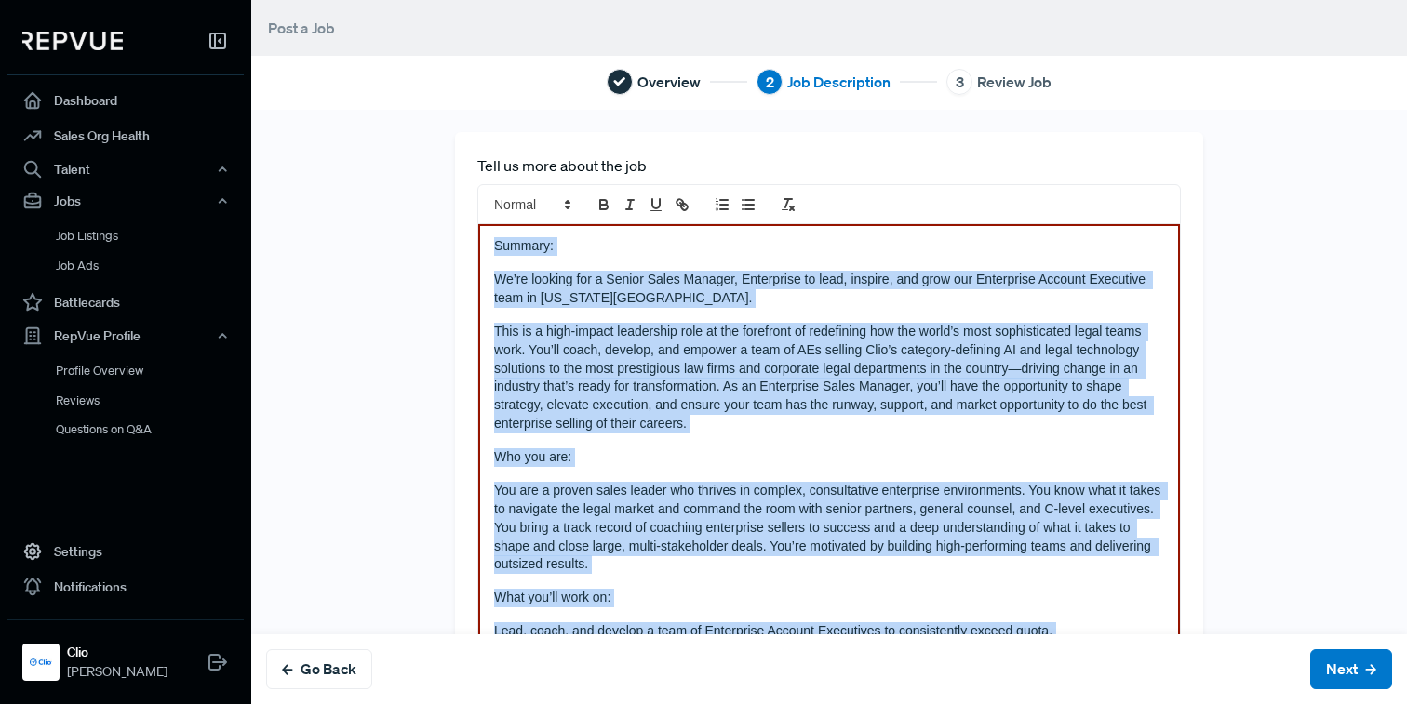
click at [567, 254] on p "Summary:" at bounding box center [829, 246] width 670 height 19
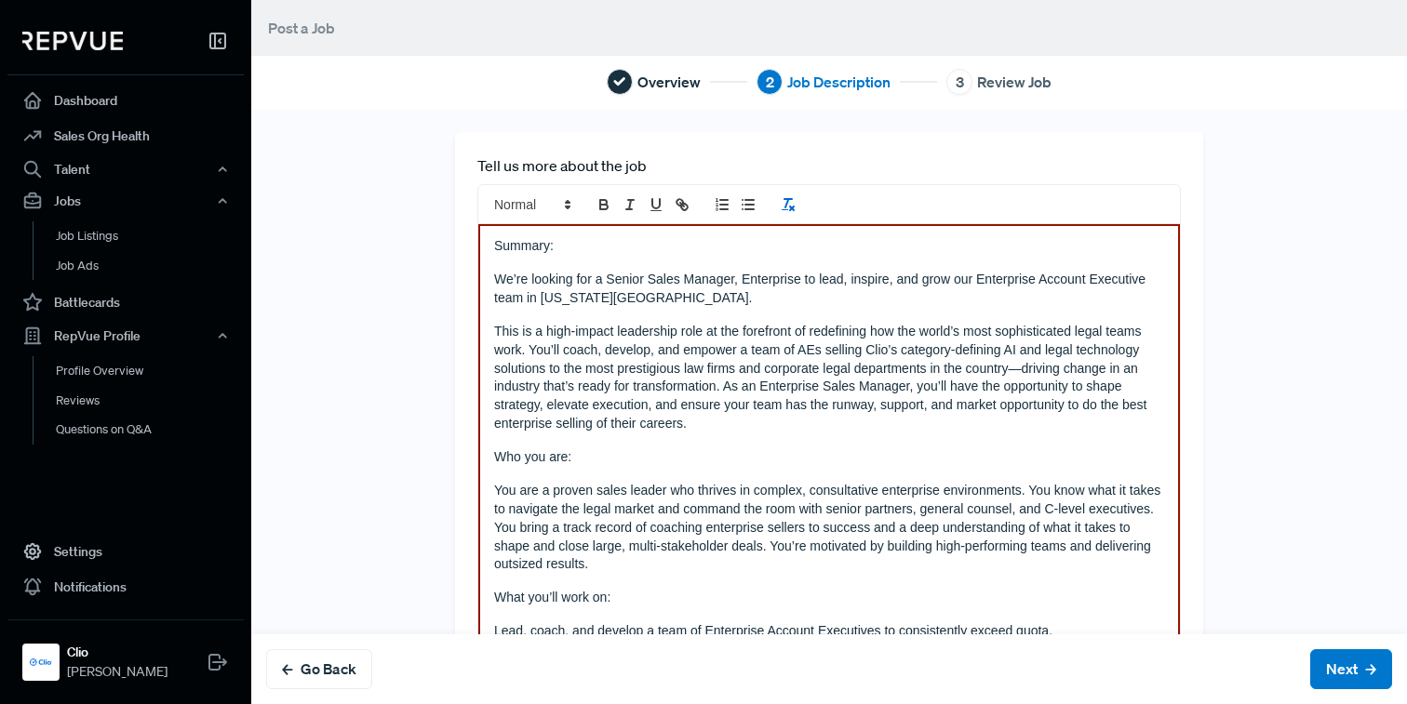
click at [792, 212] on icon "clean" at bounding box center [788, 204] width 17 height 17
click at [790, 201] on icon "clean" at bounding box center [788, 204] width 17 height 17
click at [614, 255] on p "Summary:" at bounding box center [829, 246] width 670 height 19
drag, startPoint x: 489, startPoint y: 251, endPoint x: 738, endPoint y: 250, distance: 248.4
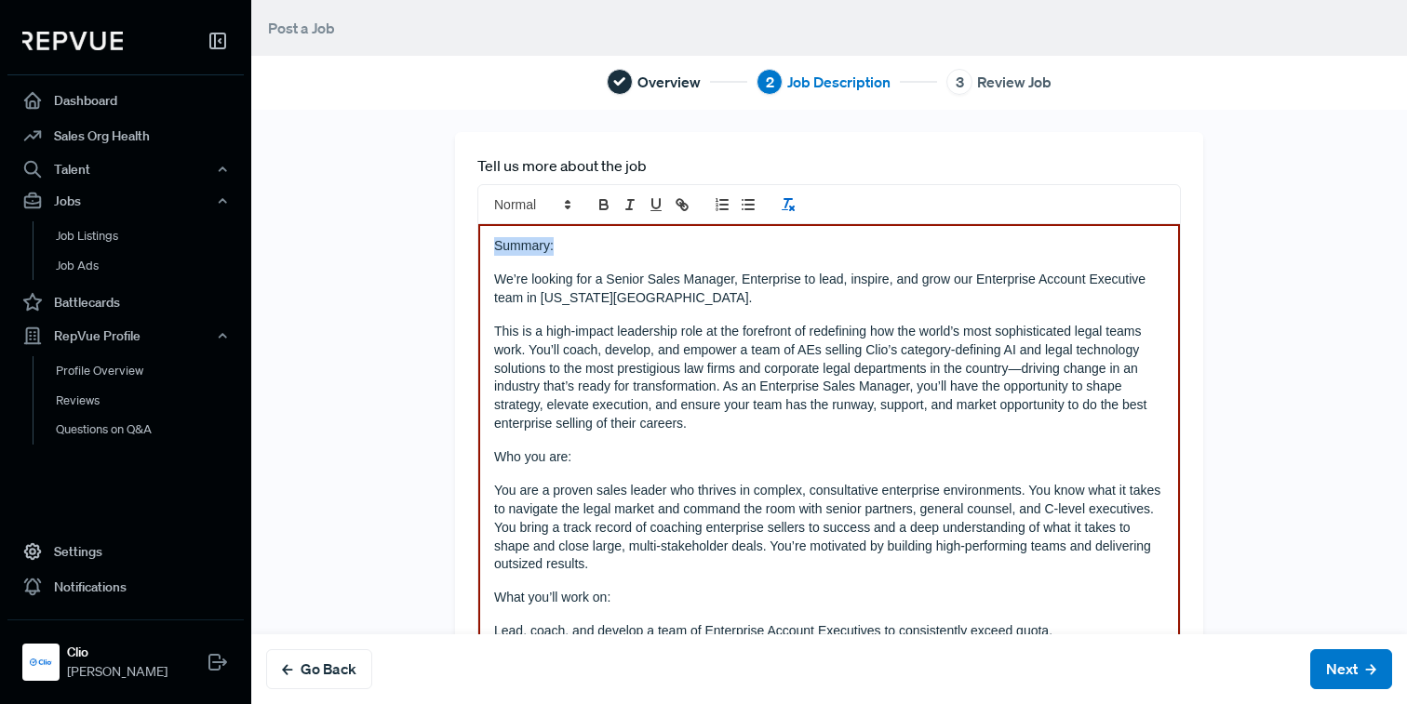
click at [799, 213] on button "clean" at bounding box center [788, 204] width 26 height 22
click at [795, 213] on icon "clean" at bounding box center [788, 204] width 17 height 17
click at [566, 253] on p "Summary:" at bounding box center [829, 246] width 670 height 19
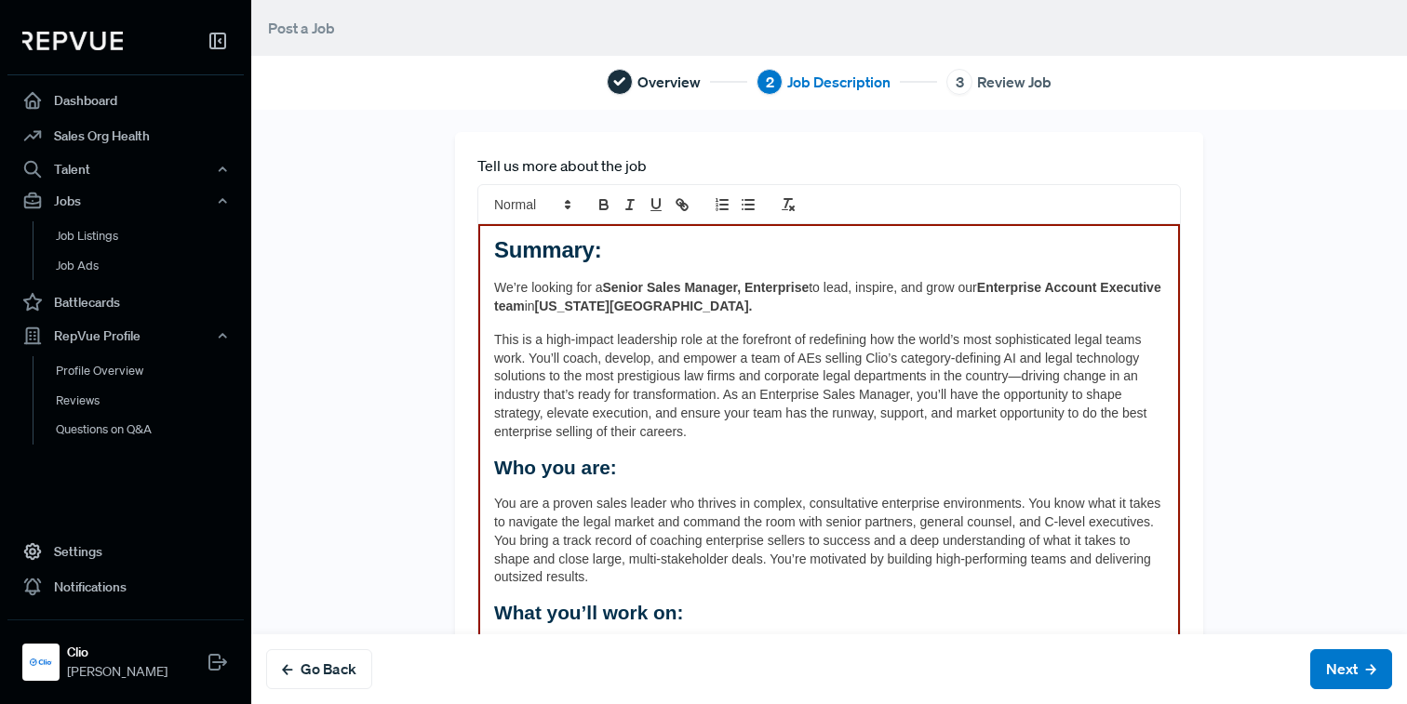
click at [795, 203] on icon "clean" at bounding box center [788, 204] width 17 height 17
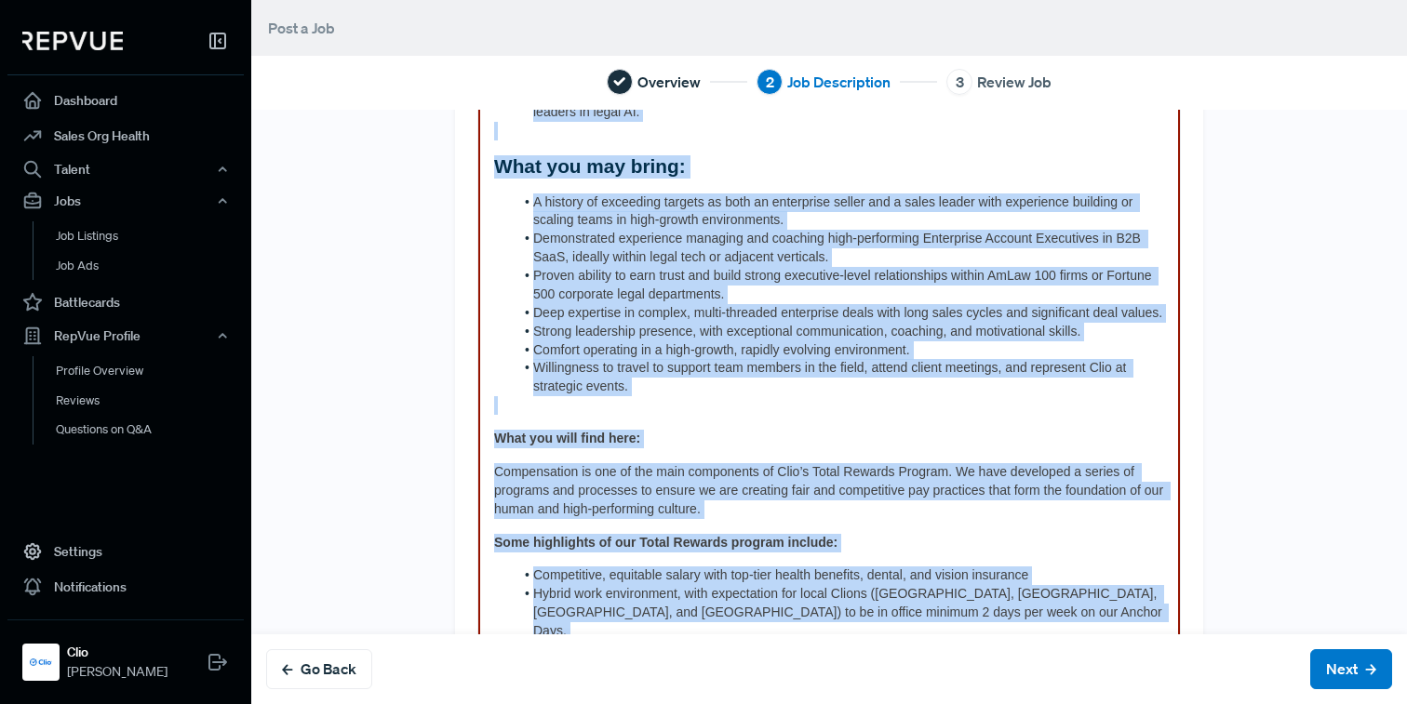
scroll to position [1336, 0]
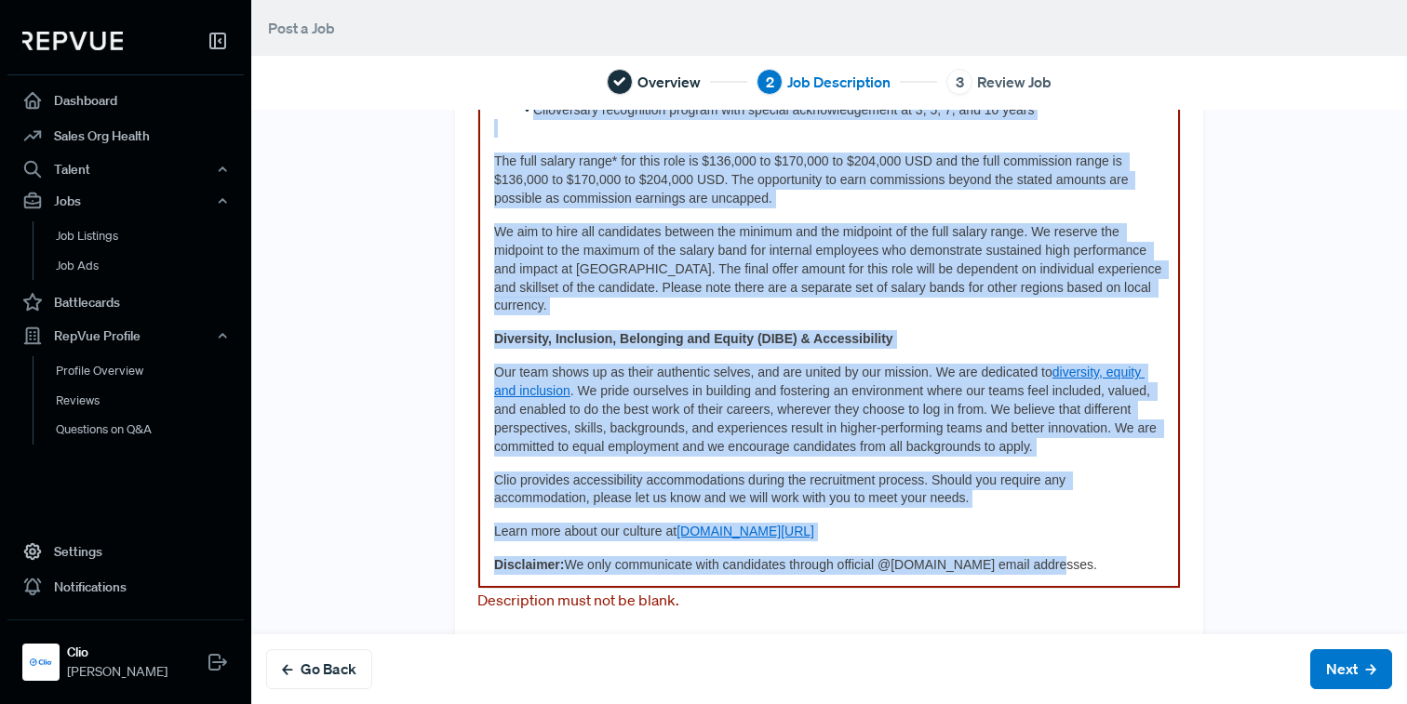
drag, startPoint x: 487, startPoint y: 259, endPoint x: 1221, endPoint y: 780, distance: 900.8
click at [1221, 703] on html "Dashboard Sales Org Health Talent Talent Data Talent Profiles Talent Competitor…" at bounding box center [703, 352] width 1407 height 704
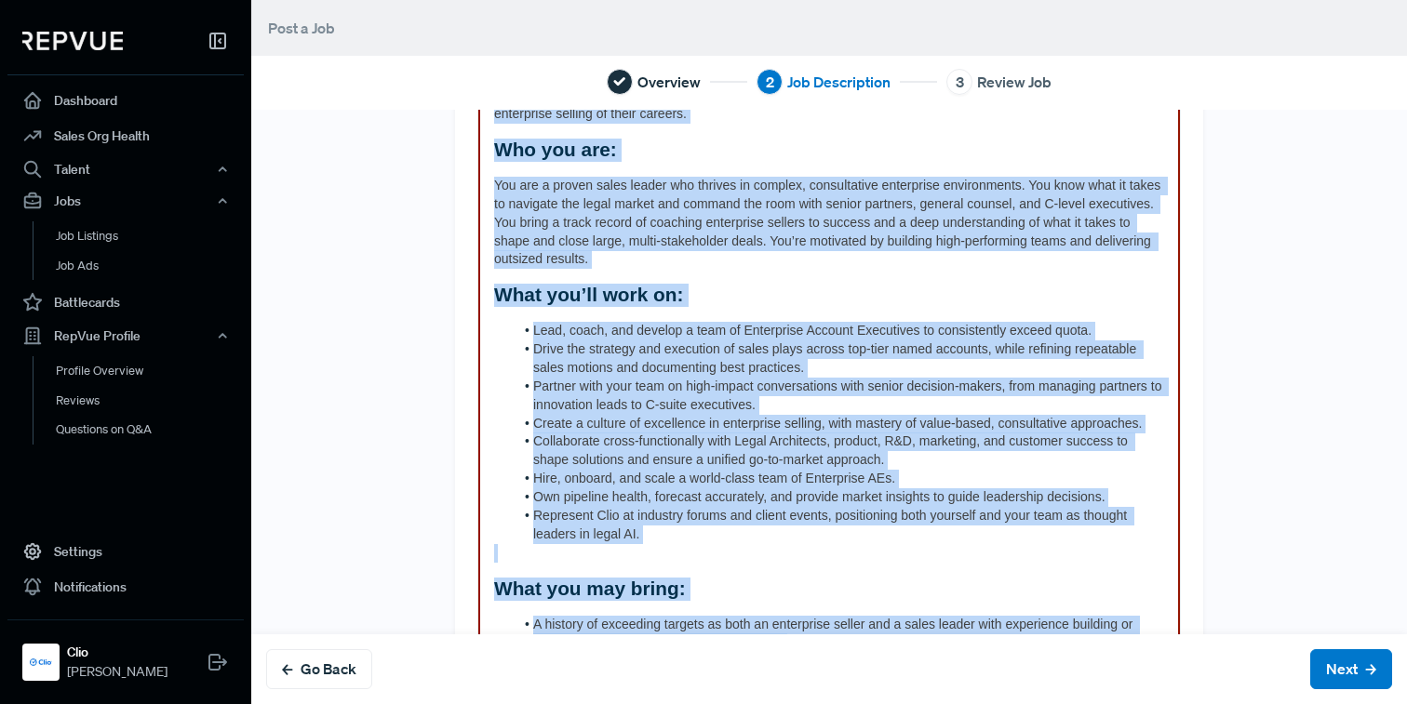
scroll to position [0, 0]
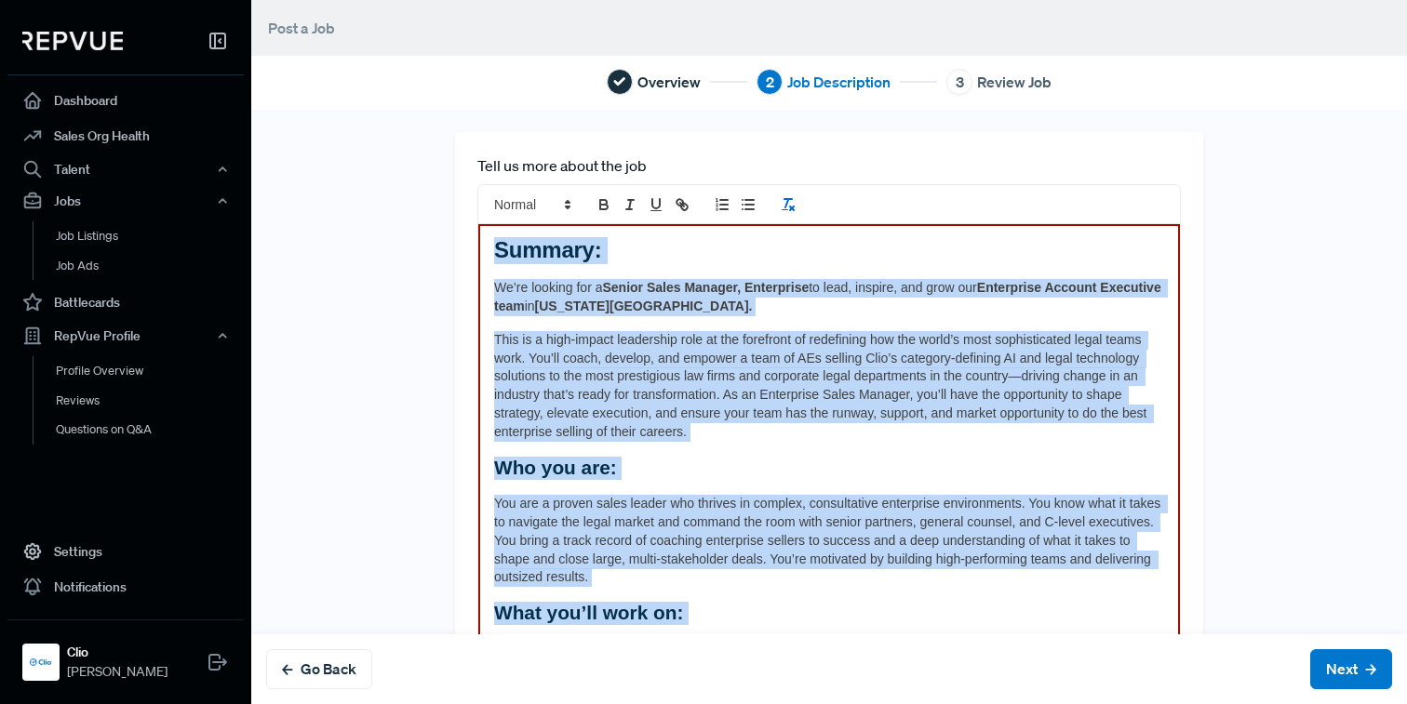
click at [782, 207] on icon "clean" at bounding box center [788, 204] width 17 height 17
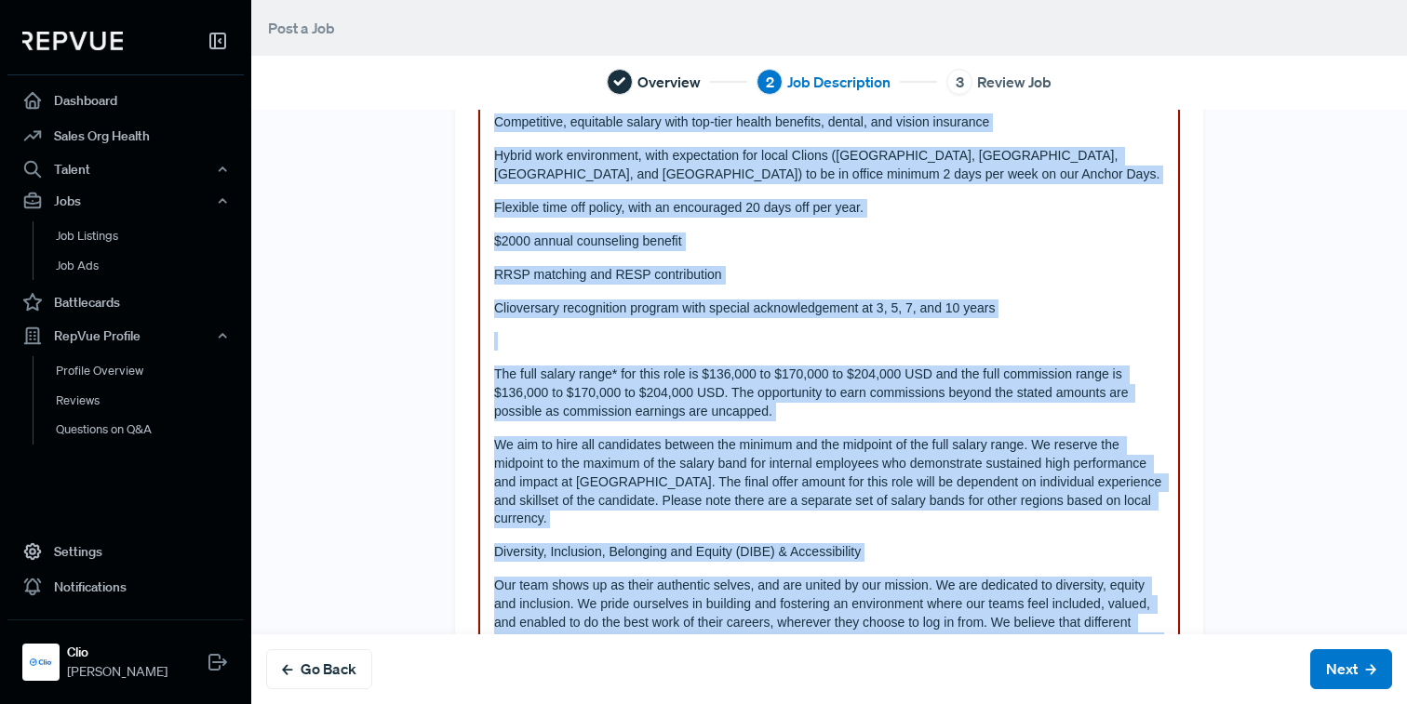
scroll to position [1626, 0]
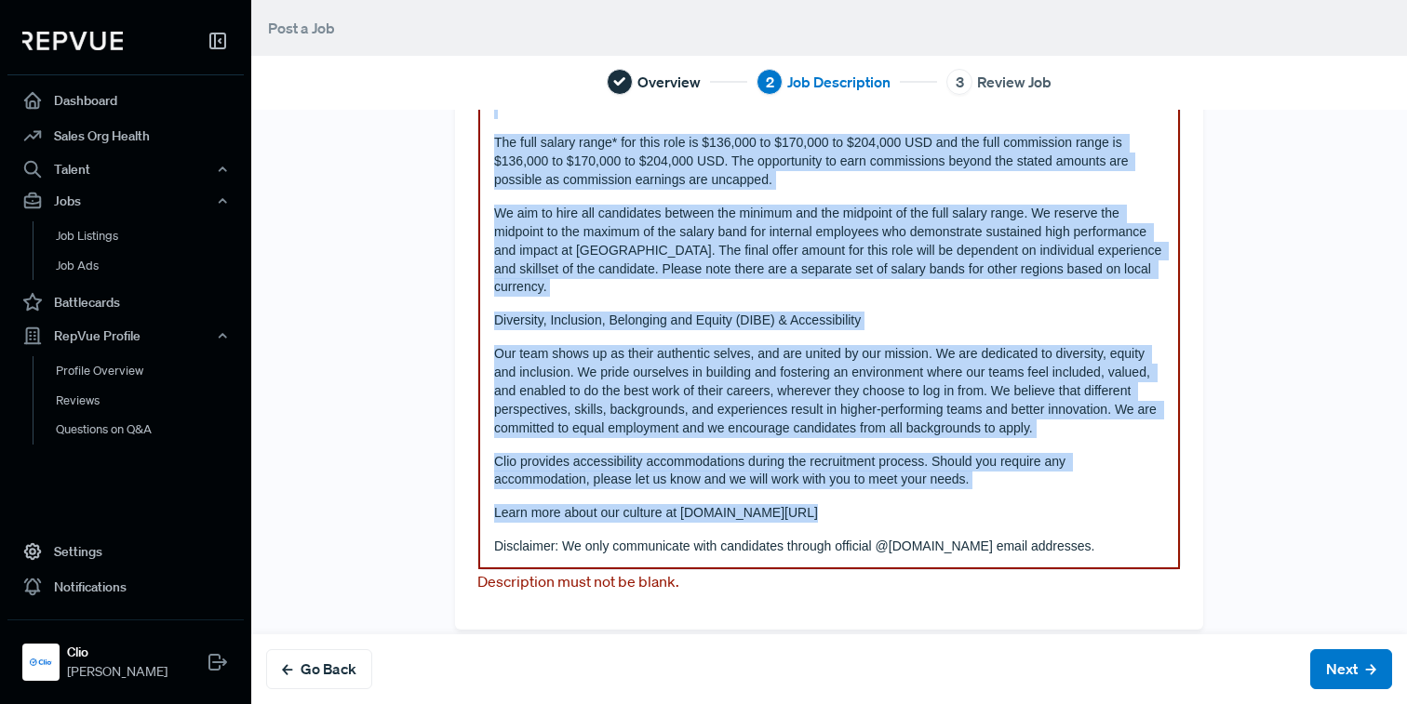
click at [552, 538] on p "Disclaimer: We only communicate with candidates through official @[DOMAIN_NAME]…" at bounding box center [829, 547] width 670 height 19
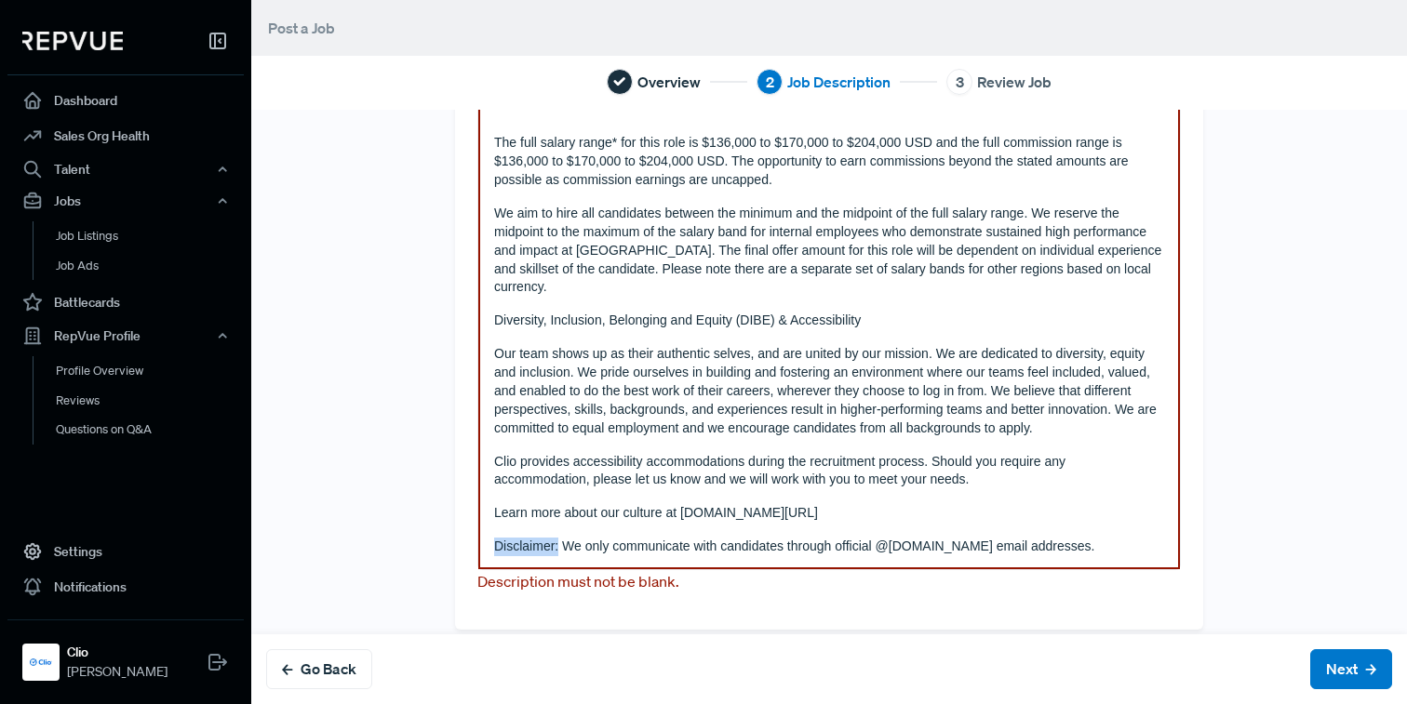
drag, startPoint x: 558, startPoint y: 530, endPoint x: 463, endPoint y: 532, distance: 94.9
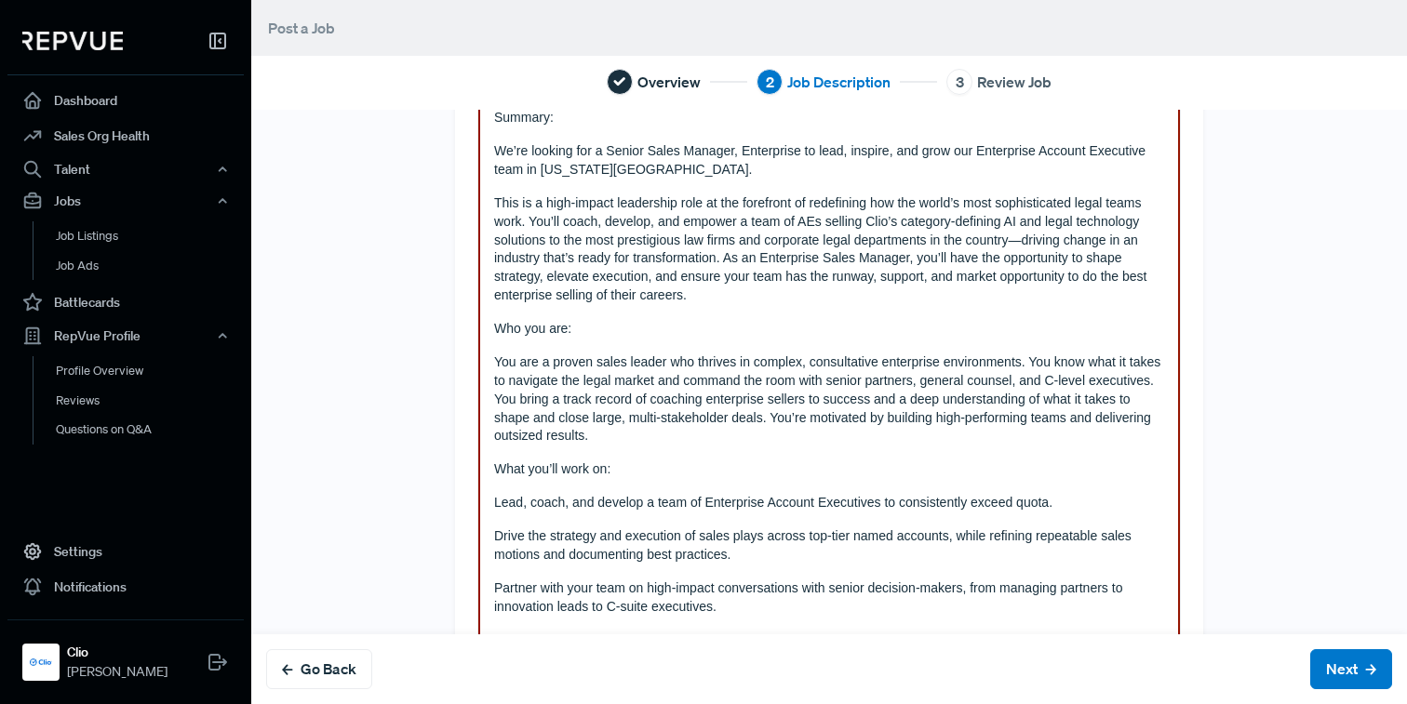
scroll to position [0, 0]
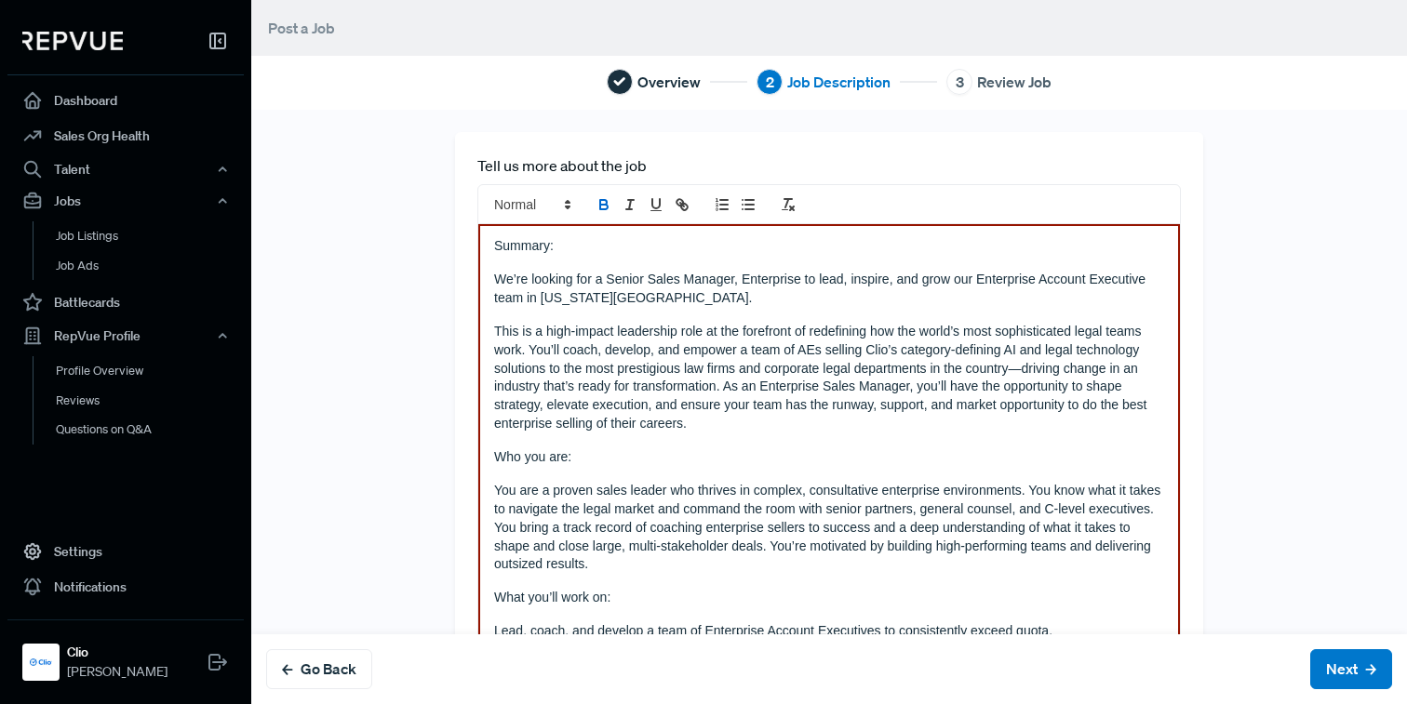
click at [603, 212] on icon "bold" at bounding box center [603, 204] width 17 height 17
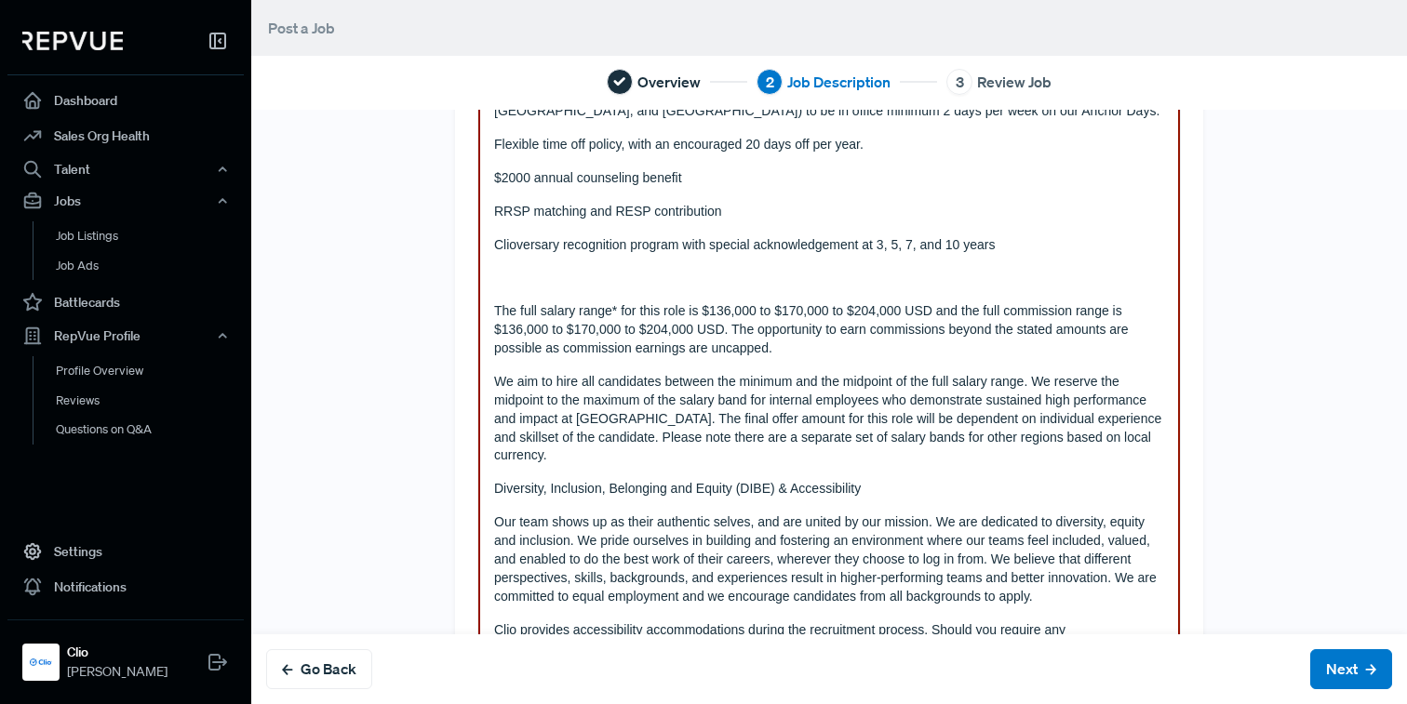
scroll to position [1626, 0]
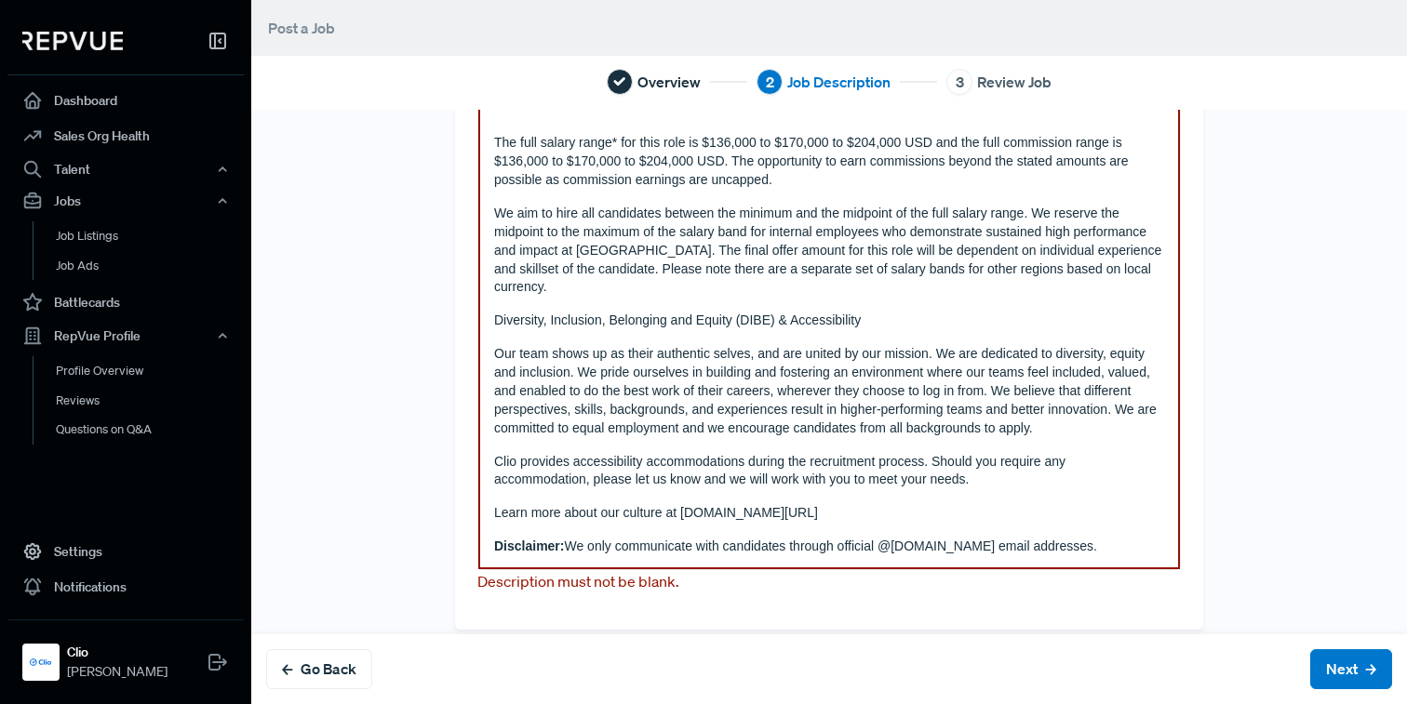
click at [903, 538] on p "Disclaimer: We only communicate with candidates through official @[DOMAIN_NAME]…" at bounding box center [829, 547] width 670 height 19
drag, startPoint x: 778, startPoint y: 492, endPoint x: 687, endPoint y: 491, distance: 90.2
click at [687, 504] on p "Learn more about our culture at [DOMAIN_NAME][URL]" at bounding box center [829, 513] width 670 height 19
click at [783, 504] on p "Learn more about our culture at [DOMAIN_NAME][URL]" at bounding box center [829, 513] width 670 height 19
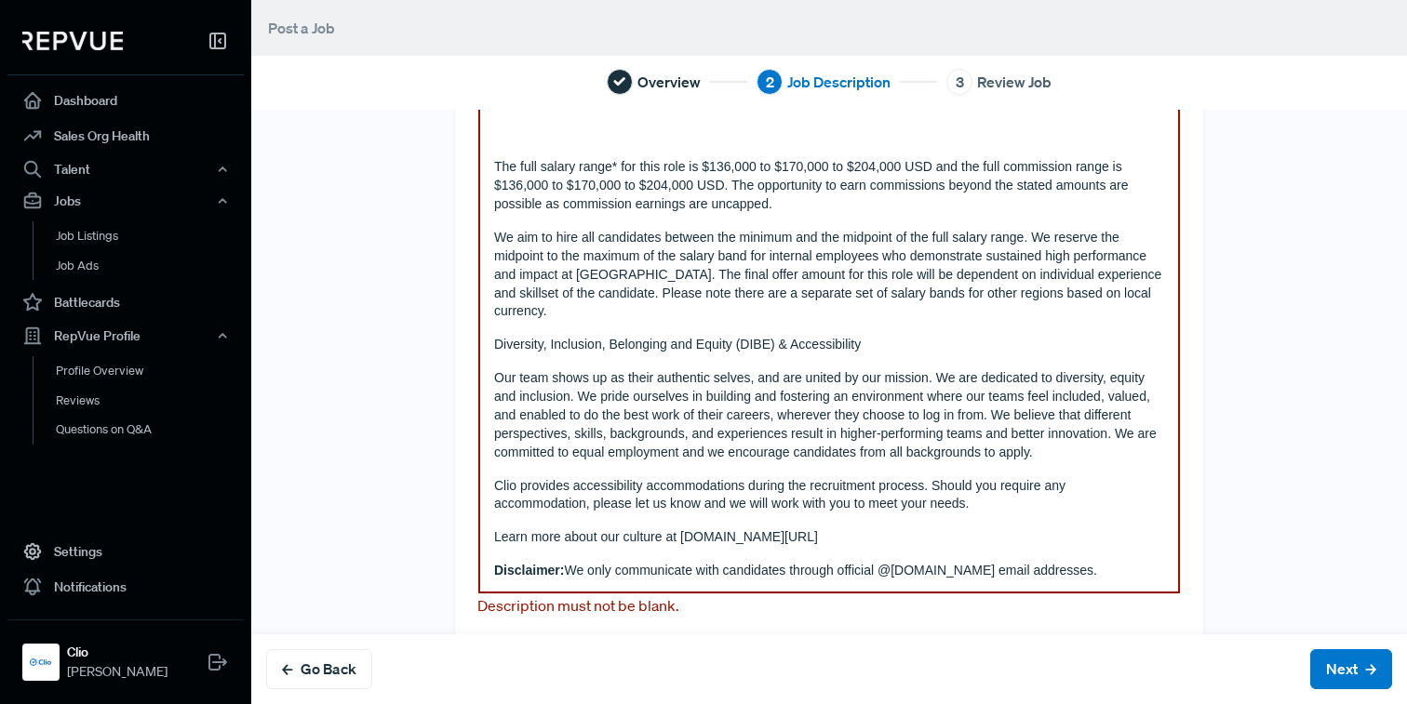
drag, startPoint x: 907, startPoint y: 317, endPoint x: 945, endPoint y: 324, distance: 38.7
click at [945, 336] on p "Diversity, Inclusion, Belonging and Equity (DIBE) & Accessibility" at bounding box center [829, 345] width 670 height 19
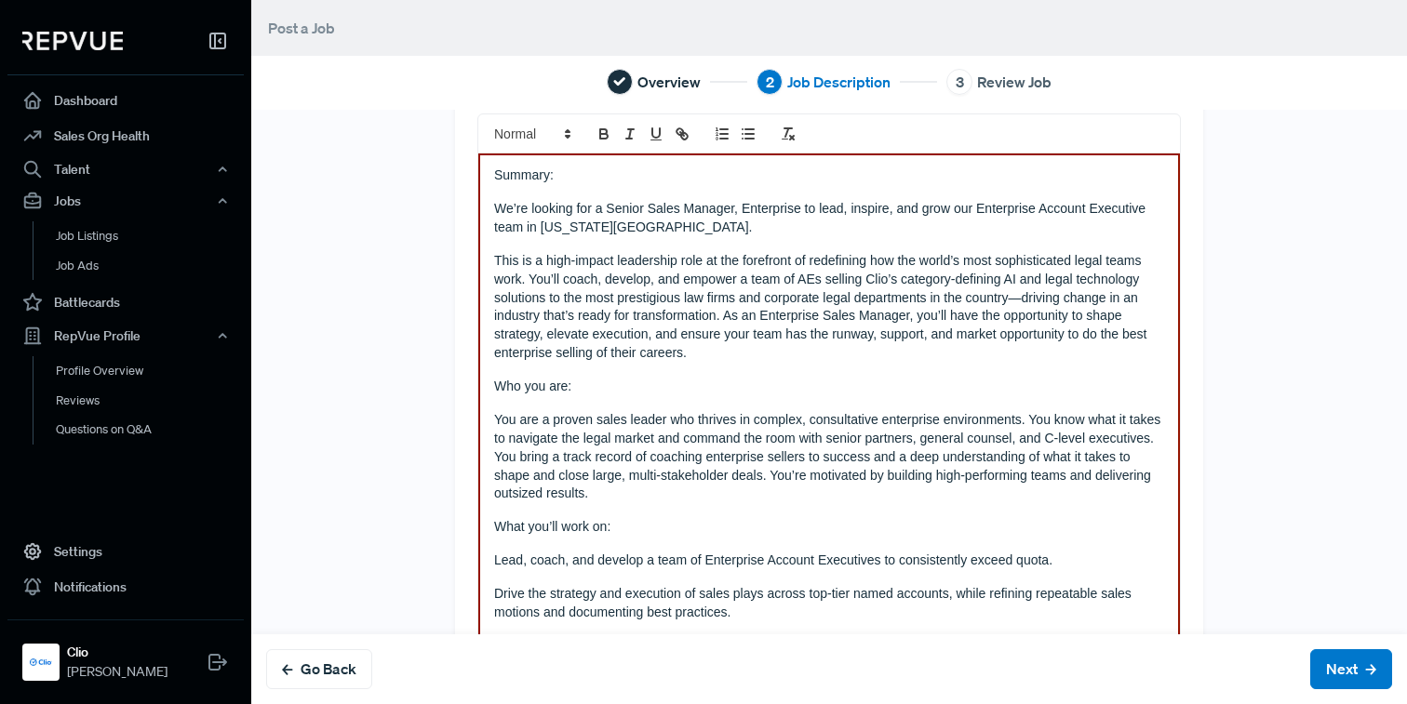
scroll to position [0, 0]
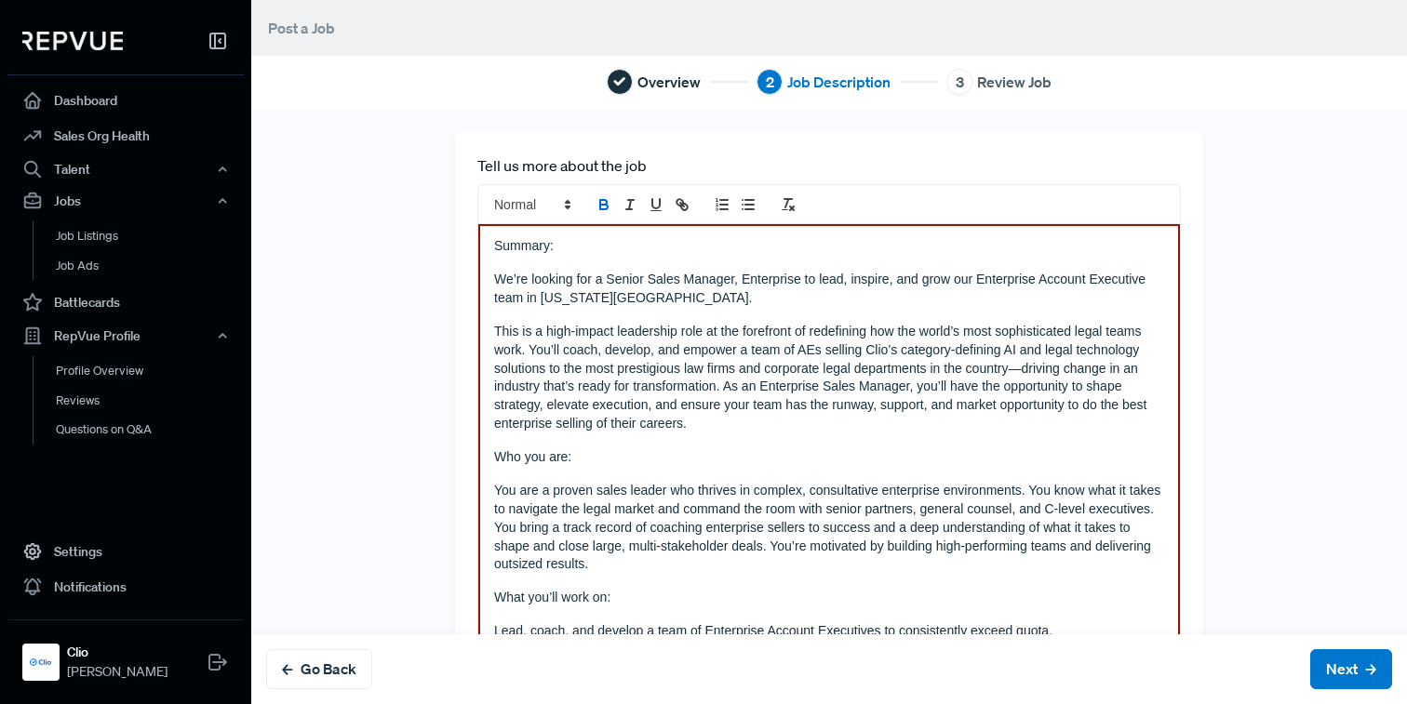
click at [609, 207] on icon "bold" at bounding box center [603, 204] width 17 height 17
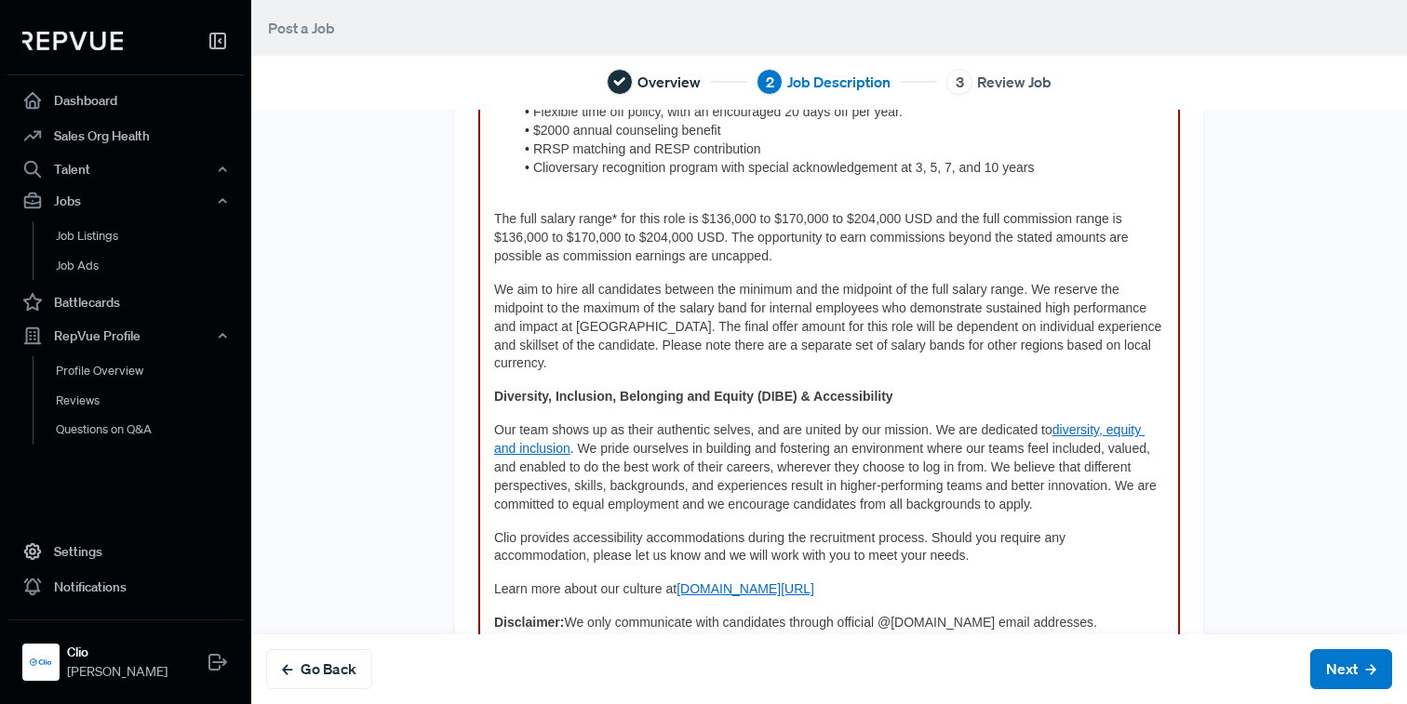
scroll to position [1336, 0]
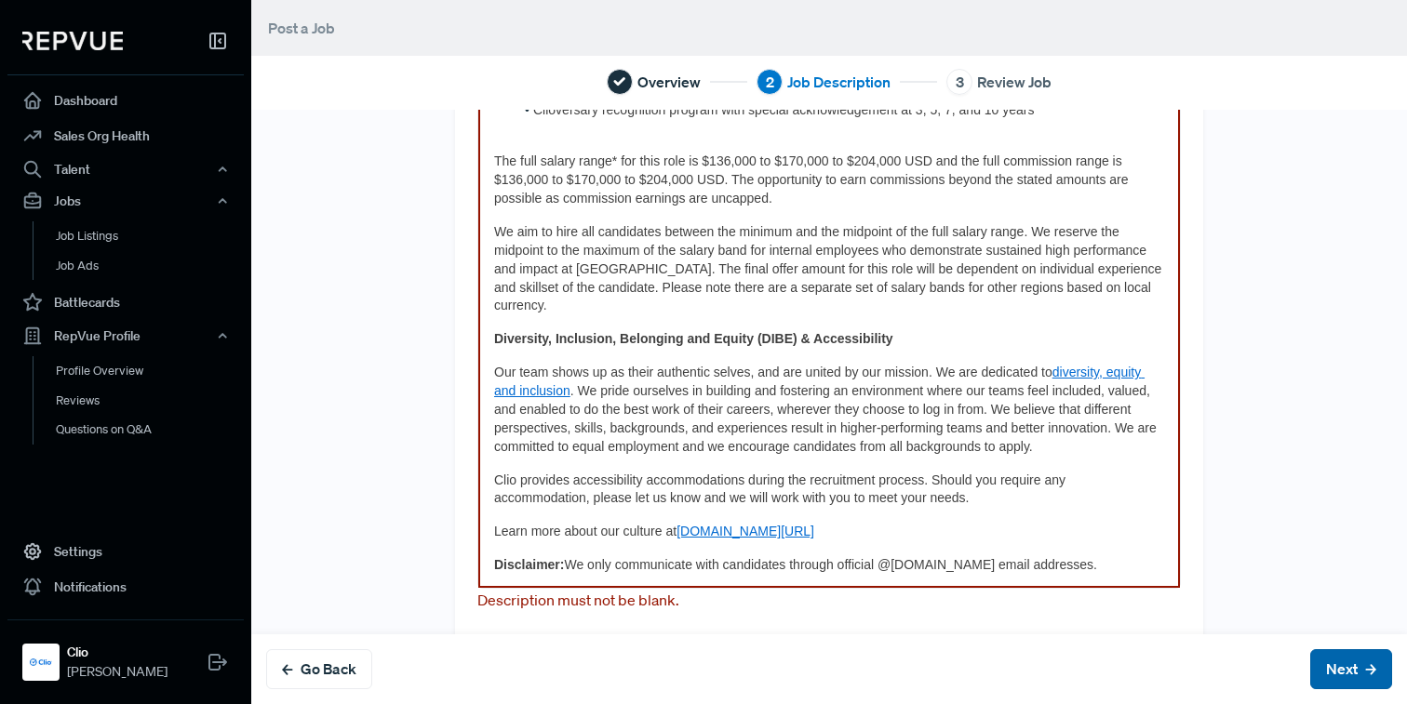
click at [1355, 681] on button "Next" at bounding box center [1351, 669] width 82 height 40
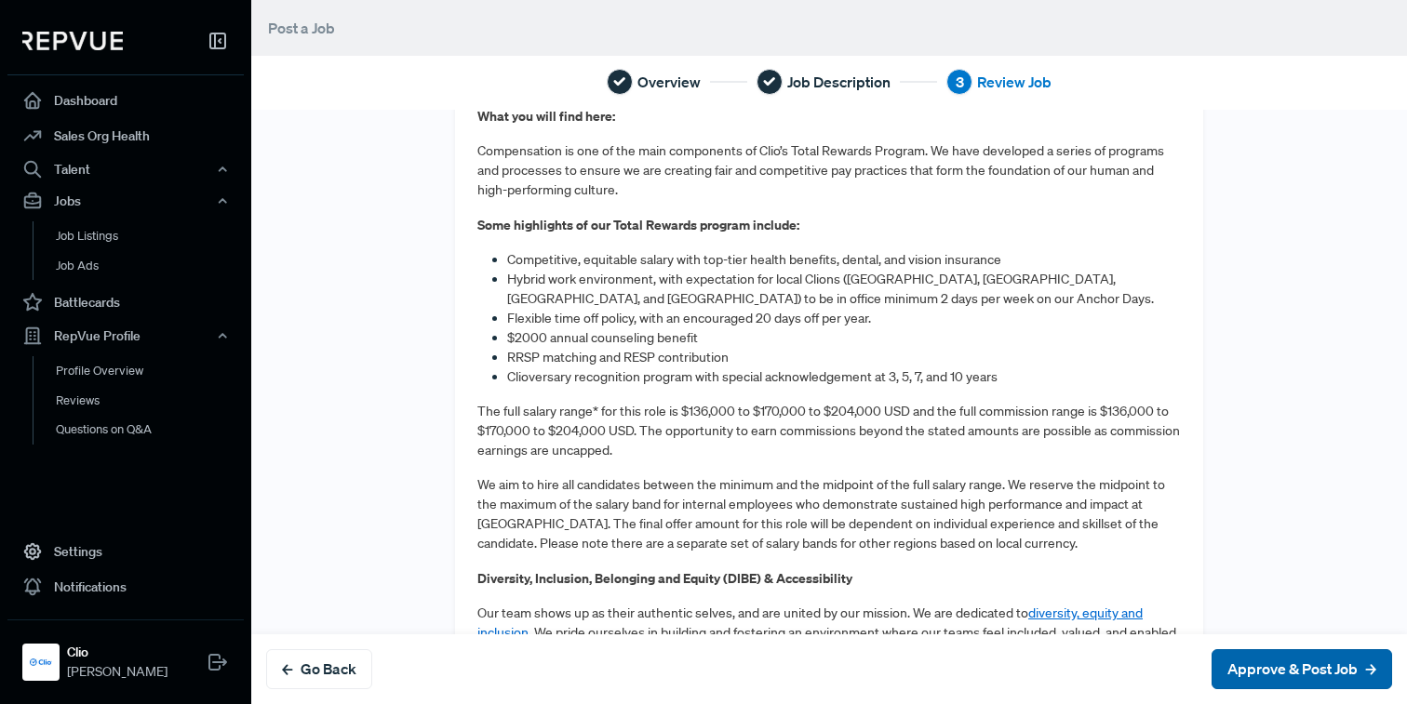
scroll to position [0, 0]
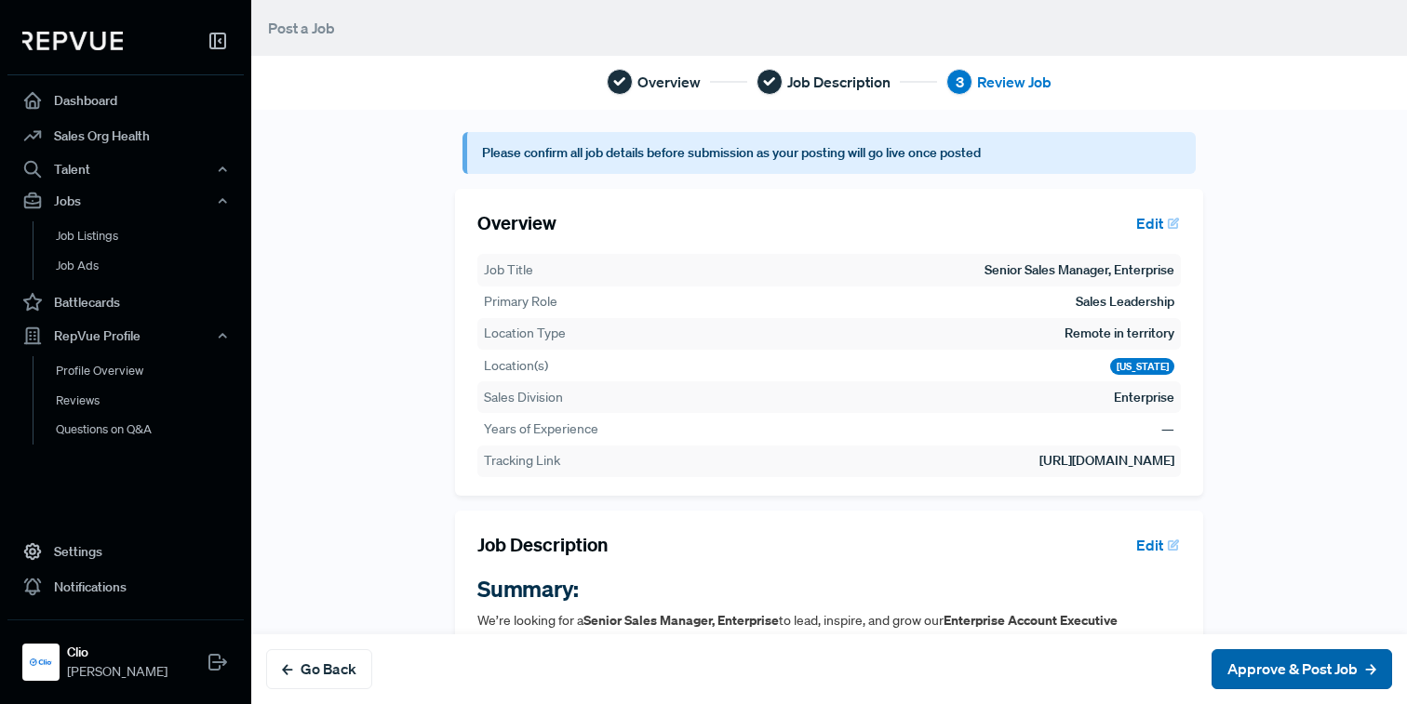
click at [1309, 670] on button "Approve & Post Job" at bounding box center [1301, 669] width 180 height 40
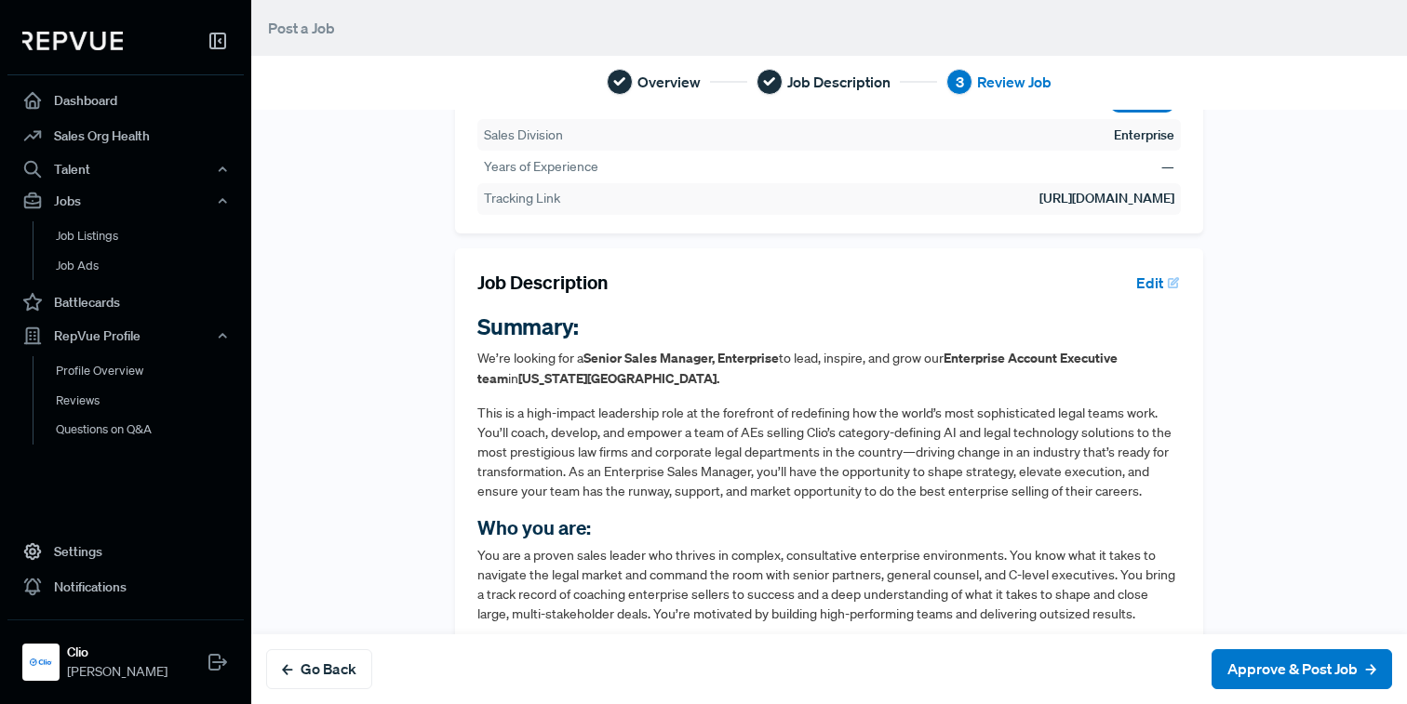
scroll to position [260, 0]
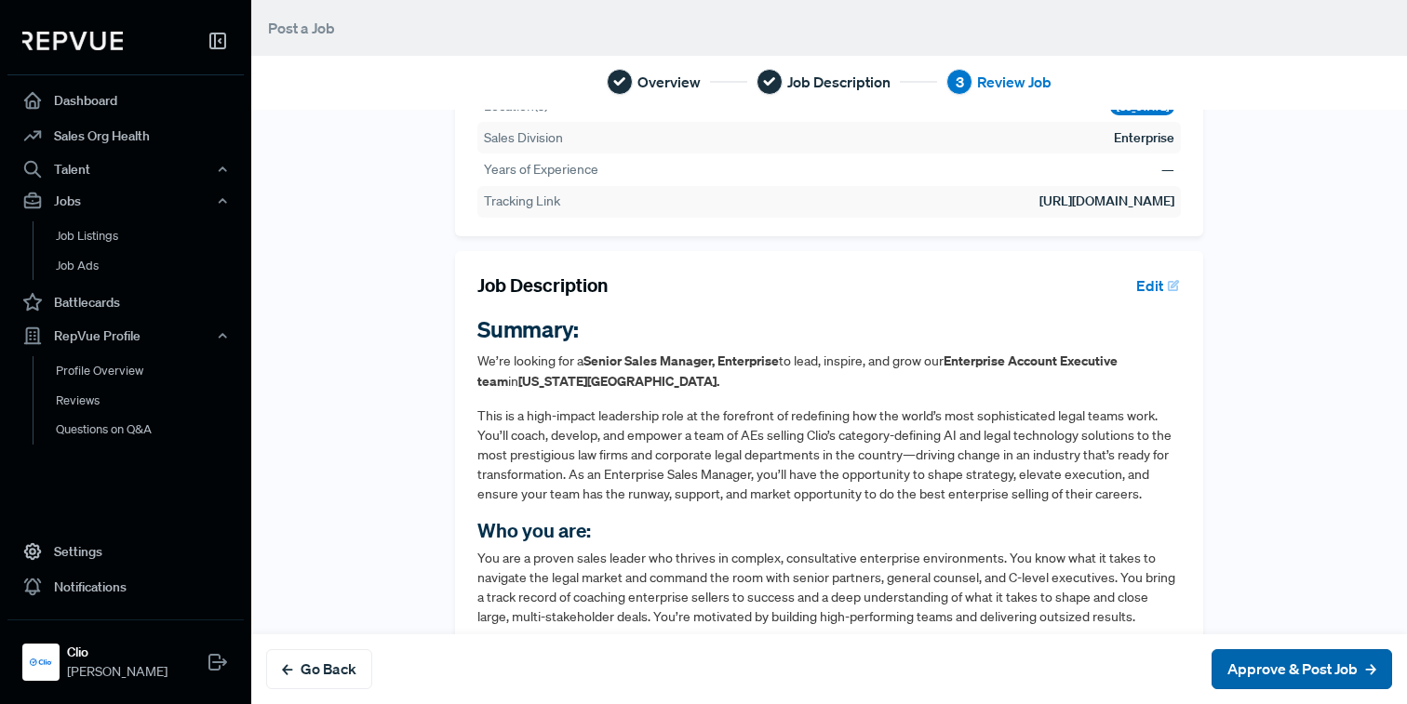
click at [1265, 670] on button "Approve & Post Job" at bounding box center [1301, 669] width 180 height 40
click at [349, 654] on button "Go Back" at bounding box center [319, 669] width 106 height 40
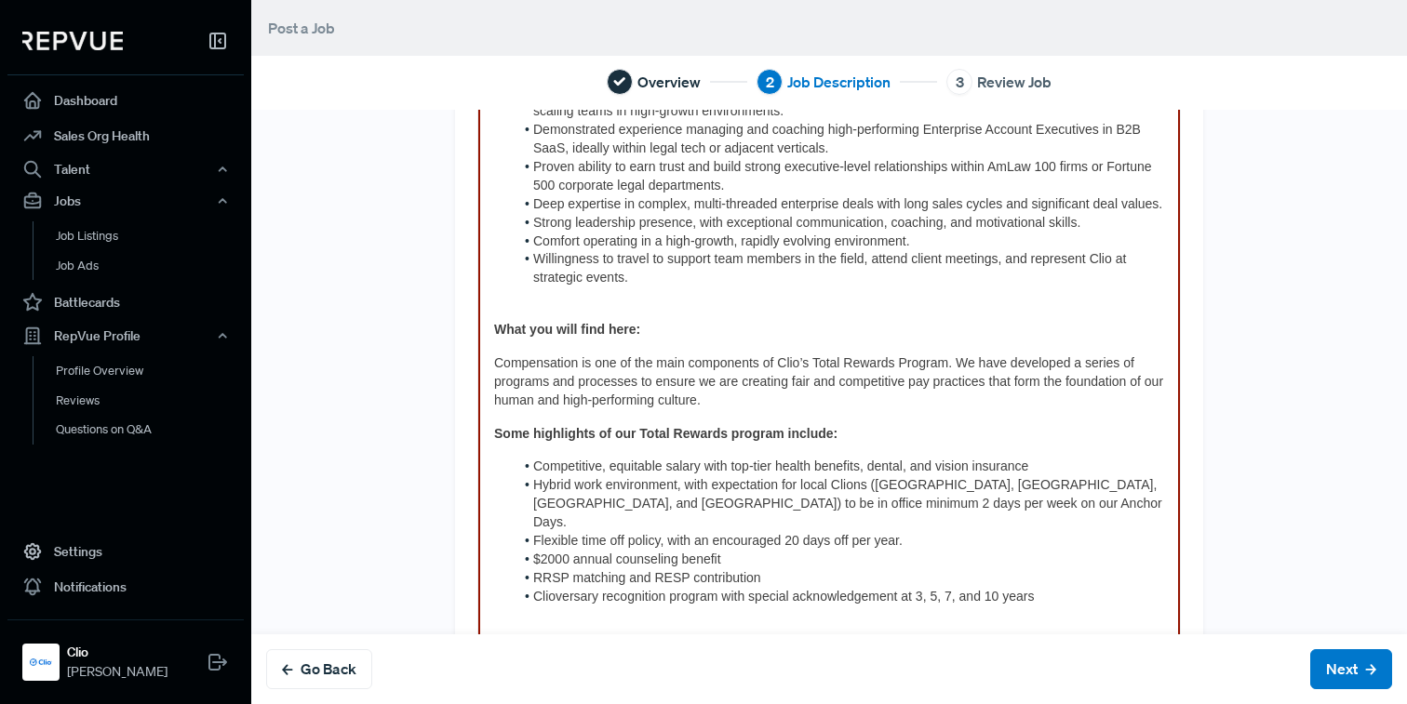
scroll to position [1336, 0]
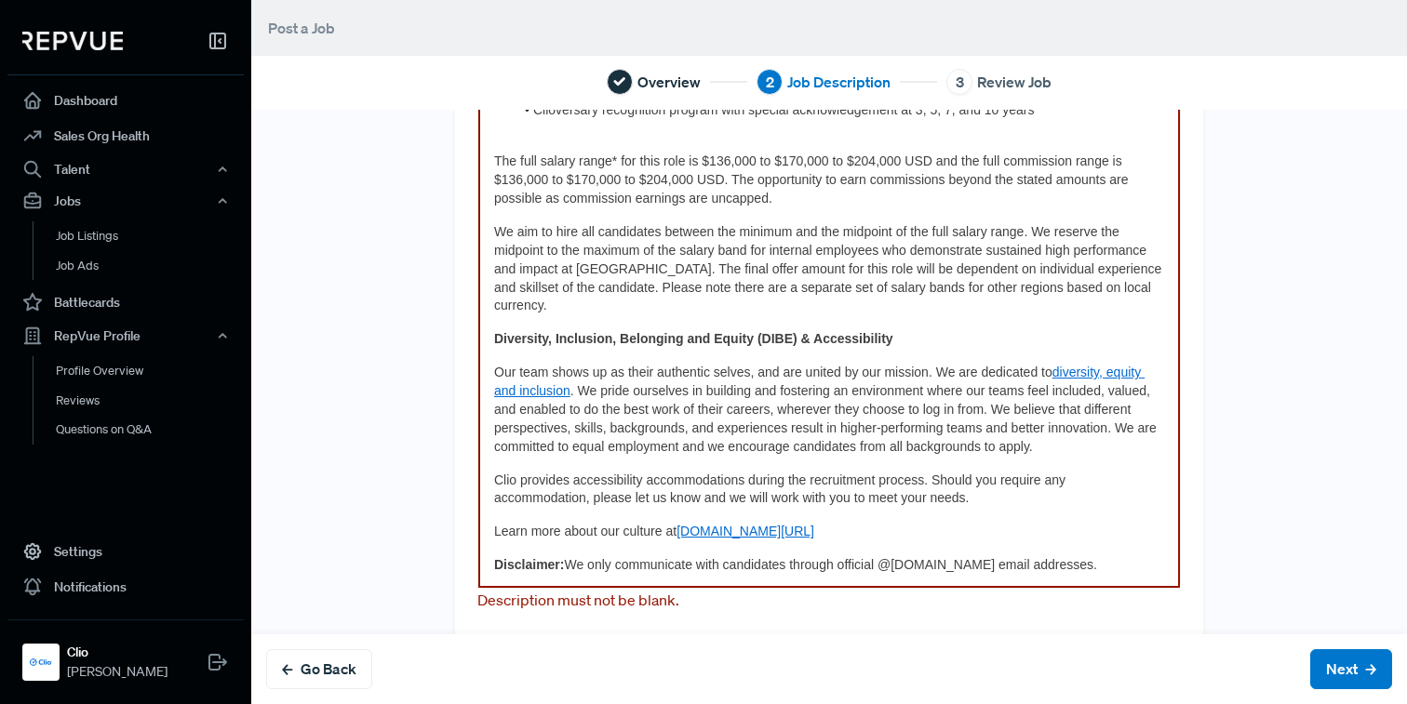
click at [1049, 556] on p "Disclaimer: We only communicate with candidates through official @[DOMAIN_NAME]…" at bounding box center [829, 565] width 670 height 19
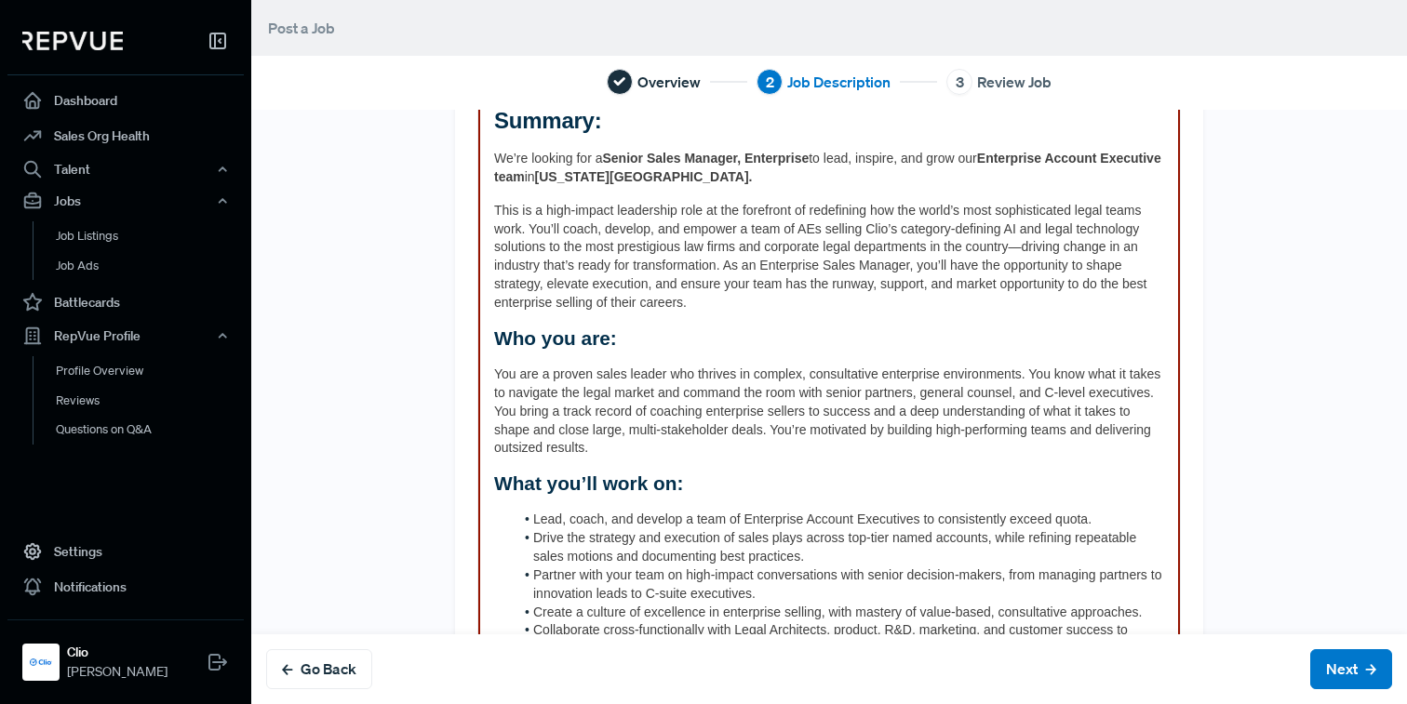
scroll to position [87, 0]
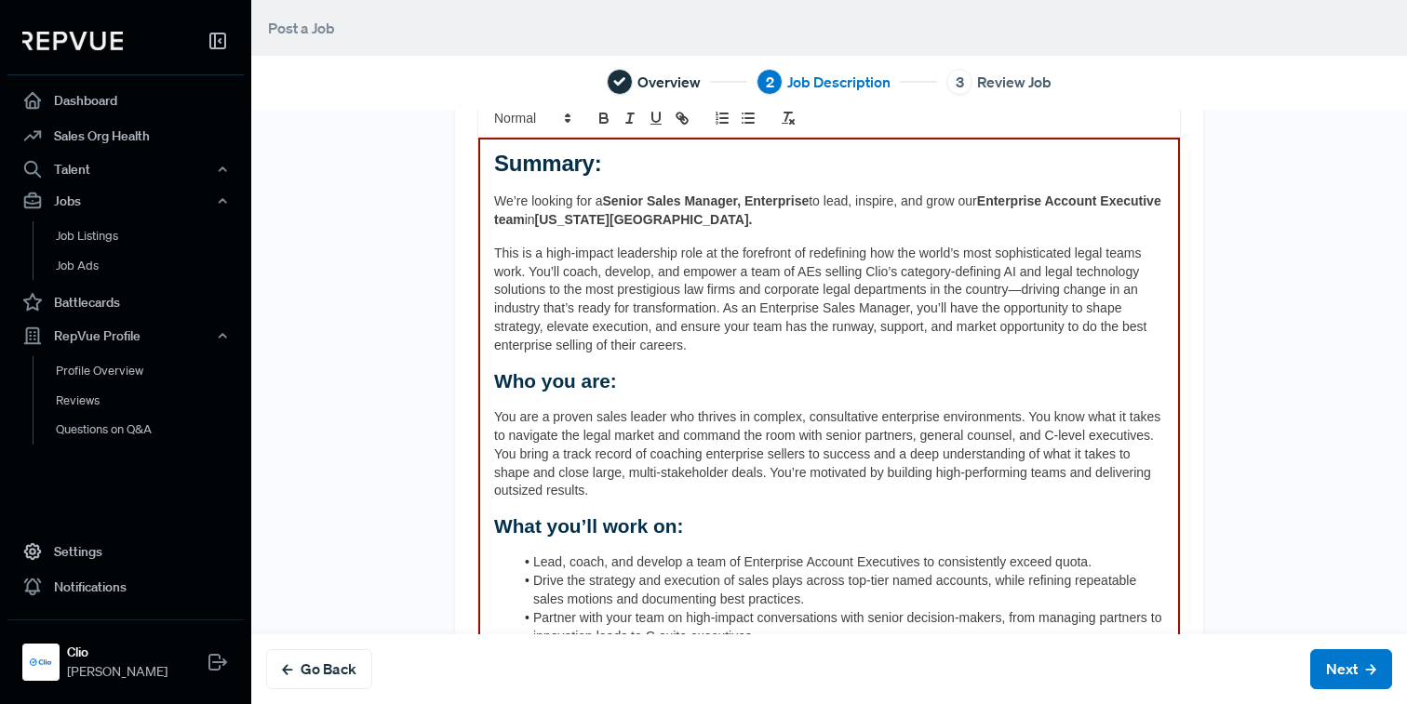
click at [1354, 691] on div "Go Back Next" at bounding box center [828, 669] width 1155 height 70
click at [1348, 674] on button "Next" at bounding box center [1351, 669] width 82 height 40
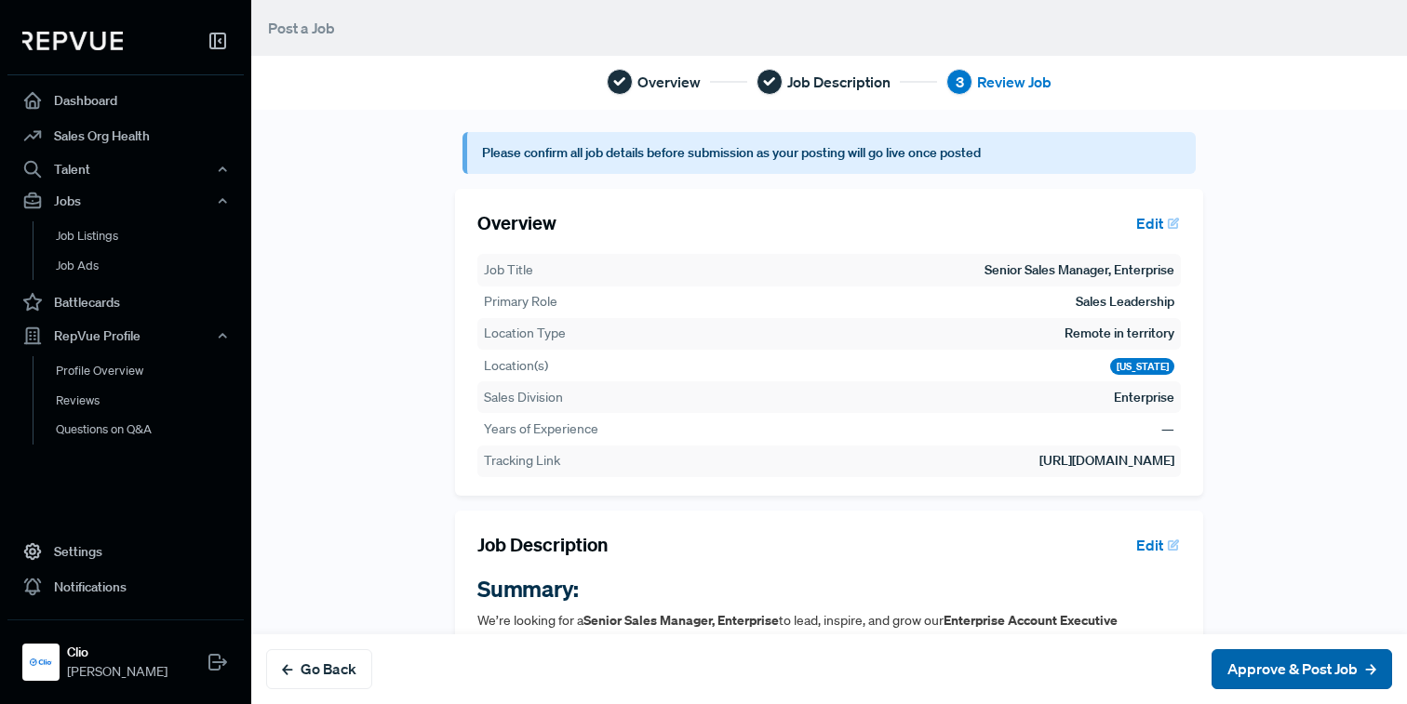
click at [1342, 670] on button "Approve & Post Job" at bounding box center [1301, 669] width 180 height 40
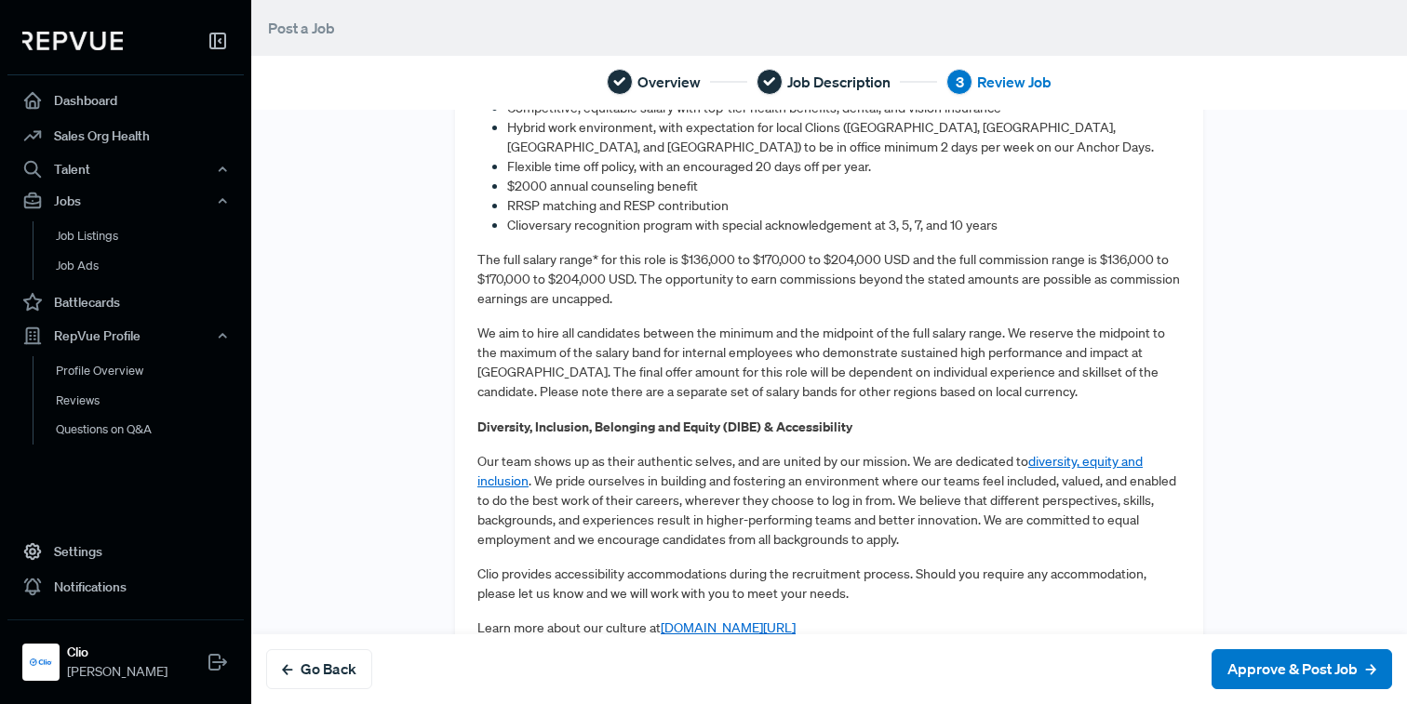
scroll to position [1596, 0]
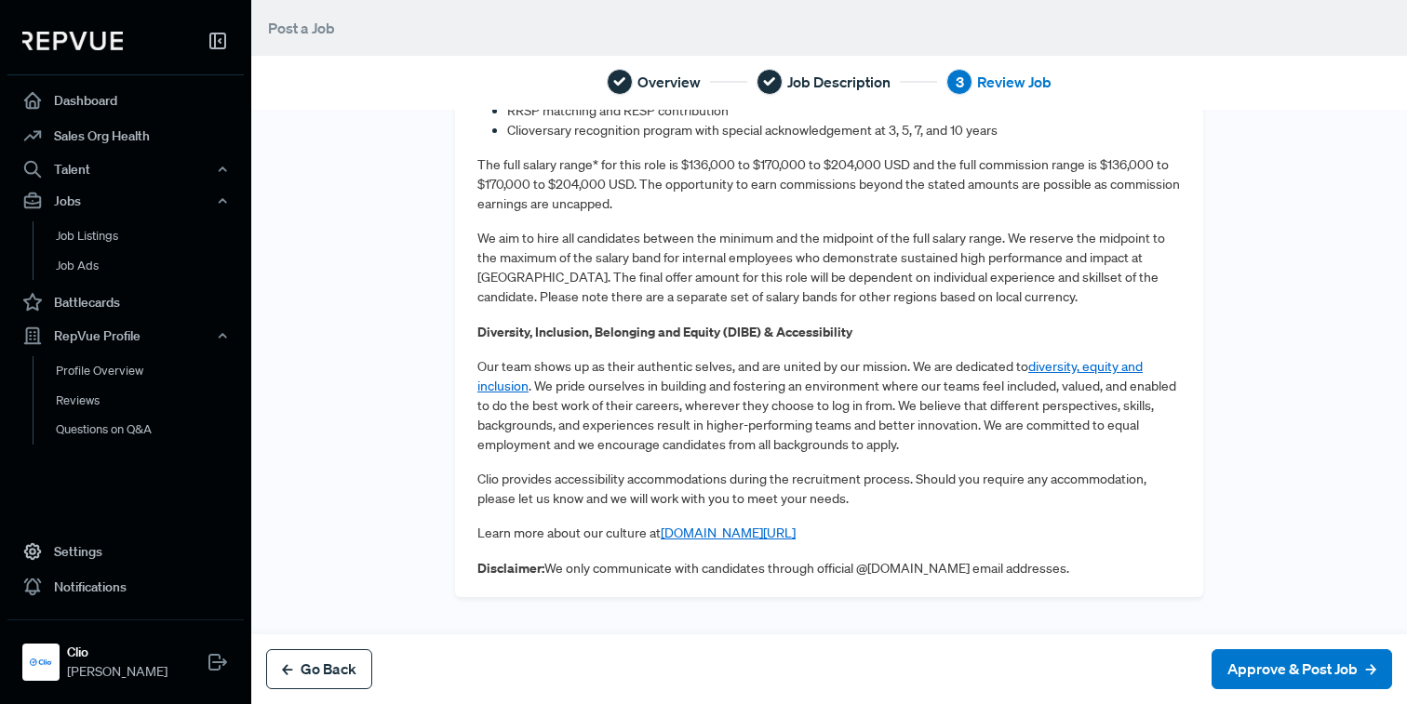
click at [325, 674] on button "Go Back" at bounding box center [319, 669] width 106 height 40
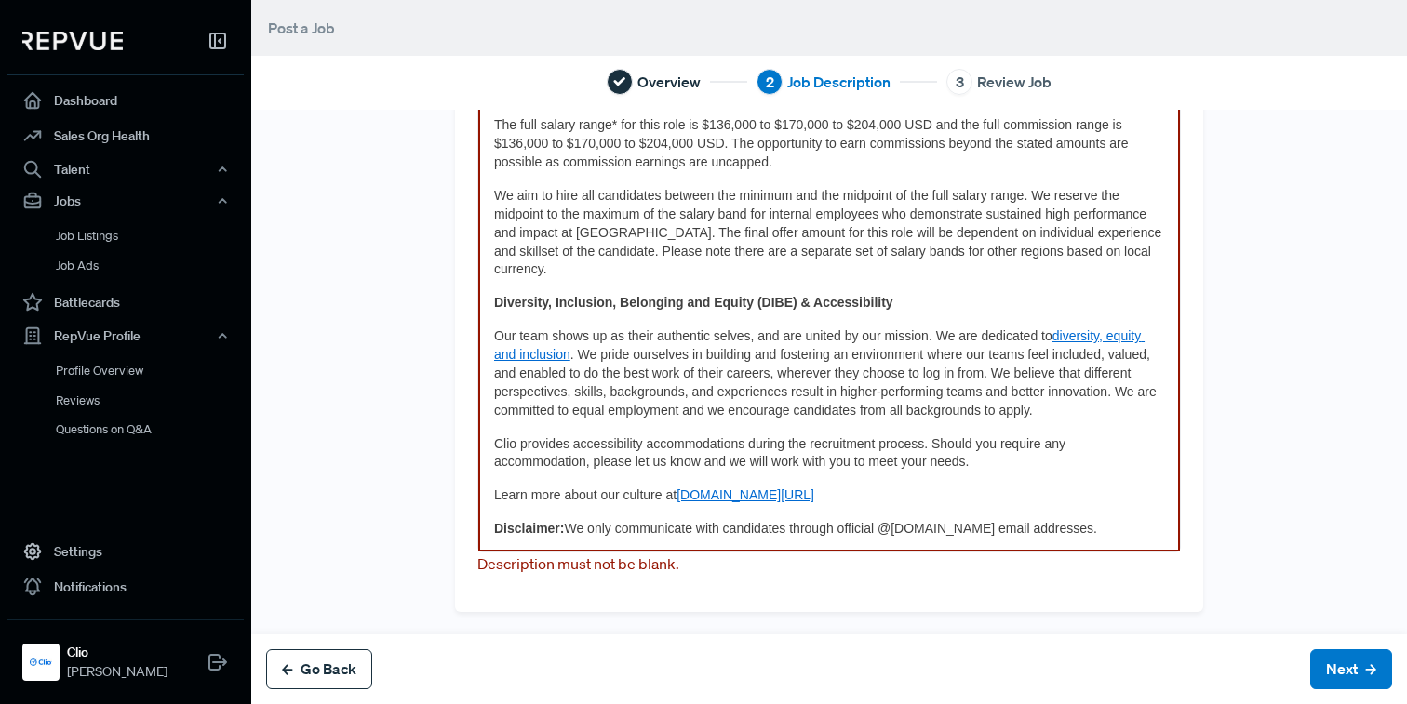
scroll to position [0, 0]
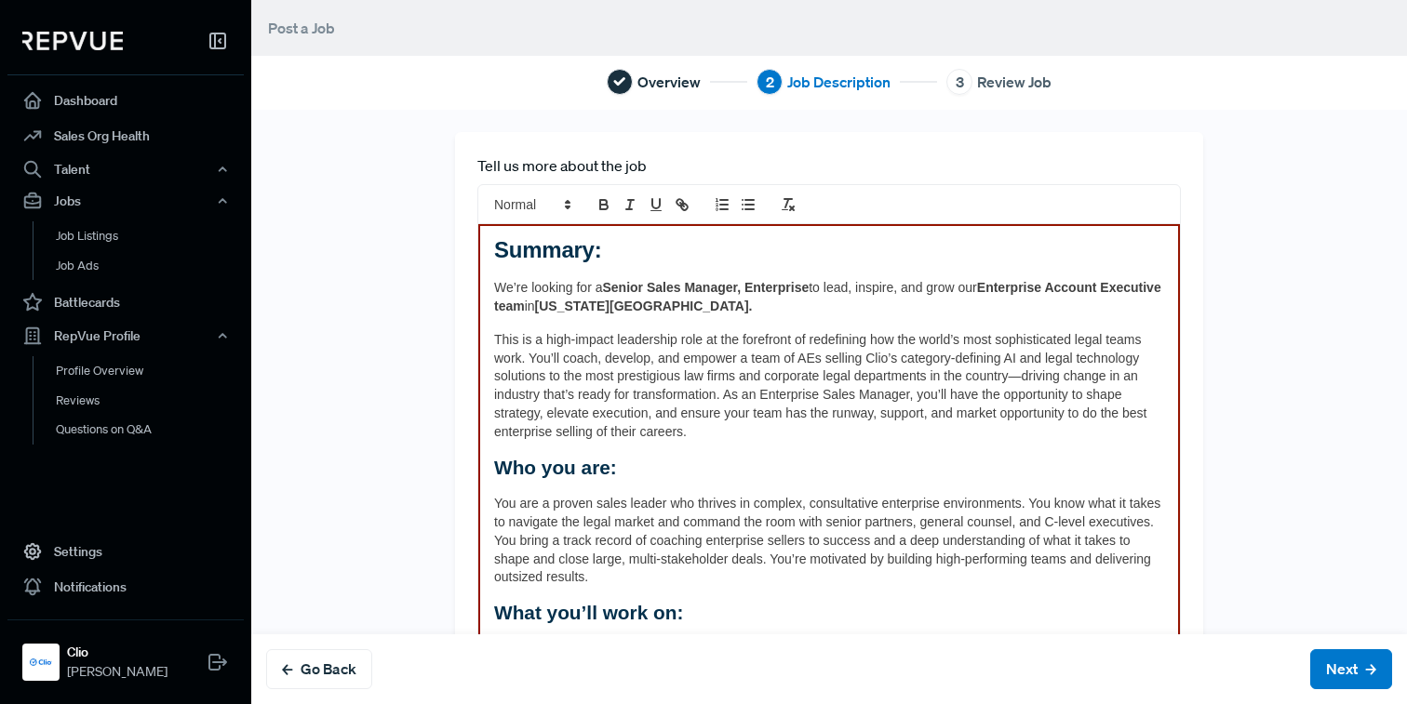
click at [205, 169] on div "Talent" at bounding box center [125, 169] width 236 height 32
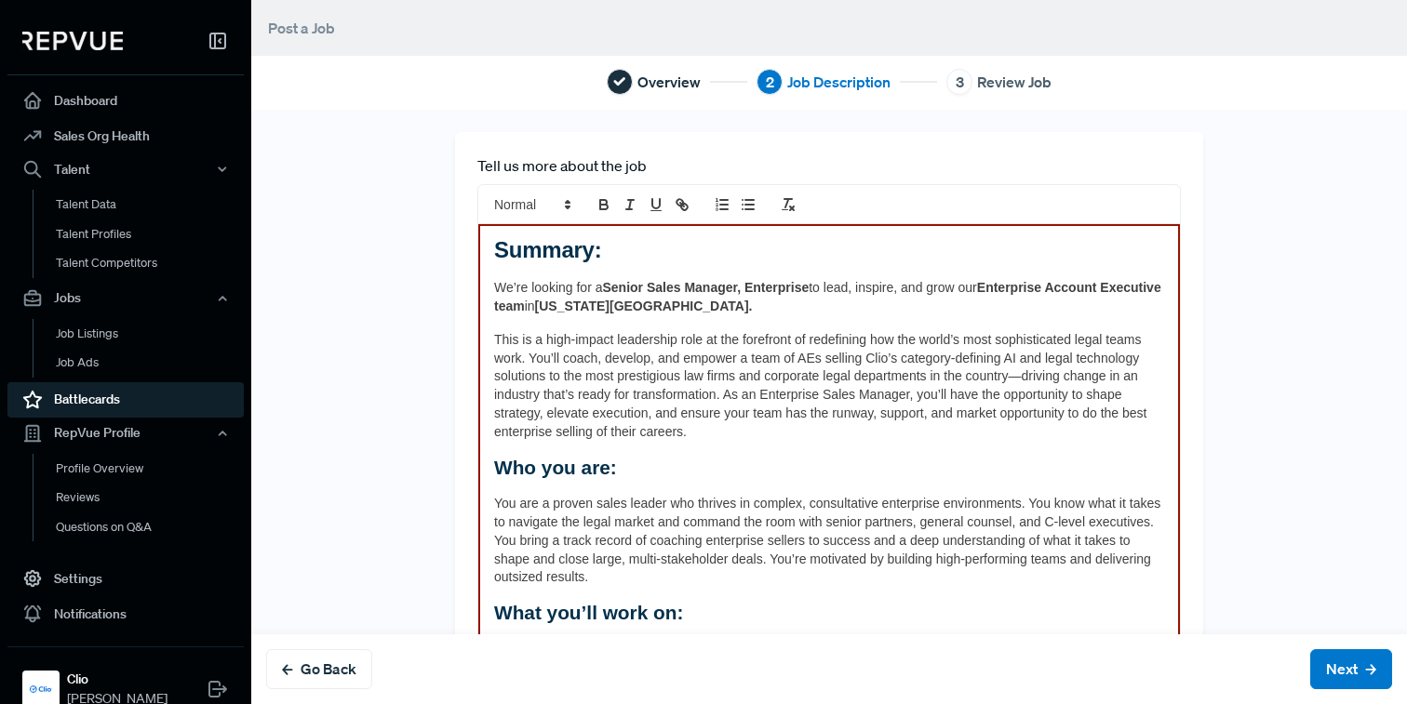
click at [162, 402] on link "Battlecards" at bounding box center [125, 399] width 236 height 35
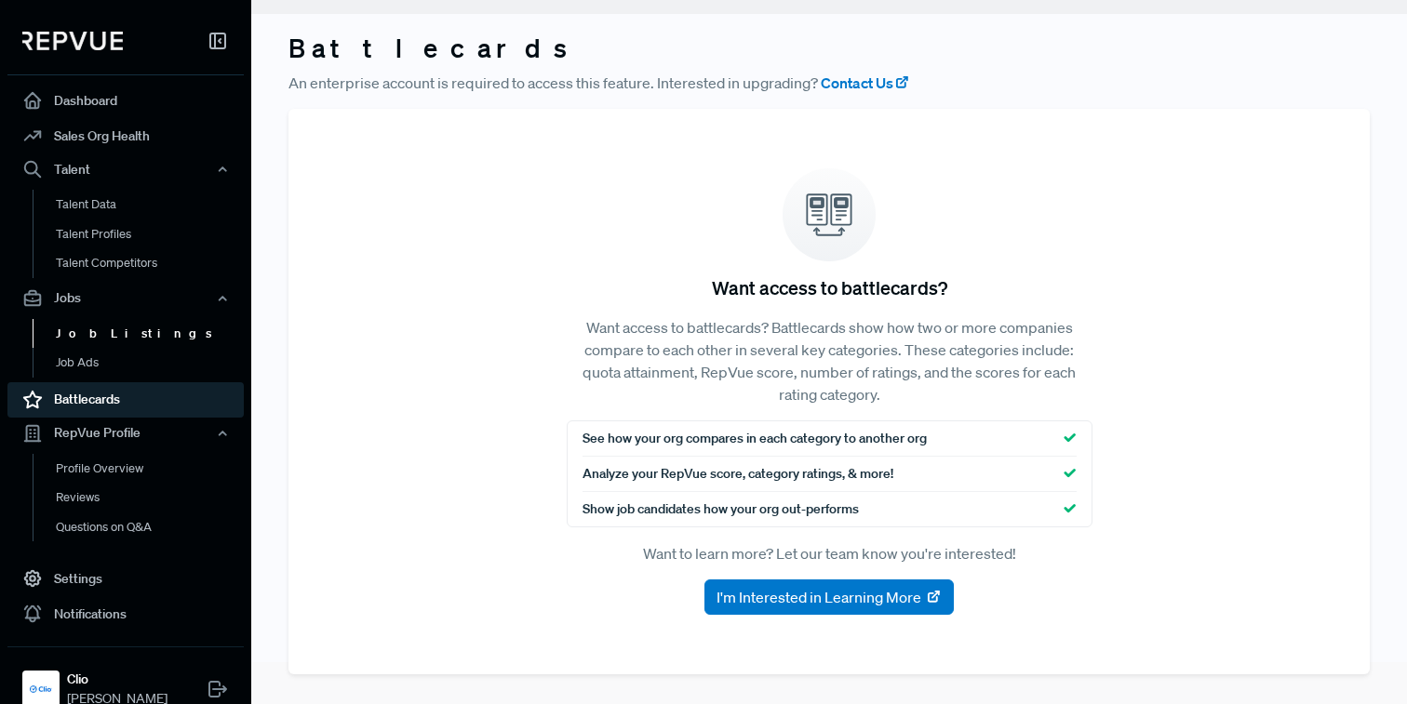
click at [126, 333] on link "Job Listings" at bounding box center [151, 333] width 236 height 30
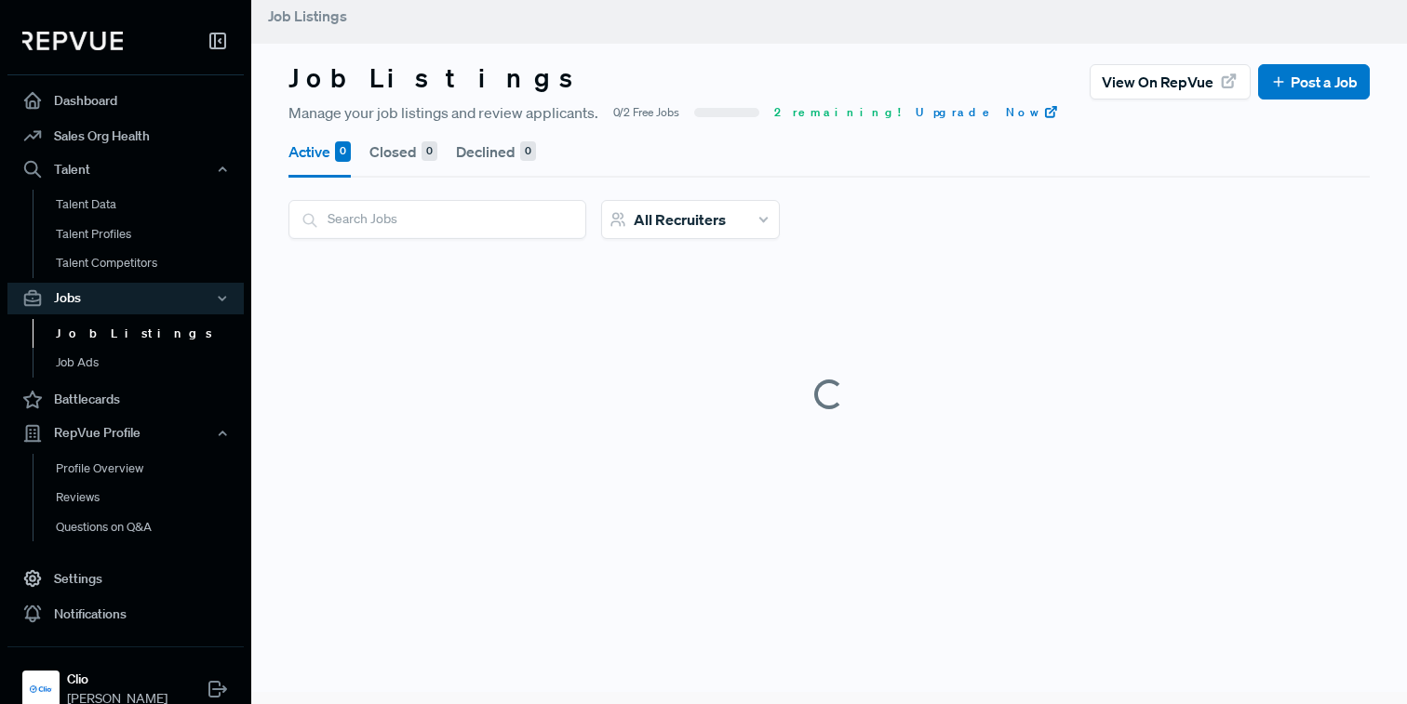
scroll to position [42, 0]
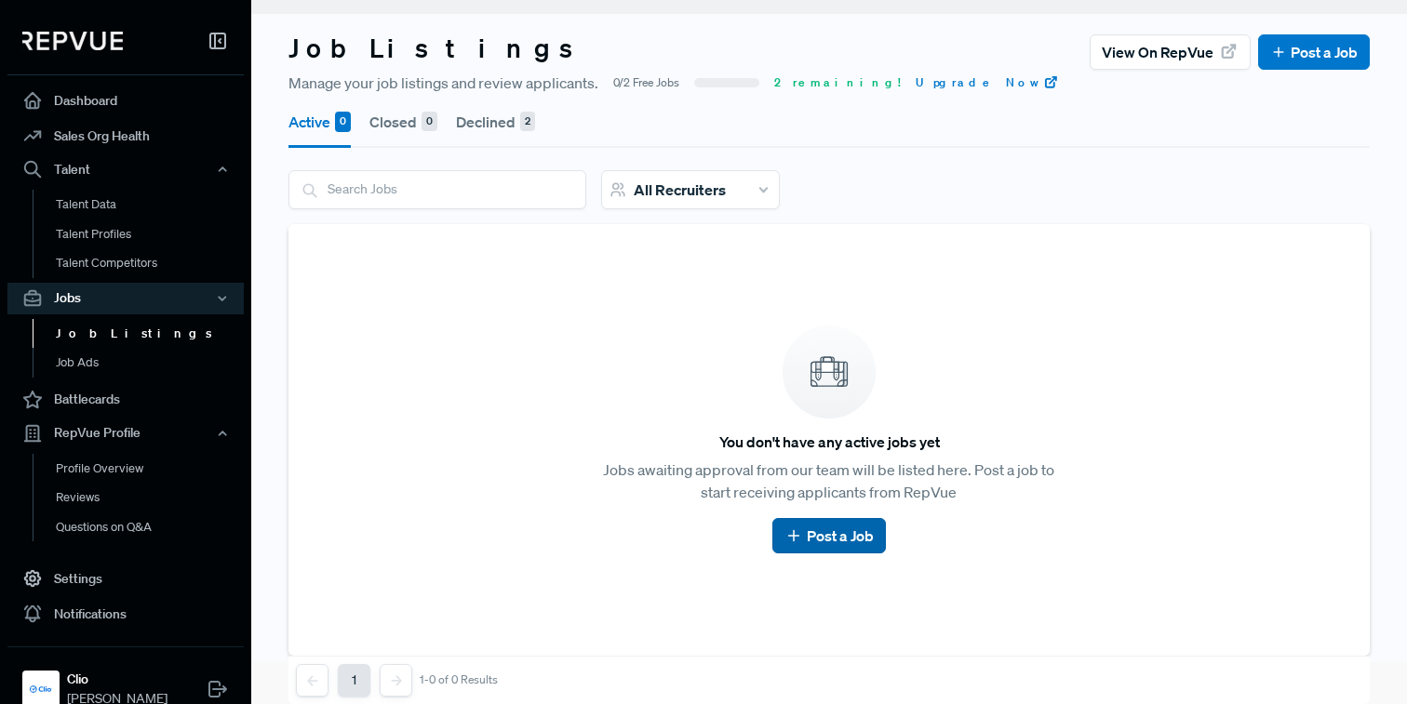
click at [853, 543] on link "Post a Job" at bounding box center [828, 536] width 88 height 22
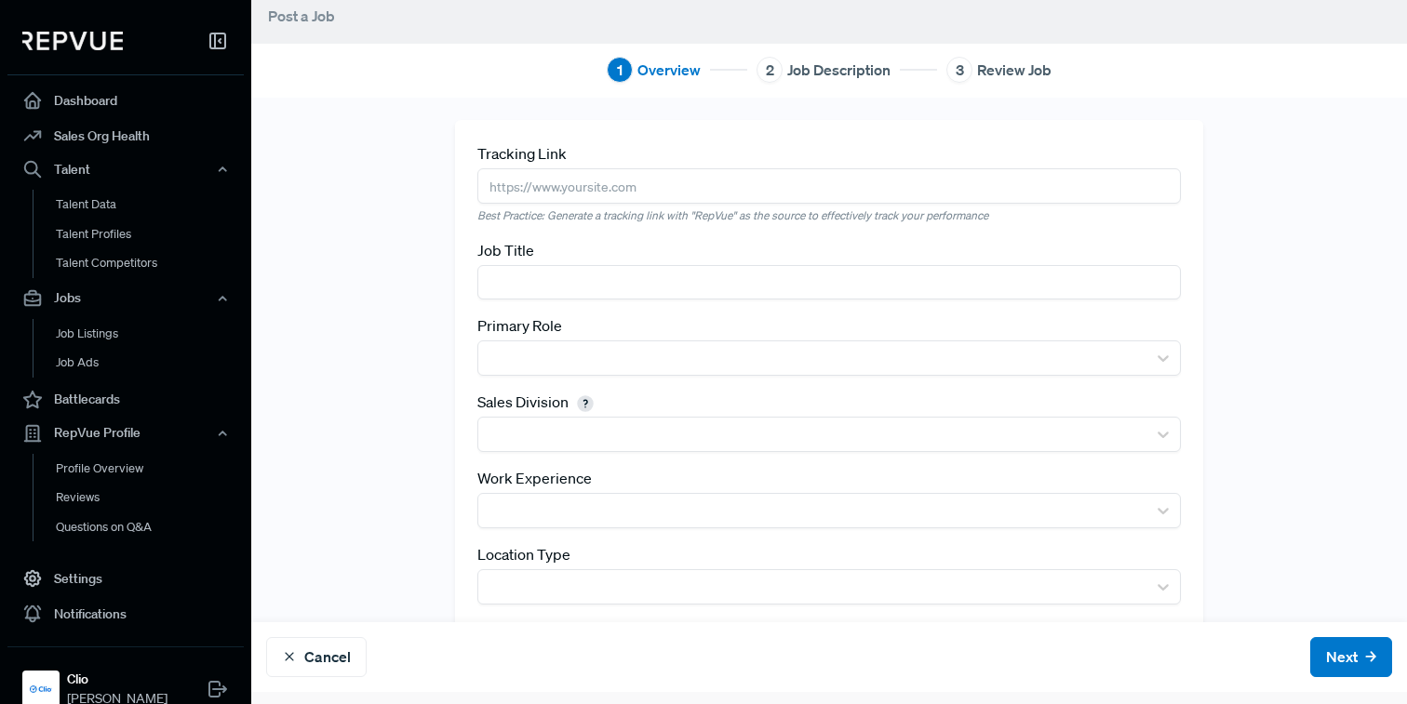
click at [733, 178] on input "text" at bounding box center [828, 185] width 703 height 34
paste input "[URL][DOMAIN_NAME]"
type input "[URL][DOMAIN_NAME]"
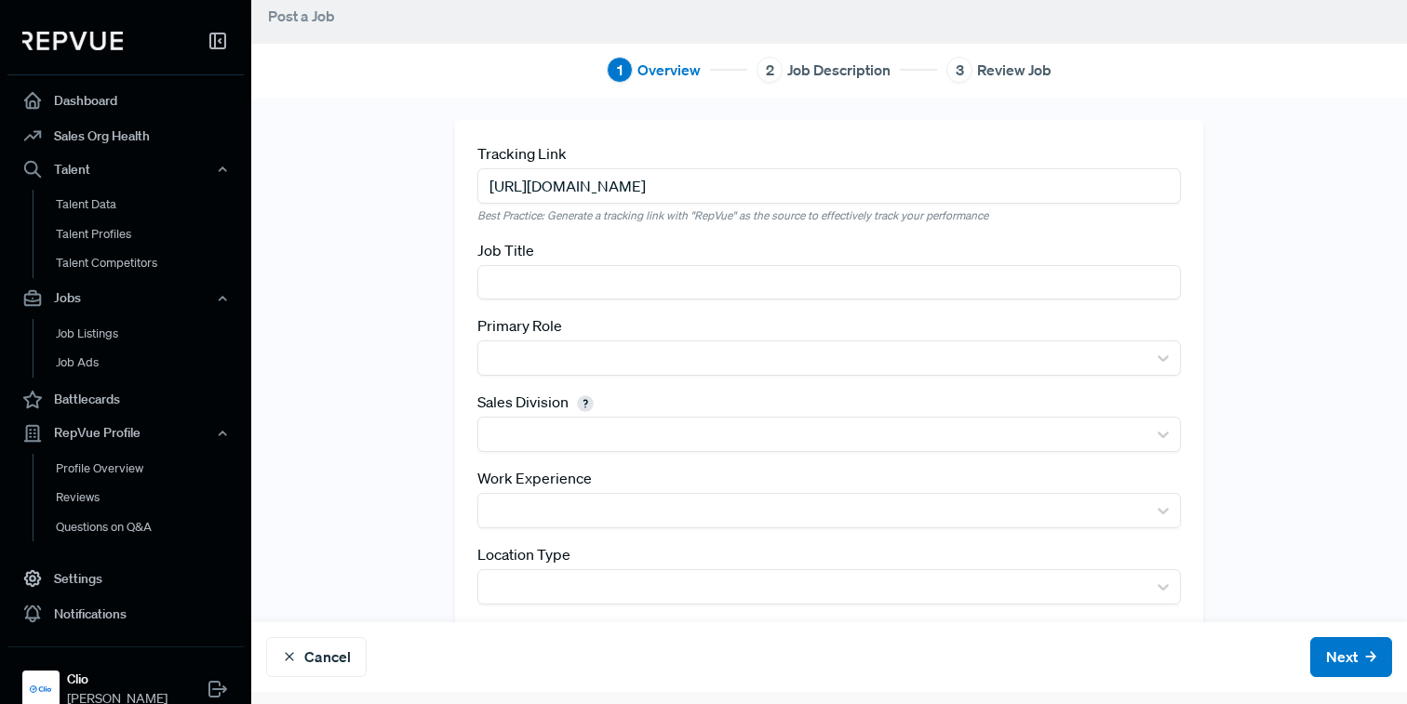
click at [436, 265] on div "Tracking Link [URL][DOMAIN_NAME] Best Practice: Generate a tracking link with "…" at bounding box center [828, 418] width 1155 height 597
click at [526, 275] on input "text" at bounding box center [828, 282] width 703 height 34
click at [505, 298] on input "text" at bounding box center [828, 282] width 703 height 34
paste input "Senior Sales Manager, Enterprise"
type input "Senior Sales Manager, Enterprise"
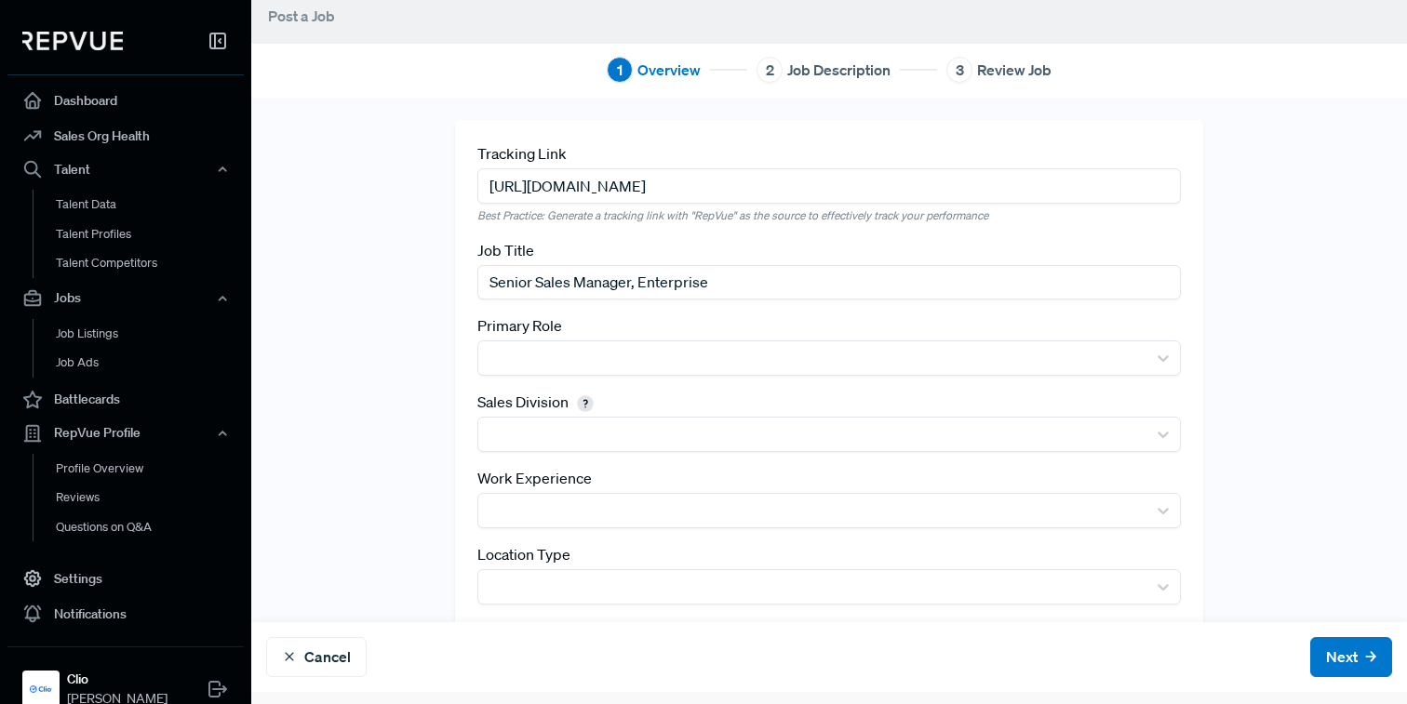
click at [371, 321] on div "Tracking Link [URL][DOMAIN_NAME] Best Practice: Generate a tracking link with "…" at bounding box center [828, 418] width 1155 height 597
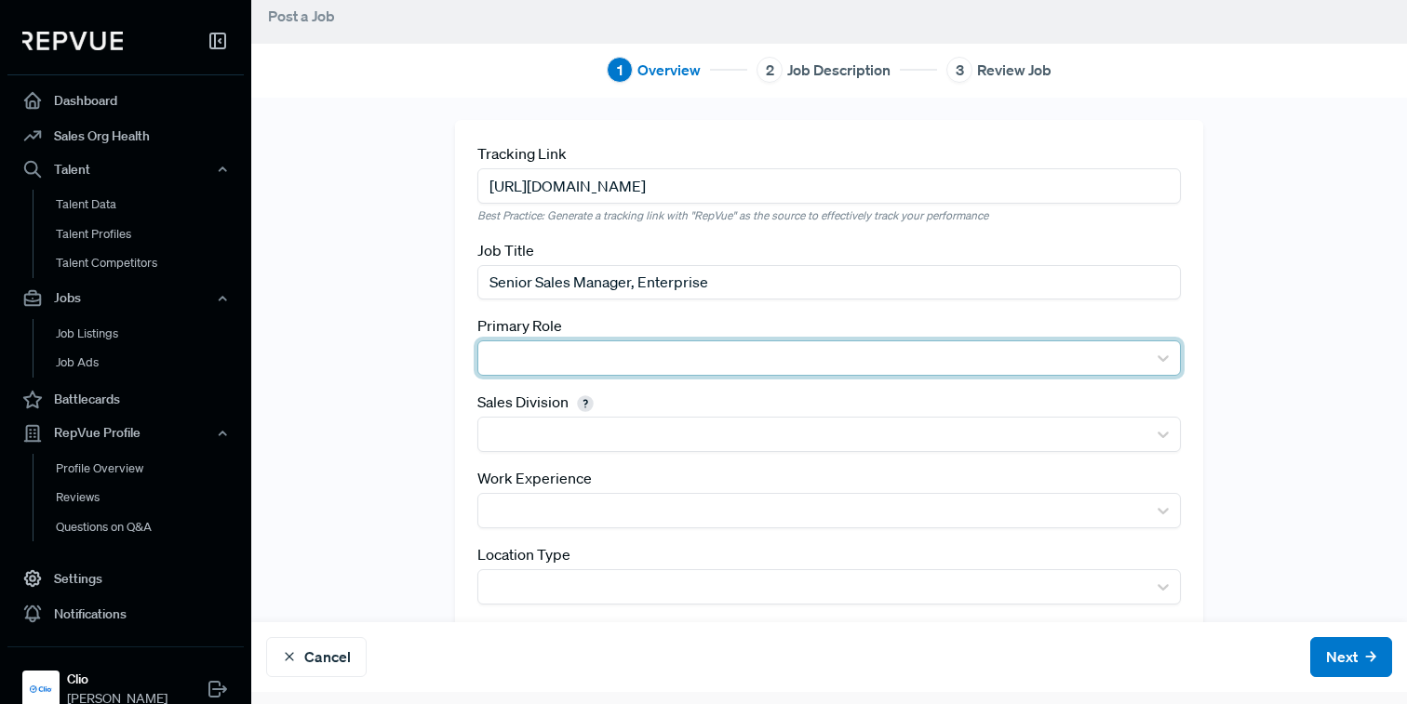
click at [587, 351] on div at bounding box center [811, 358] width 649 height 26
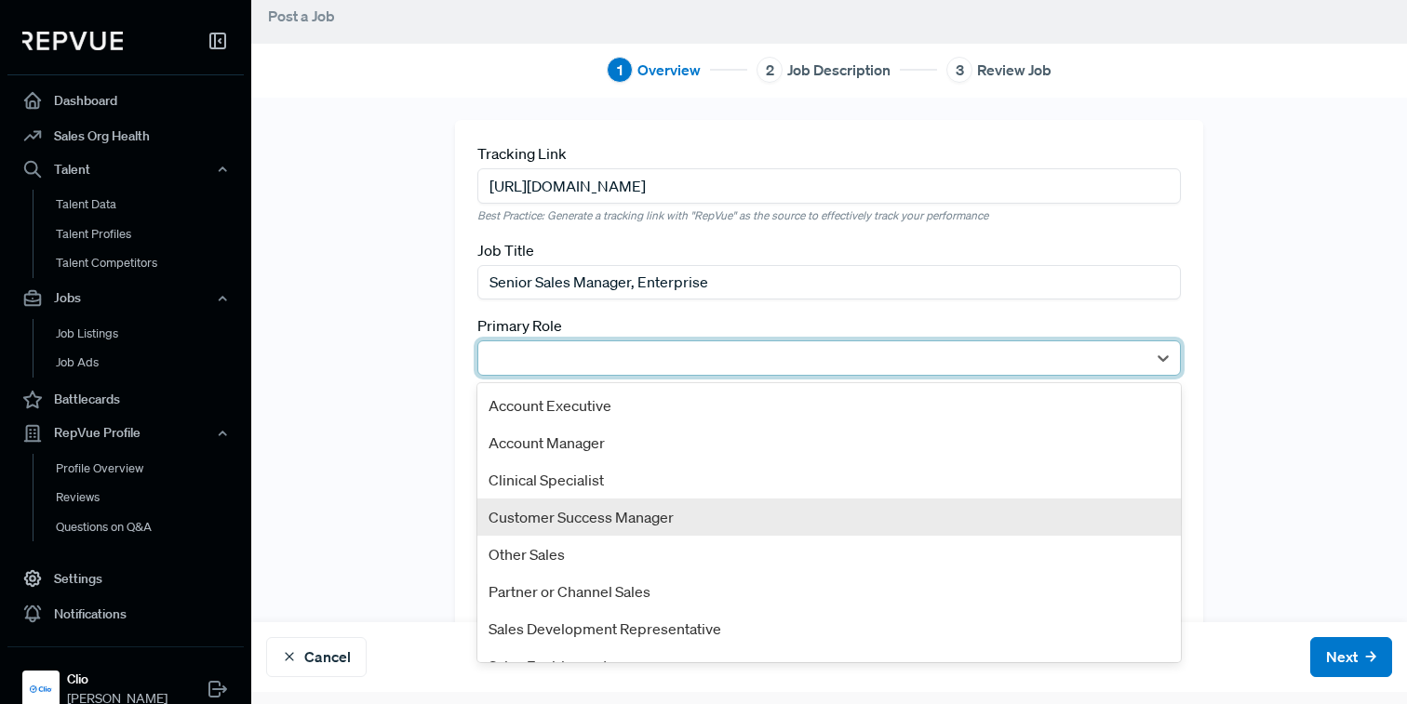
scroll to position [100, 0]
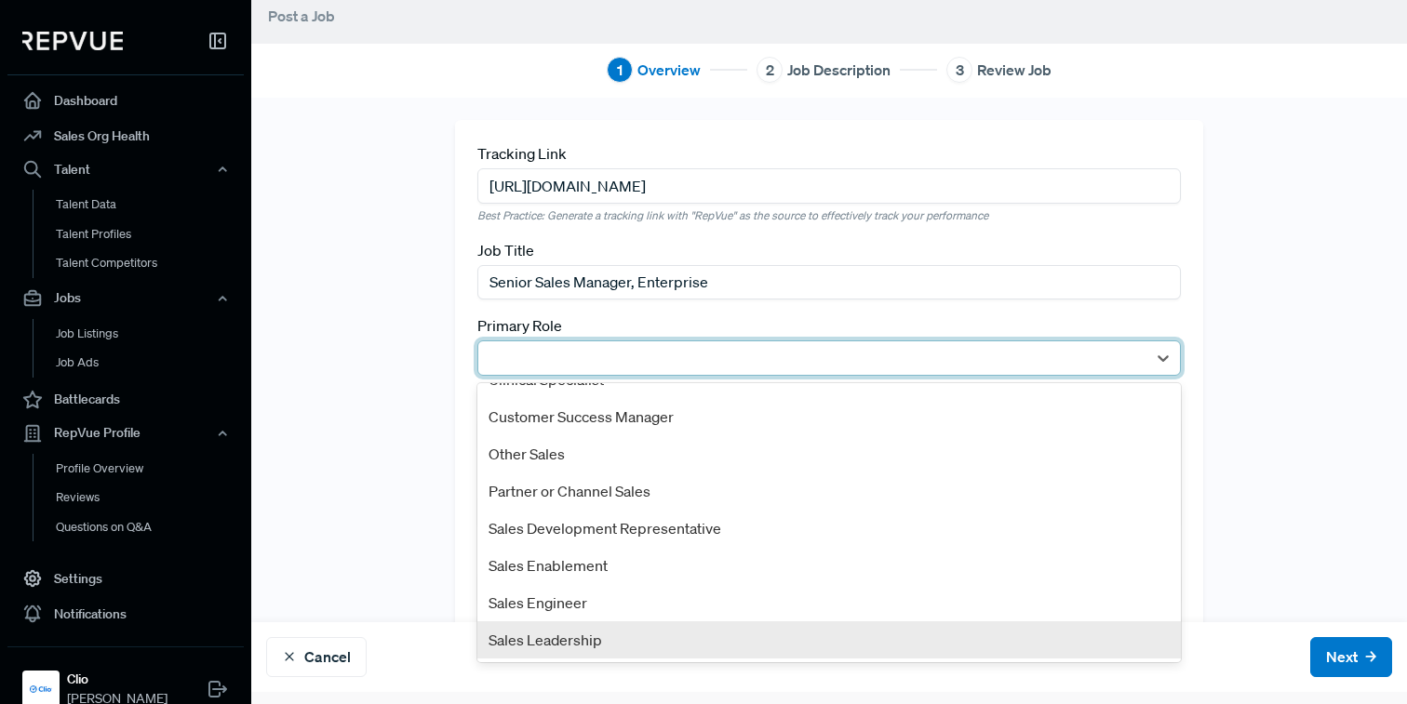
click at [504, 643] on div "Sales Leadership" at bounding box center [828, 639] width 703 height 37
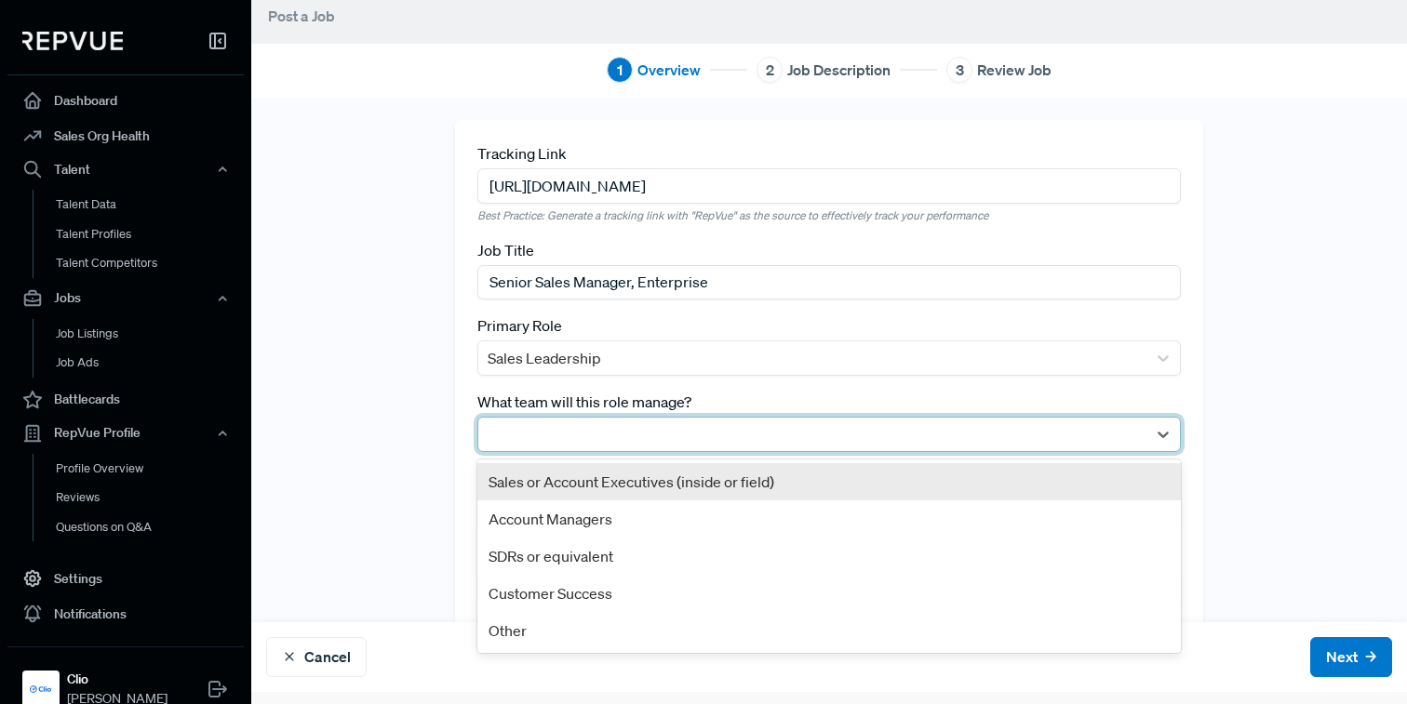
click at [550, 431] on div at bounding box center [811, 434] width 649 height 26
click at [536, 484] on div "Sales or Account Executives (inside or field)" at bounding box center [828, 481] width 703 height 37
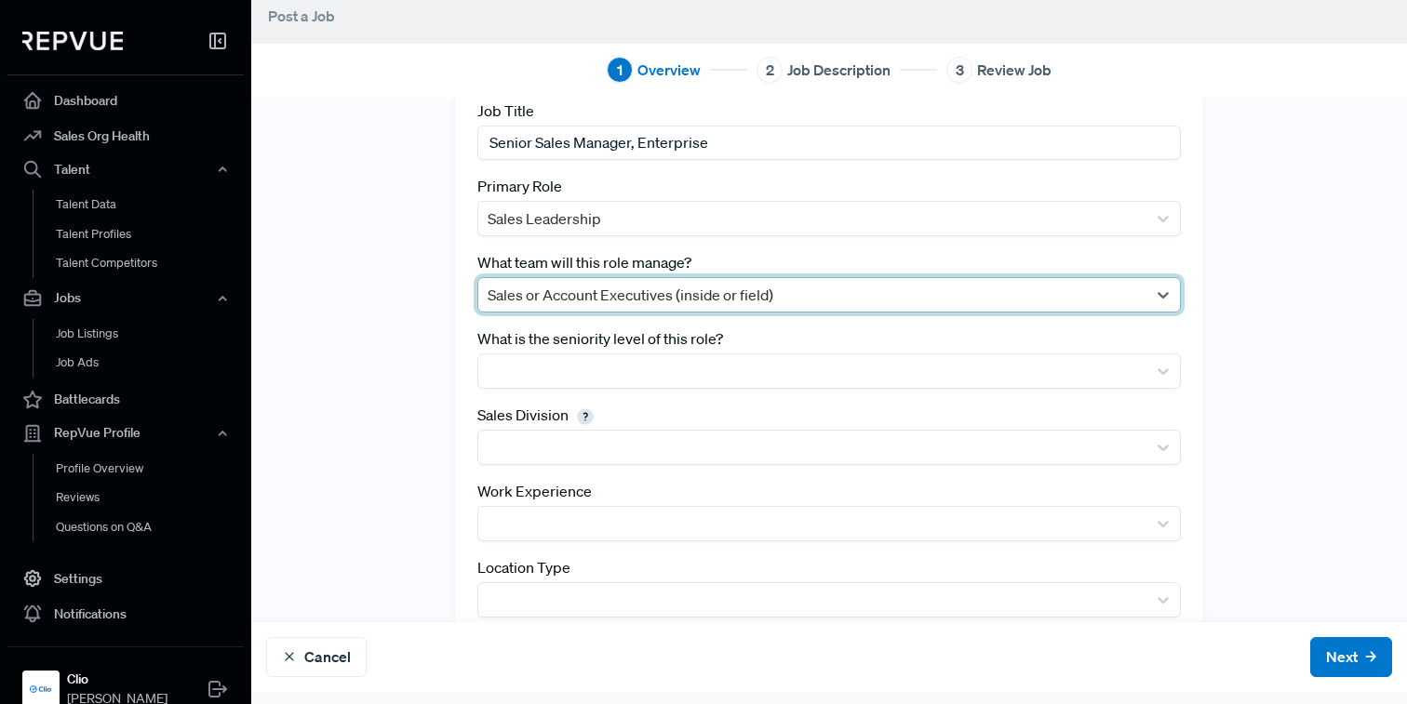
scroll to position [271, 0]
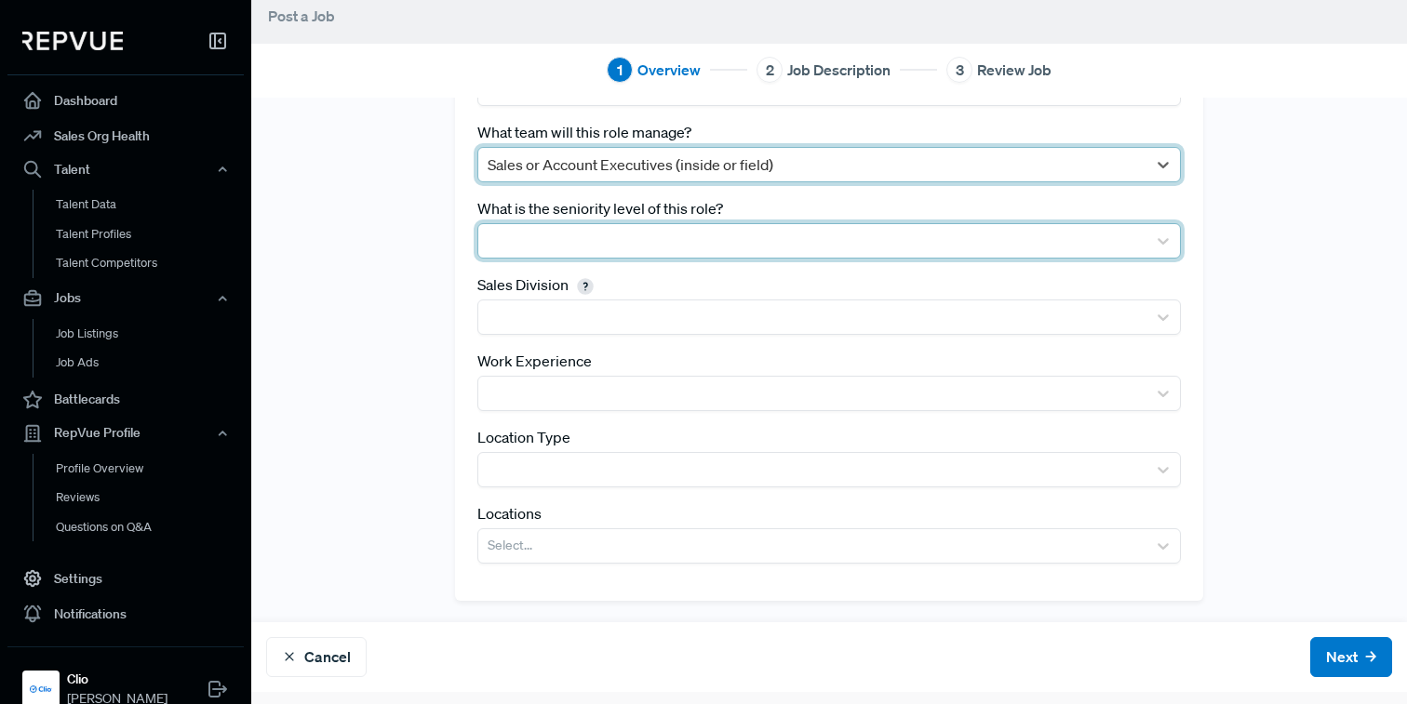
click at [570, 257] on div at bounding box center [828, 240] width 703 height 35
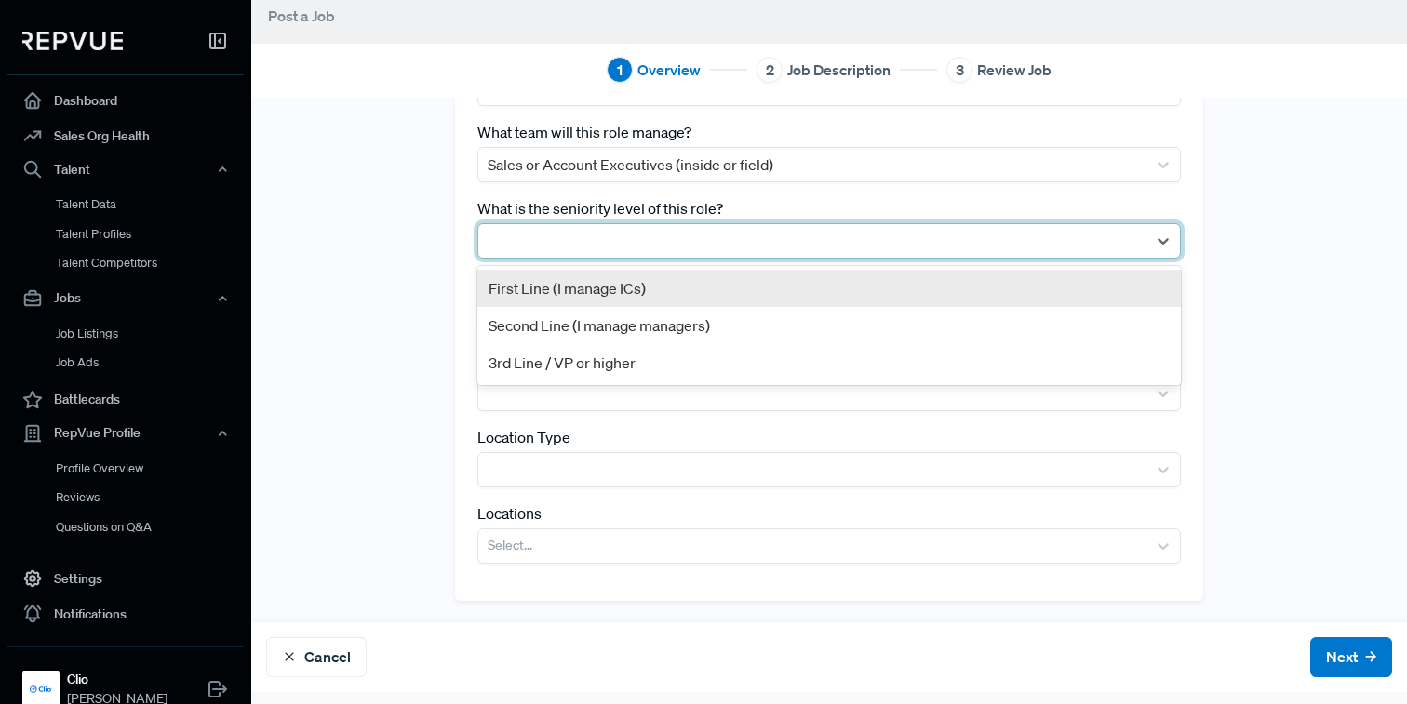
click at [553, 290] on div "First Line (I manage ICs)" at bounding box center [828, 288] width 703 height 37
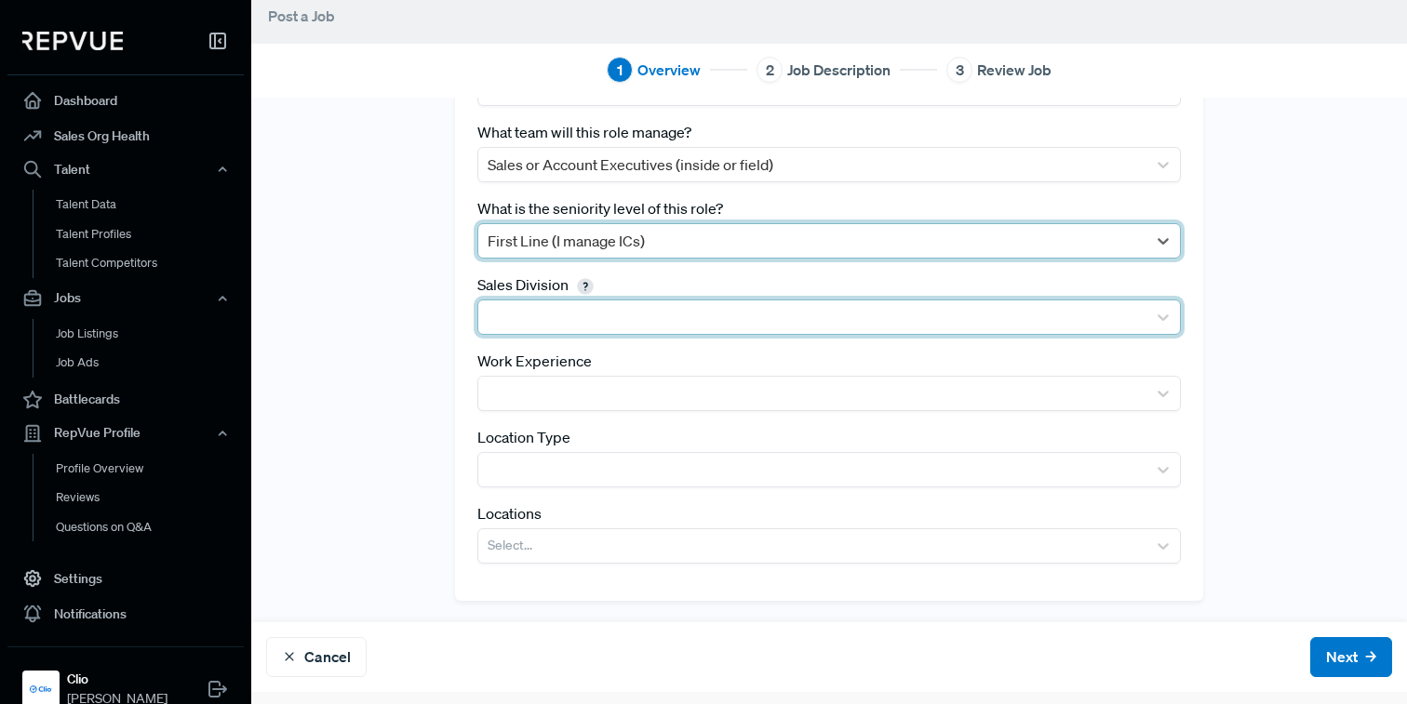
click at [547, 331] on div at bounding box center [812, 316] width 668 height 33
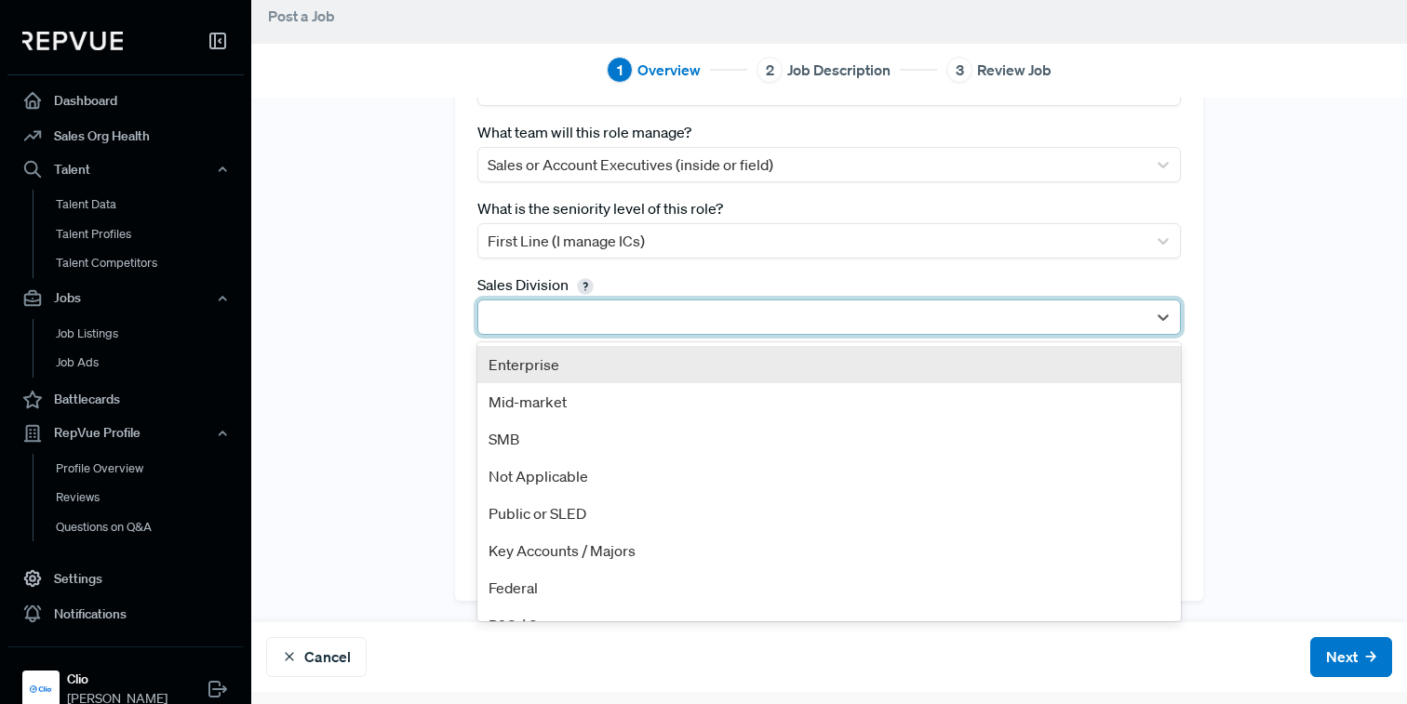
click at [537, 358] on div "Enterprise" at bounding box center [828, 364] width 703 height 37
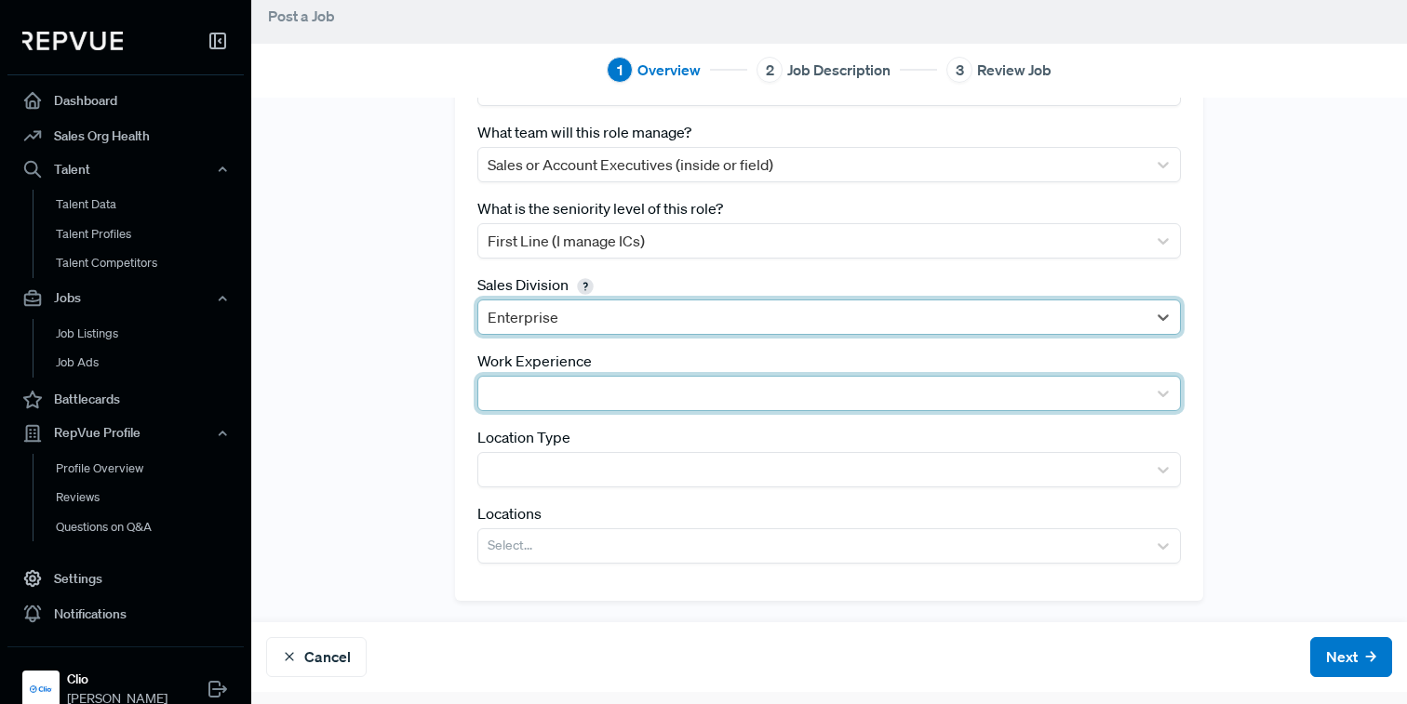
click at [529, 380] on div at bounding box center [811, 393] width 649 height 26
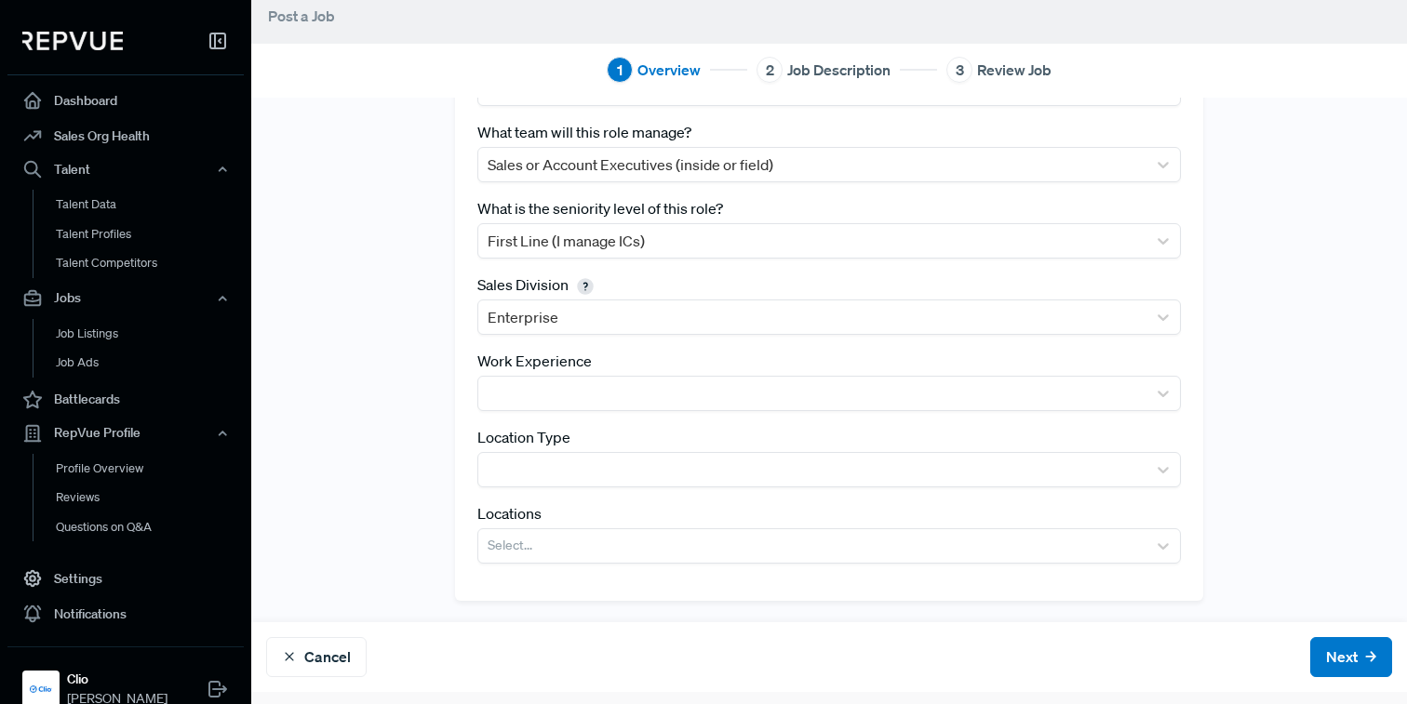
click at [452, 414] on div "Tracking Link [URL][DOMAIN_NAME] Best Practice: Generate a tracking link with "…" at bounding box center [829, 225] width 770 height 750
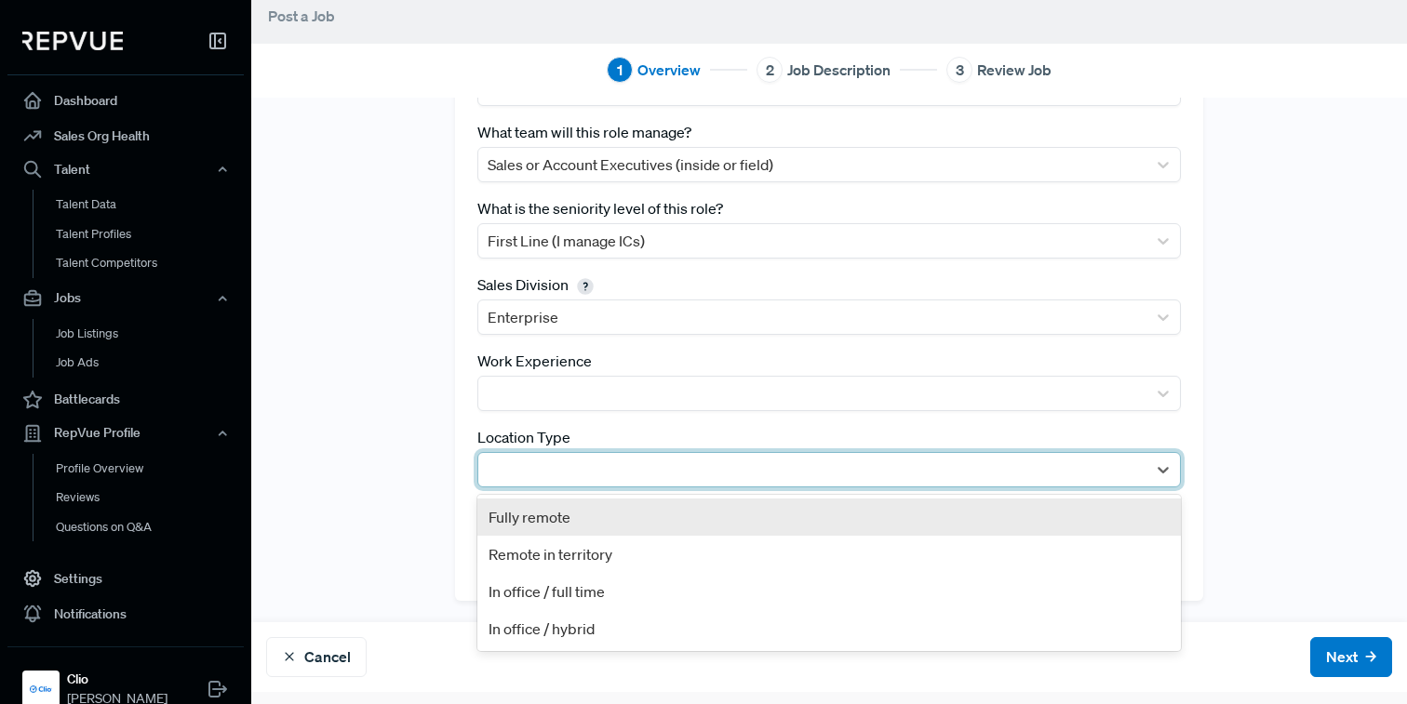
click at [512, 460] on div at bounding box center [811, 470] width 649 height 26
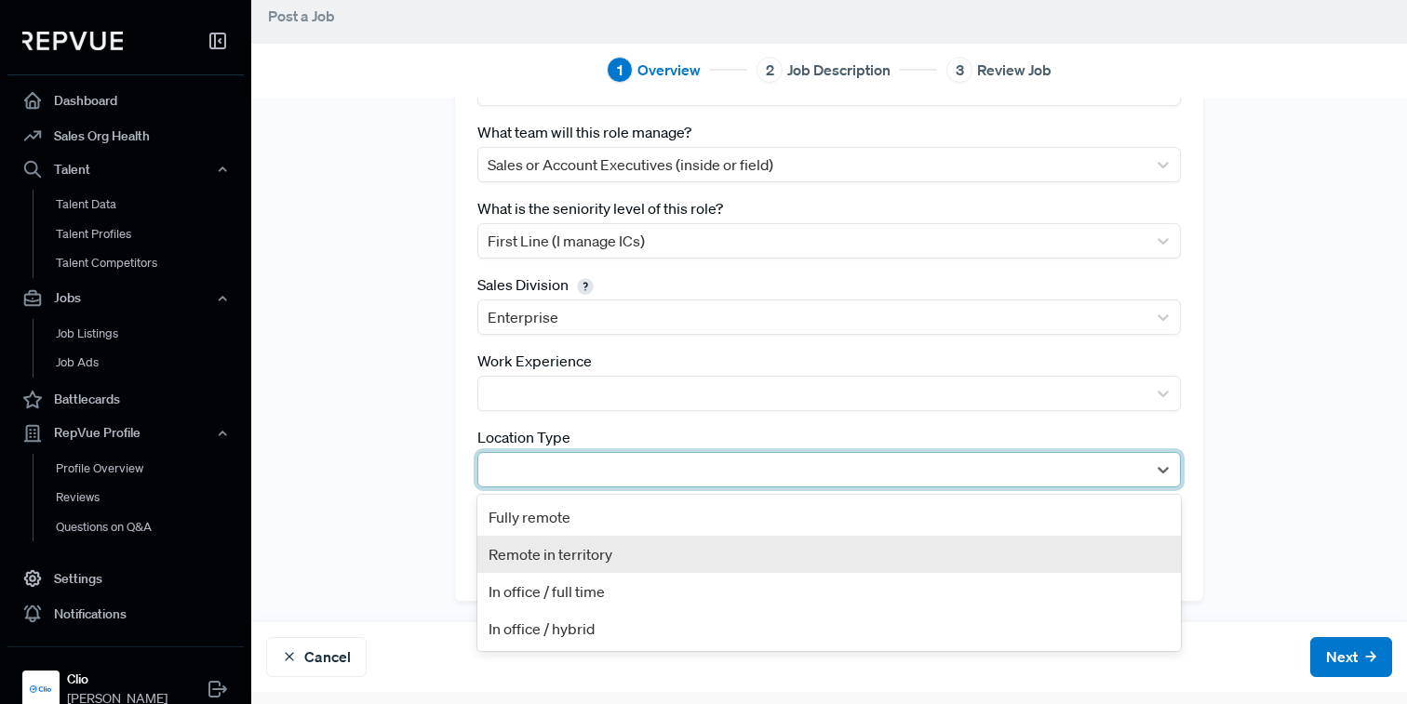
click at [526, 556] on div "Remote in territory" at bounding box center [828, 554] width 703 height 37
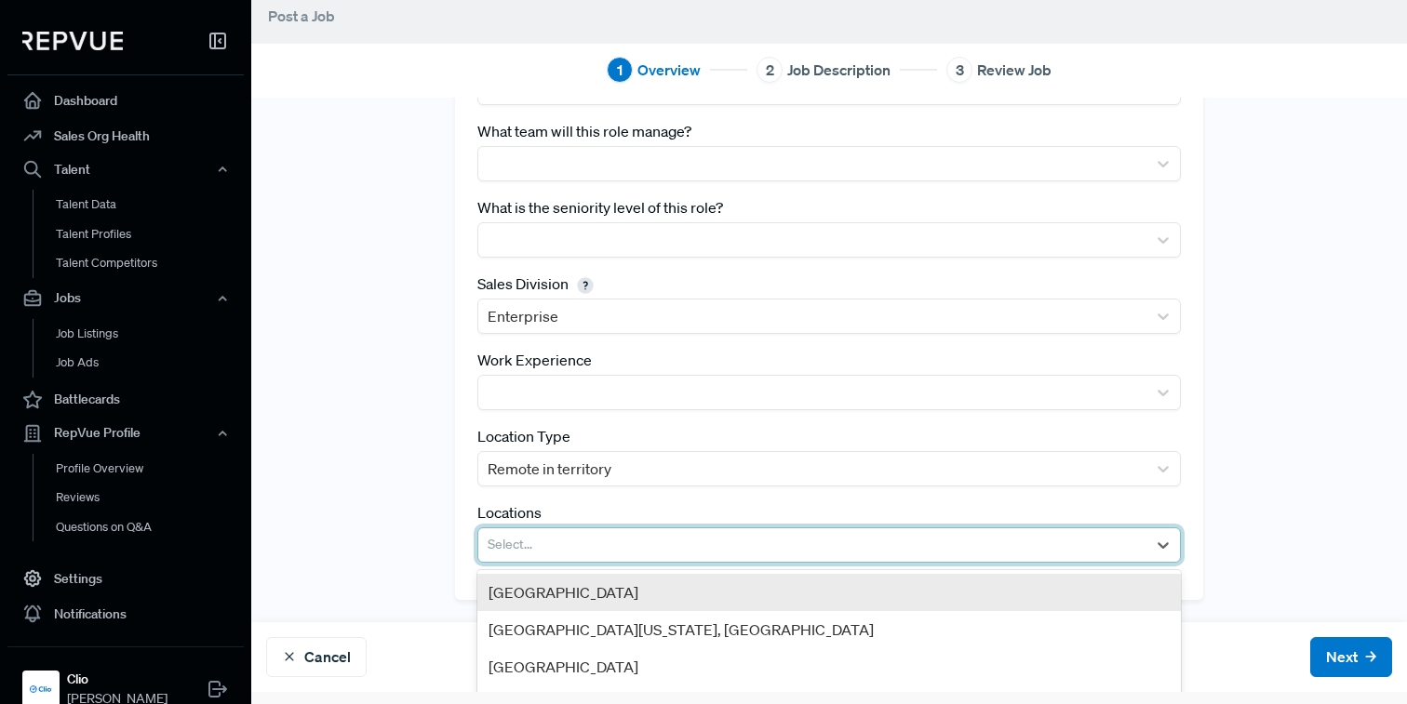
click at [526, 541] on div at bounding box center [811, 545] width 649 height 26
type input "[US_STATE]"
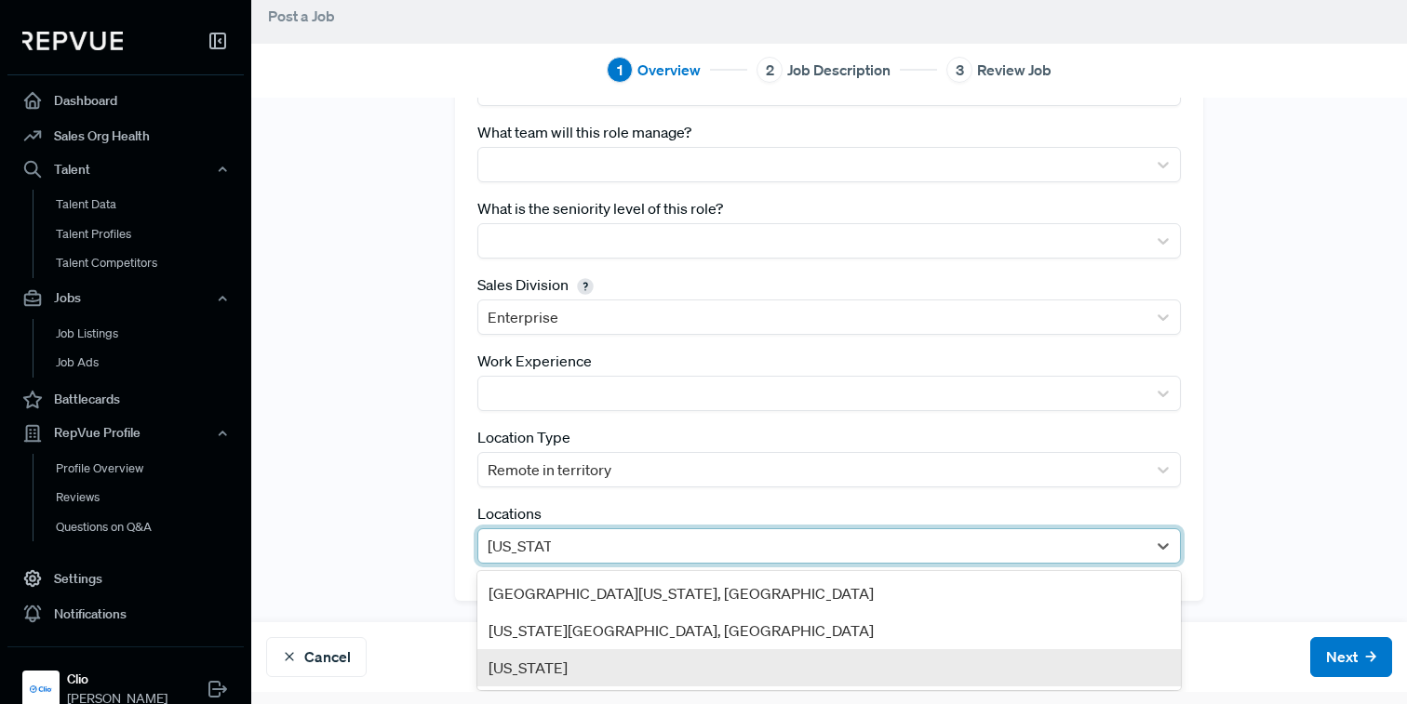
click at [515, 656] on div "[US_STATE]" at bounding box center [828, 667] width 703 height 37
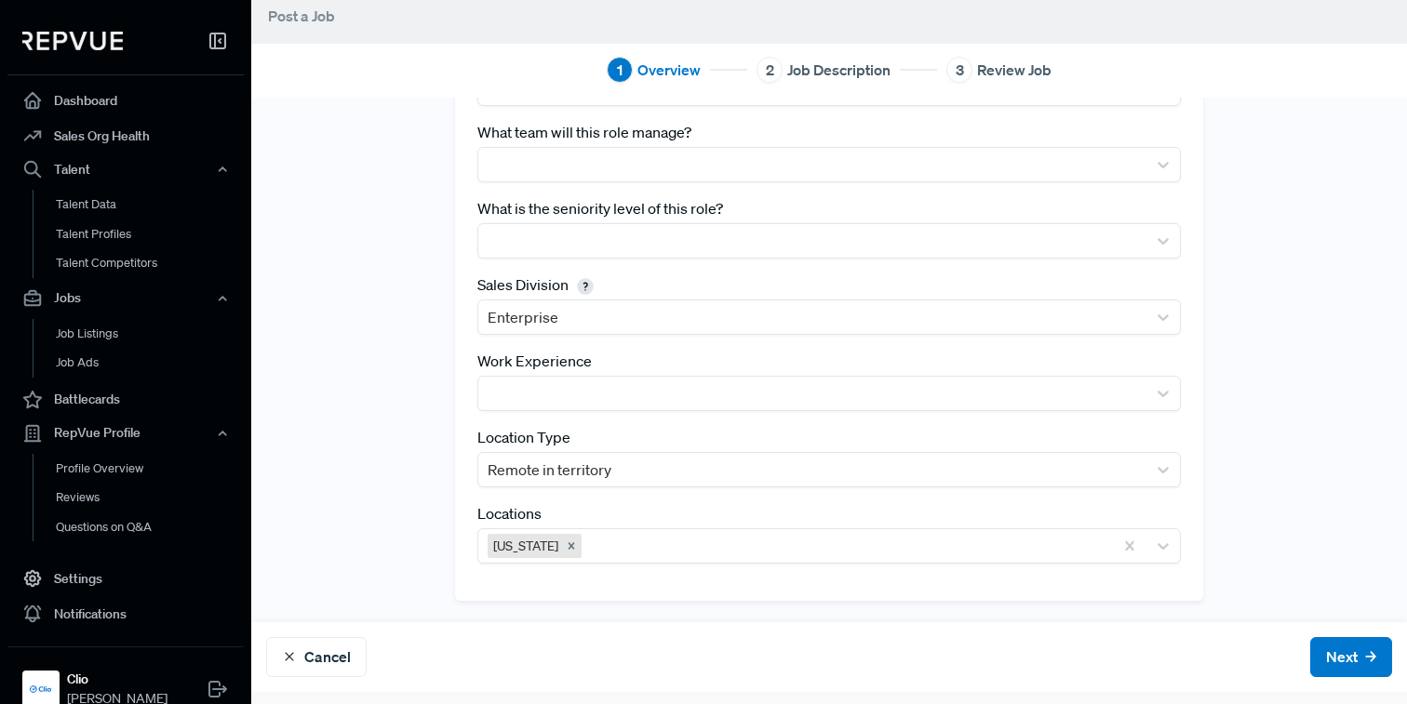
click at [401, 522] on div "Tracking Link [URL][DOMAIN_NAME] Best Practice: Generate a tracking link with "…" at bounding box center [828, 225] width 1155 height 750
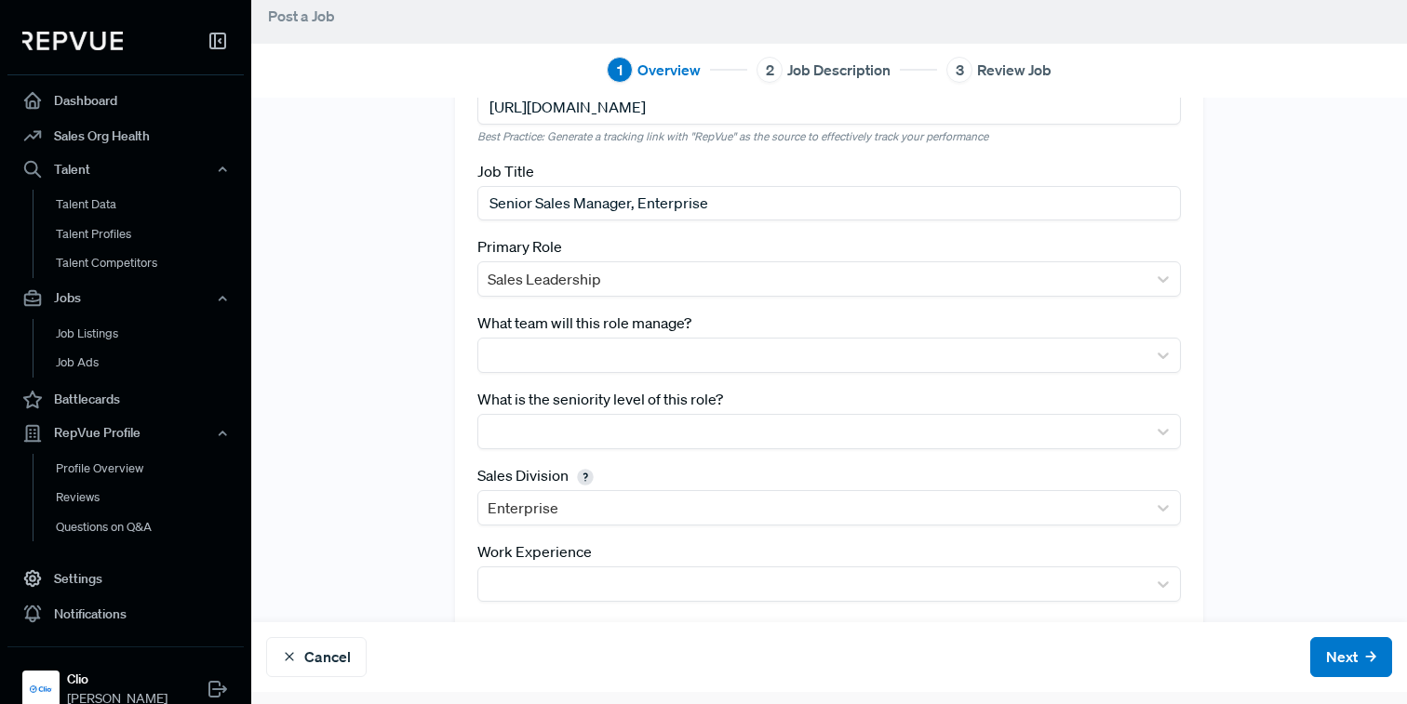
scroll to position [59, 0]
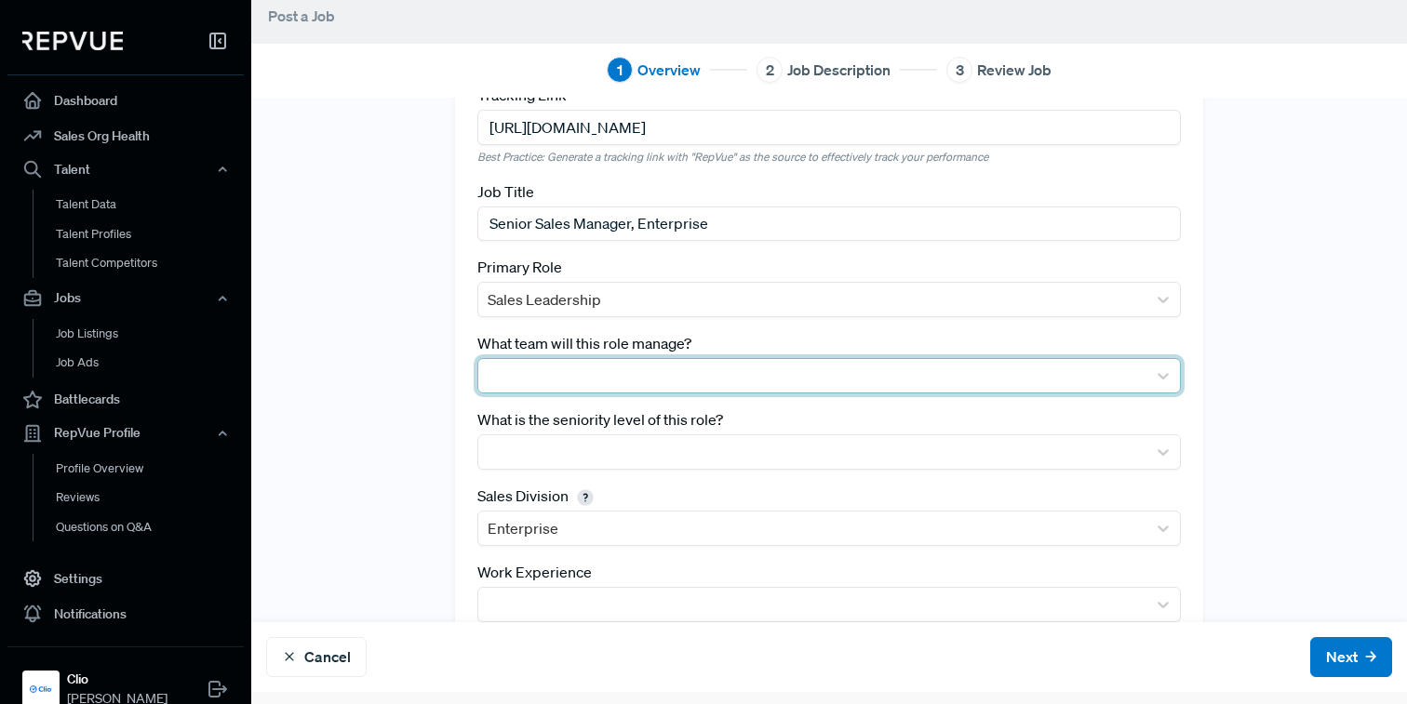
click at [521, 371] on div at bounding box center [811, 376] width 649 height 26
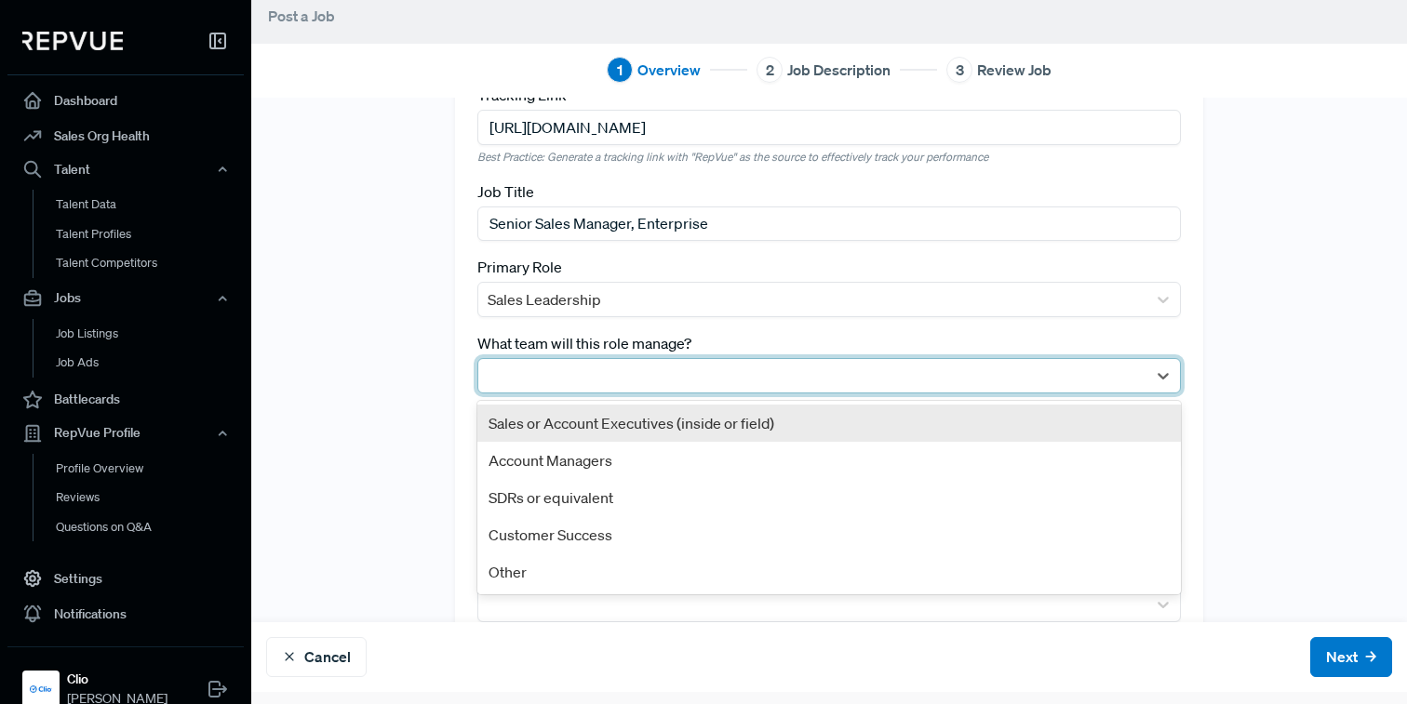
click at [517, 433] on div "Sales or Account Executives (inside or field)" at bounding box center [828, 423] width 703 height 37
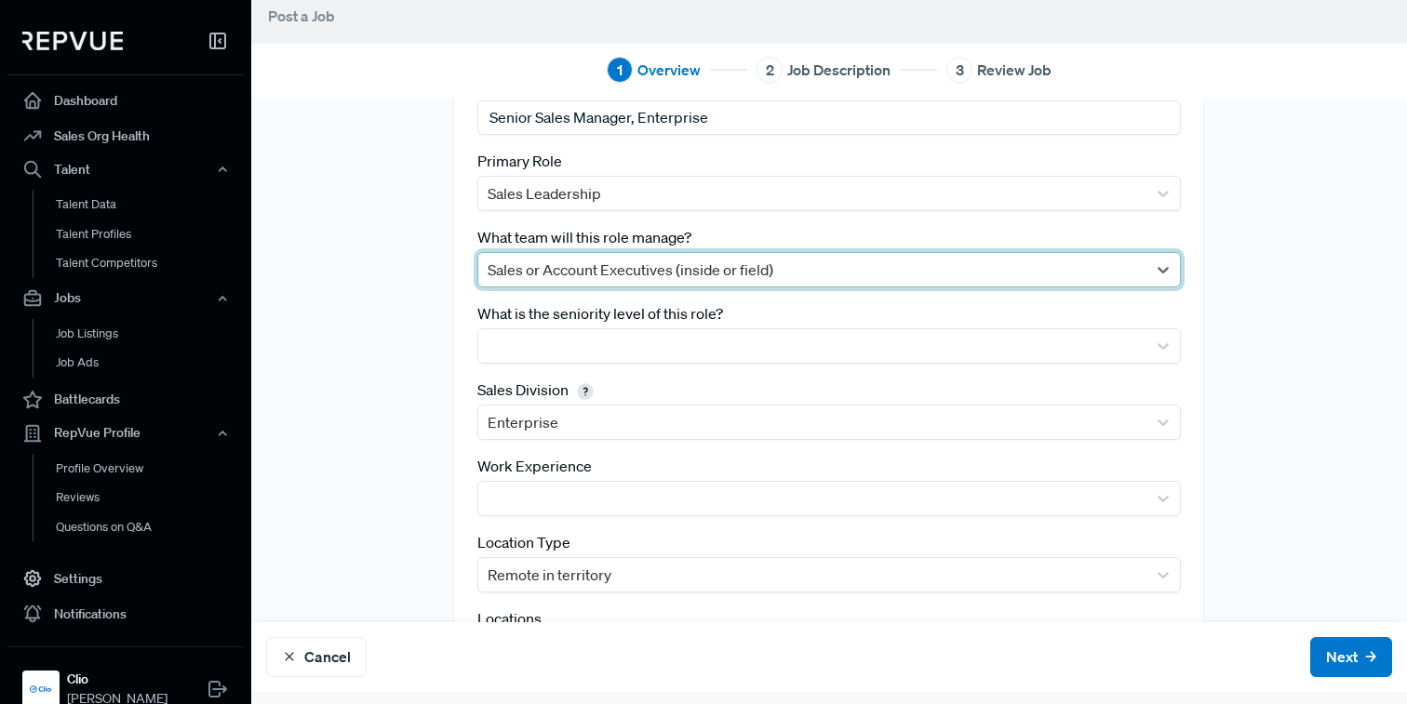
scroll to position [265, 0]
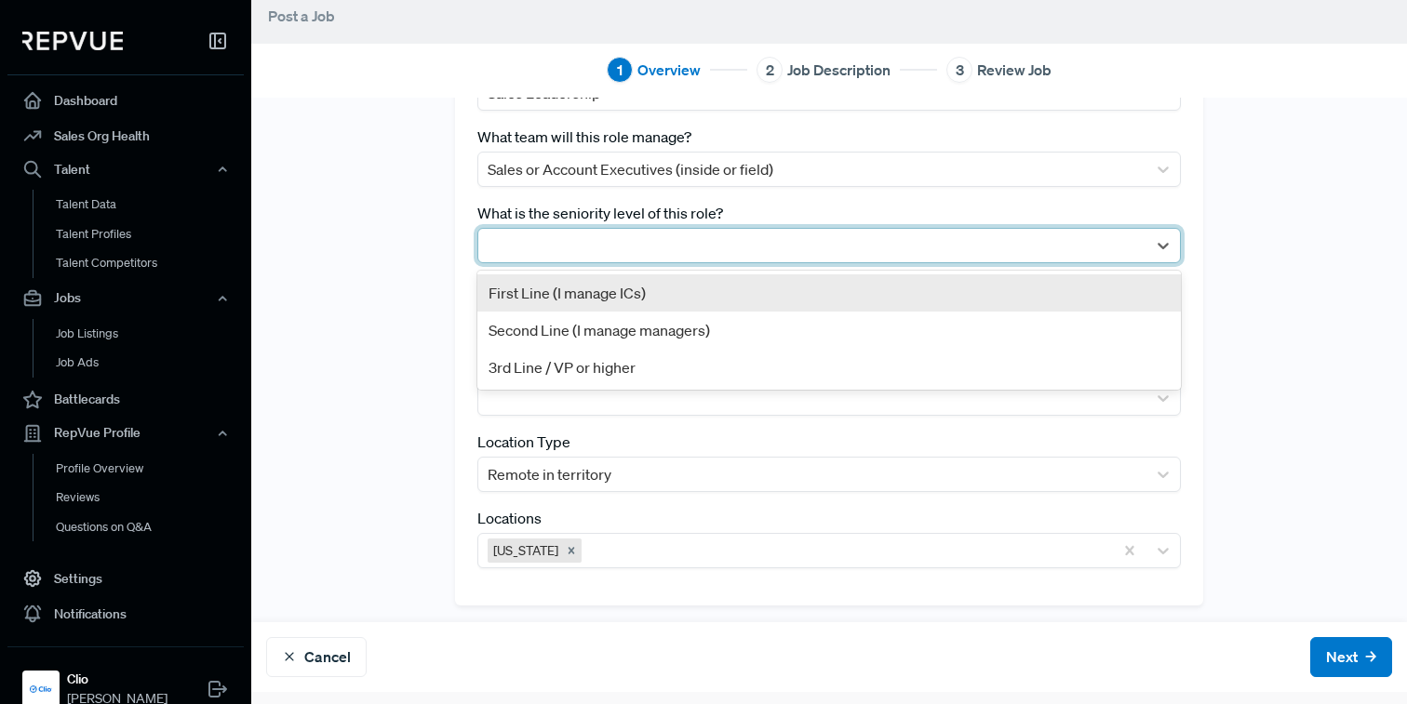
click at [598, 261] on div at bounding box center [812, 245] width 668 height 33
click at [578, 295] on div "First Line (I manage ICs)" at bounding box center [828, 292] width 703 height 37
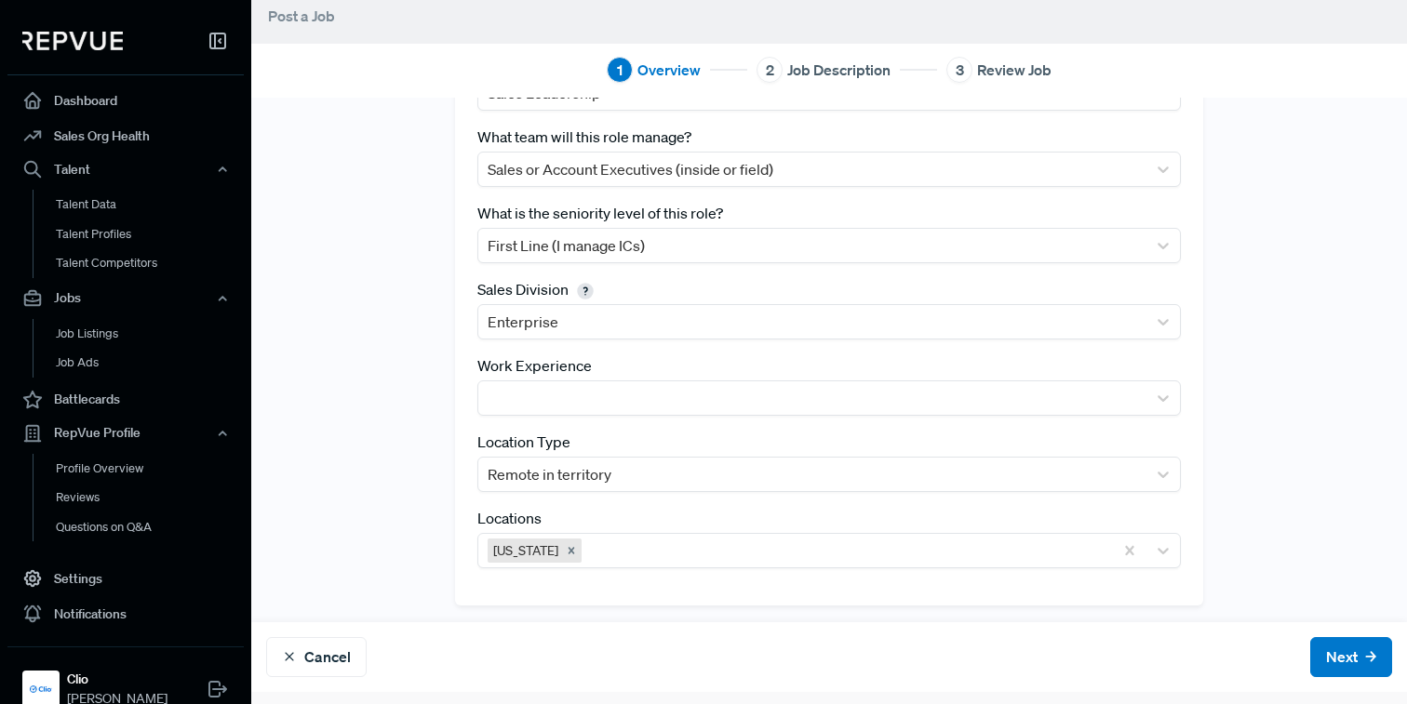
click at [1328, 238] on div "Tracking Link [URL][DOMAIN_NAME] Best Practice: Generate a tracking link with "…" at bounding box center [828, 230] width 1155 height 750
click at [1323, 671] on button "Next" at bounding box center [1351, 657] width 82 height 40
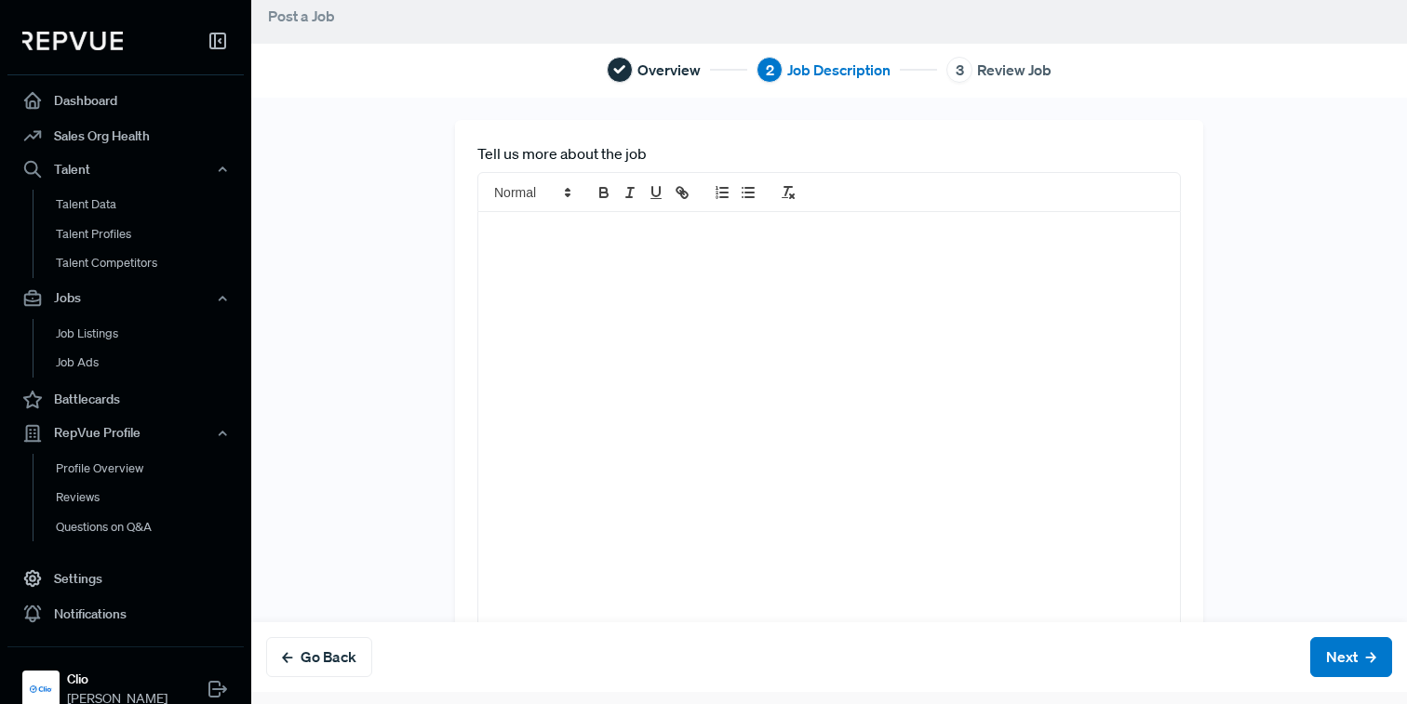
scroll to position [0, 0]
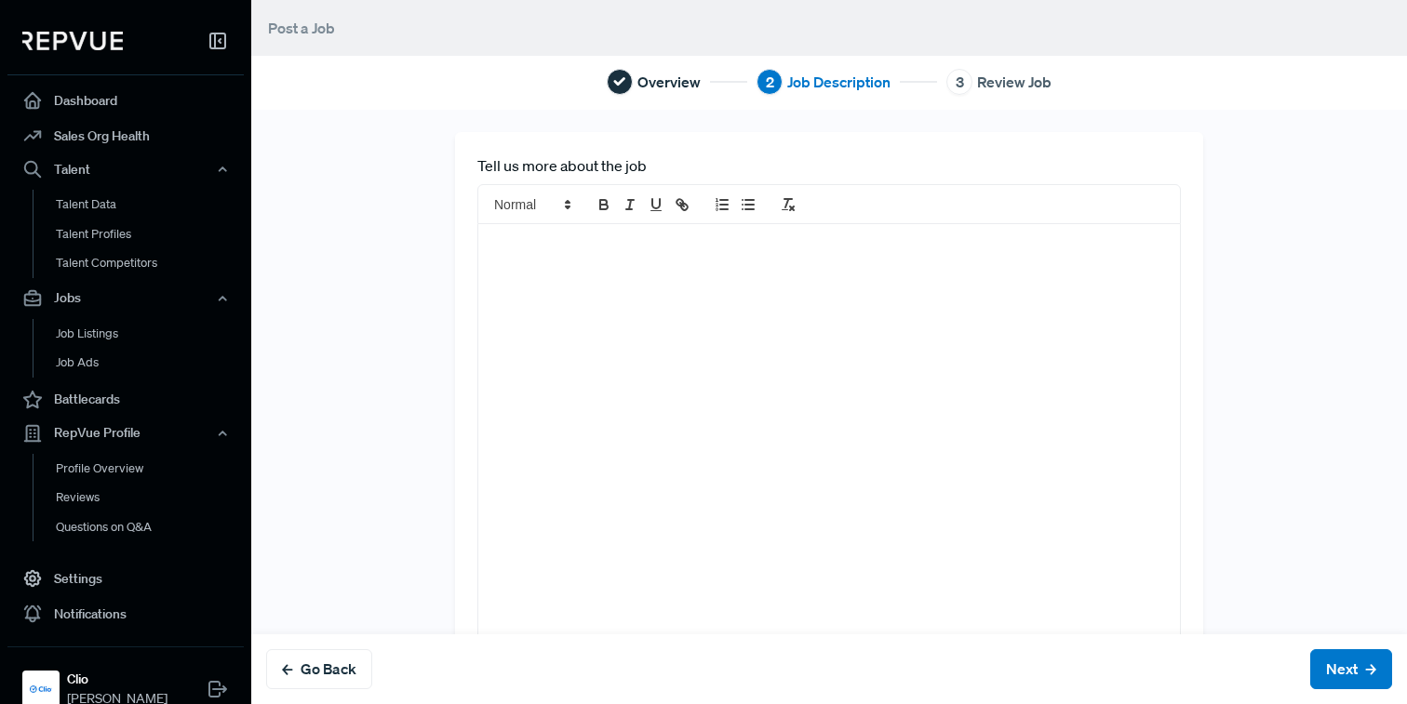
click at [538, 308] on div at bounding box center [828, 446] width 701 height 444
paste div
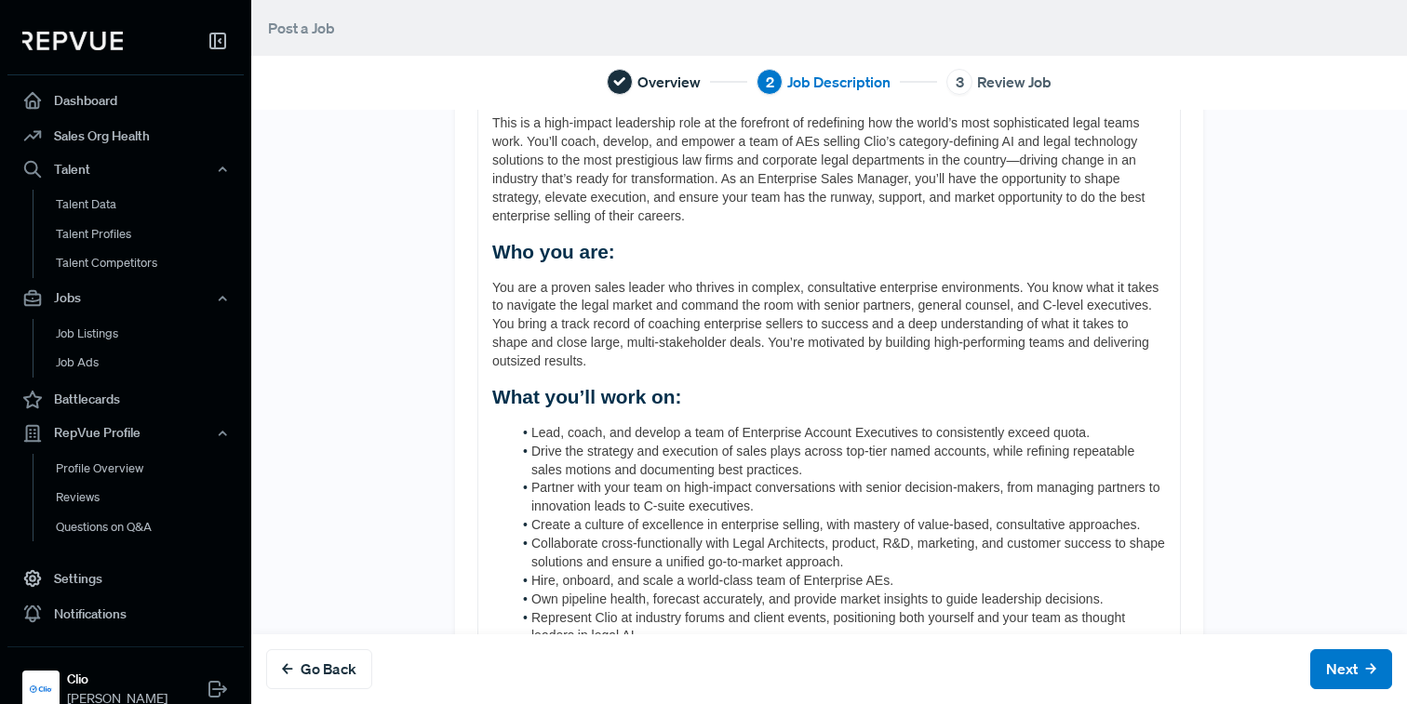
scroll to position [0, 0]
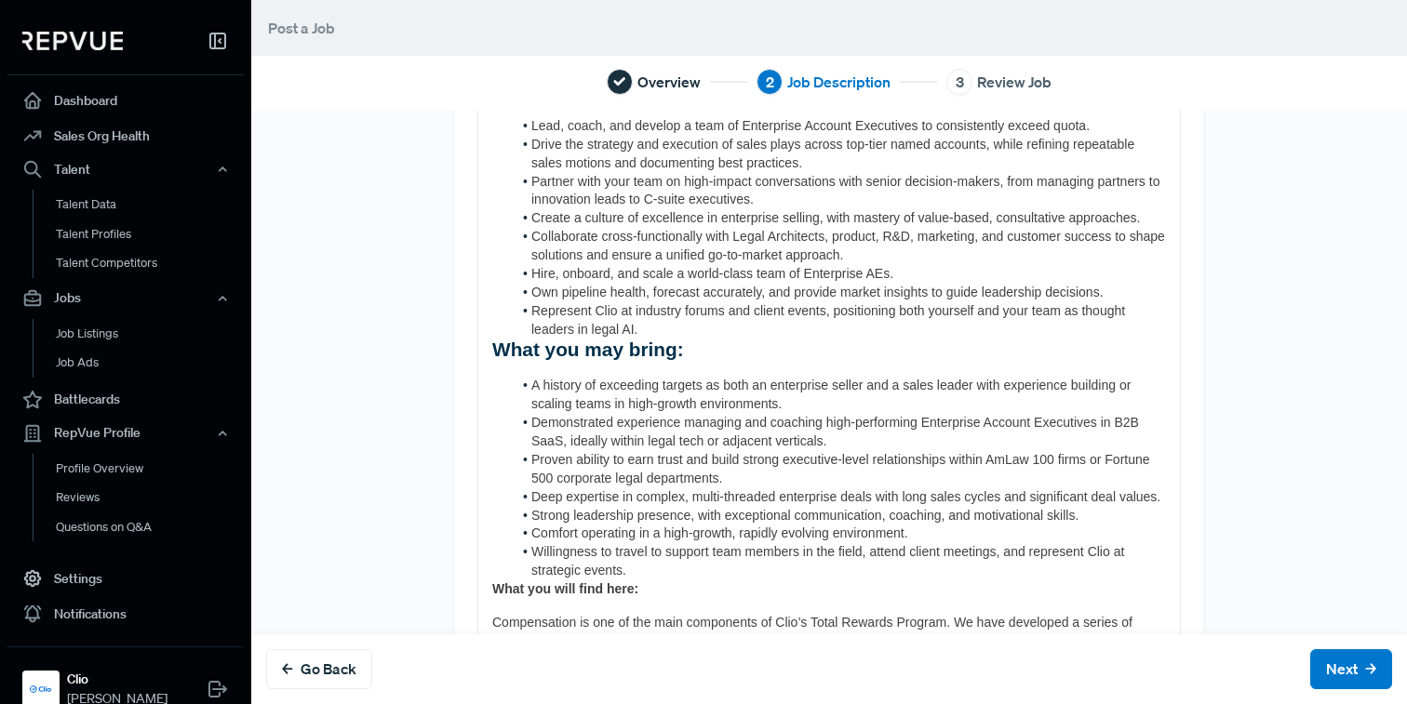
scroll to position [638, 0]
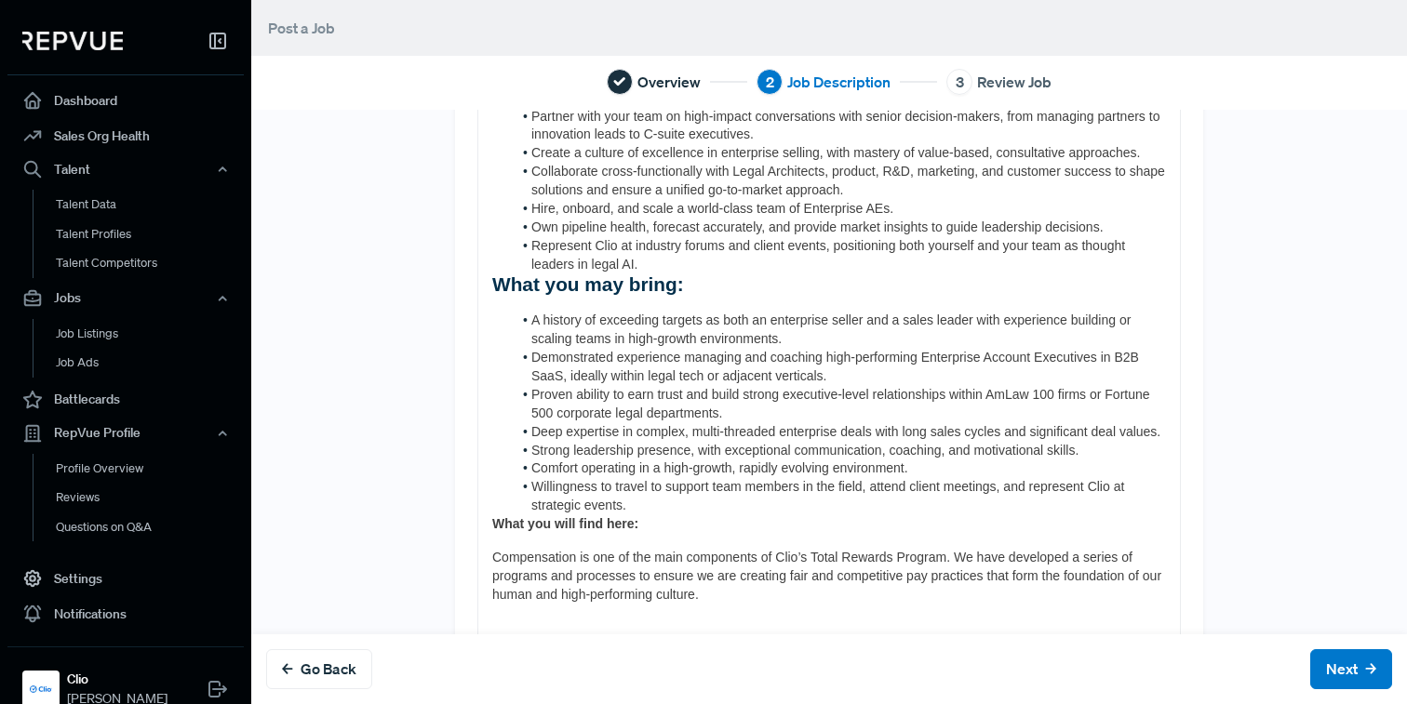
click at [493, 285] on span "What you may bring:" at bounding box center [588, 283] width 192 height 21
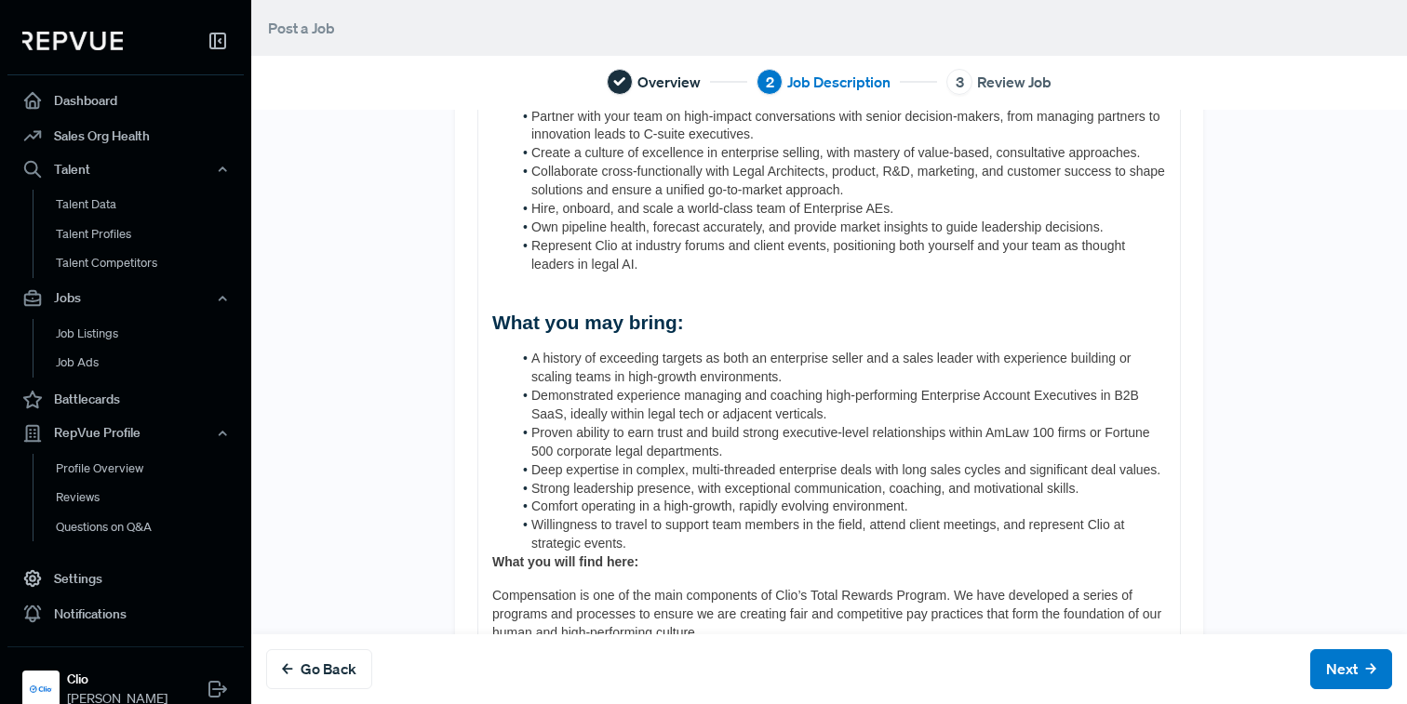
scroll to position [856, 0]
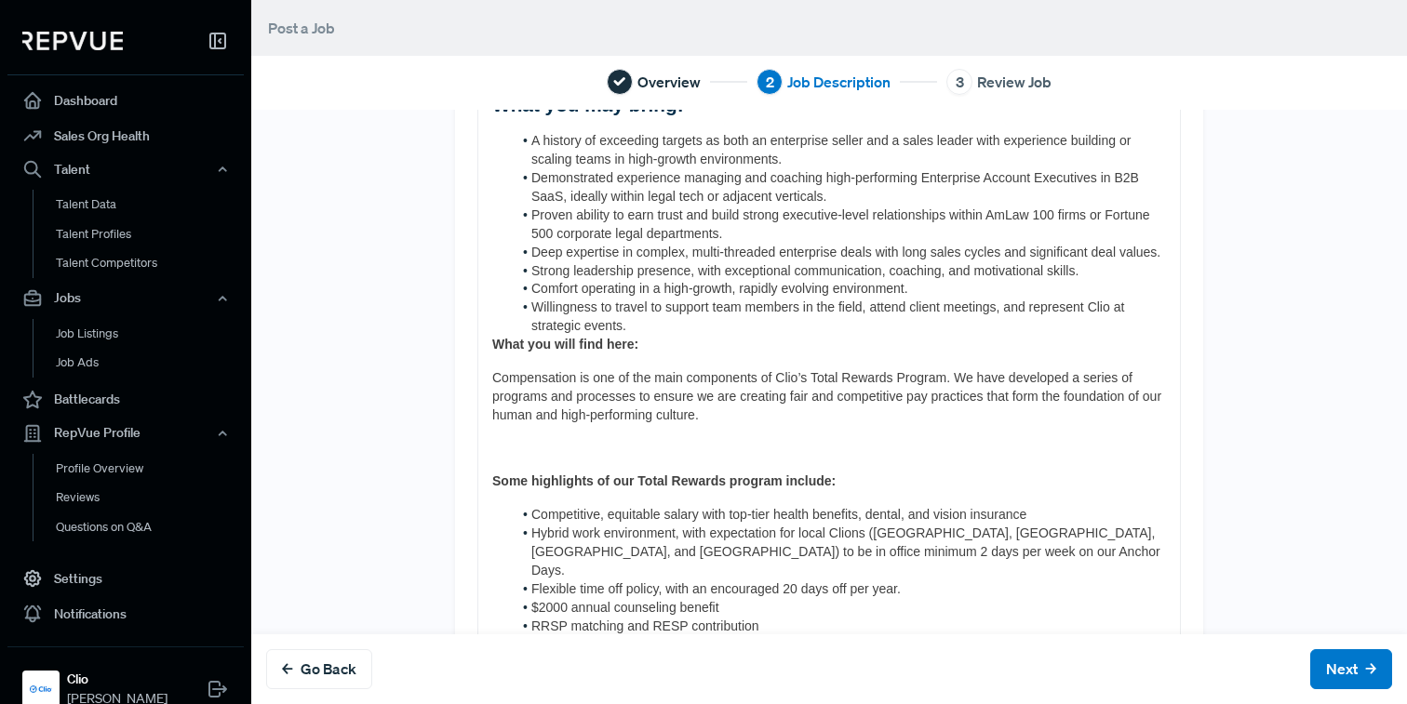
click at [493, 340] on strong "What you will find here:" at bounding box center [565, 344] width 146 height 15
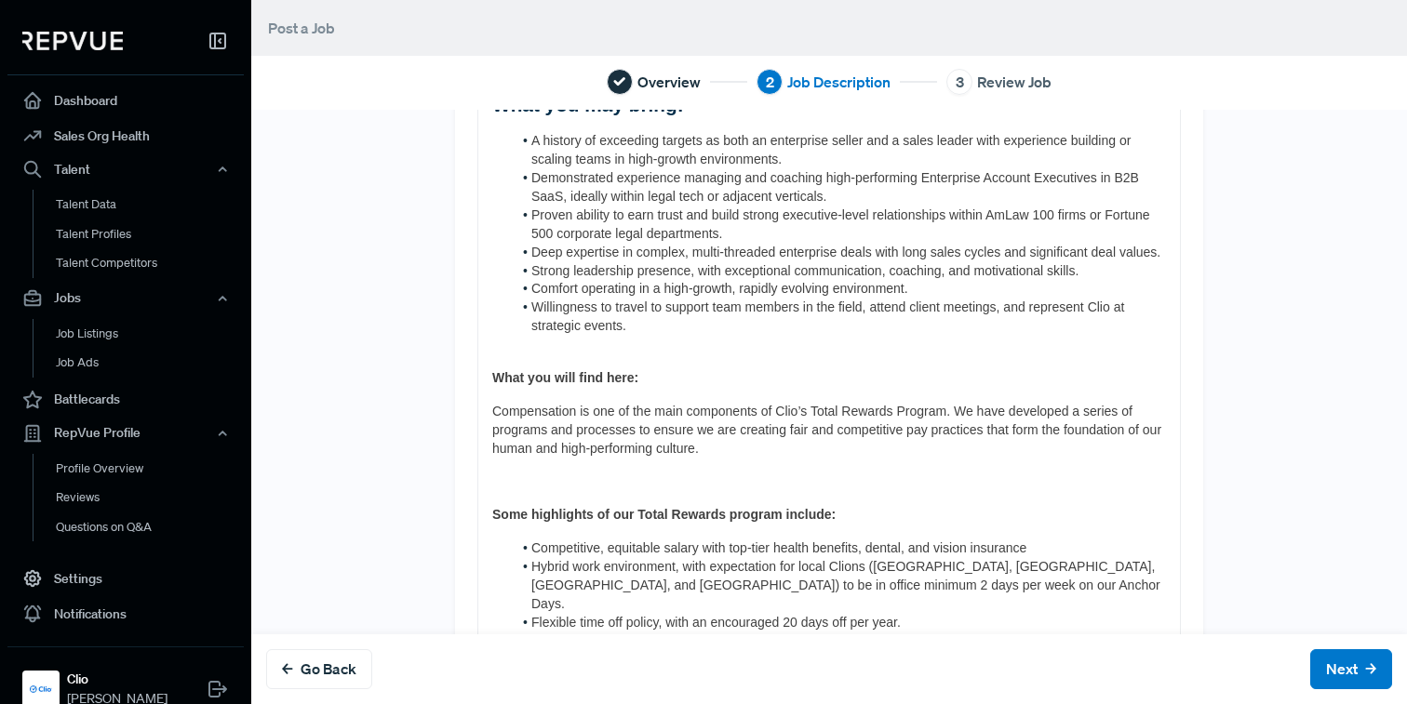
click at [555, 502] on div "Clio is more than just a tech company–we are a global leader that is transformi…" at bounding box center [828, 261] width 701 height 1786
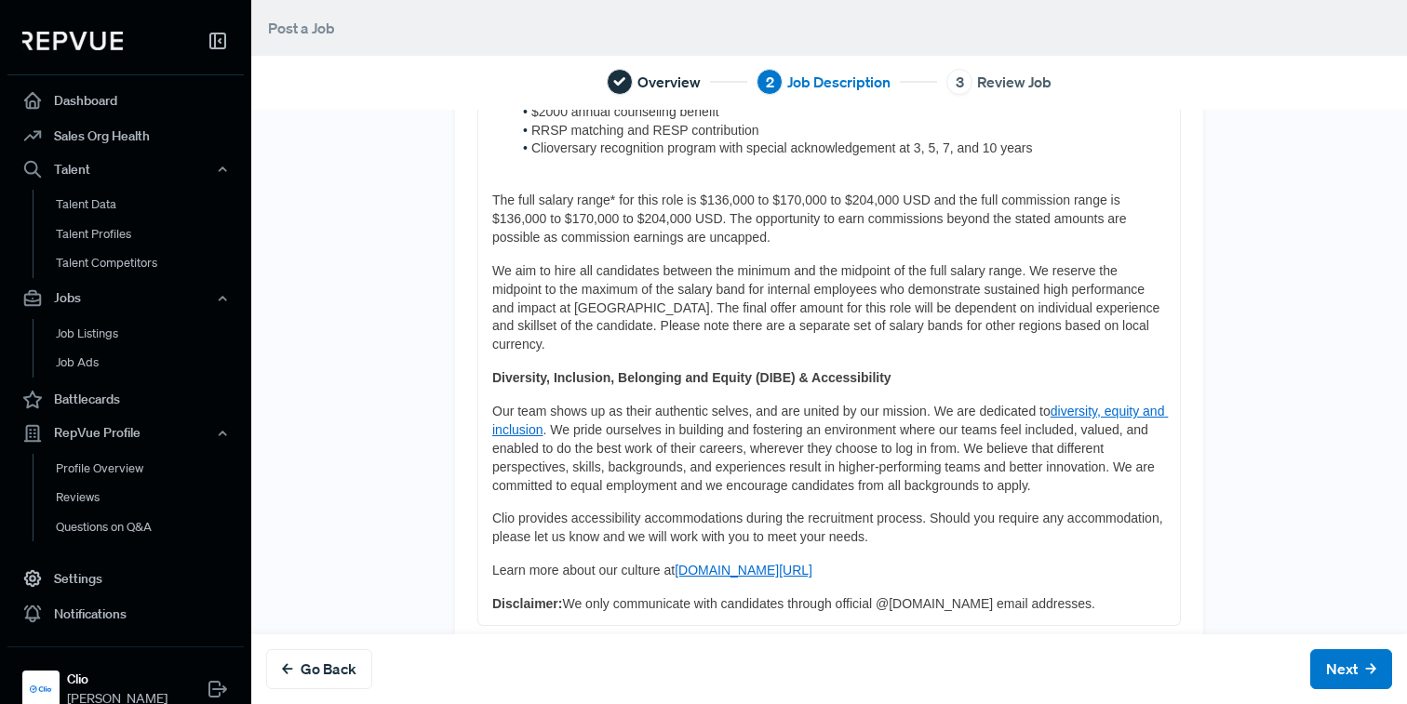
scroll to position [12, 0]
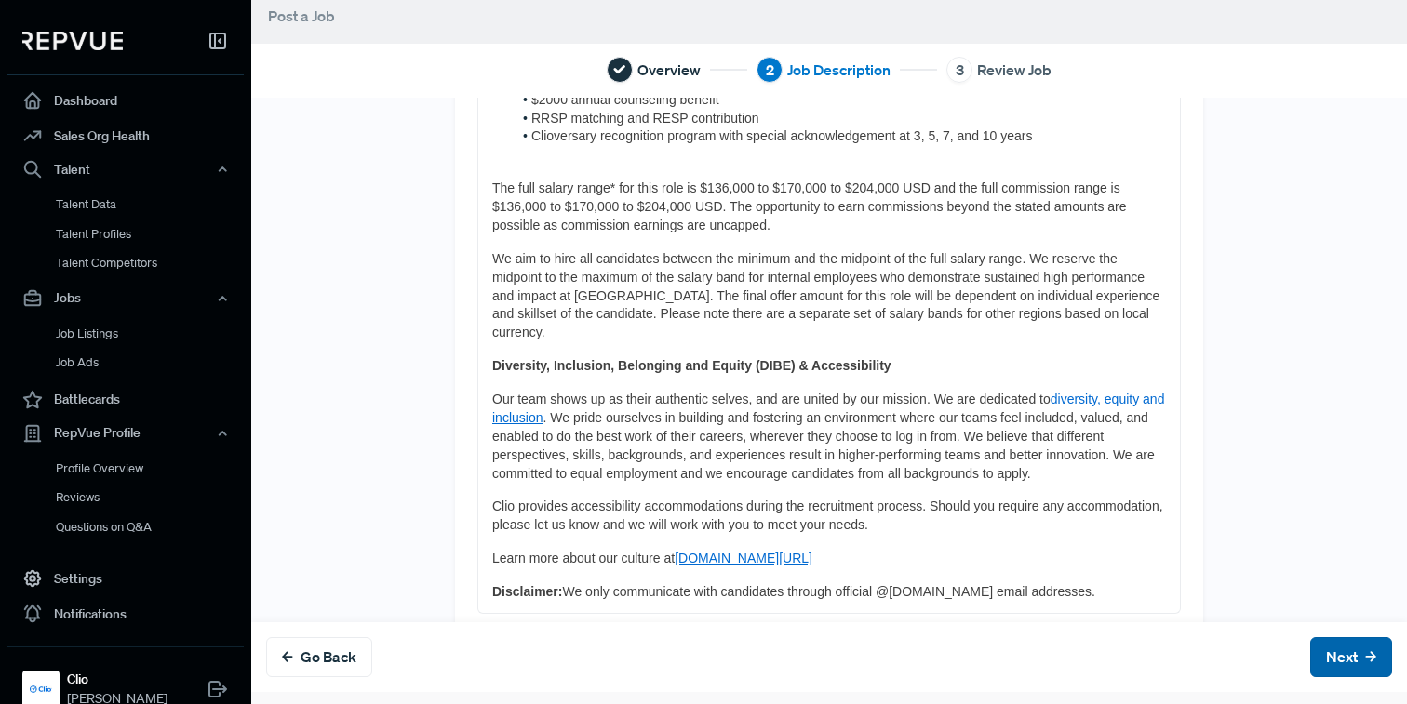
click at [1353, 660] on button "Next" at bounding box center [1351, 657] width 82 height 40
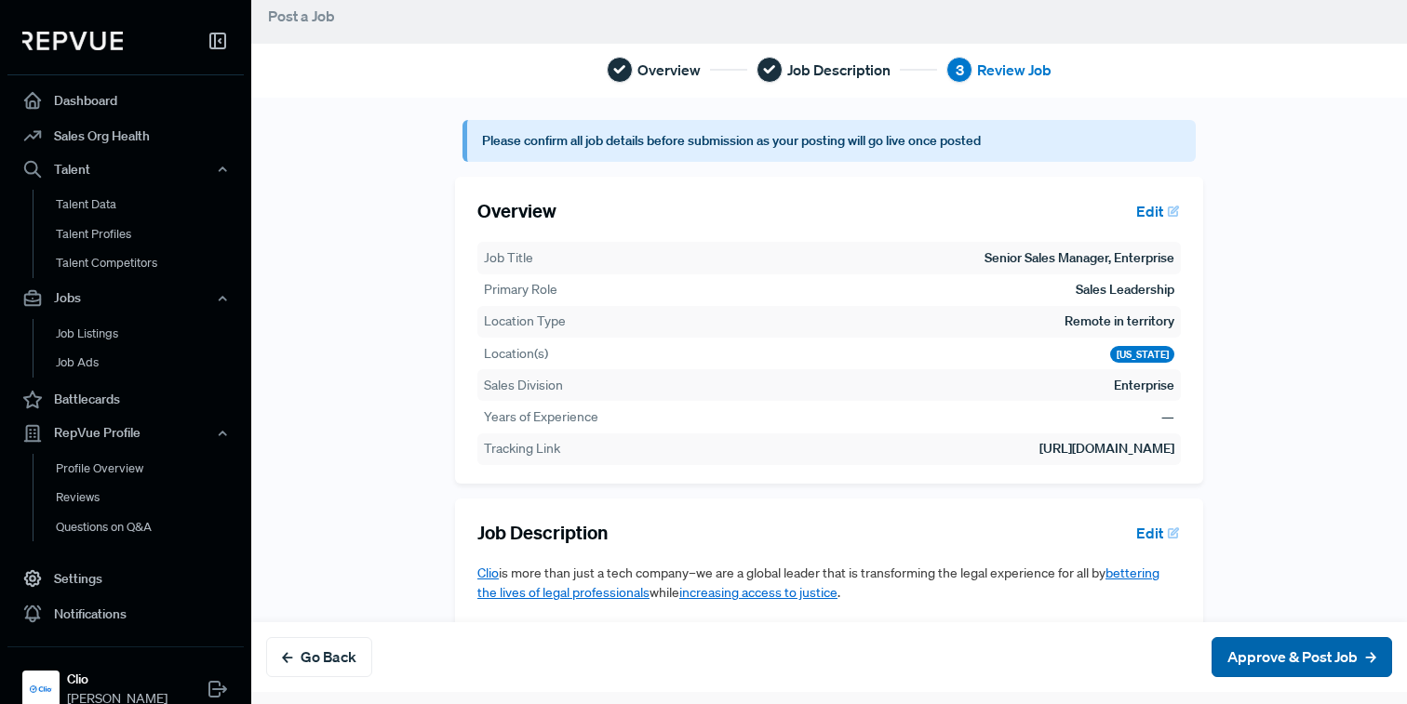
click at [1353, 660] on button "Approve & Post Job" at bounding box center [1301, 657] width 180 height 40
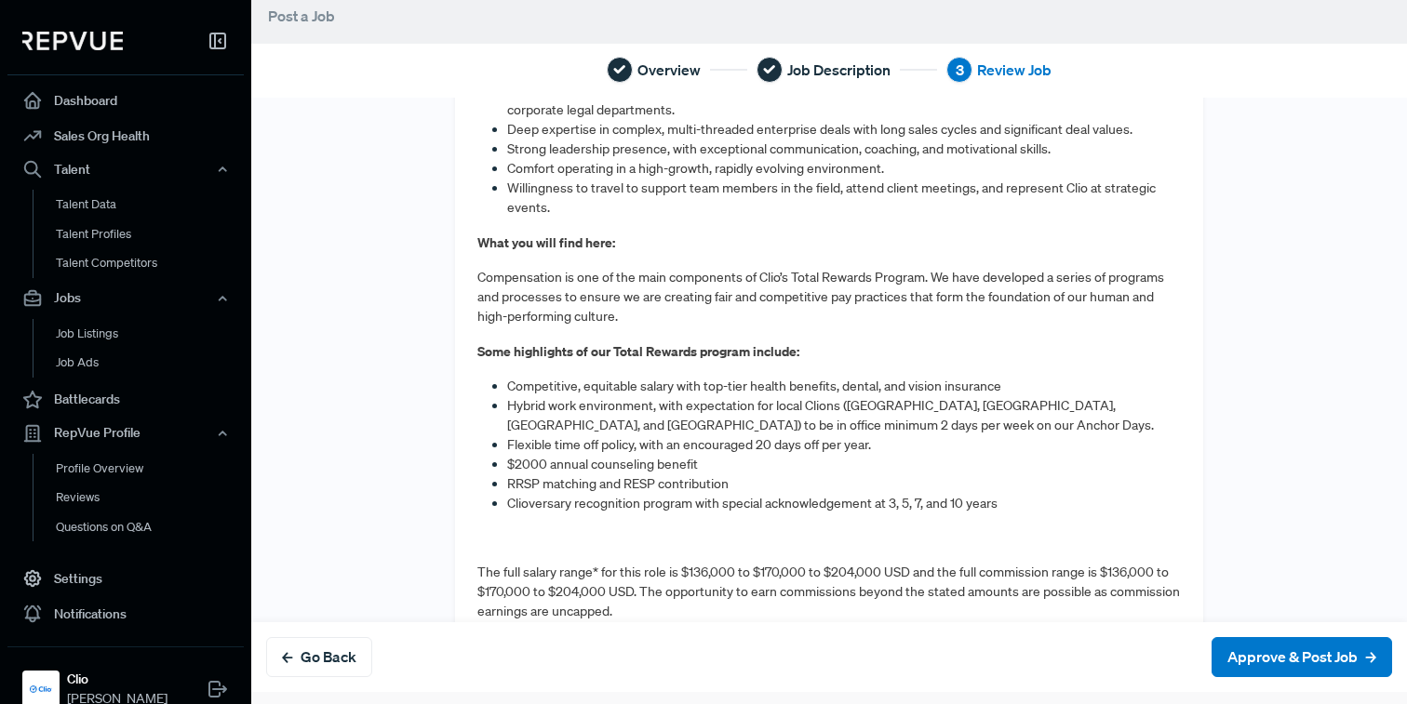
scroll to position [1685, 0]
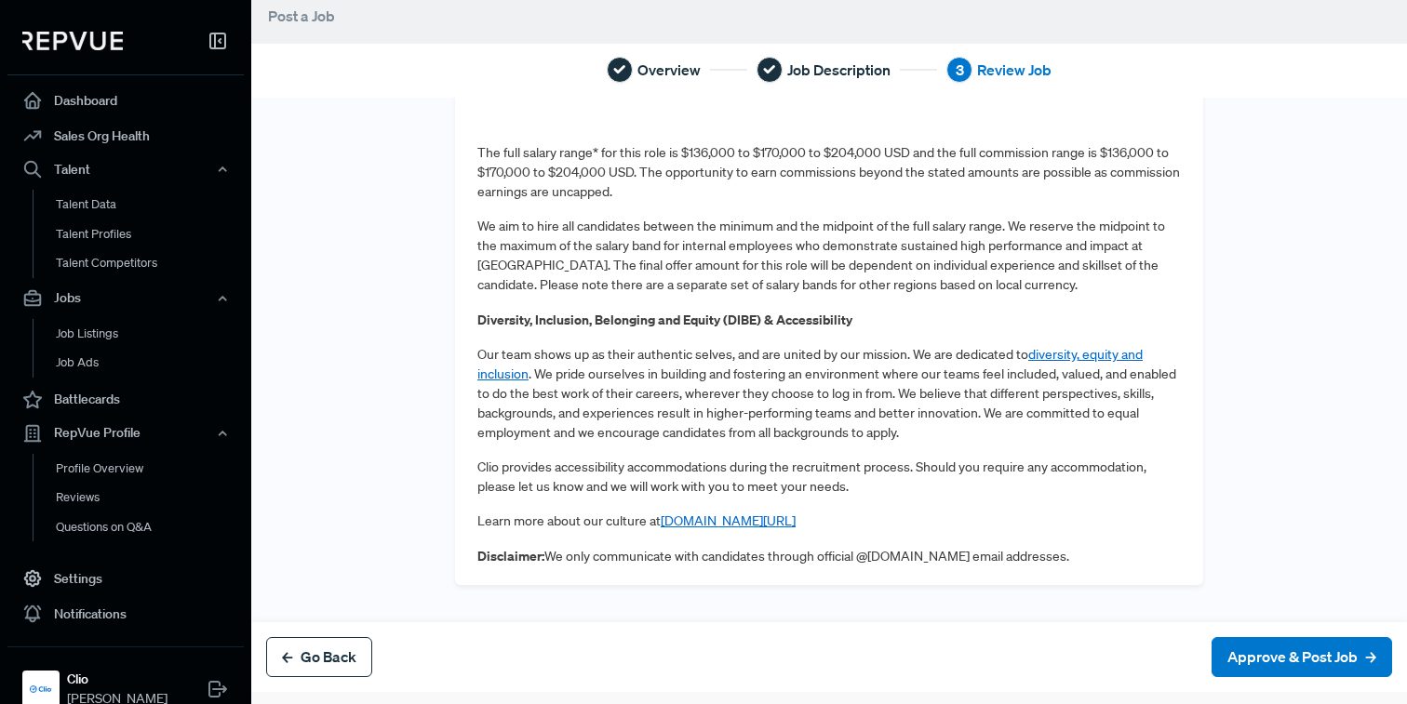
click at [341, 653] on button "Go Back" at bounding box center [319, 657] width 106 height 40
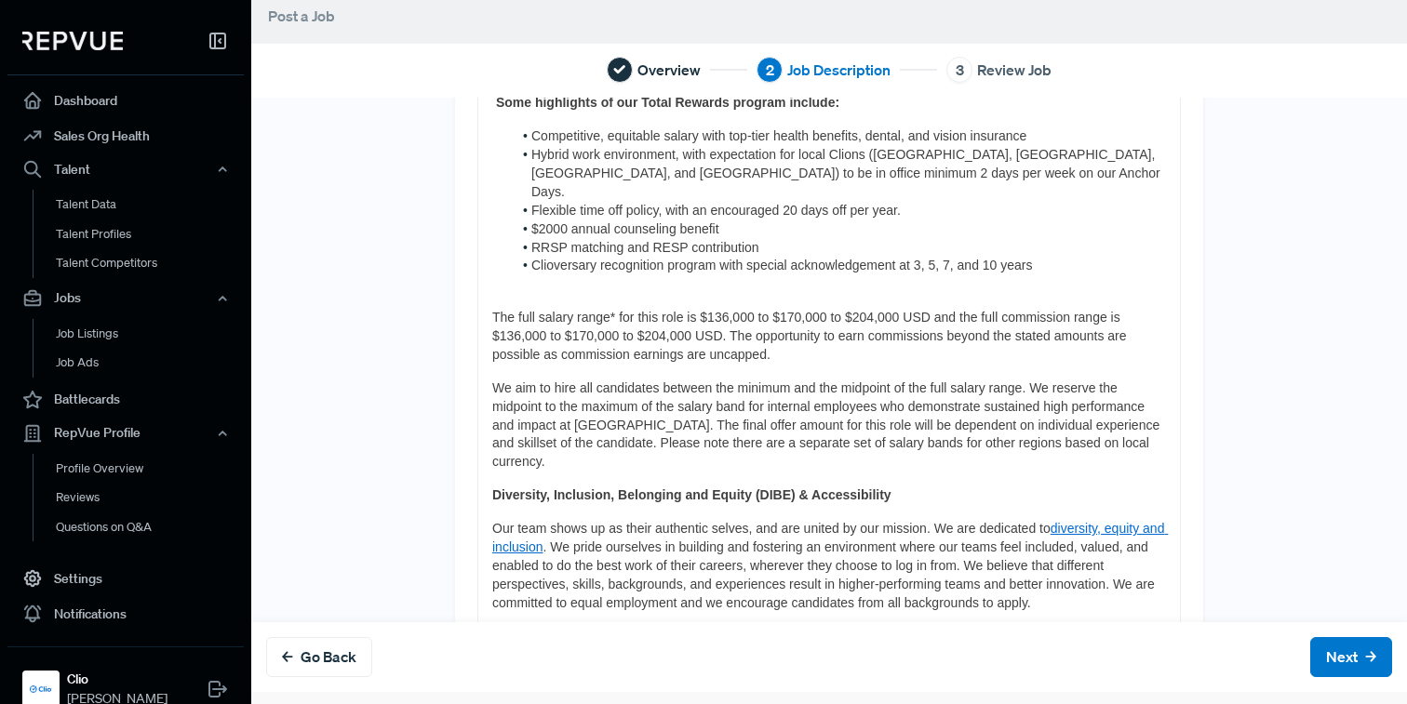
scroll to position [1352, 0]
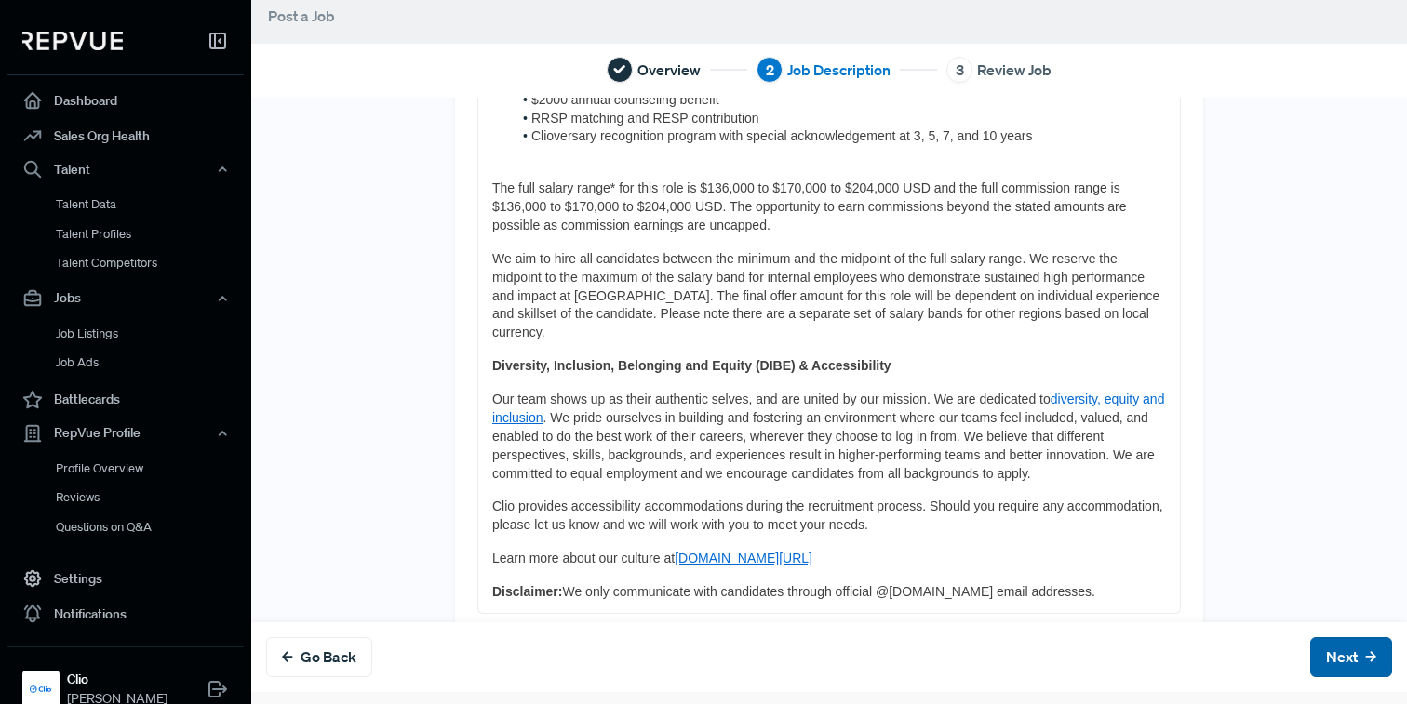
click at [1344, 654] on button "Next" at bounding box center [1351, 657] width 82 height 40
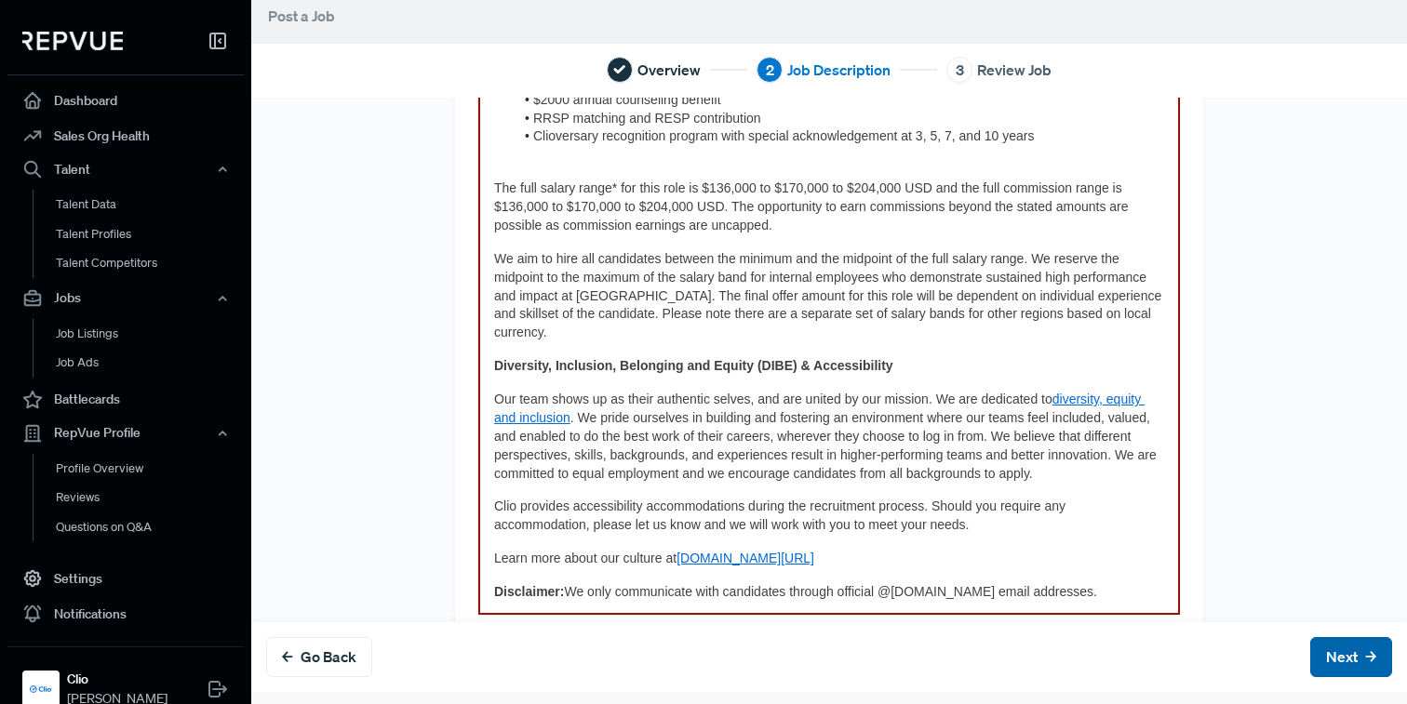
click at [1344, 654] on button "Next" at bounding box center [1351, 657] width 82 height 40
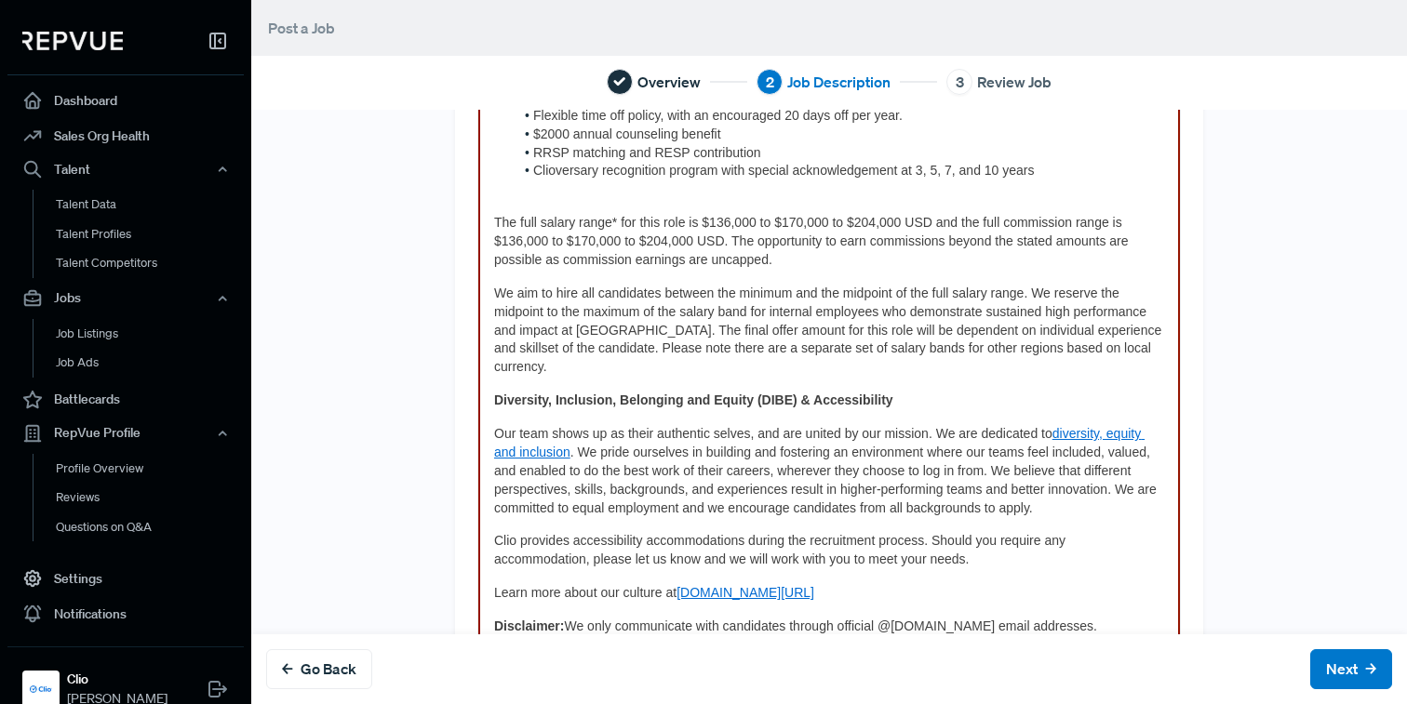
scroll to position [1393, 0]
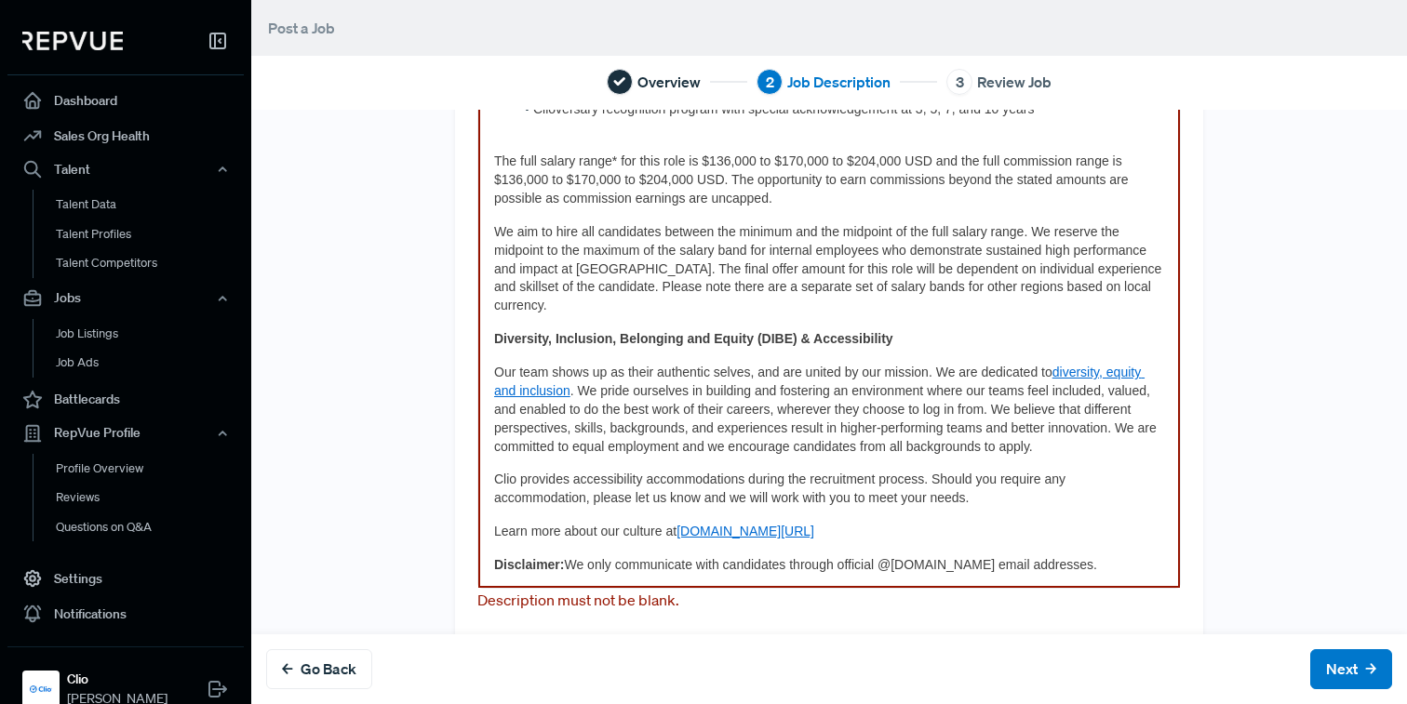
click at [605, 523] on p "Learn more about our culture at [DOMAIN_NAME][URL]" at bounding box center [829, 532] width 670 height 19
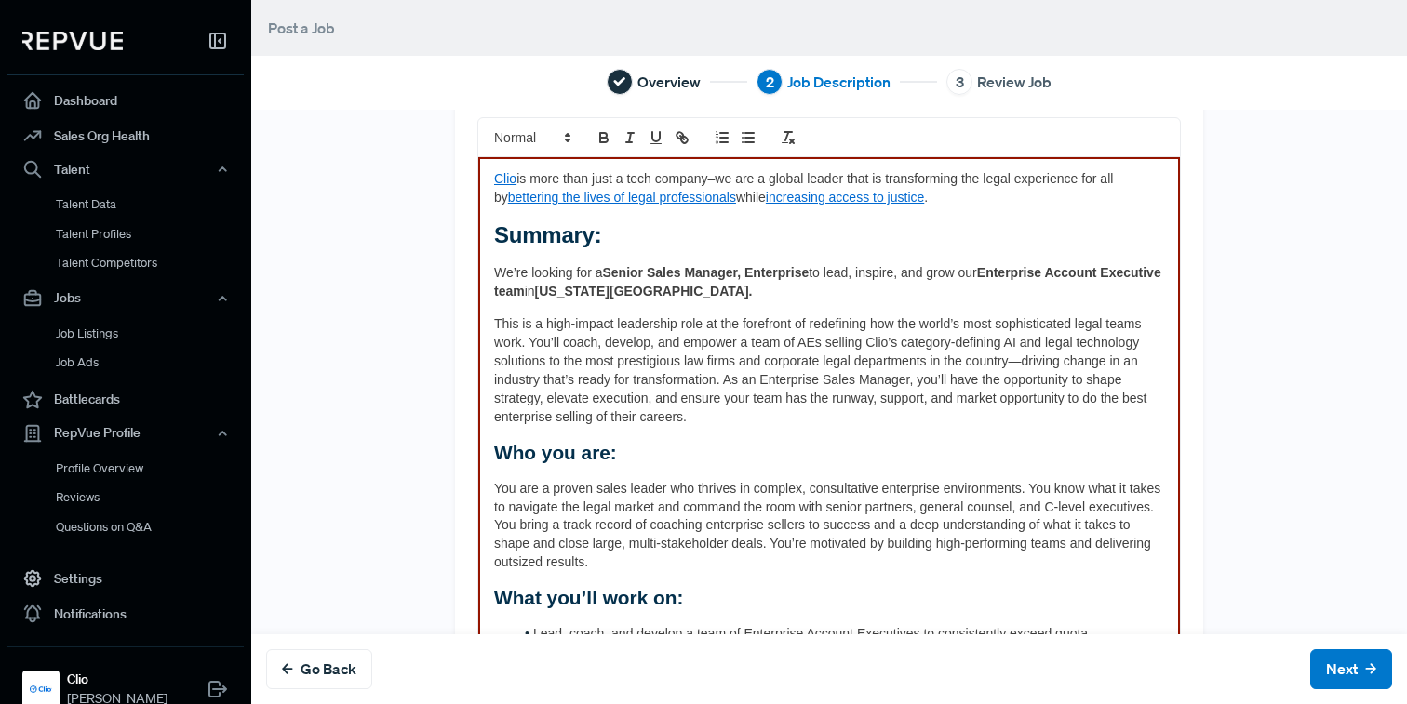
scroll to position [0, 0]
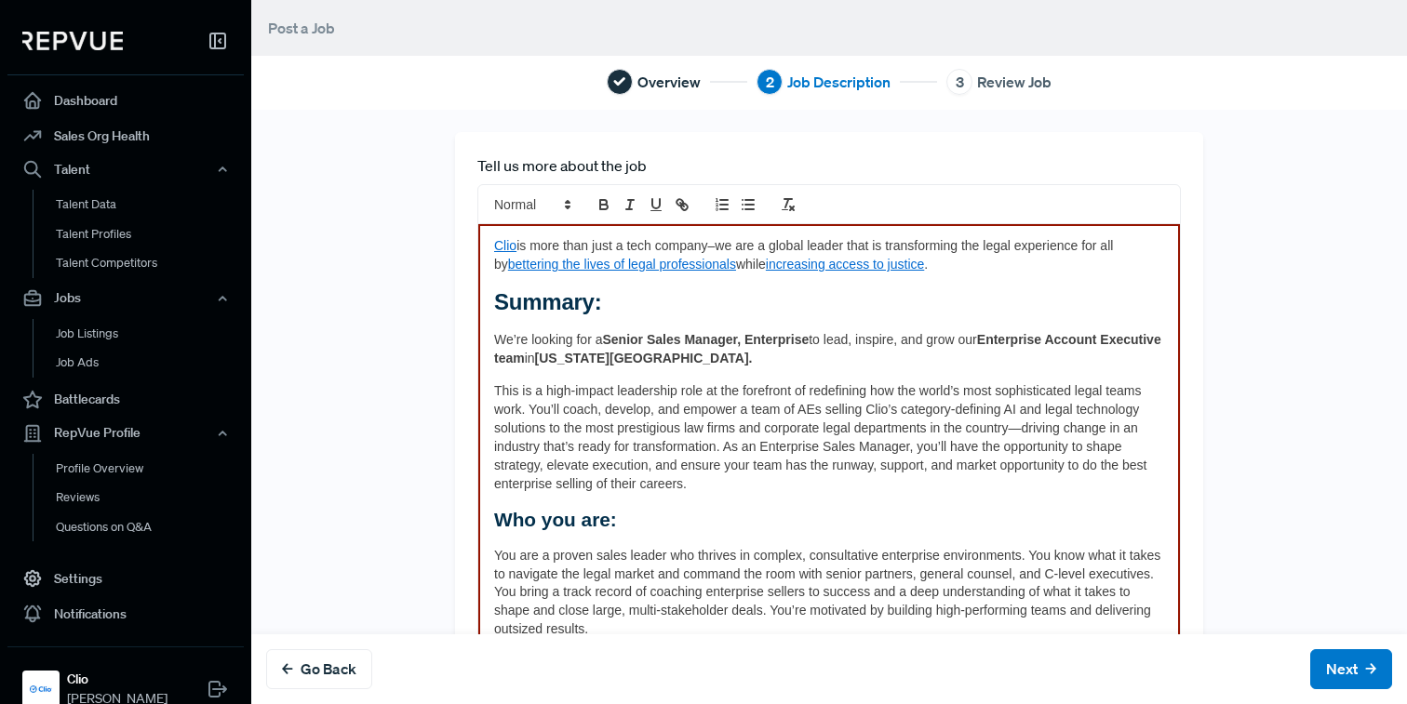
click at [494, 237] on p "Clio is more than just a tech company–we are a global leader that is transformi…" at bounding box center [829, 255] width 670 height 37
